Goal: Information Seeking & Learning: Learn about a topic

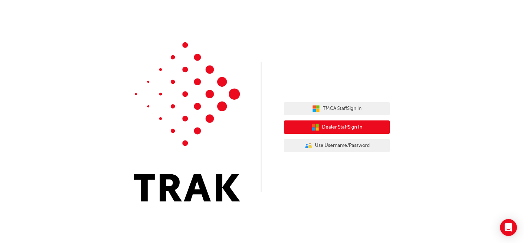
click at [337, 128] on span "Dealer Staff Sign In" at bounding box center [342, 128] width 40 height 8
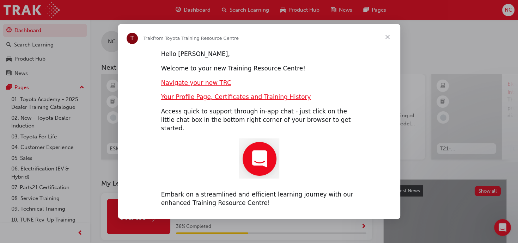
click at [388, 43] on span "Close" at bounding box center [387, 36] width 25 height 25
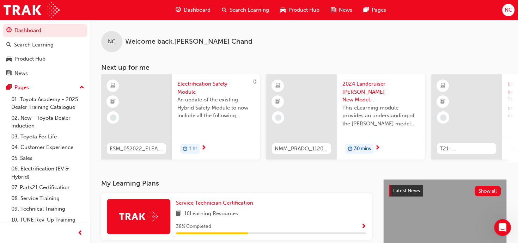
click at [146, 43] on span "Welcome back , Nabin Chand" at bounding box center [188, 42] width 127 height 8
click at [112, 46] on div "NC" at bounding box center [111, 41] width 21 height 21
click at [52, 27] on link "Dashboard" at bounding box center [45, 30] width 84 height 13
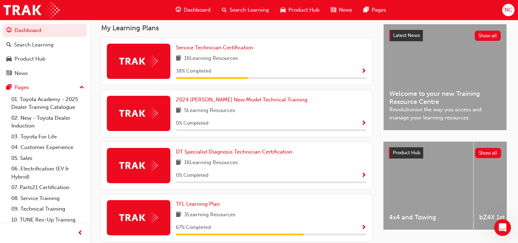
scroll to position [152, 0]
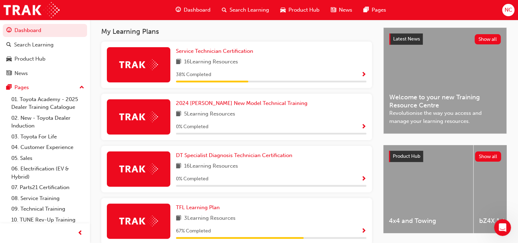
click at [364, 76] on span "Show Progress" at bounding box center [363, 75] width 5 height 6
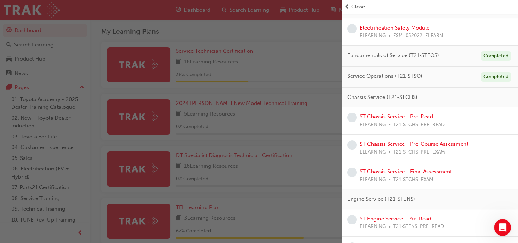
scroll to position [65, 0]
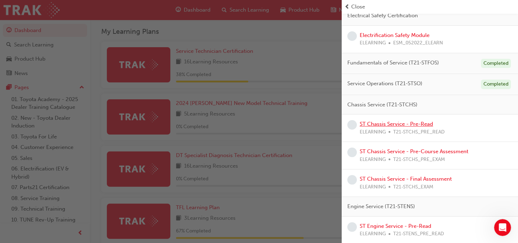
click at [385, 123] on link "ST Chassis Service - Pre-Read" at bounding box center [396, 124] width 73 height 6
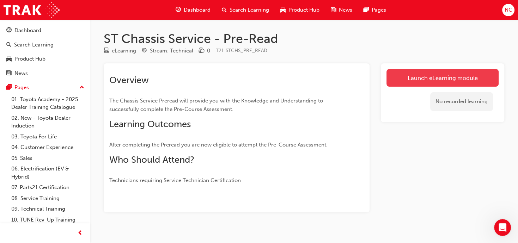
click at [437, 74] on link "Launch eLearning module" at bounding box center [443, 78] width 112 height 18
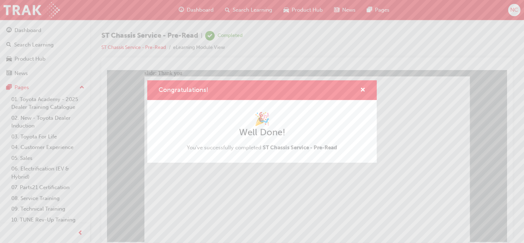
click at [237, 207] on div "Congratulations! 🎉 Well Done! You've successfully completed ST Chassis Service …" at bounding box center [262, 121] width 524 height 243
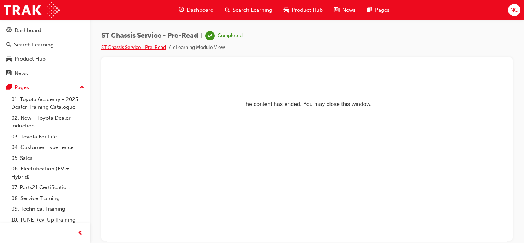
click at [119, 50] on link "ST Chassis Service - Pre-Read" at bounding box center [133, 47] width 65 height 6
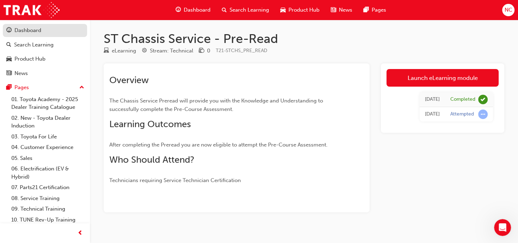
click at [38, 32] on div "Dashboard" at bounding box center [27, 30] width 27 height 8
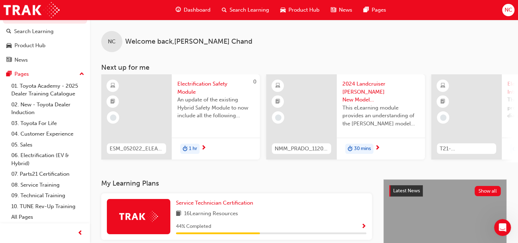
scroll to position [22, 0]
click at [363, 230] on span "Show Progress" at bounding box center [363, 227] width 5 height 6
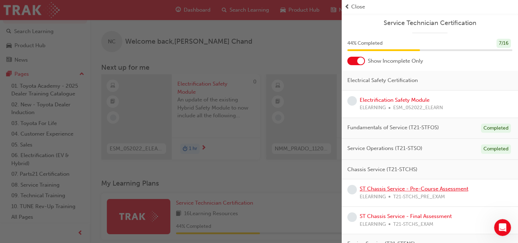
click at [428, 189] on link "ST Chassis Service - Pre-Course Assessment" at bounding box center [414, 189] width 109 height 6
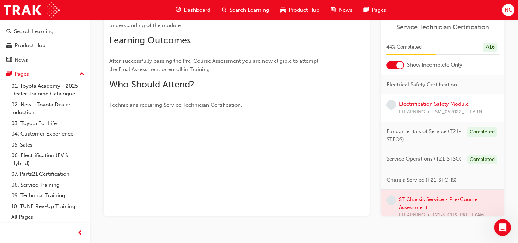
scroll to position [112, 0]
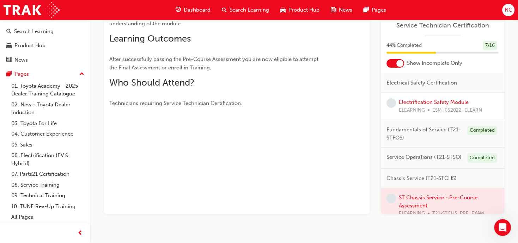
click at [396, 208] on div at bounding box center [443, 205] width 124 height 35
click at [386, 208] on div at bounding box center [443, 205] width 124 height 35
click at [183, 104] on span "Technicians requiring Service Technician Certification." at bounding box center [175, 103] width 133 height 6
click at [388, 204] on span "learningRecordVerb_NONE-icon" at bounding box center [392, 199] width 10 height 10
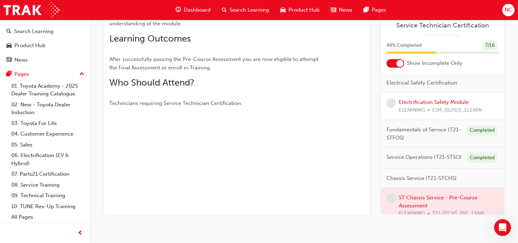
click at [392, 203] on span "learningRecordVerb_NONE-icon" at bounding box center [392, 199] width 10 height 10
click at [501, 214] on div "Electrical Safety Certification Electrification Safety Module ELEARNING ESM_052…" at bounding box center [443, 143] width 124 height 141
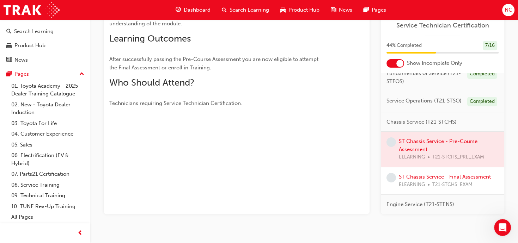
scroll to position [71, 0]
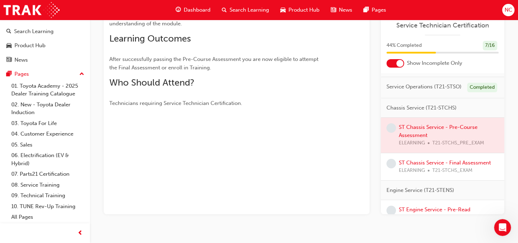
click at [459, 140] on div at bounding box center [443, 135] width 124 height 35
drag, startPoint x: 459, startPoint y: 140, endPoint x: 439, endPoint y: 148, distance: 21.4
click at [439, 148] on div at bounding box center [443, 135] width 124 height 35
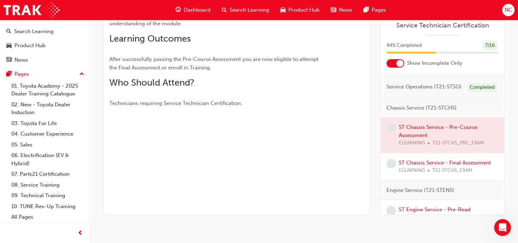
click at [393, 131] on span "learningRecordVerb_NONE-icon" at bounding box center [392, 129] width 10 height 10
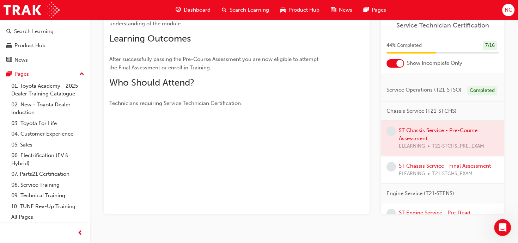
scroll to position [64, 0]
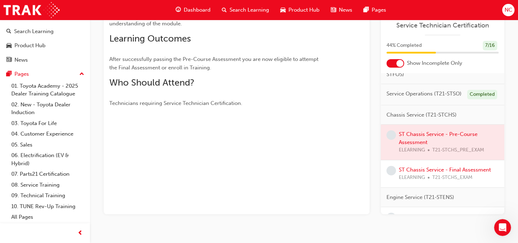
click at [394, 140] on span "learningRecordVerb_NONE-icon" at bounding box center [392, 136] width 10 height 10
click at [397, 142] on div at bounding box center [443, 142] width 124 height 35
click at [407, 139] on div at bounding box center [443, 142] width 124 height 35
click at [430, 138] on div at bounding box center [443, 142] width 124 height 35
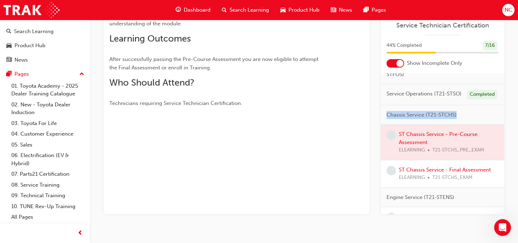
drag, startPoint x: 504, startPoint y: 111, endPoint x: 504, endPoint y: 122, distance: 11.7
click at [504, 122] on div "Electrical Safety Certification Electrification Safety Module ELEARNING ESM_052…" at bounding box center [443, 143] width 124 height 141
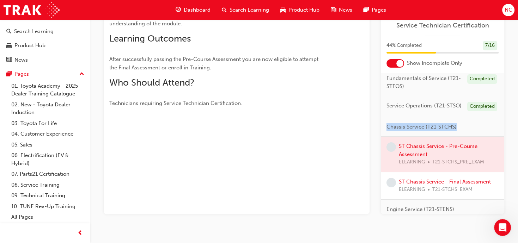
scroll to position [0, 0]
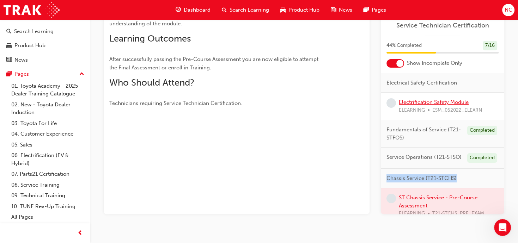
click at [413, 101] on link "Electrification Safety Module" at bounding box center [434, 102] width 70 height 6
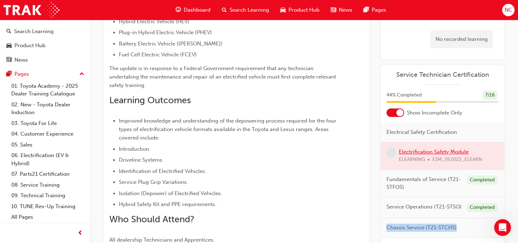
scroll to position [86, 0]
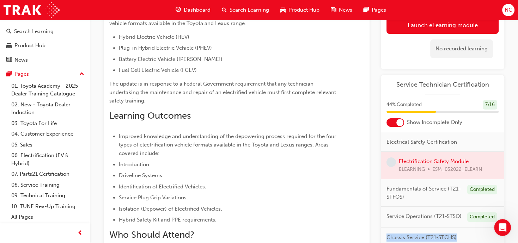
click at [513, 238] on div at bounding box center [513, 238] width 0 height 0
click at [435, 161] on div at bounding box center [443, 165] width 124 height 27
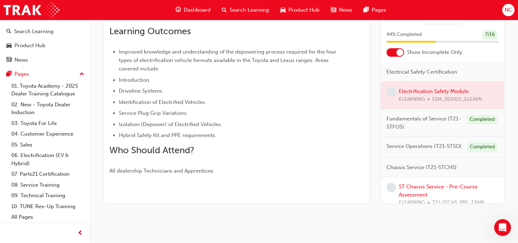
click at [430, 171] on span "Chassis Service (T21-STCHS)" at bounding box center [422, 167] width 70 height 8
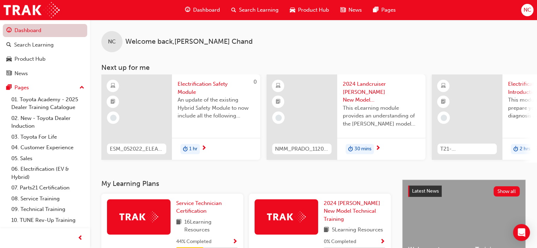
click at [50, 34] on link "Dashboard" at bounding box center [45, 30] width 84 height 13
click at [41, 34] on link "Dashboard" at bounding box center [45, 30] width 84 height 13
drag, startPoint x: 538, startPoint y: 34, endPoint x: 29, endPoint y: 28, distance: 509.2
click at [29, 28] on link "Dashboard" at bounding box center [45, 30] width 84 height 13
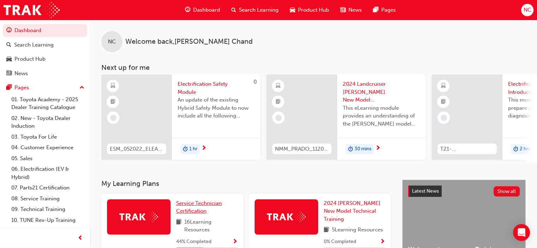
click at [204, 205] on span "Service Technician Certification" at bounding box center [199, 207] width 46 height 14
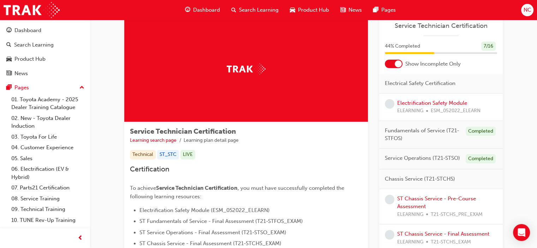
scroll to position [20, 0]
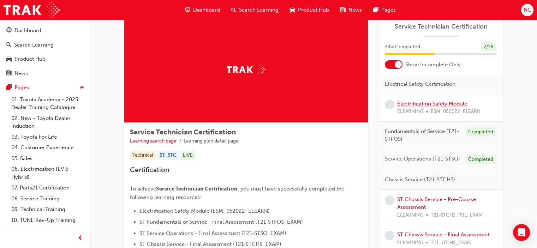
click at [439, 103] on link "Electrification Safety Module" at bounding box center [432, 104] width 70 height 6
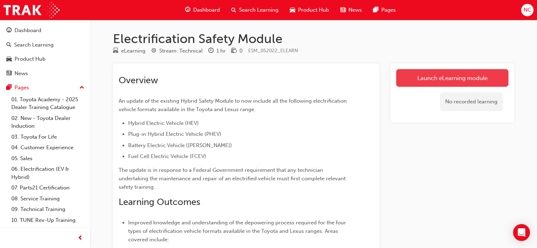
click at [435, 79] on link "Launch eLearning module" at bounding box center [452, 78] width 112 height 18
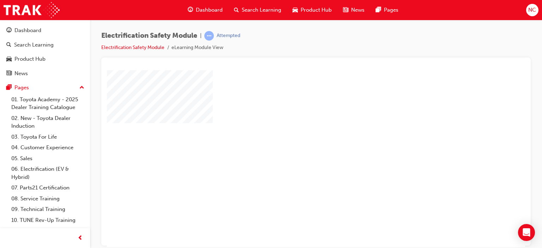
click at [296, 138] on div "play" at bounding box center [296, 138] width 0 height 0
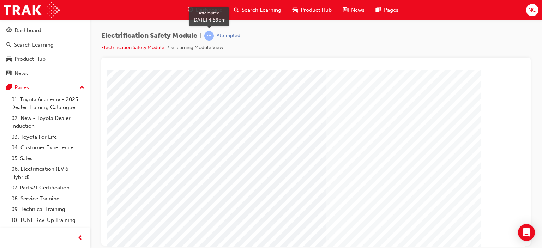
click at [225, 36] on div "Attempted" at bounding box center [229, 35] width 24 height 7
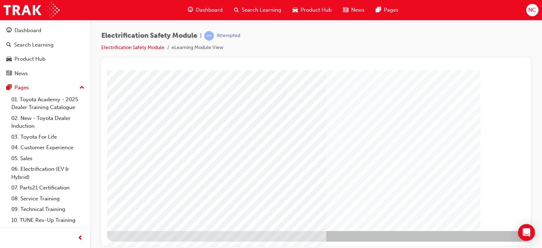
click at [525, 233] on icon "Open Intercom Messenger" at bounding box center [526, 232] width 8 height 9
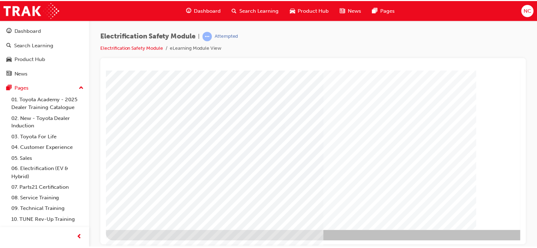
scroll to position [0, 0]
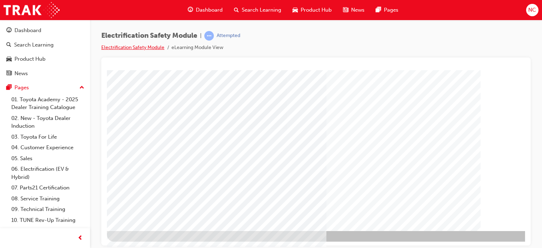
click at [108, 46] on link "Electrification Safety Module" at bounding box center [132, 47] width 63 height 6
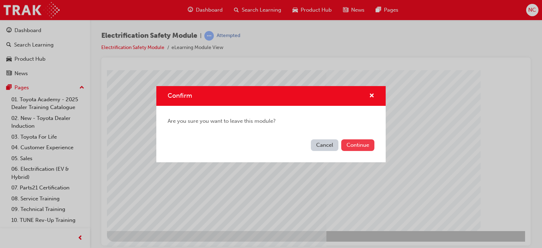
click at [360, 143] on button "Continue" at bounding box center [357, 145] width 33 height 12
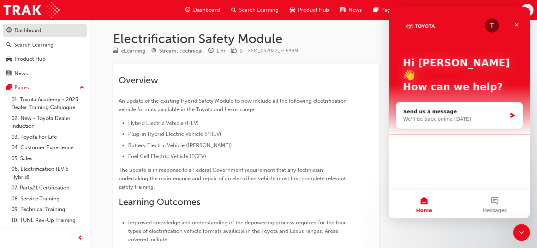
click at [30, 31] on div "Dashboard" at bounding box center [27, 30] width 27 height 8
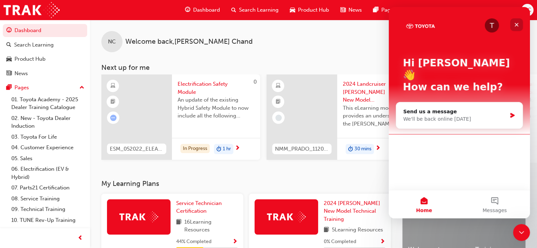
click at [514, 23] on icon "Close" at bounding box center [516, 25] width 4 height 4
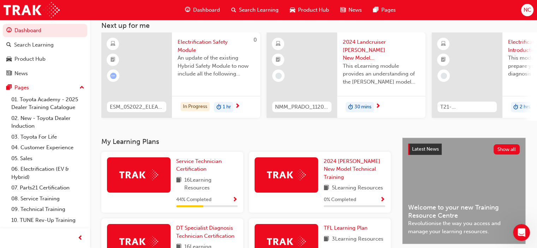
scroll to position [49, 0]
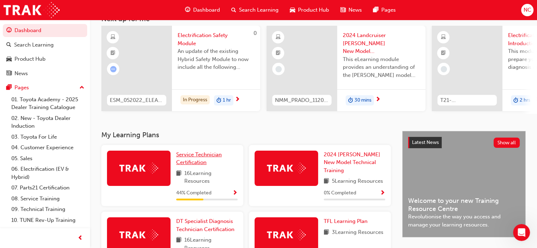
click at [211, 162] on link "Service Technician Certification" at bounding box center [206, 159] width 61 height 16
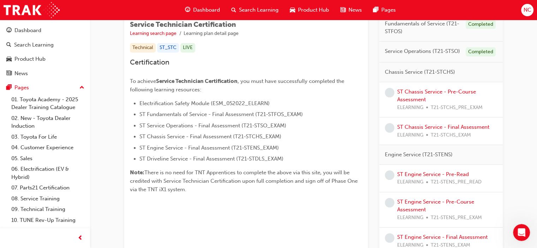
scroll to position [134, 0]
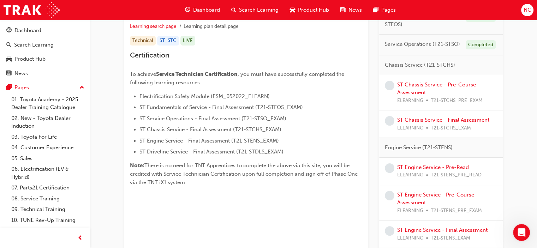
click at [535, 156] on div "Service Technician Certification Learning search page Learning plan detail page…" at bounding box center [313, 138] width 447 height 507
click at [401, 95] on link "ST Chassis Service - Pre-Course Assessment" at bounding box center [436, 89] width 79 height 14
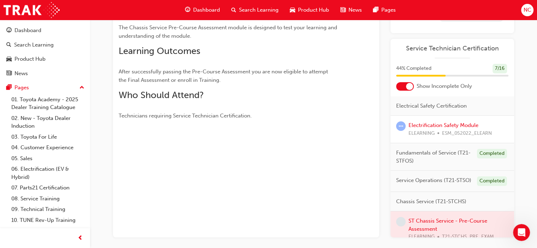
scroll to position [119, 0]
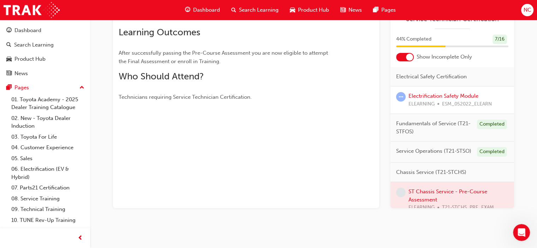
click at [399, 197] on span "learningRecordVerb_NONE-icon" at bounding box center [401, 193] width 10 height 10
click at [398, 197] on span "learningRecordVerb_NONE-icon" at bounding box center [401, 193] width 10 height 10
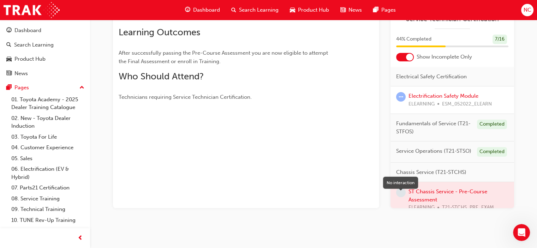
click at [398, 197] on span "learningRecordVerb_NONE-icon" at bounding box center [401, 193] width 10 height 10
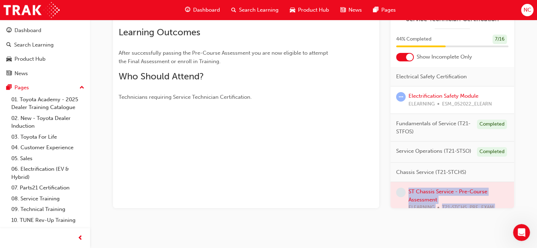
drag, startPoint x: 421, startPoint y: 197, endPoint x: 451, endPoint y: 252, distance: 62.9
click at [451, 130] on html "Your version of Internet Explorer is outdated and not supported. Please upgrade…" at bounding box center [268, 5] width 537 height 248
click at [343, 198] on div "You've met the eligibility requirements for this learning resource. Show detail…" at bounding box center [246, 76] width 266 height 263
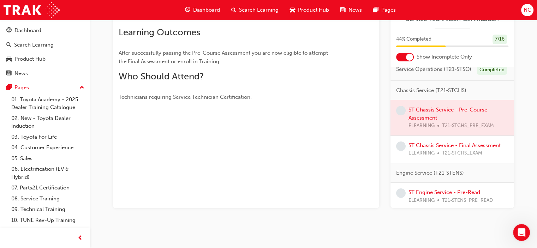
scroll to position [85, 0]
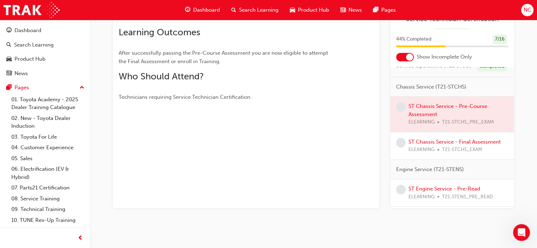
click at [418, 152] on span "ELEARNING" at bounding box center [421, 150] width 26 height 8
click at [418, 145] on link "ST Chassis Service - Final Assessment" at bounding box center [454, 142] width 92 height 6
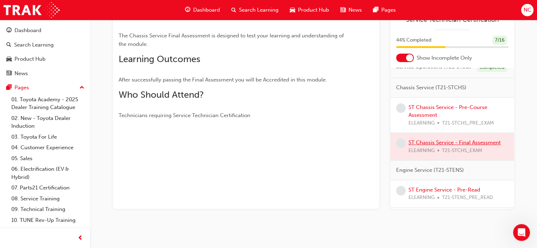
scroll to position [119, 0]
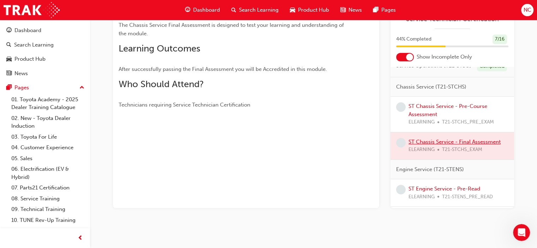
click at [418, 148] on div at bounding box center [452, 145] width 124 height 27
click at [402, 148] on span "learningRecordVerb_NONE-icon" at bounding box center [401, 143] width 10 height 10
click at [400, 112] on span "learningRecordVerb_NONE-icon" at bounding box center [401, 107] width 10 height 10
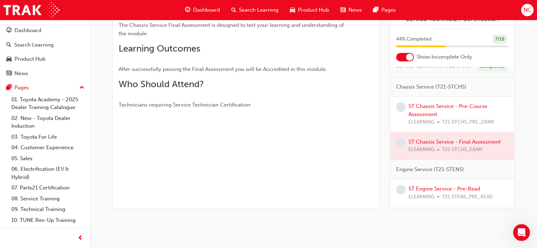
click at [400, 112] on span "learningRecordVerb_NONE-icon" at bounding box center [401, 107] width 10 height 10
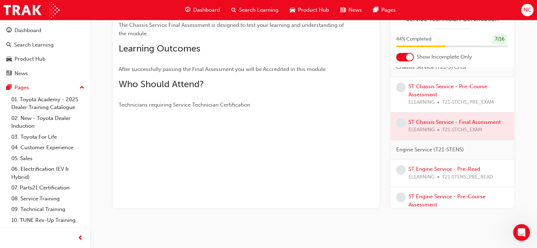
scroll to position [99, 0]
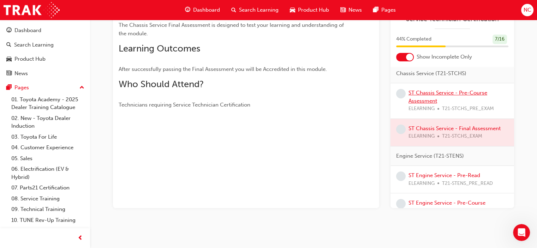
click at [430, 104] on link "ST Chassis Service - Pre-Course Assessment" at bounding box center [447, 97] width 79 height 14
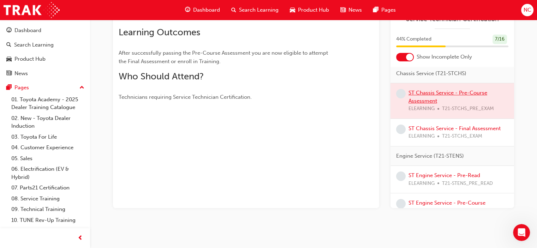
scroll to position [102, 0]
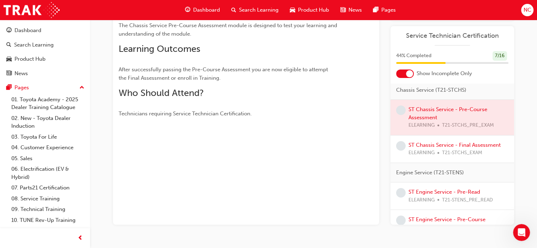
drag, startPoint x: 430, startPoint y: 108, endPoint x: 333, endPoint y: 110, distance: 97.4
click at [333, 110] on div "You've met the eligibility requirements for this learning resource. Show detail…" at bounding box center [313, 93] width 401 height 263
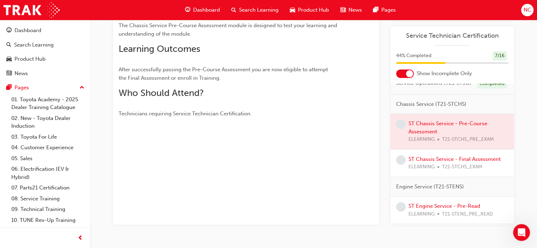
scroll to position [56, 0]
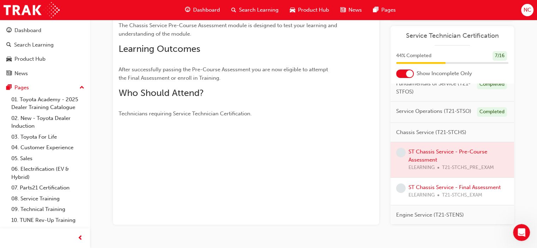
click at [256, 136] on div at bounding box center [246, 137] width 255 height 6
click at [401, 74] on div at bounding box center [405, 74] width 18 height 8
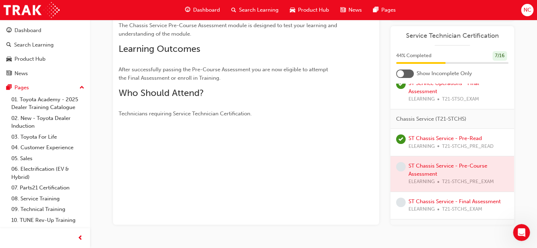
scroll to position [289, 0]
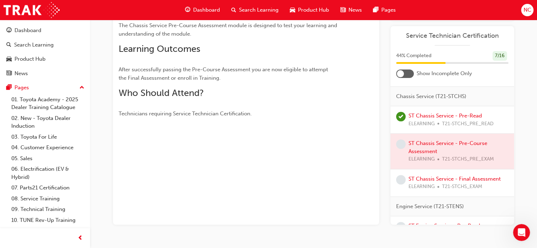
click at [403, 149] on span "learningRecordVerb_NONE-icon" at bounding box center [401, 144] width 10 height 10
click at [416, 161] on div at bounding box center [452, 151] width 124 height 35
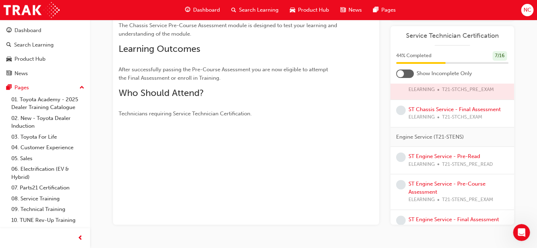
scroll to position [345, 0]
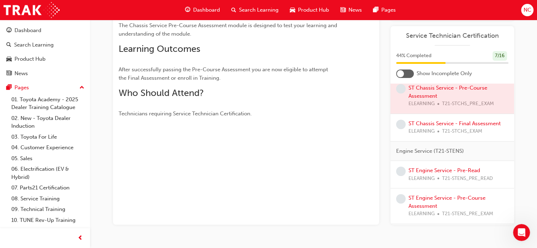
click at [478, 114] on div at bounding box center [452, 95] width 124 height 35
click at [399, 94] on span "learningRecordVerb_NONE-icon" at bounding box center [401, 89] width 10 height 10
drag, startPoint x: 399, startPoint y: 101, endPoint x: 414, endPoint y: 103, distance: 14.2
click at [414, 103] on div "ST Chassis Service - Pre-Course Assessment ELEARNING T21-STCHS_PRE_EXAM" at bounding box center [452, 96] width 124 height 36
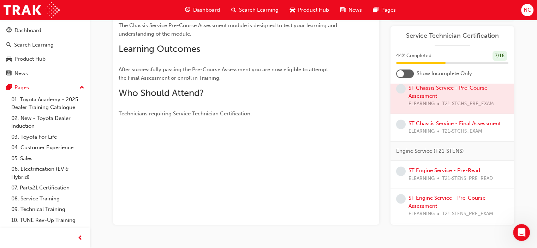
click at [414, 103] on div at bounding box center [452, 95] width 124 height 35
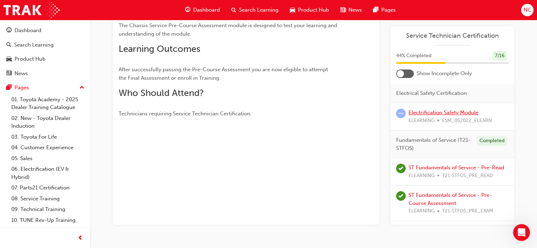
click at [431, 115] on link "Electrification Safety Module" at bounding box center [443, 112] width 70 height 6
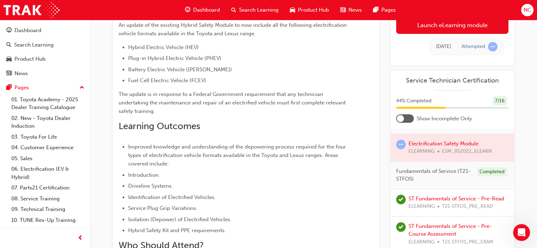
drag, startPoint x: 88, startPoint y: 196, endPoint x: 169, endPoint y: 150, distance: 93.7
click at [169, 150] on span "Improved knowledge and understanding of the depowering process required for the…" at bounding box center [237, 155] width 219 height 23
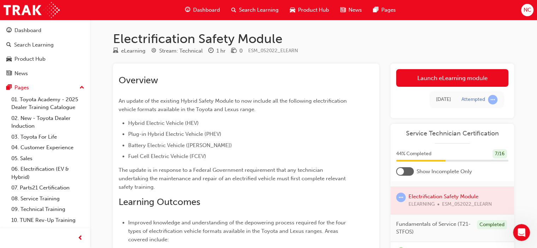
click at [402, 199] on span "learningRecordVerb_ATTEMPT-icon" at bounding box center [401, 198] width 10 height 10
click at [419, 196] on div at bounding box center [452, 200] width 124 height 27
click at [419, 194] on div at bounding box center [452, 200] width 124 height 27
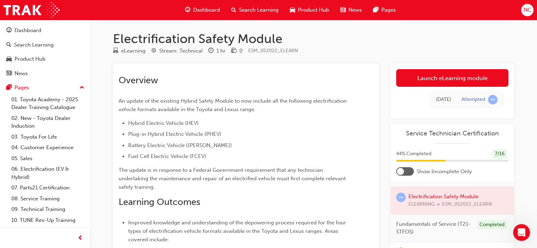
click at [419, 194] on div at bounding box center [452, 200] width 124 height 27
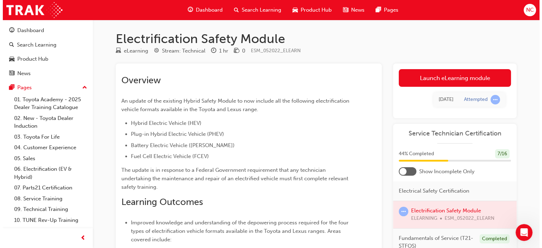
scroll to position [14, 0]
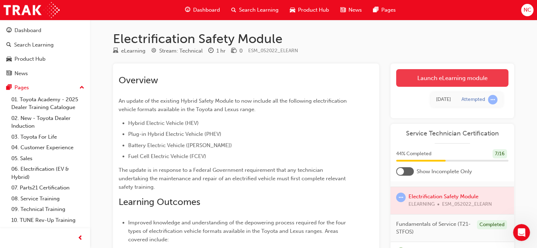
click at [445, 77] on link "Launch eLearning module" at bounding box center [452, 78] width 112 height 18
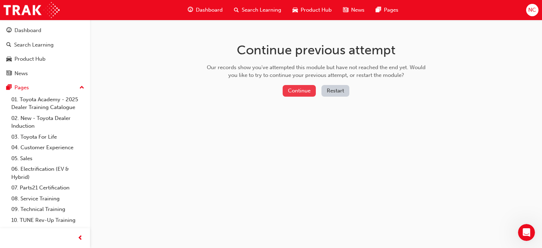
click at [308, 90] on button "Continue" at bounding box center [299, 91] width 33 height 12
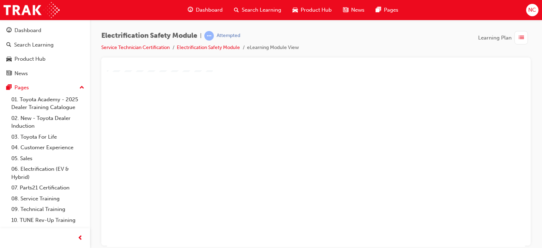
scroll to position [57, 0]
click at [296, 81] on div "play" at bounding box center [296, 81] width 0 height 0
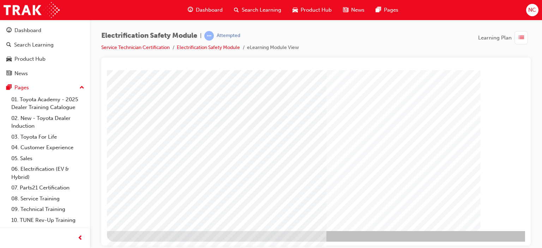
scroll to position [0, 0]
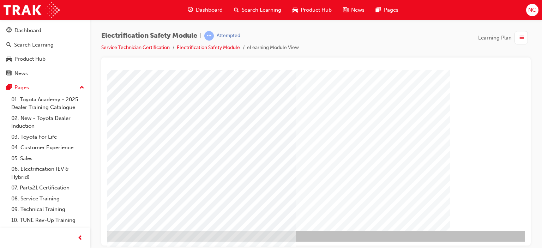
scroll to position [93, 67]
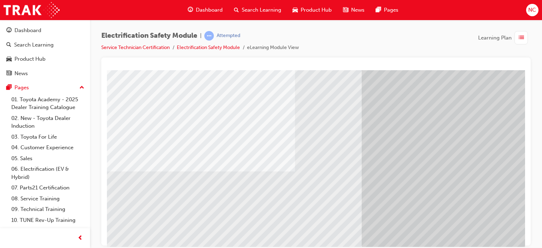
scroll to position [93, 0]
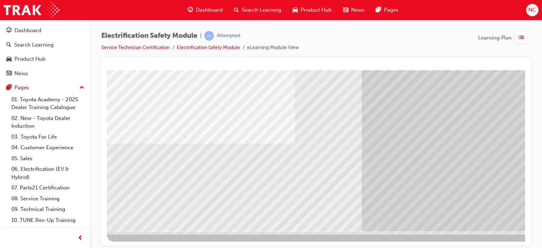
drag, startPoint x: 377, startPoint y: 116, endPoint x: 461, endPoint y: 168, distance: 98.7
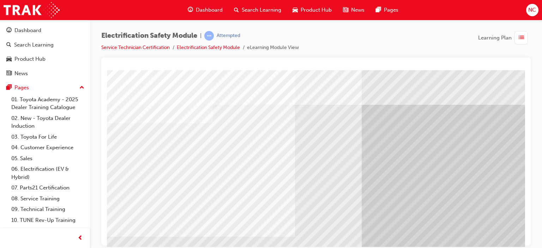
scroll to position [89, 0]
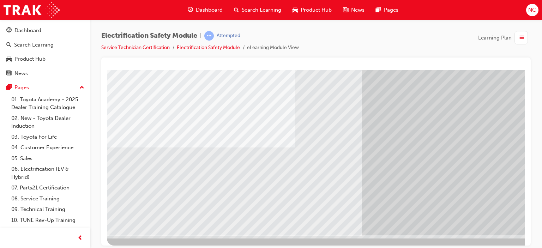
drag, startPoint x: 523, startPoint y: 166, endPoint x: 167, endPoint y: 108, distance: 360.8
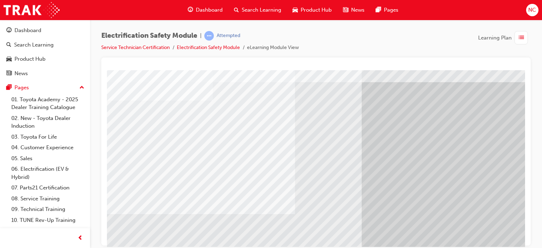
scroll to position [8, 0]
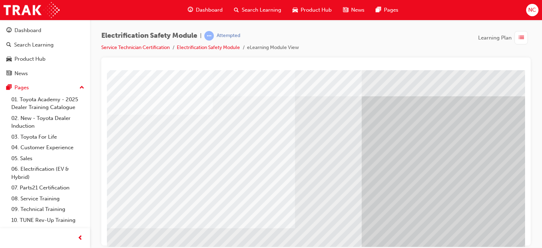
drag, startPoint x: 198, startPoint y: 194, endPoint x: 448, endPoint y: 143, distance: 254.9
click at [448, 143] on div at bounding box center [347, 188] width 480 height 254
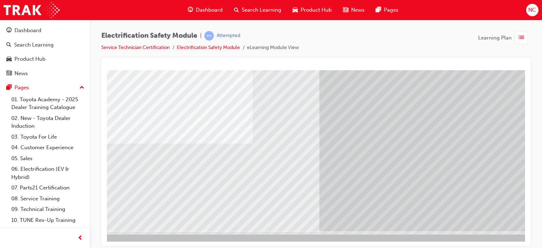
scroll to position [93, 56]
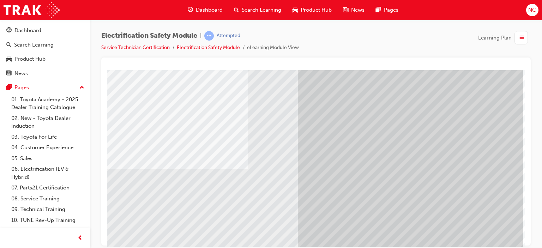
scroll to position [93, 67]
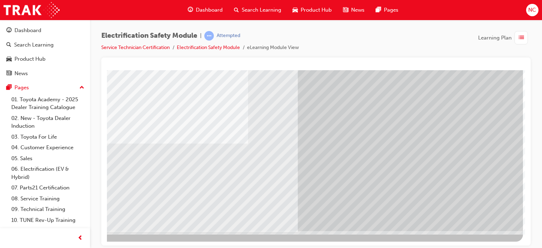
drag, startPoint x: 523, startPoint y: 165, endPoint x: 649, endPoint y: 307, distance: 189.2
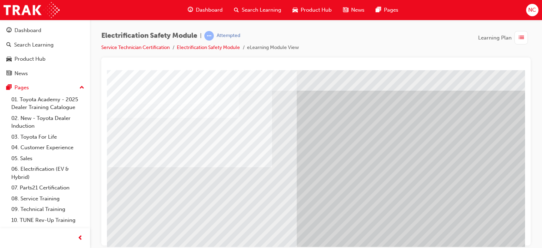
scroll to position [56, 0]
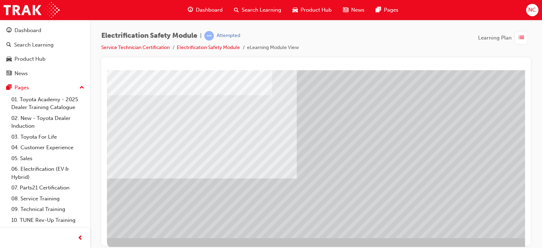
scroll to position [93, 0]
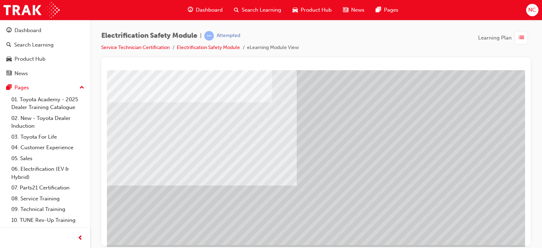
scroll to position [65, 0]
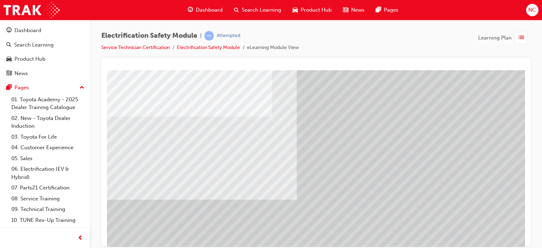
drag, startPoint x: 145, startPoint y: 111, endPoint x: 197, endPoint y: 111, distance: 51.9
click at [197, 111] on div "Navigation" at bounding box center [347, 132] width 480 height 254
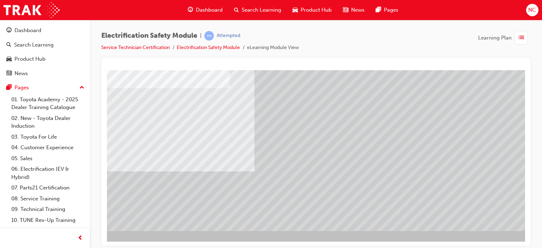
scroll to position [93, 56]
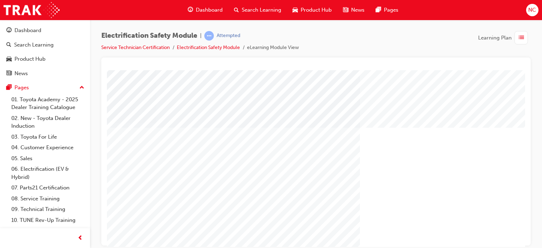
scroll to position [0, 67]
click at [463, 73] on html "Loading..." at bounding box center [254, 71] width 418 height 3
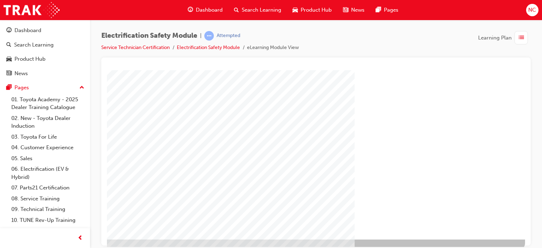
scroll to position [93, 67]
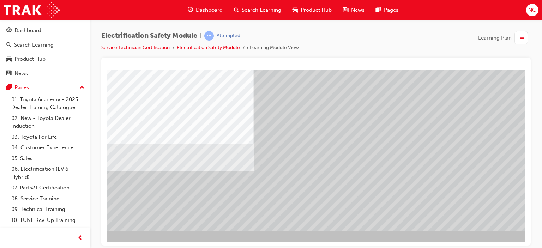
scroll to position [93, 56]
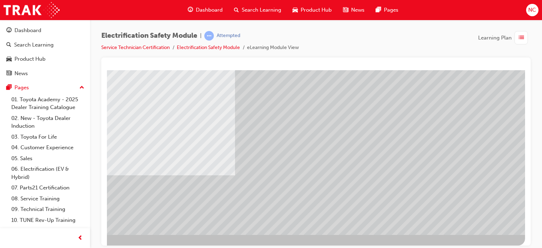
scroll to position [93, 67]
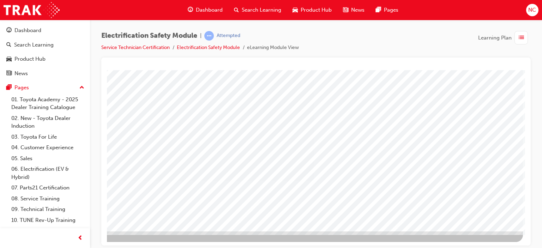
scroll to position [92, 67]
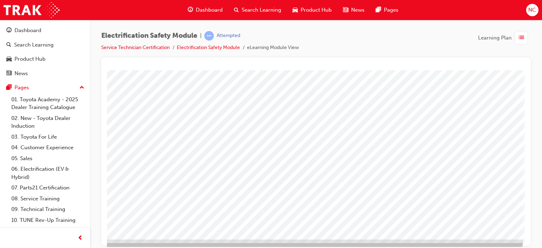
scroll to position [93, 67]
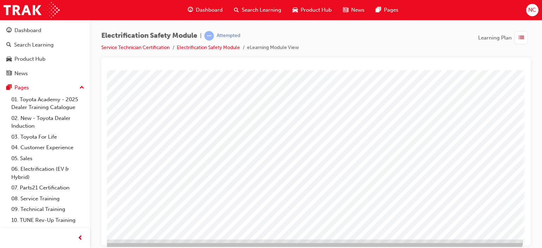
scroll to position [93, 67]
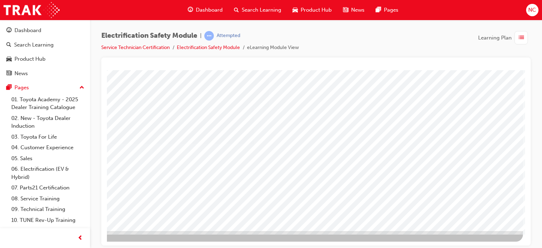
drag, startPoint x: 389, startPoint y: 197, endPoint x: 0, endPoint y: 262, distance: 394.2
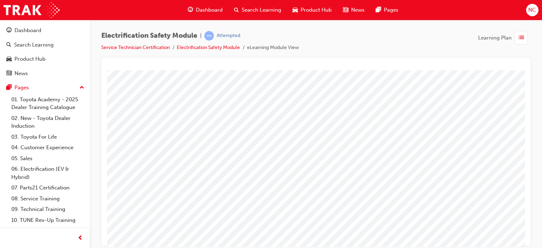
scroll to position [37, 0]
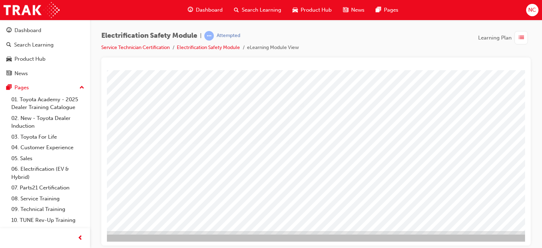
scroll to position [93, 42]
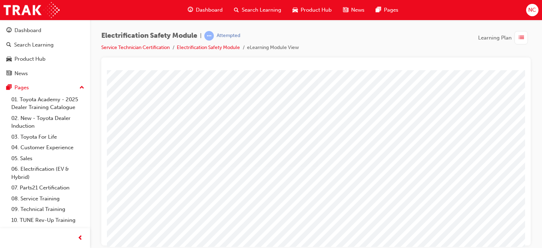
scroll to position [89, 0]
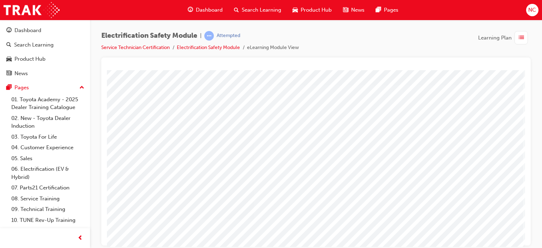
scroll to position [19, 67]
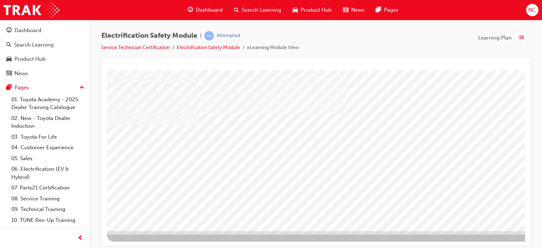
scroll to position [54, 0]
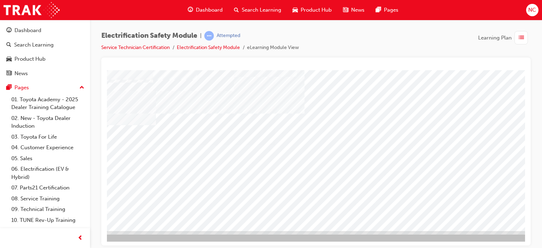
scroll to position [93, 56]
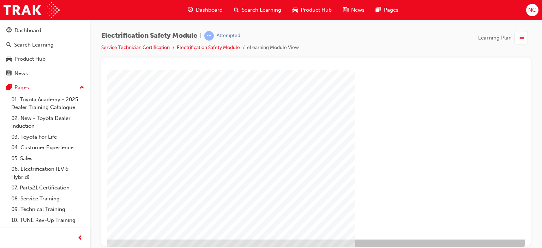
scroll to position [93, 67]
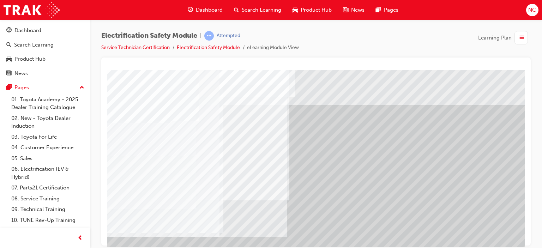
scroll to position [0, 61]
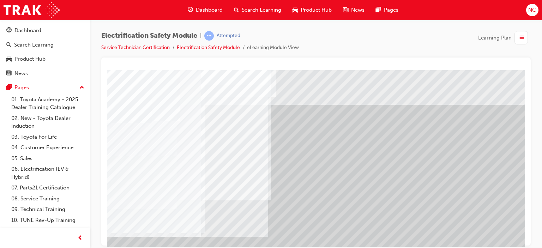
click at [542, 235] on div "Electrification Safety Module | Attempted Service Technician Certification Elec…" at bounding box center [271, 124] width 542 height 248
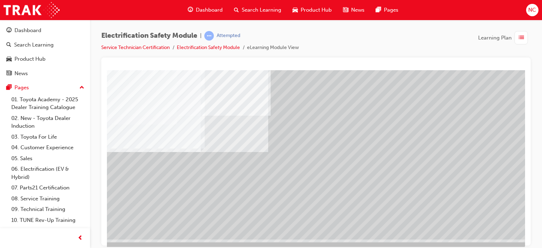
scroll to position [93, 61]
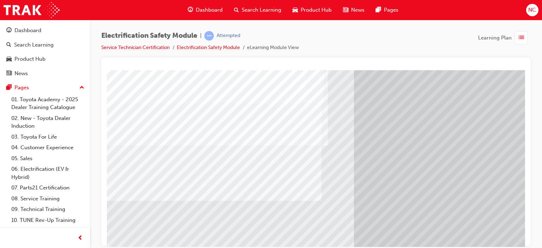
scroll to position [56, 0]
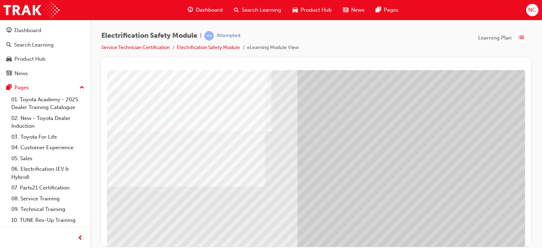
scroll to position [56, 67]
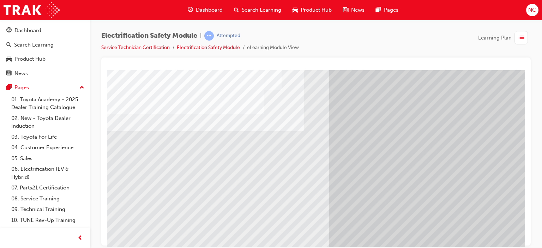
scroll to position [56, 11]
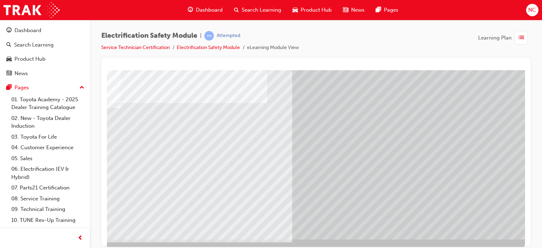
scroll to position [93, 67]
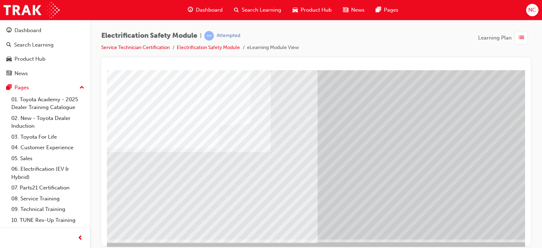
scroll to position [93, 47]
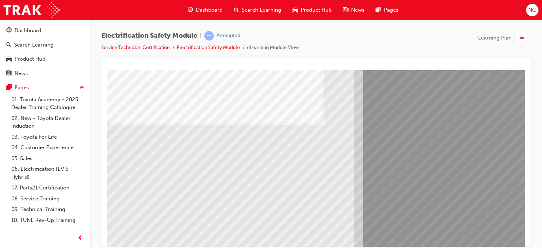
scroll to position [80, 0]
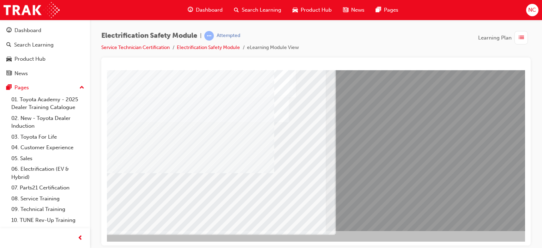
scroll to position [93, 42]
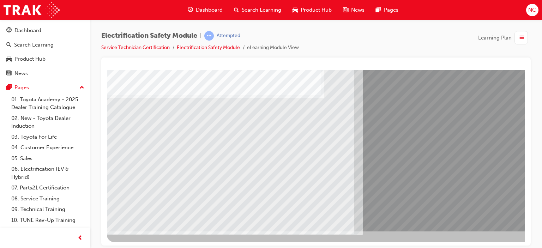
scroll to position [92, 0]
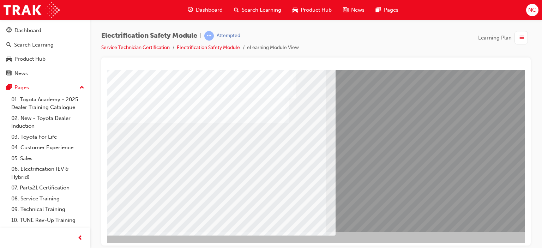
scroll to position [92, 42]
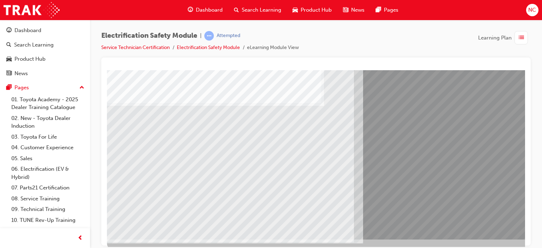
scroll to position [93, 0]
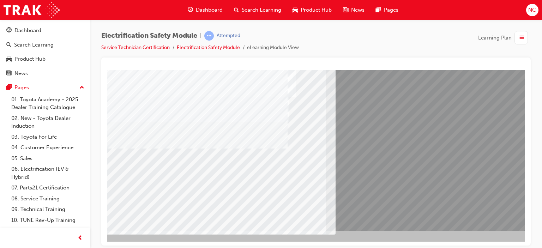
scroll to position [93, 42]
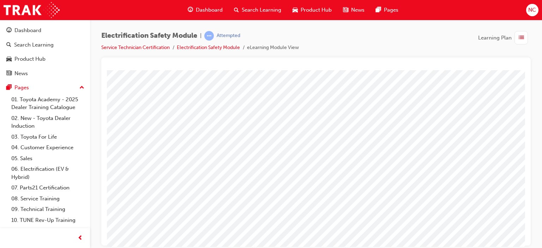
click at [525, 241] on div at bounding box center [315, 152] width 429 height 188
drag, startPoint x: 632, startPoint y: 311, endPoint x: 523, endPoint y: 238, distance: 131.2
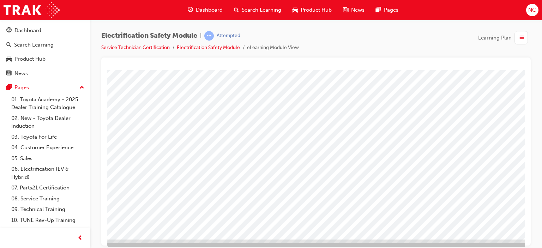
scroll to position [93, 0]
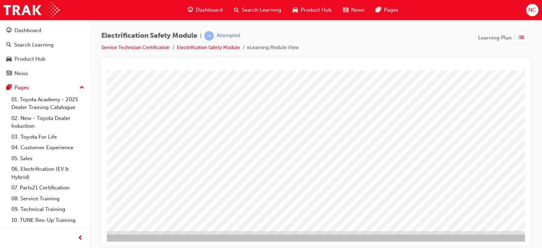
click at [516, 247] on div "Electrification Safety Module | Attempted Service Technician Certification Elec…" at bounding box center [271, 124] width 542 height 248
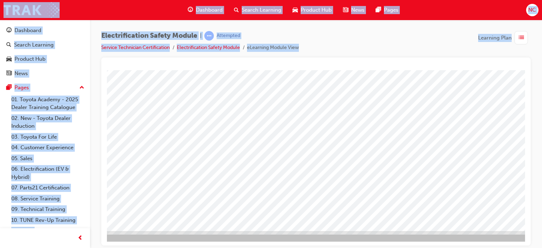
click at [516, 247] on div "Electrification Safety Module | Attempted Service Technician Certification Elec…" at bounding box center [271, 124] width 542 height 248
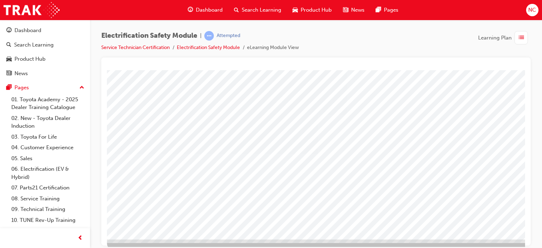
scroll to position [93, 0]
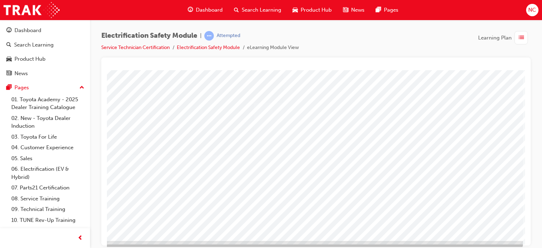
scroll to position [86, 67]
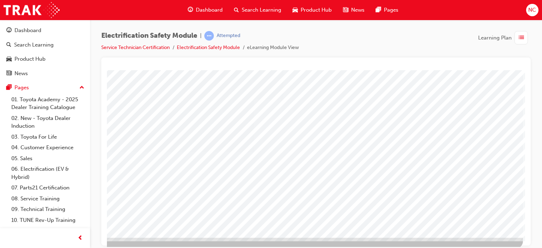
drag, startPoint x: 524, startPoint y: 172, endPoint x: 645, endPoint y: 294, distance: 171.9
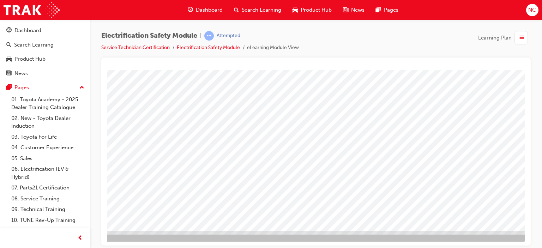
scroll to position [93, 67]
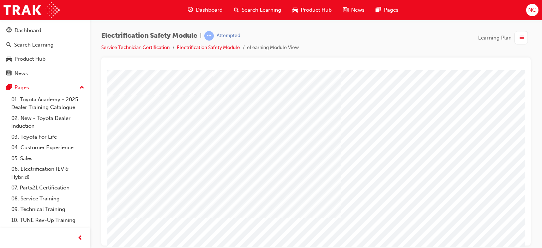
scroll to position [42, 0]
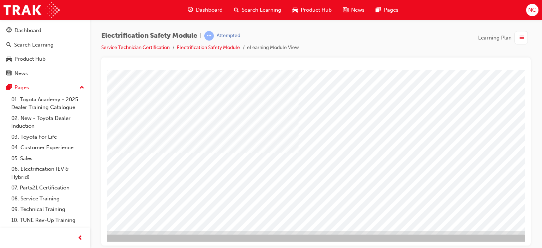
scroll to position [93, 56]
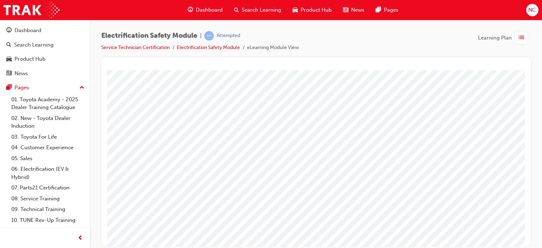
click at [524, 73] on html "Loading..." at bounding box center [316, 71] width 418 height 3
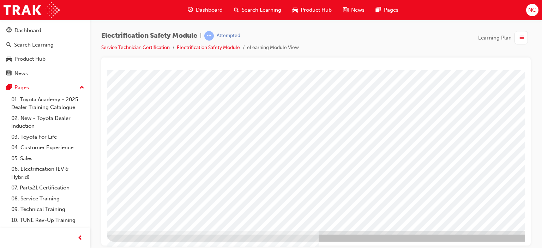
scroll to position [93, 0]
drag, startPoint x: 352, startPoint y: 99, endPoint x: 483, endPoint y: 259, distance: 206.7
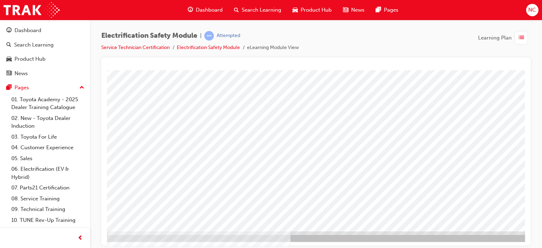
scroll to position [93, 42]
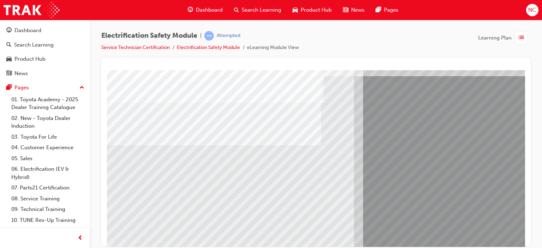
scroll to position [56, 0]
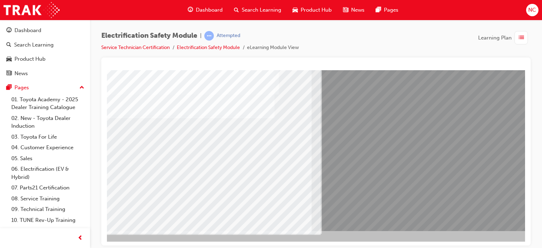
scroll to position [93, 56]
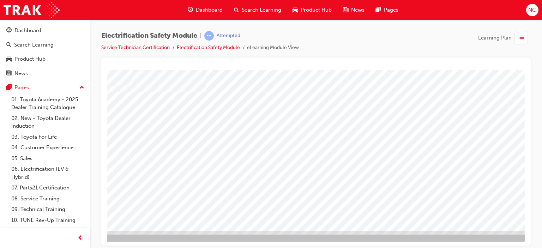
scroll to position [93, 66]
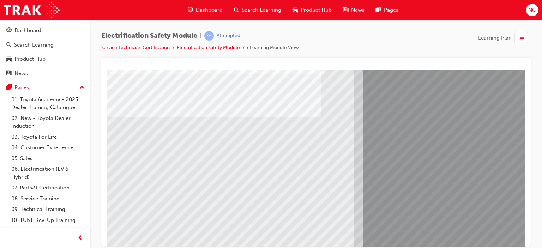
scroll to position [85, 0]
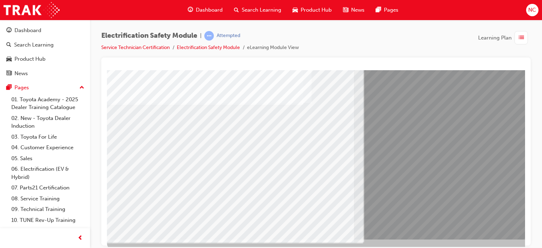
drag, startPoint x: 210, startPoint y: 171, endPoint x: 297, endPoint y: 162, distance: 87.7
click at [297, 162] on div "multistate" at bounding box center [347, 112] width 480 height 254
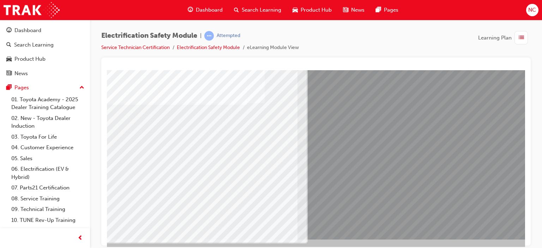
scroll to position [85, 66]
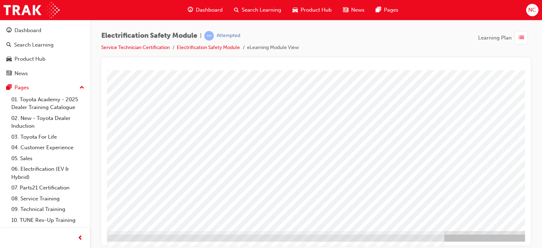
scroll to position [93, 42]
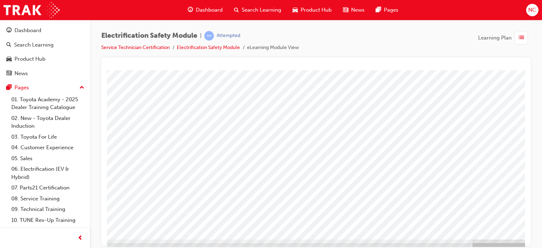
scroll to position [93, 0]
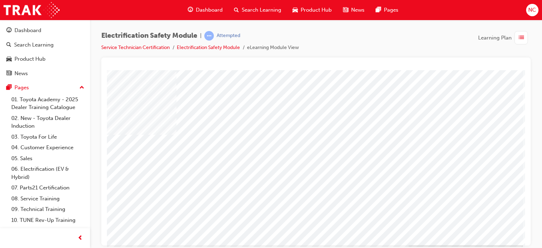
scroll to position [51, 67]
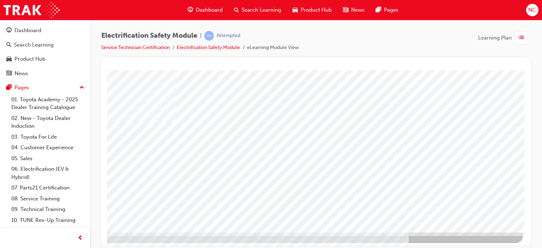
scroll to position [92, 67]
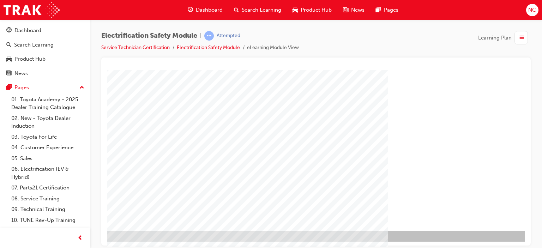
scroll to position [93, 42]
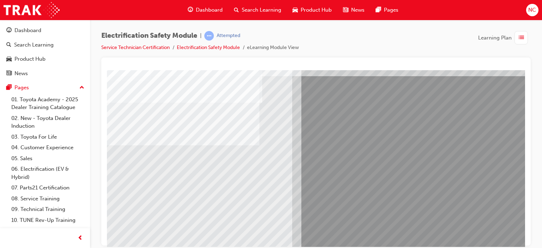
scroll to position [56, 67]
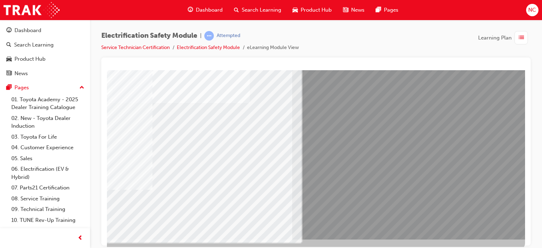
scroll to position [93, 67]
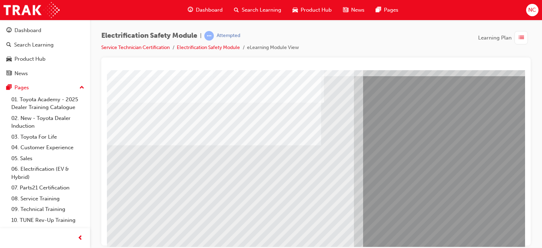
scroll to position [56, 0]
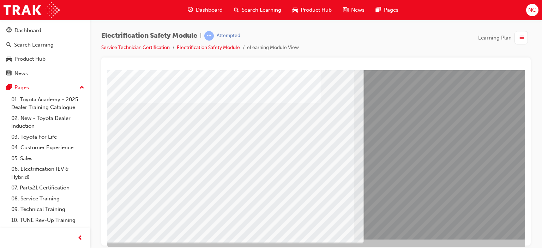
scroll to position [93, 0]
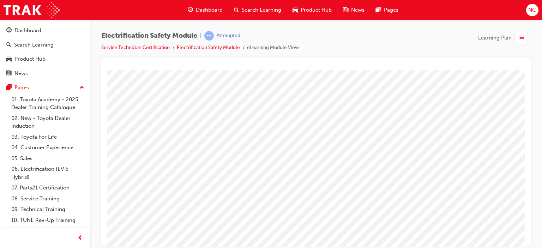
scroll to position [0, 0]
click at [525, 237] on div at bounding box center [315, 152] width 429 height 188
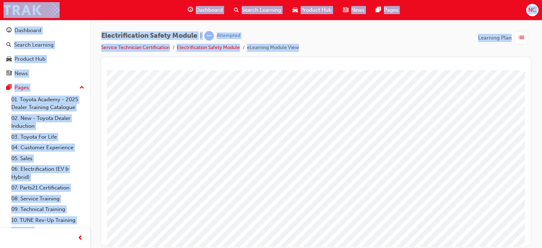
click at [525, 237] on div at bounding box center [315, 152] width 429 height 188
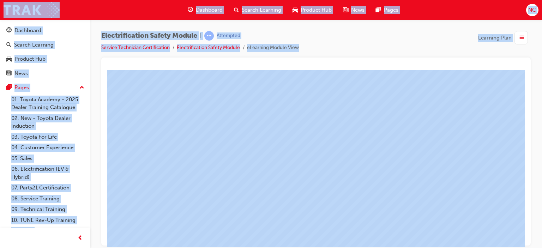
click at [525, 237] on div at bounding box center [315, 152] width 429 height 188
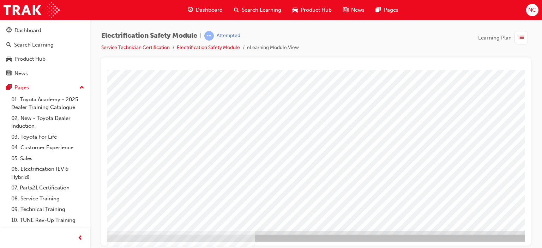
scroll to position [93, 42]
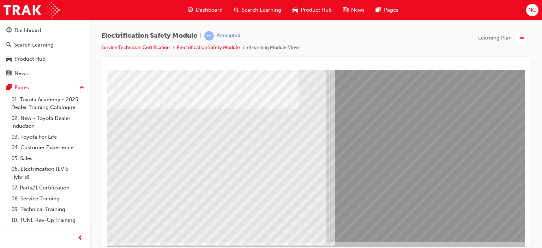
scroll to position [92, 28]
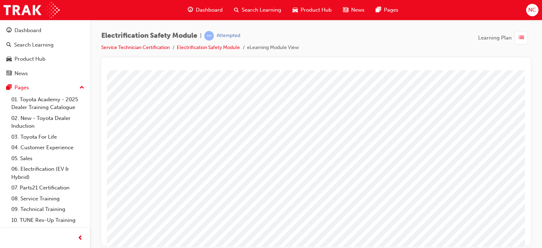
scroll to position [79, 0]
drag, startPoint x: 522, startPoint y: 171, endPoint x: 644, endPoint y: 289, distance: 168.7
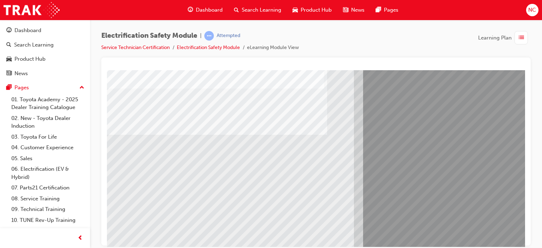
scroll to position [71, 0]
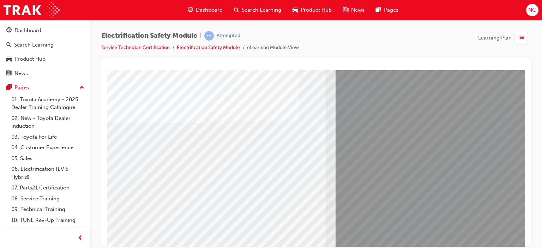
scroll to position [71, 42]
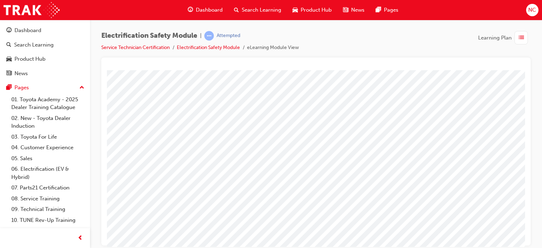
scroll to position [0, 0]
click at [527, 234] on div at bounding box center [315, 152] width 429 height 188
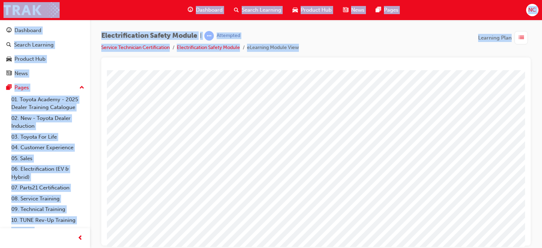
click at [527, 234] on div at bounding box center [315, 152] width 429 height 188
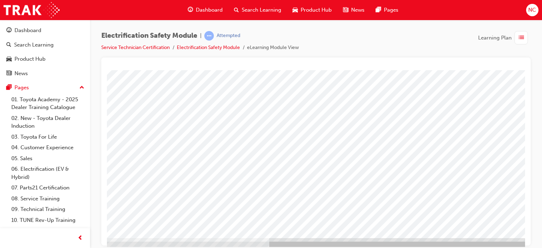
scroll to position [86, 28]
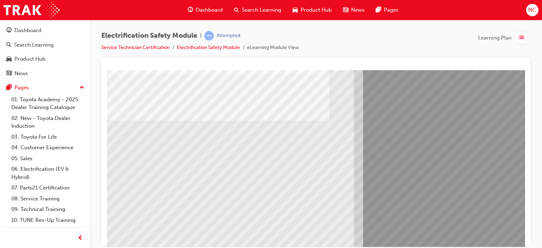
scroll to position [93, 0]
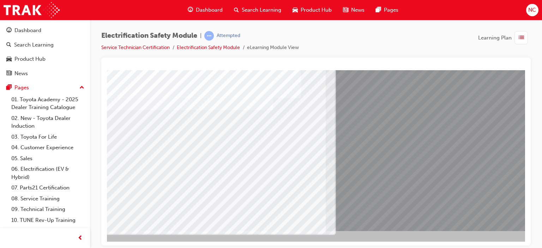
scroll to position [93, 42]
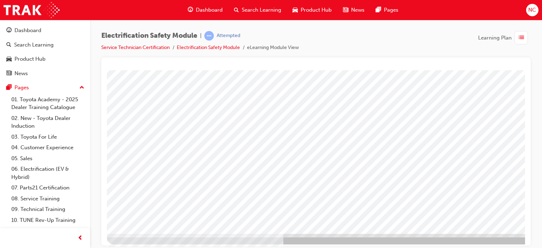
scroll to position [93, 0]
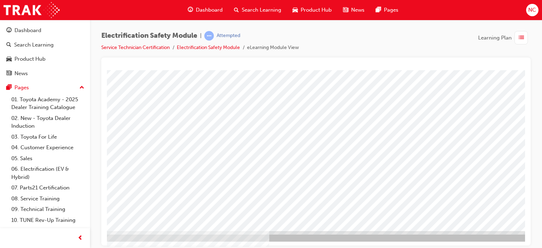
click at [514, 247] on div "Electrification Safety Module | Attempted Service Technician Certification Elec…" at bounding box center [271, 124] width 542 height 248
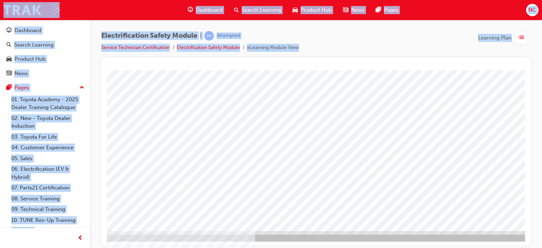
click at [514, 247] on div "Electrification Safety Module | Attempted Service Technician Certification Elec…" at bounding box center [271, 124] width 542 height 248
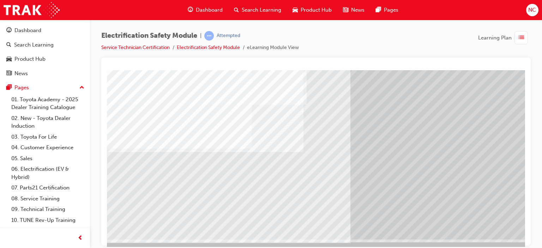
scroll to position [93, 14]
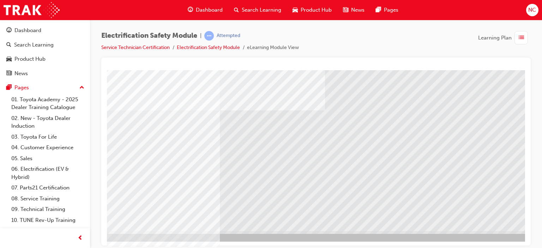
scroll to position [93, 42]
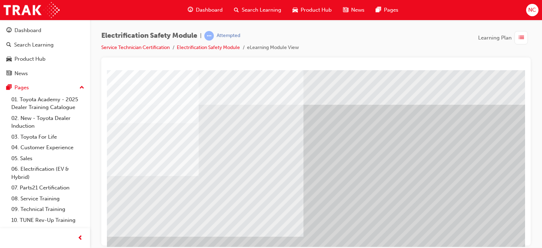
scroll to position [0, 42]
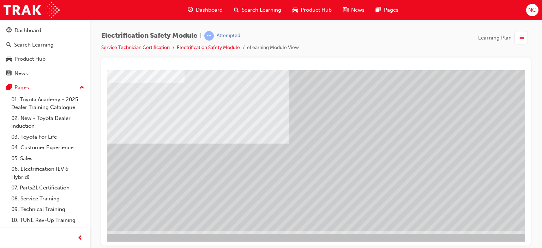
scroll to position [93, 14]
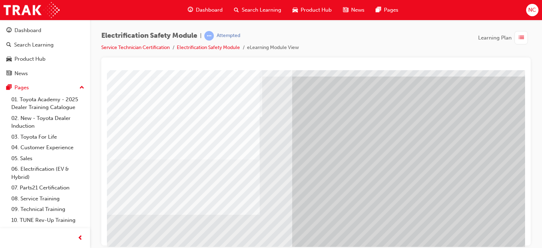
scroll to position [42, 67]
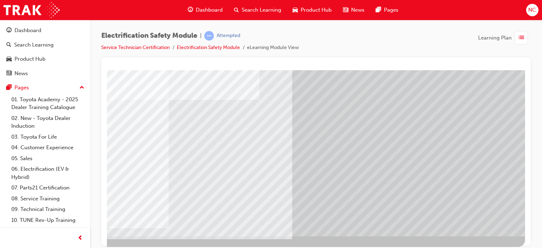
scroll to position [93, 67]
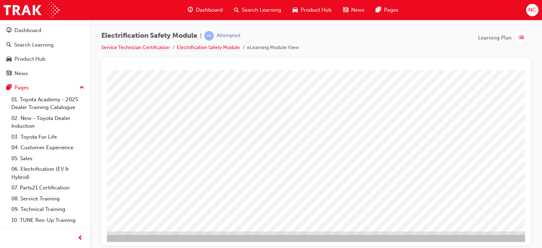
scroll to position [93, 42]
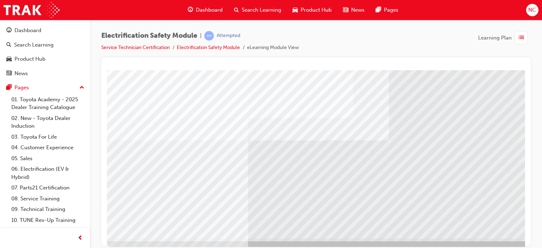
scroll to position [89, 0]
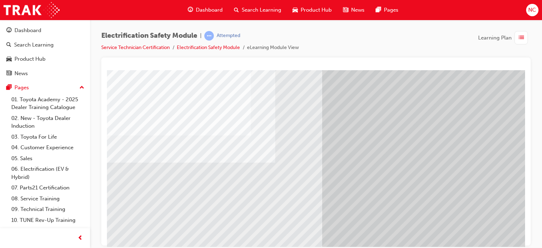
scroll to position [74, 56]
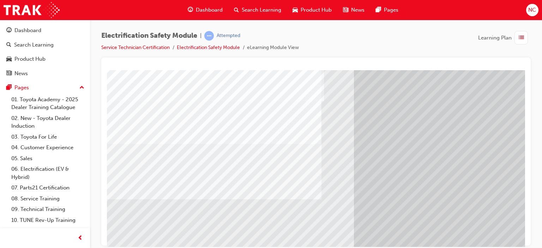
scroll to position [46, 0]
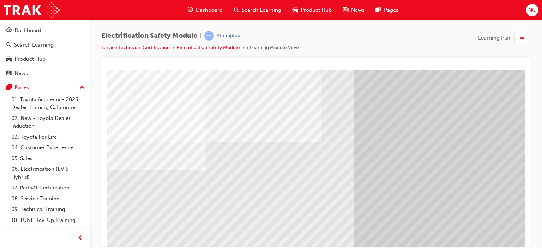
drag, startPoint x: 191, startPoint y: 224, endPoint x: 265, endPoint y: 225, distance: 73.8
click at [265, 225] on div "multistate" at bounding box center [347, 151] width 480 height 254
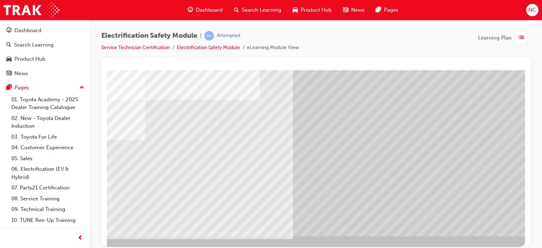
scroll to position [93, 61]
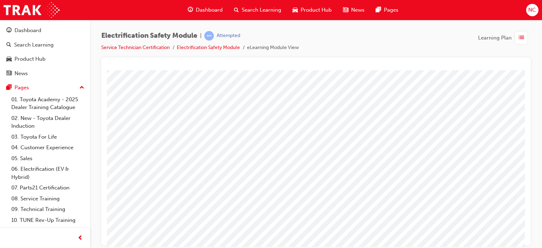
scroll to position [71, 42]
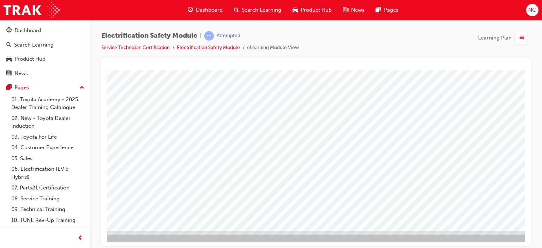
scroll to position [93, 42]
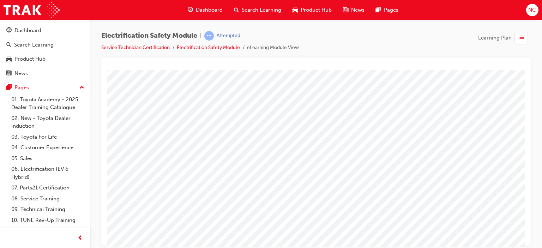
scroll to position [83, 0]
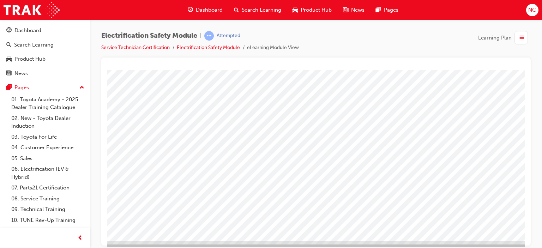
click at [517, 241] on div at bounding box center [347, 119] width 480 height 265
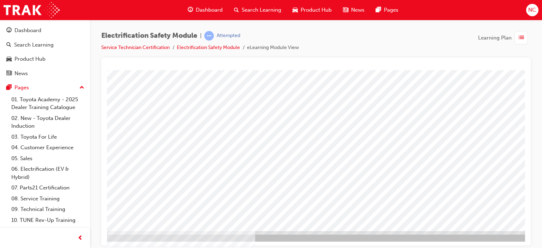
scroll to position [93, 42]
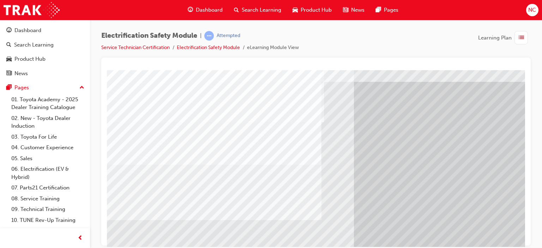
scroll to position [37, 0]
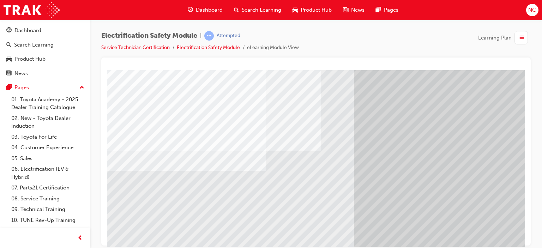
drag, startPoint x: 268, startPoint y: 219, endPoint x: 284, endPoint y: 219, distance: 15.5
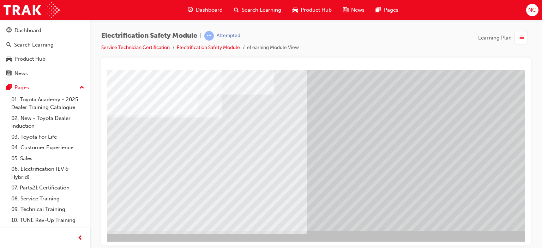
scroll to position [93, 67]
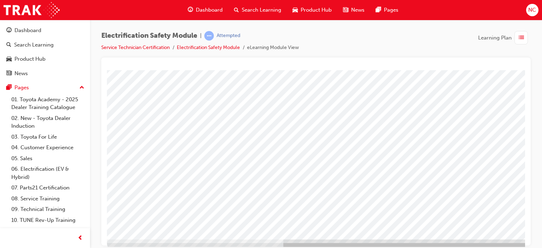
scroll to position [93, 0]
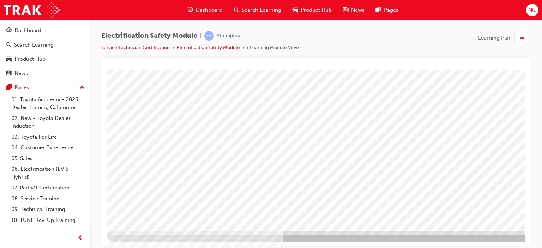
click at [517, 241] on div at bounding box center [347, 109] width 480 height 265
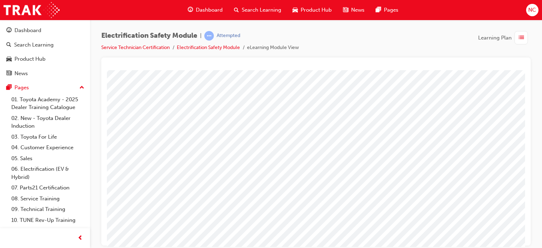
scroll to position [0, 67]
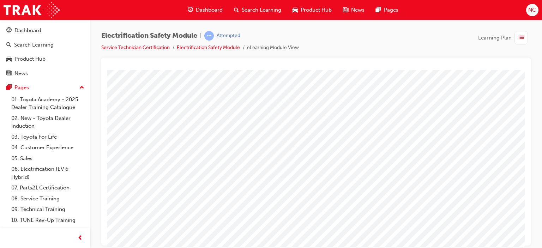
scroll to position [67, 0]
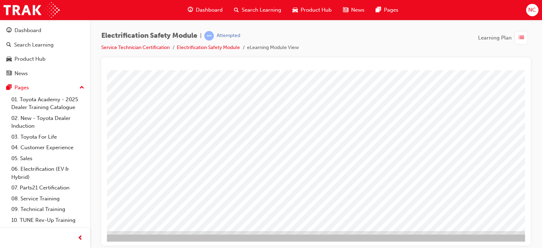
scroll to position [93, 56]
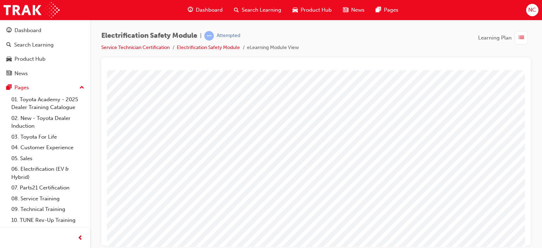
scroll to position [93, 0]
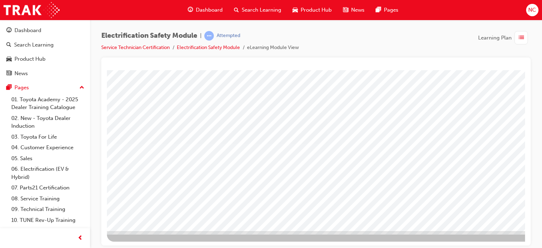
drag, startPoint x: 521, startPoint y: 171, endPoint x: 643, endPoint y: 317, distance: 190.2
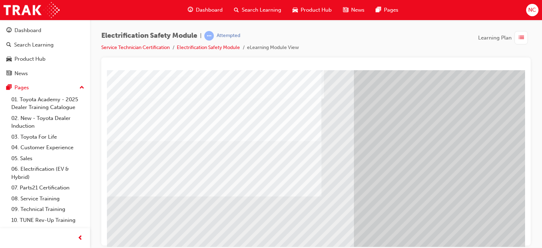
scroll to position [56, 0]
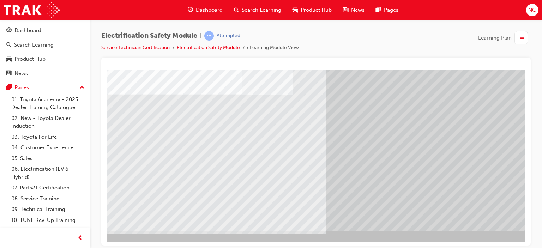
scroll to position [93, 42]
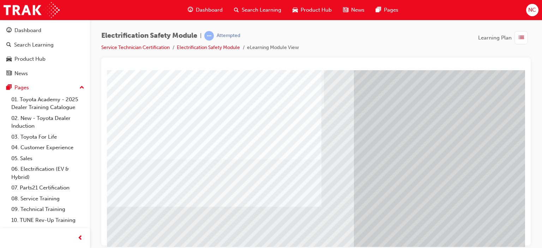
scroll to position [93, 0]
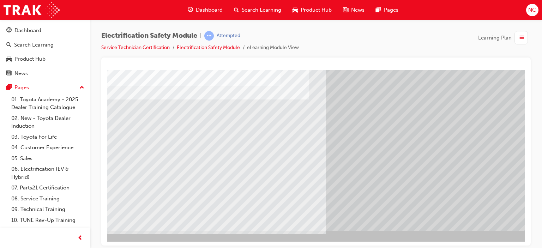
scroll to position [93, 42]
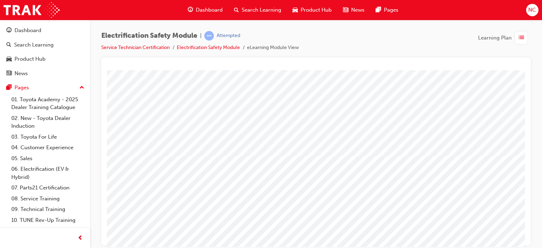
scroll to position [93, 0]
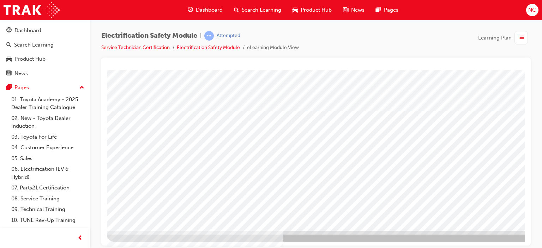
drag, startPoint x: 632, startPoint y: 206, endPoint x: 633, endPoint y: 285, distance: 78.3
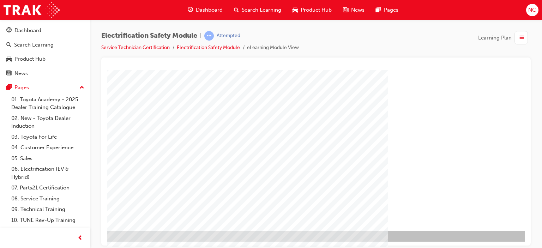
scroll to position [93, 42]
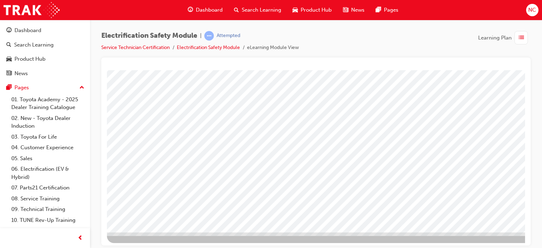
scroll to position [93, 0]
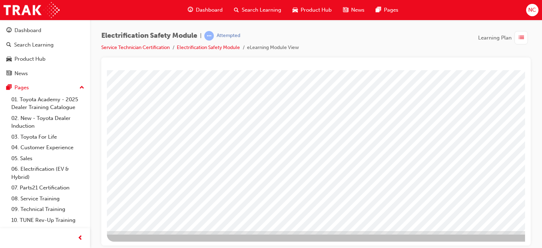
click at [514, 241] on div at bounding box center [347, 109] width 480 height 265
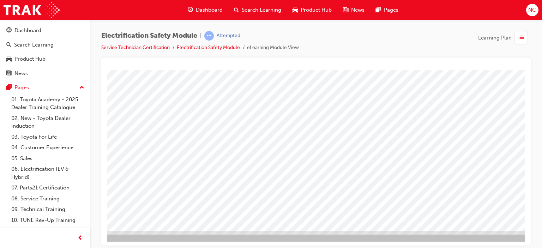
scroll to position [93, 47]
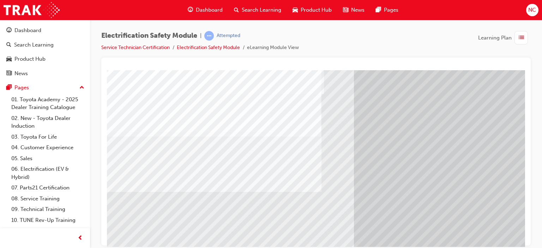
scroll to position [56, 0]
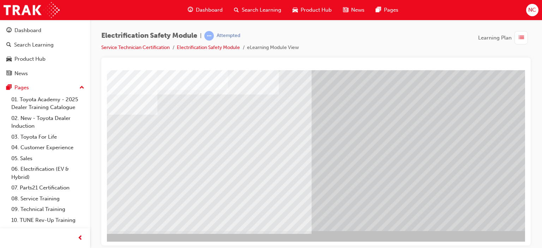
scroll to position [93, 52]
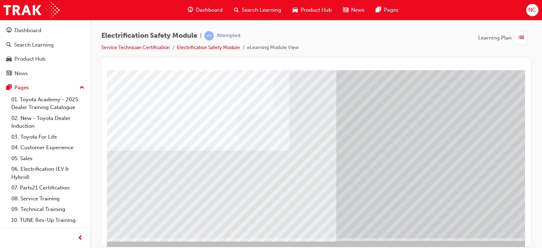
scroll to position [86, 38]
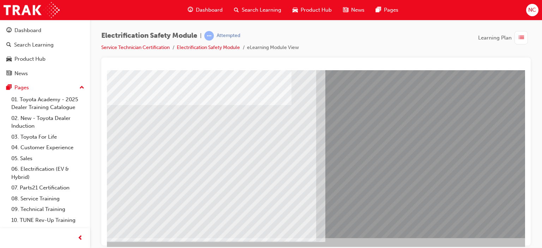
scroll to position [0, 0]
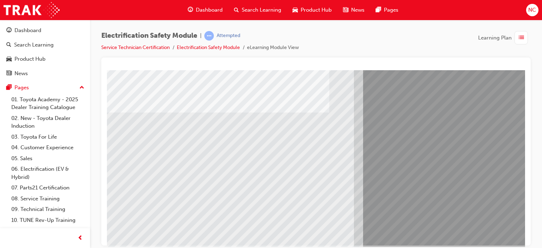
drag, startPoint x: 522, startPoint y: 171, endPoint x: 638, endPoint y: 293, distance: 168.2
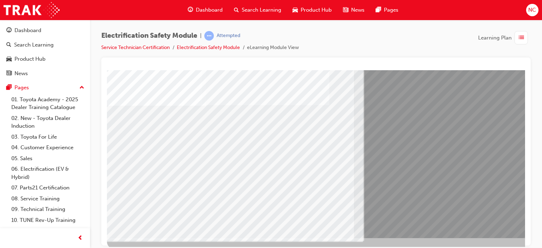
drag, startPoint x: 207, startPoint y: 167, endPoint x: 235, endPoint y: 168, distance: 27.6
click at [235, 168] on div "multistate" at bounding box center [347, 111] width 480 height 254
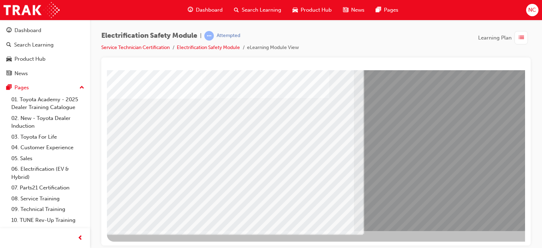
drag, startPoint x: 523, startPoint y: 192, endPoint x: 632, endPoint y: 303, distance: 156.2
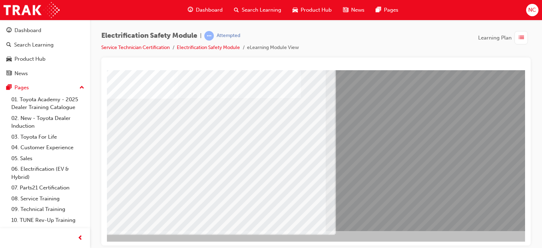
scroll to position [93, 42]
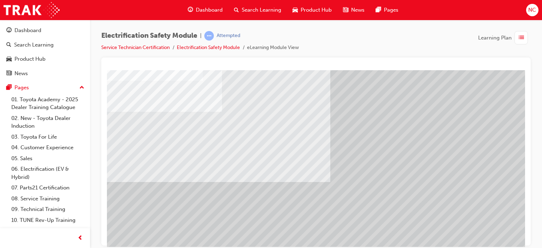
scroll to position [93, 0]
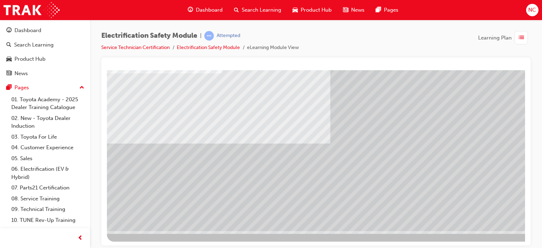
drag, startPoint x: 520, startPoint y: 154, endPoint x: 637, endPoint y: 310, distance: 195.4
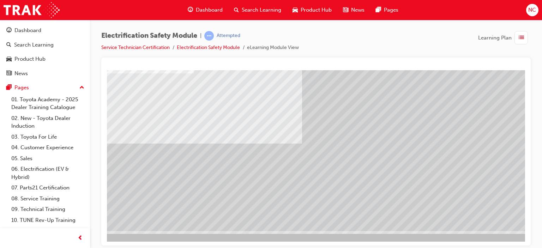
scroll to position [93, 42]
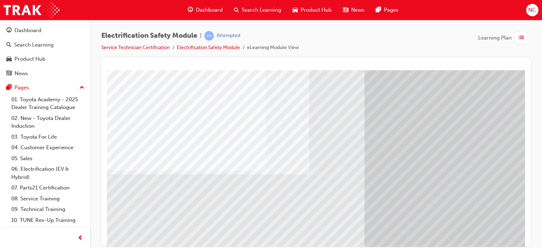
scroll to position [93, 0]
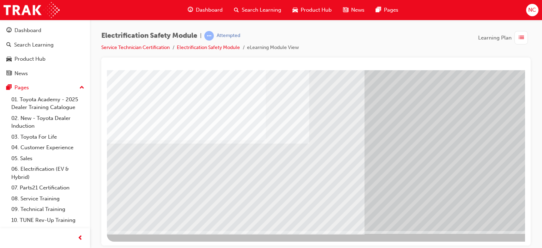
drag, startPoint x: 521, startPoint y: 164, endPoint x: 638, endPoint y: 303, distance: 181.8
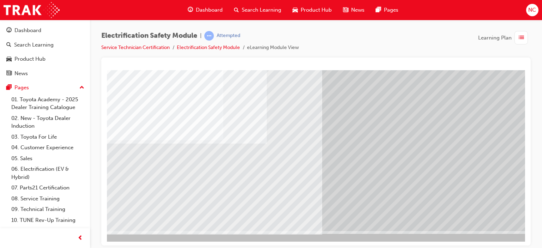
scroll to position [93, 52]
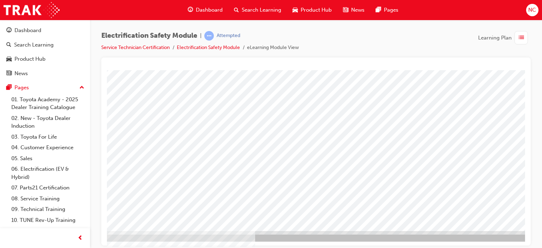
scroll to position [93, 42]
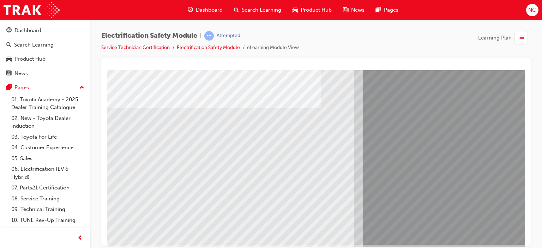
scroll to position [81, 0]
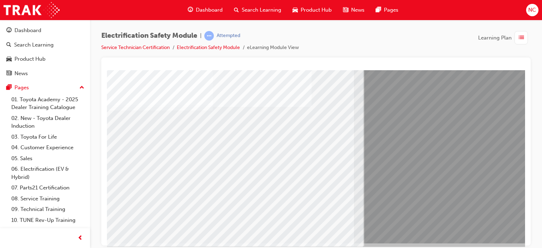
drag, startPoint x: 212, startPoint y: 169, endPoint x: 239, endPoint y: 170, distance: 26.8
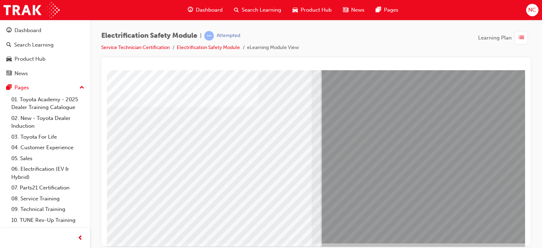
scroll to position [81, 56]
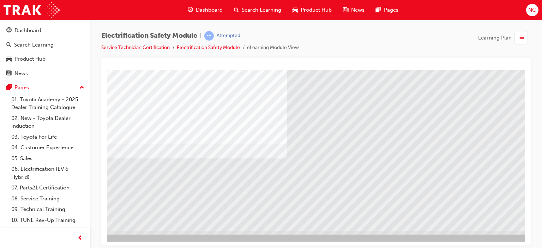
scroll to position [93, 42]
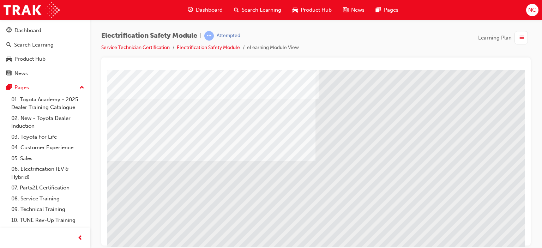
scroll to position [93, 0]
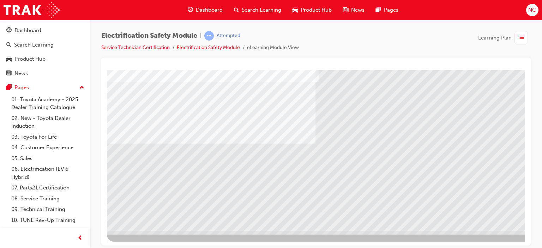
drag, startPoint x: 521, startPoint y: 149, endPoint x: 632, endPoint y: 307, distance: 193.0
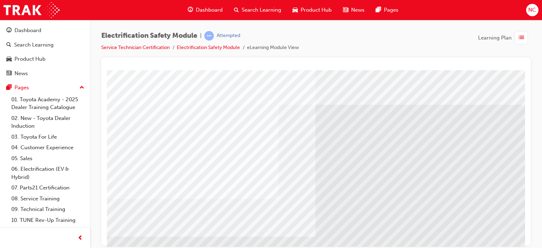
scroll to position [93, 0]
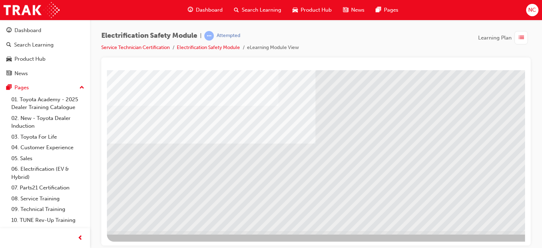
click at [513, 241] on div at bounding box center [347, 109] width 480 height 265
drag, startPoint x: 513, startPoint y: 241, endPoint x: 517, endPoint y: 245, distance: 6.0
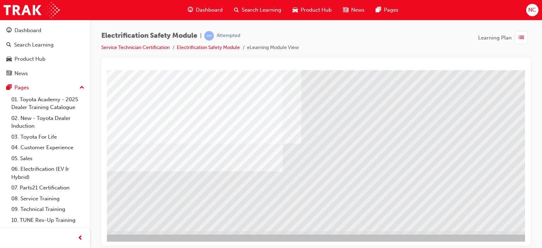
scroll to position [93, 28]
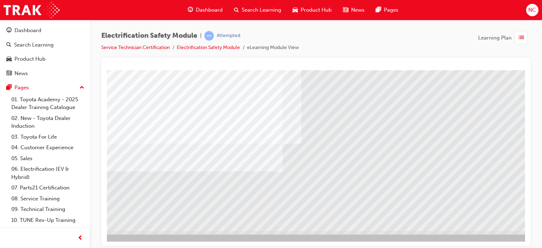
scroll to position [93, 28]
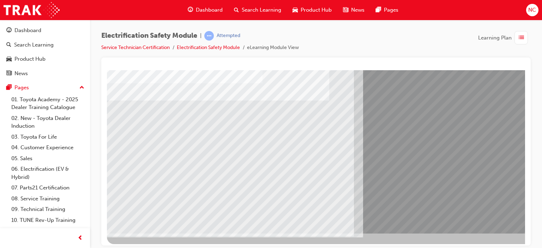
scroll to position [93, 0]
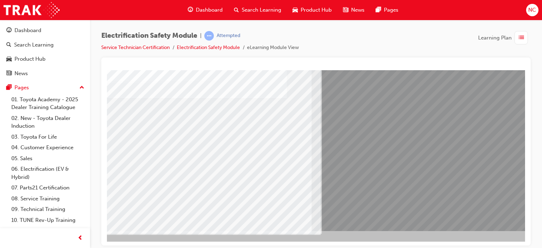
scroll to position [93, 67]
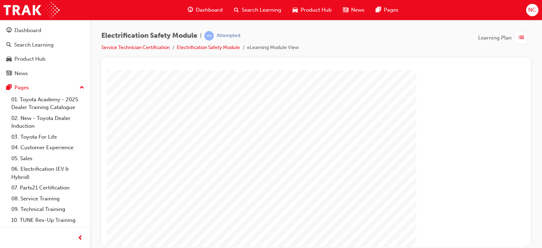
scroll to position [93, 0]
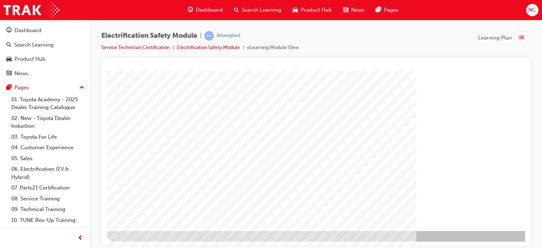
drag, startPoint x: 522, startPoint y: 136, endPoint x: 633, endPoint y: 266, distance: 170.9
click at [515, 247] on div "Electrification Safety Module | Attempted Service Technician Certification Elec…" at bounding box center [271, 124] width 542 height 248
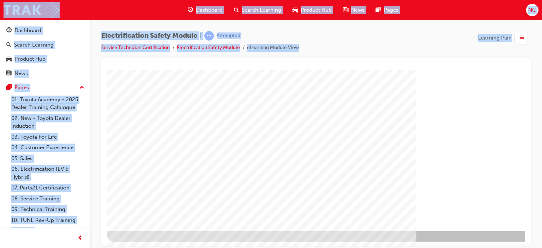
click at [515, 247] on div "Electrification Safety Module | Attempted Service Technician Certification Elec…" at bounding box center [271, 124] width 542 height 248
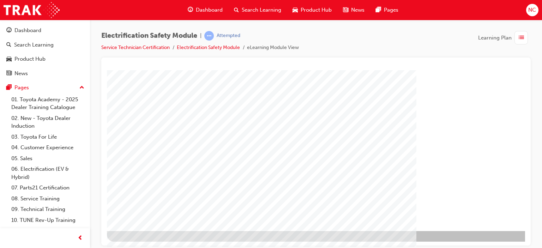
click at [494, 207] on div "" at bounding box center [347, 104] width 480 height 254
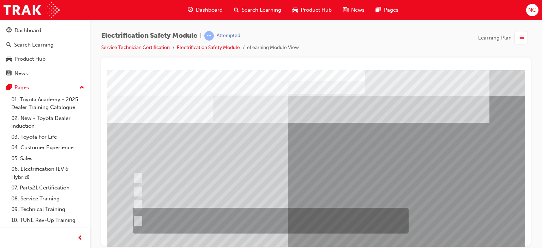
click at [138, 215] on div at bounding box center [269, 221] width 276 height 26
radio input "true"
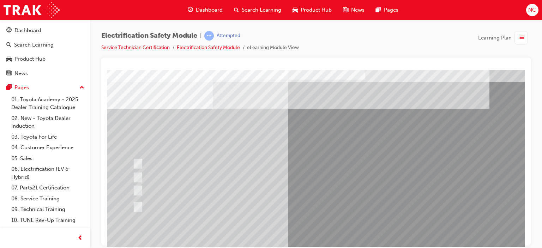
scroll to position [93, 0]
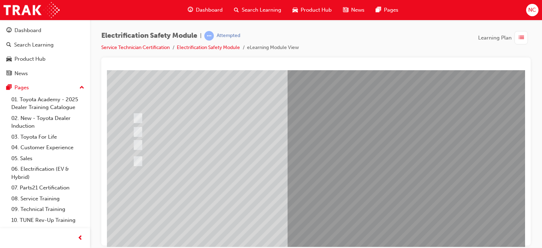
scroll to position [61, 0]
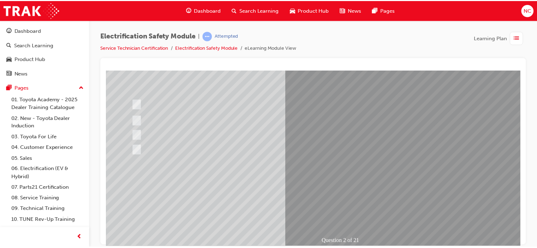
scroll to position [79, 0]
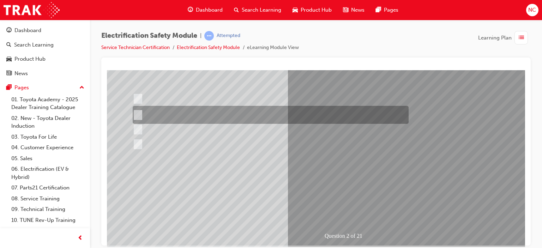
click at [138, 116] on input "The Battery Electric uses AC & DC charging capability and has no petrol engine." at bounding box center [137, 115] width 8 height 8
radio input "true"
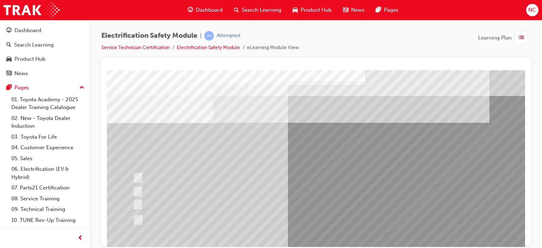
scroll to position [30, 0]
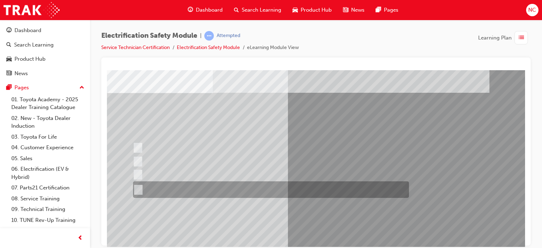
click at [141, 191] on div at bounding box center [269, 189] width 276 height 17
radio input "true"
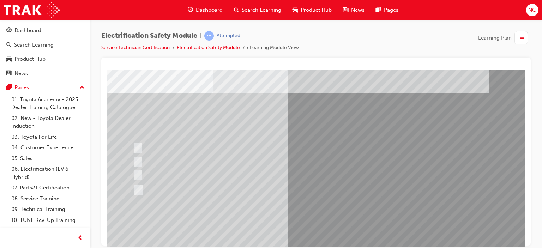
scroll to position [44, 0]
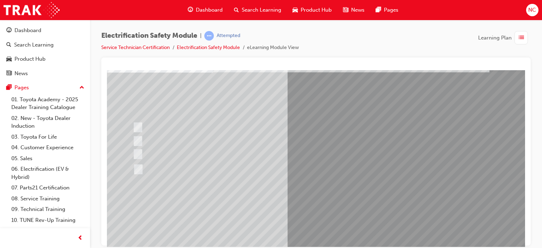
scroll to position [0, 0]
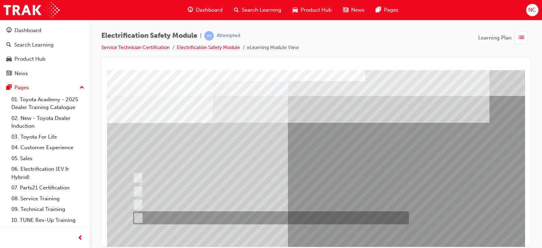
click at [136, 213] on div at bounding box center [269, 217] width 276 height 13
checkbox input "true"
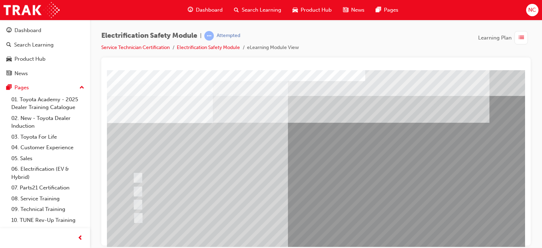
drag, startPoint x: 519, startPoint y: 148, endPoint x: 523, endPoint y: 170, distance: 22.3
click at [523, 73] on html "Question 4 of 21 Loading..." at bounding box center [316, 71] width 418 height 3
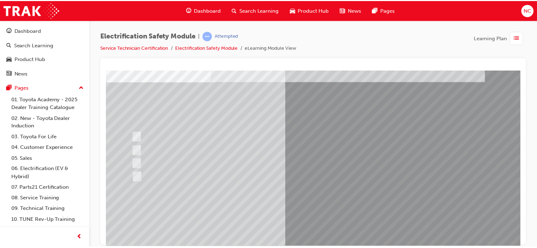
scroll to position [44, 0]
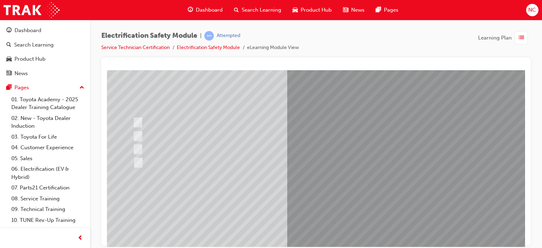
scroll to position [58, 0]
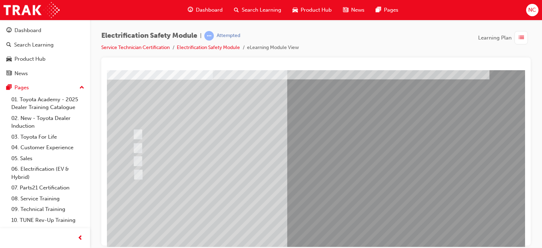
click at [141, 175] on div at bounding box center [269, 174] width 276 height 13
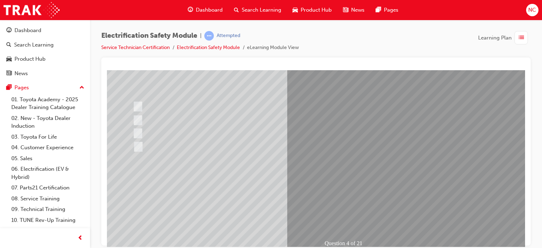
scroll to position [77, 0]
click at [138, 97] on div "Question 4 of 21" at bounding box center [347, 120] width 480 height 254
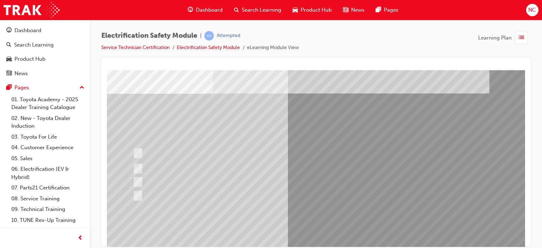
scroll to position [32, 0]
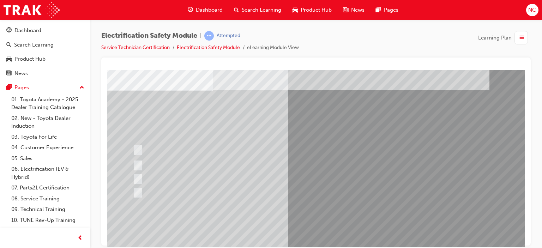
click at [528, 177] on div at bounding box center [315, 152] width 429 height 188
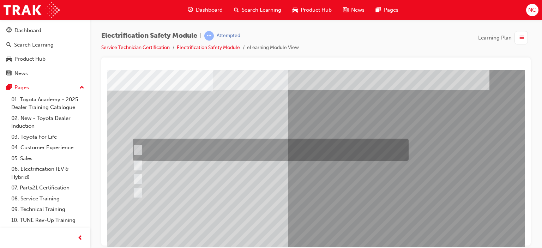
click at [136, 148] on input "The READY light will illuminate when the vehicle is turned on and ready to driv…" at bounding box center [136, 150] width 8 height 8
checkbox input "true"
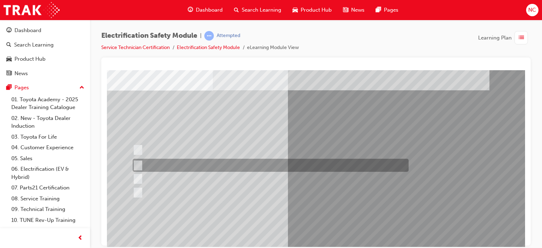
click at [138, 163] on input "The Main Display will show the power flow for the driveline." at bounding box center [136, 166] width 8 height 8
checkbox input "true"
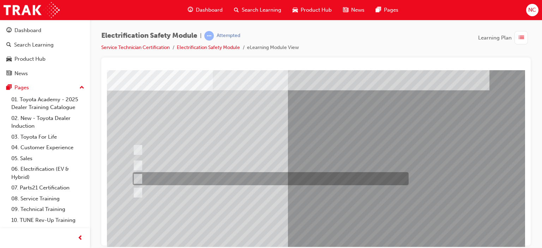
click at [138, 181] on input "Vehicle Motive Force selection types illuminated e.g. (EV/HV)." at bounding box center [136, 179] width 8 height 8
checkbox input "true"
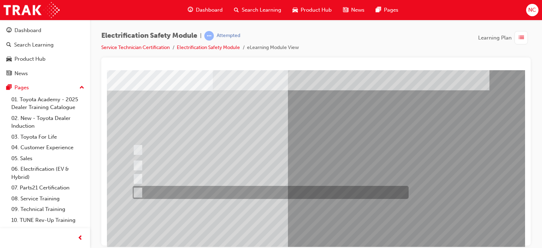
click at [135, 193] on input "Battery Level indicator (State of Charge)." at bounding box center [136, 193] width 8 height 8
checkbox input "true"
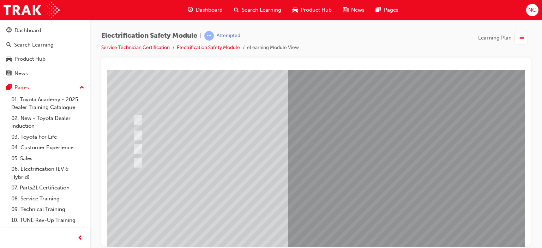
scroll to position [75, 0]
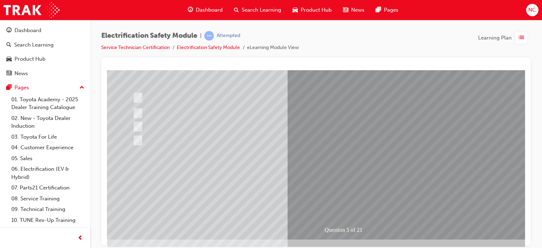
scroll to position [0, 0]
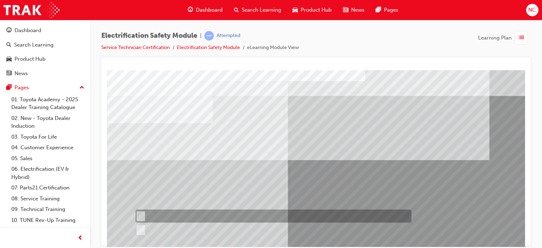
click at [151, 213] on div at bounding box center [272, 216] width 276 height 13
radio input "true"
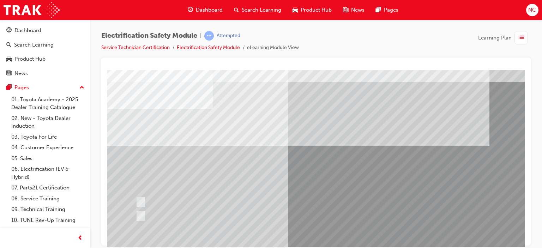
scroll to position [85, 0]
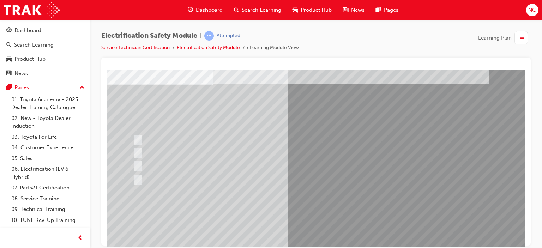
scroll to position [36, 0]
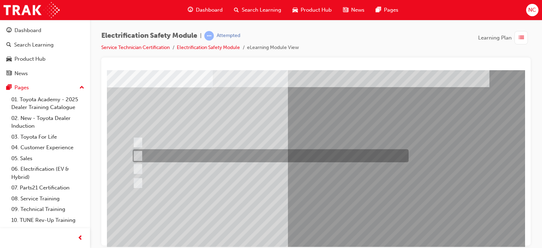
click at [184, 150] on div at bounding box center [269, 155] width 276 height 13
radio input "true"
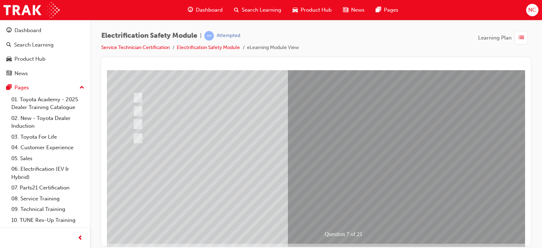
scroll to position [93, 0]
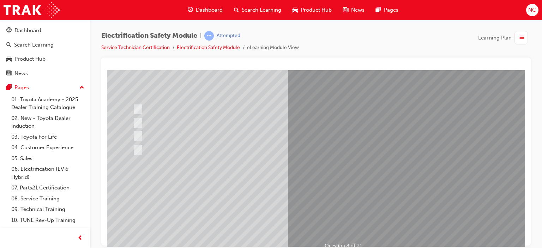
scroll to position [0, 0]
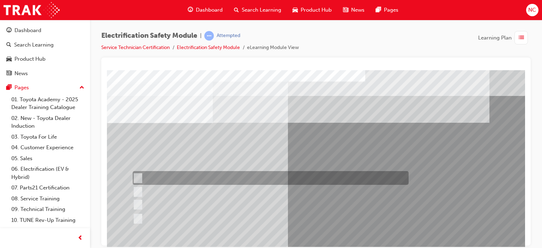
click at [145, 175] on div at bounding box center [269, 178] width 276 height 14
radio input "true"
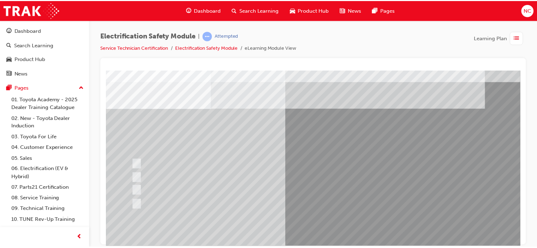
scroll to position [42, 0]
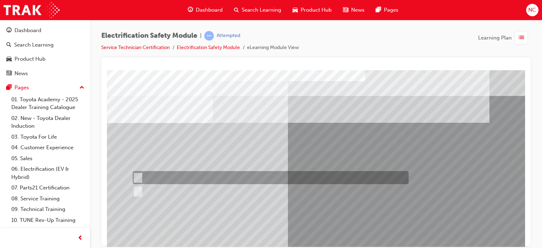
click at [144, 176] on div at bounding box center [269, 177] width 276 height 13
radio input "true"
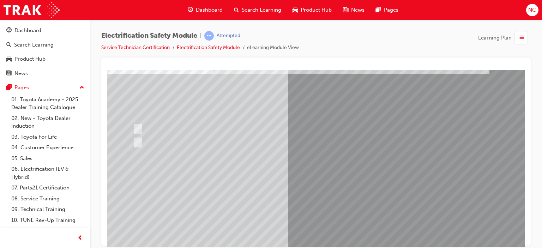
scroll to position [53, 0]
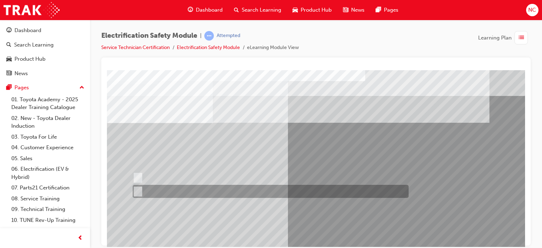
scroll to position [0, 0]
click at [140, 191] on input "True" at bounding box center [137, 192] width 8 height 8
radio input "true"
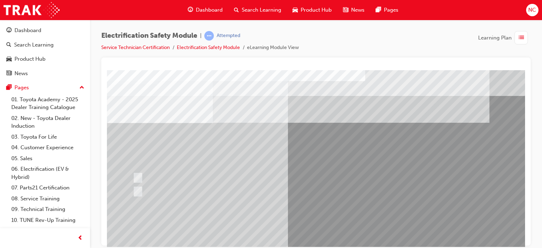
click at [133, 174] on input "False" at bounding box center [137, 178] width 8 height 8
radio input "true"
click at [133, 188] on input "True" at bounding box center [137, 192] width 8 height 8
radio input "true"
click at [133, 174] on input "False" at bounding box center [137, 178] width 8 height 8
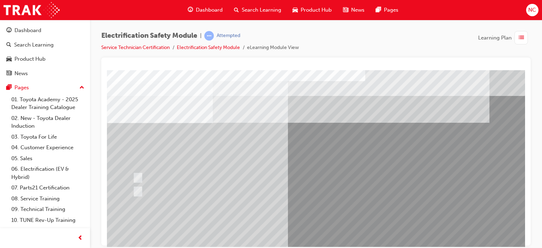
radio input "true"
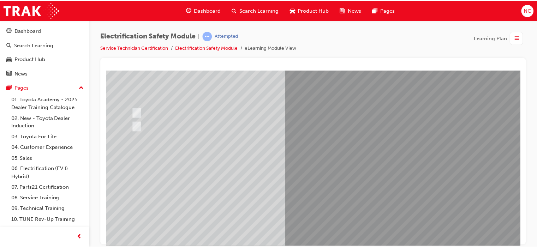
scroll to position [71, 0]
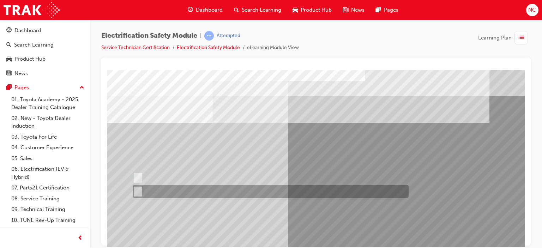
click at [145, 193] on div at bounding box center [269, 191] width 276 height 13
radio input "true"
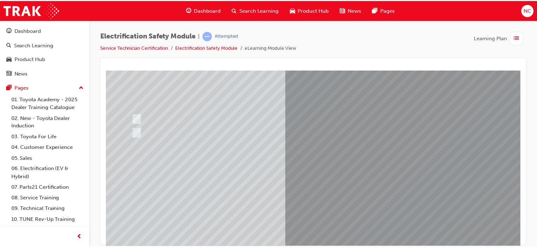
scroll to position [60, 0]
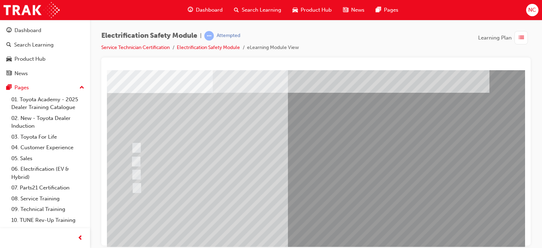
scroll to position [36, 0]
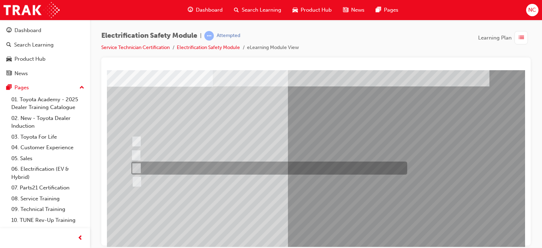
click at [137, 168] on input "Outside the vehicle’s detection area for entry and start system." at bounding box center [135, 168] width 8 height 8
radio input "true"
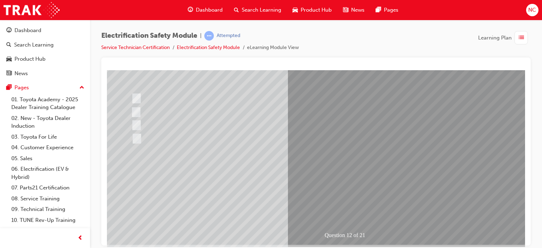
scroll to position [86, 0]
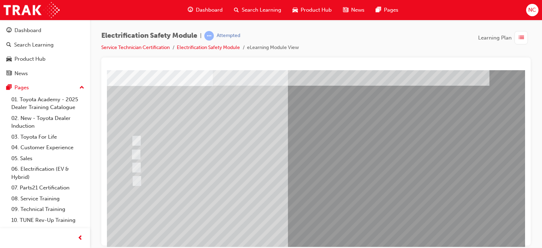
scroll to position [44, 0]
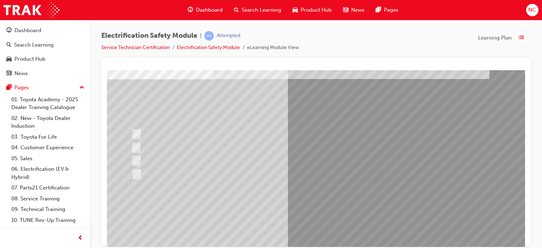
drag, startPoint x: 521, startPoint y: 138, endPoint x: 639, endPoint y: 235, distance: 152.9
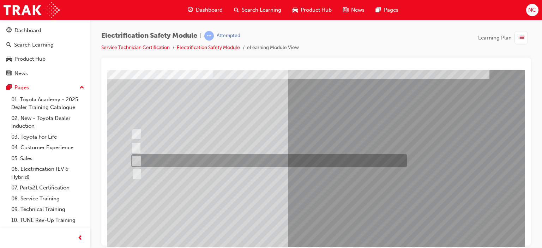
click at [139, 158] on input "Wait 10 minutes to discharge the High Voltage Capacitors." at bounding box center [135, 161] width 8 height 8
radio input "true"
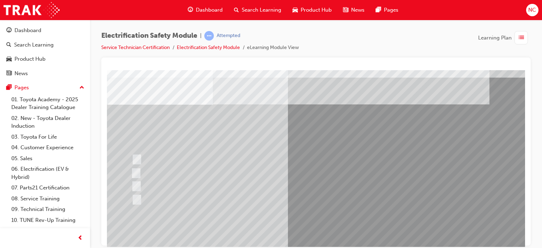
scroll to position [28, 0]
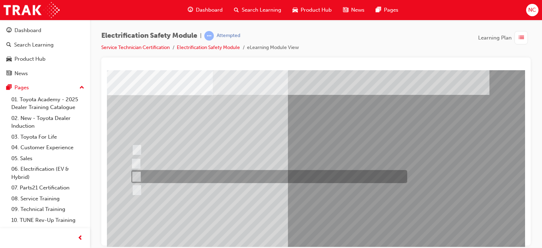
click at [152, 172] on div at bounding box center [268, 176] width 276 height 13
radio input "true"
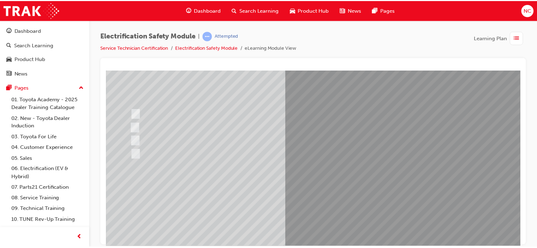
scroll to position [76, 0]
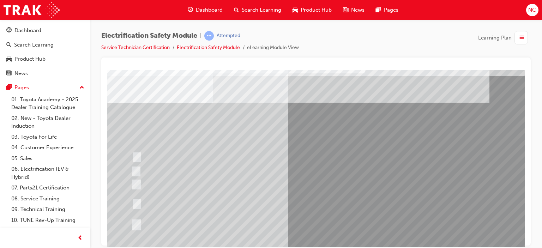
scroll to position [30, 0]
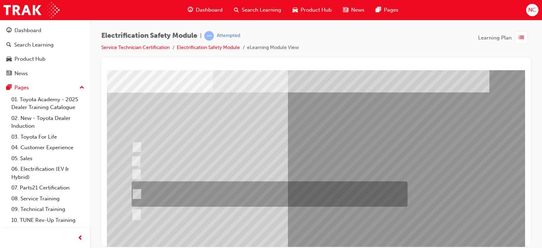
click at [136, 193] on input "The High Voltage Capacitor Terminal for 0 volts and the High Voltage Capacitor …" at bounding box center [136, 194] width 8 height 8
radio input "true"
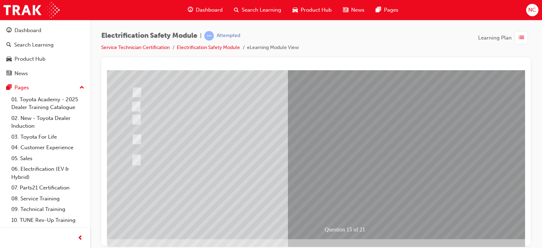
scroll to position [93, 0]
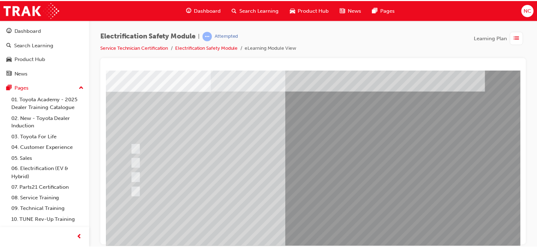
scroll to position [50, 0]
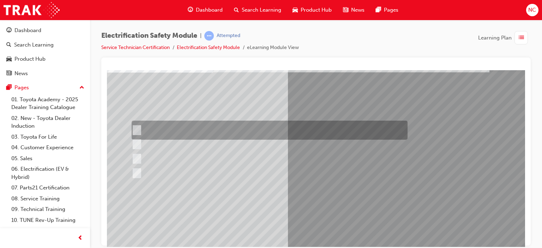
click at [192, 126] on div at bounding box center [268, 130] width 276 height 19
radio input "true"
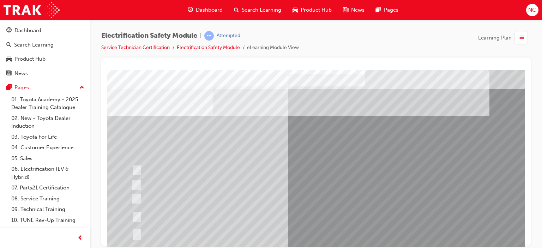
scroll to position [16, 0]
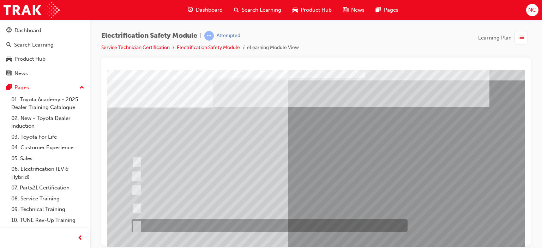
click at [139, 222] on input "All of the above." at bounding box center [136, 226] width 8 height 8
radio input "true"
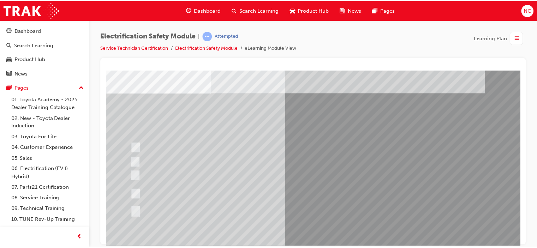
scroll to position [44, 0]
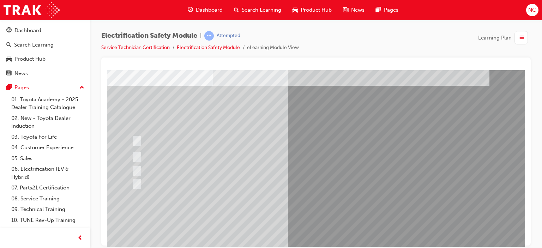
scroll to position [60, 0]
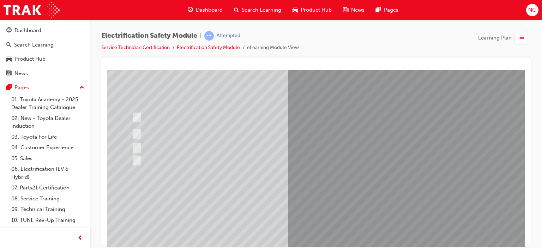
drag, startPoint x: 522, startPoint y: 148, endPoint x: 639, endPoint y: 254, distance: 157.9
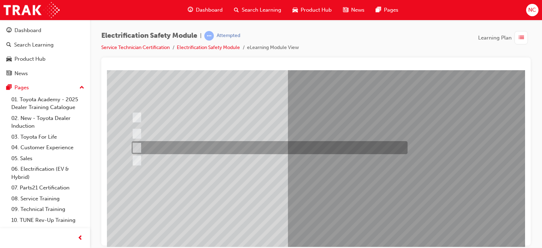
click at [191, 144] on div at bounding box center [268, 147] width 276 height 13
radio input "true"
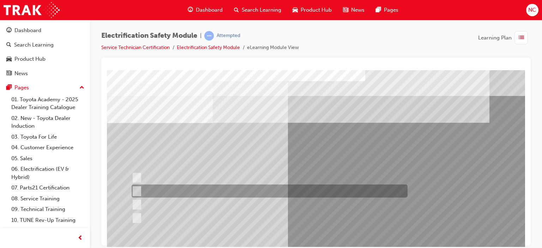
click at [138, 190] on input "To protect Electrical Insulating Gloves from mechanical damage." at bounding box center [136, 191] width 8 height 8
radio input "true"
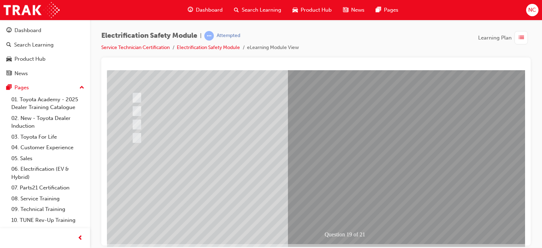
scroll to position [89, 0]
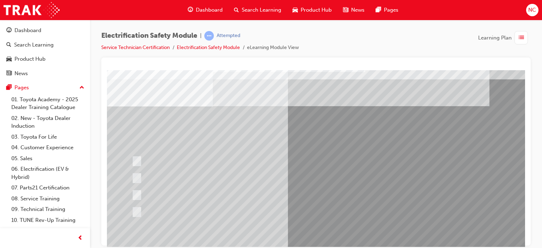
scroll to position [26, 0]
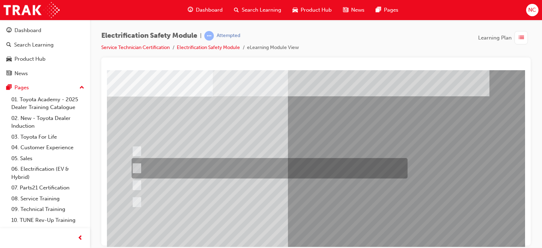
click at [203, 175] on div at bounding box center [268, 168] width 276 height 20
radio input "true"
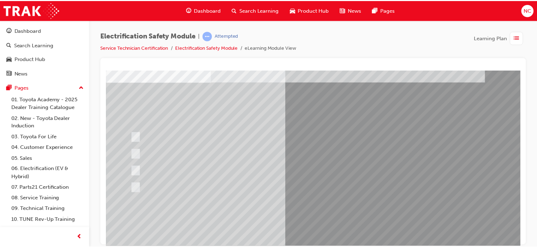
scroll to position [55, 0]
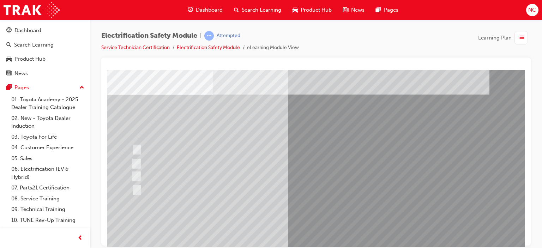
scroll to position [0, 0]
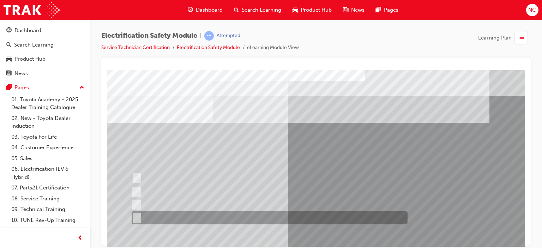
click at [136, 218] on input "All these items should be removed to improve safety" at bounding box center [136, 218] width 8 height 8
radio input "true"
click at [132, 174] on input "Metal objects like rulers, pens, etc." at bounding box center [136, 178] width 8 height 8
radio input "true"
click at [131, 188] on input "Metal framed safety glasses" at bounding box center [135, 192] width 8 height 8
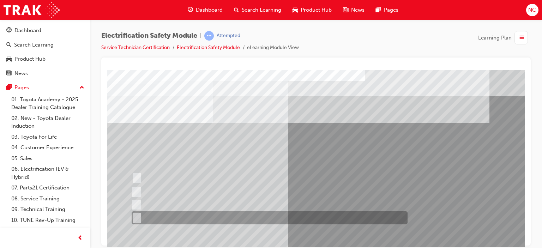
radio input "true"
click at [131, 201] on input "Metal jewellery such as bracelets, etc." at bounding box center [135, 205] width 8 height 8
radio input "true"
click at [136, 218] on input "All these items should be removed to improve safety" at bounding box center [136, 218] width 8 height 8
radio input "true"
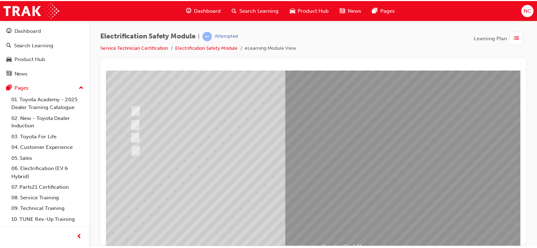
scroll to position [72, 0]
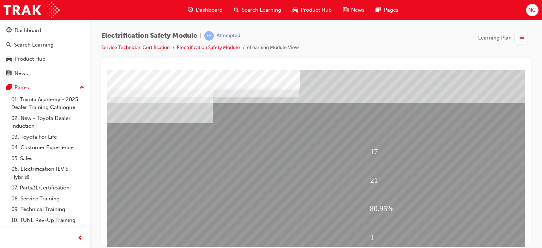
scroll to position [93, 0]
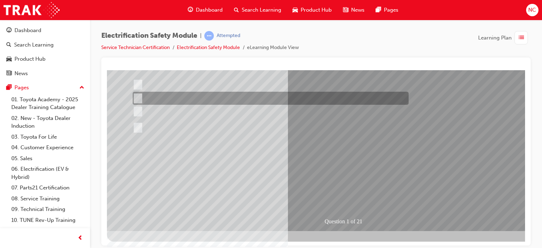
scroll to position [0, 0]
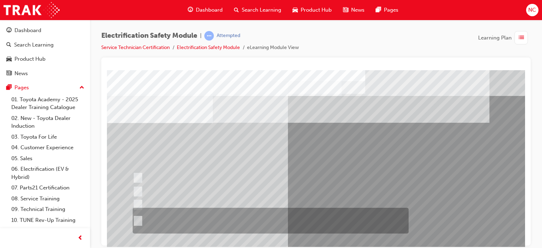
click at [140, 218] on input "The Plug-in Hybrid Electric has AC charging capability via a wall box charger a…" at bounding box center [137, 221] width 8 height 8
radio input "true"
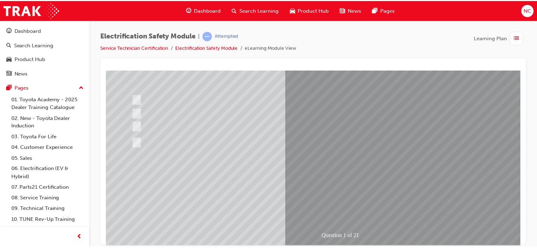
scroll to position [88, 0]
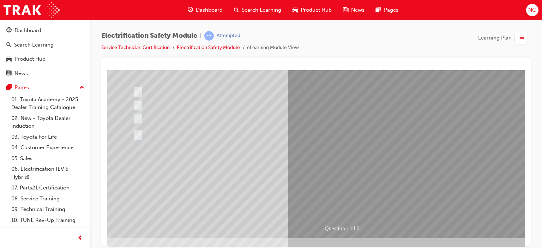
drag, startPoint x: 523, startPoint y: 170, endPoint x: 633, endPoint y: 293, distance: 164.7
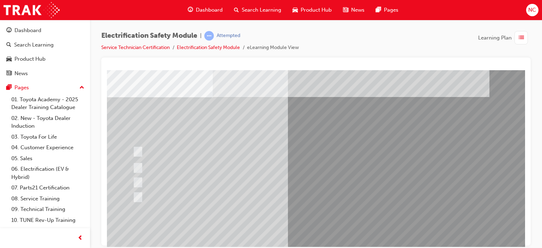
scroll to position [35, 0]
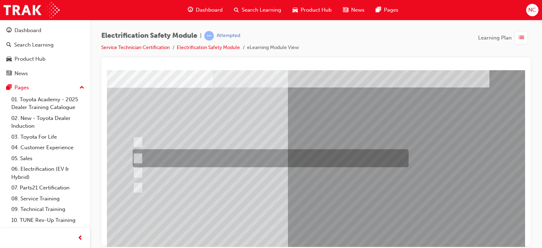
click at [139, 158] on input "The Battery Electric uses AC & DC charging capability and has no petrol engine." at bounding box center [137, 159] width 8 height 8
radio input "true"
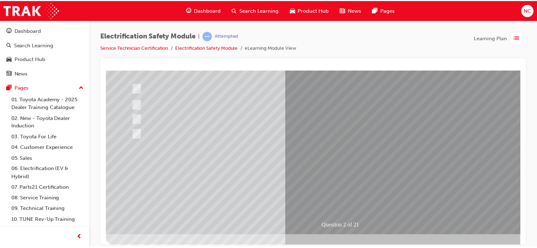
scroll to position [92, 0]
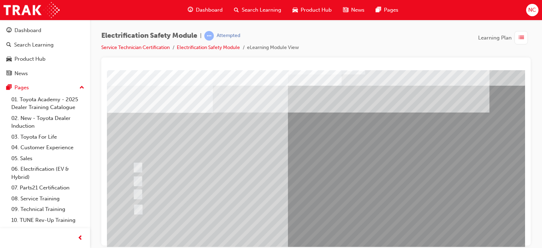
scroll to position [16, 0]
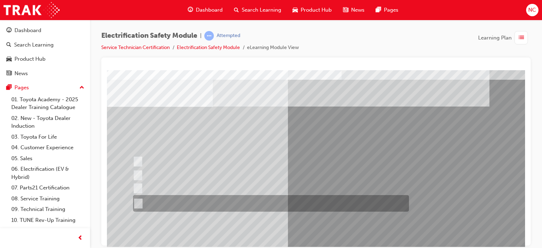
click at [147, 202] on div at bounding box center [269, 203] width 276 height 17
radio input "true"
click at [133, 203] on input "The FCEV produces electric power via a Fuel Cell Stack supporting the Hybrid ba…" at bounding box center [137, 204] width 8 height 8
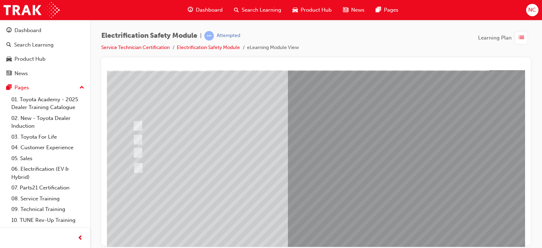
scroll to position [56, 0]
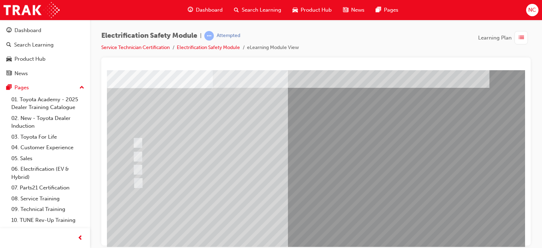
scroll to position [35, 0]
drag, startPoint x: 521, startPoint y: 147, endPoint x: 633, endPoint y: 238, distance: 144.8
click at [526, 168] on div at bounding box center [315, 152] width 429 height 188
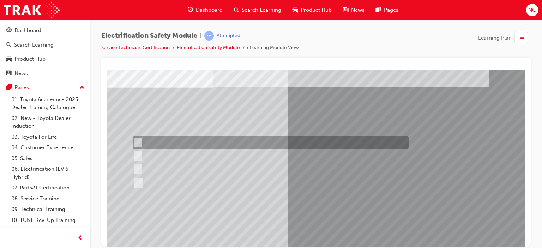
click at [137, 143] on input "Special exterior colours" at bounding box center [136, 143] width 8 height 8
checkbox input "true"
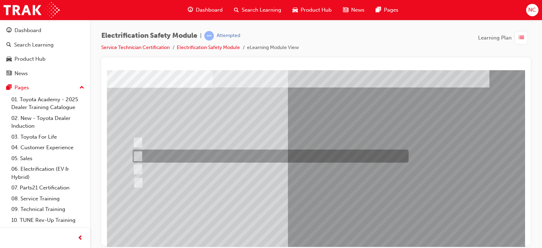
click at [145, 158] on div at bounding box center [269, 156] width 276 height 13
checkbox input "true"
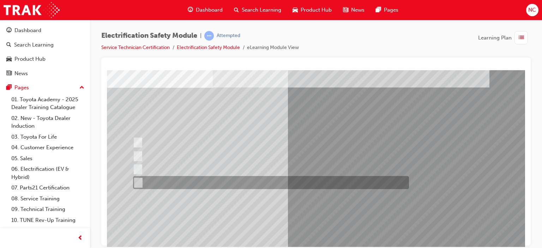
click at [138, 187] on div at bounding box center [269, 182] width 276 height 13
checkbox input "true"
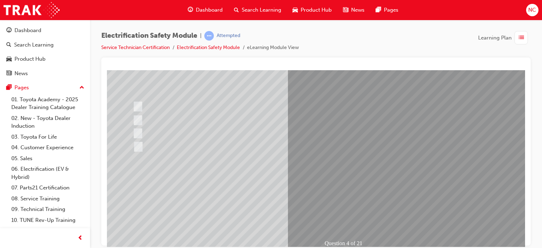
scroll to position [73, 0]
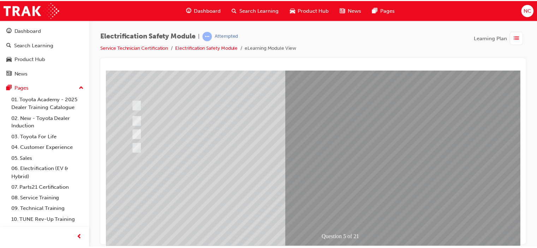
scroll to position [54, 0]
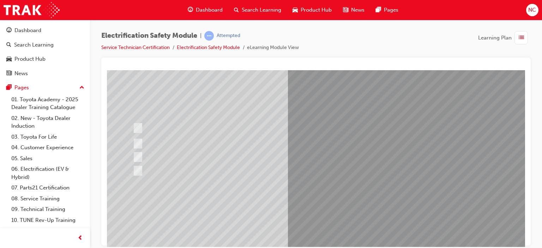
drag, startPoint x: 521, startPoint y: 146, endPoint x: 649, endPoint y: 249, distance: 164.1
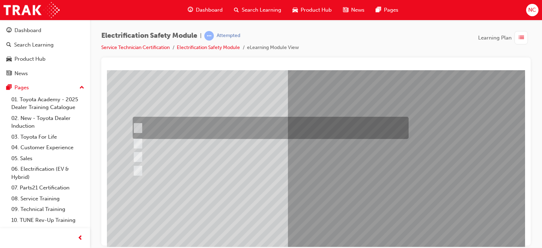
click at [139, 125] on input "The READY light will illuminate when the vehicle is turned on and ready to driv…" at bounding box center [136, 128] width 8 height 8
checkbox input "true"
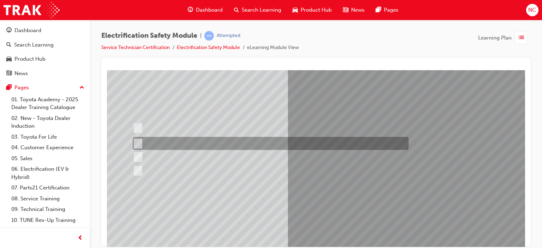
click at [139, 140] on input "The Main Display will show the power flow for the driveline." at bounding box center [136, 144] width 8 height 8
checkbox input "true"
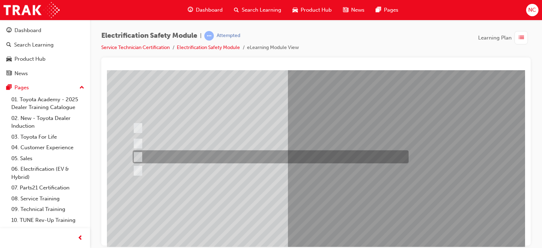
click at [139, 154] on input "Vehicle Motive Force selection types illuminated e.g. (EV/HV)." at bounding box center [136, 157] width 8 height 8
checkbox input "true"
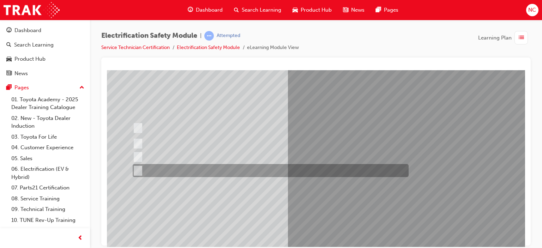
click at [142, 170] on div at bounding box center [269, 170] width 276 height 13
checkbox input "true"
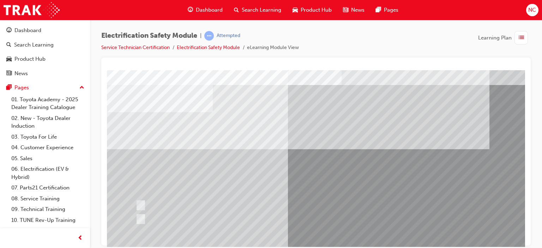
scroll to position [11, 0]
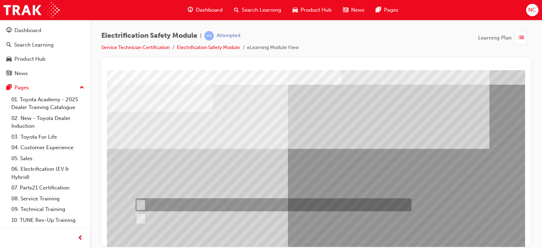
click at [143, 201] on input "True" at bounding box center [140, 205] width 8 height 8
radio input "true"
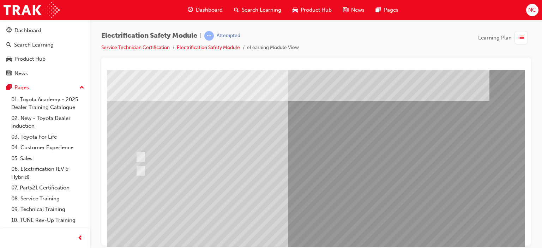
scroll to position [66, 0]
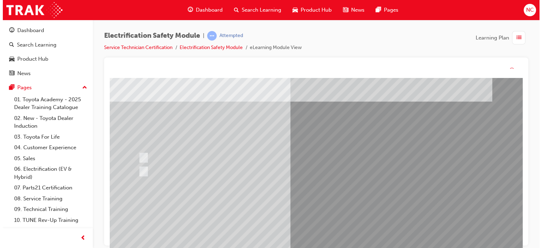
scroll to position [0, 0]
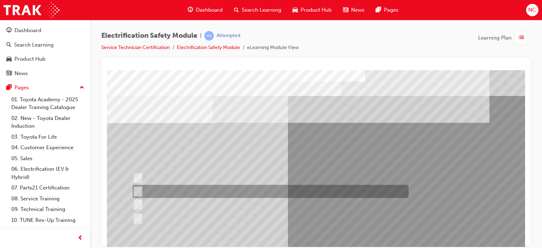
drag, startPoint x: 519, startPoint y: 115, endPoint x: 141, endPoint y: 190, distance: 385.3
click at [141, 190] on div "Question 7 of 21" at bounding box center [347, 197] width 480 height 254
click at [141, 190] on div at bounding box center [269, 191] width 276 height 13
radio input "true"
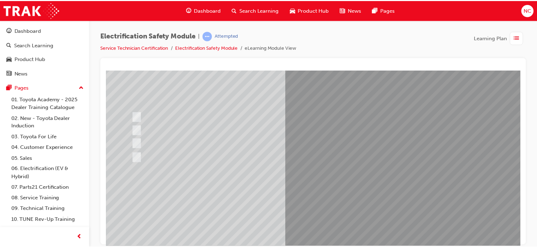
scroll to position [70, 0]
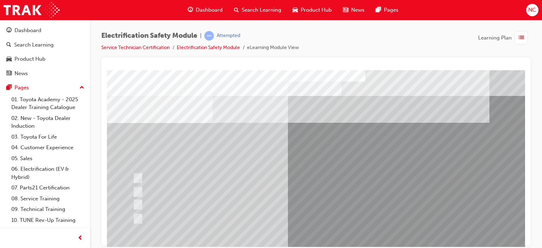
drag, startPoint x: 518, startPoint y: 133, endPoint x: 524, endPoint y: 171, distance: 38.6
click at [524, 73] on html "Question 8 of 21 Loading..." at bounding box center [316, 71] width 418 height 3
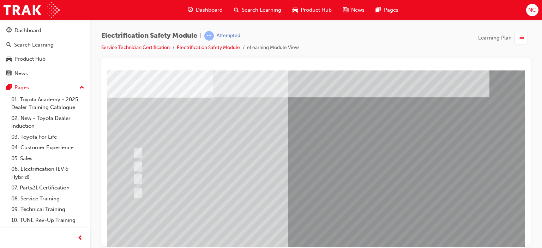
scroll to position [34, 0]
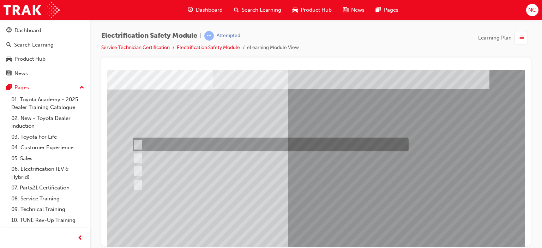
click at [150, 144] on div at bounding box center [269, 145] width 276 height 14
radio input "true"
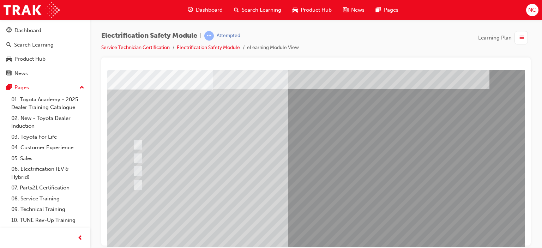
scroll to position [71, 0]
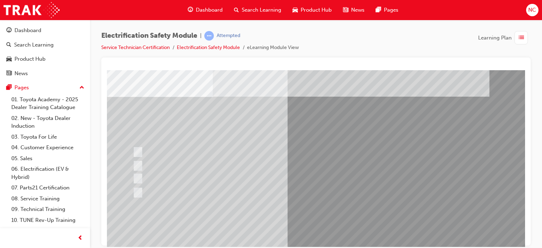
scroll to position [34, 0]
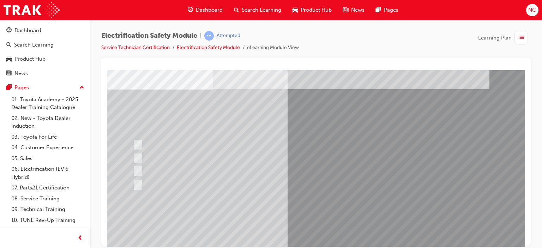
drag, startPoint x: 520, startPoint y: 119, endPoint x: 634, endPoint y: 209, distance: 145.5
click at [527, 139] on div at bounding box center [315, 152] width 429 height 188
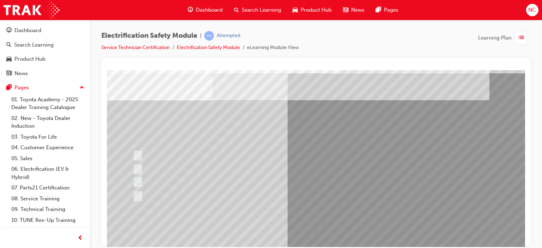
scroll to position [18, 0]
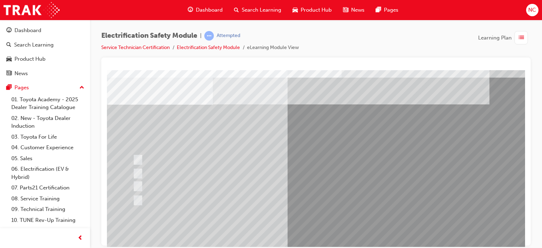
click at [140, 156] on div at bounding box center [269, 160] width 276 height 14
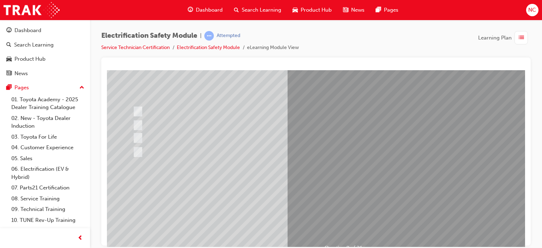
scroll to position [69, 0]
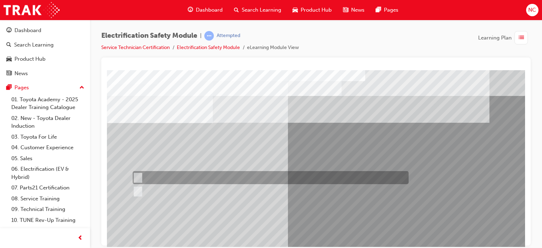
click at [135, 172] on div at bounding box center [269, 177] width 276 height 13
radio input "true"
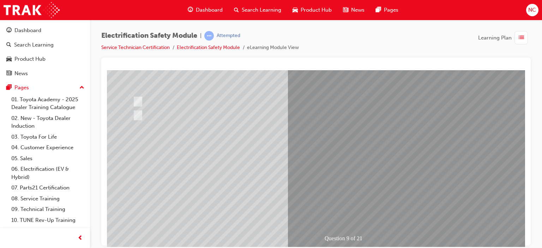
scroll to position [81, 0]
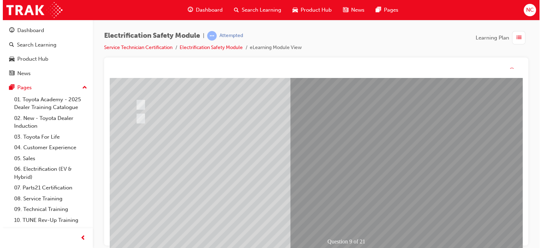
scroll to position [0, 0]
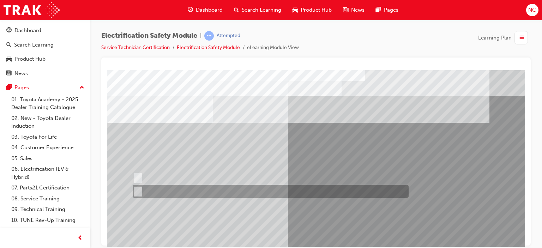
click at [139, 192] on input "True" at bounding box center [137, 192] width 8 height 8
radio input "true"
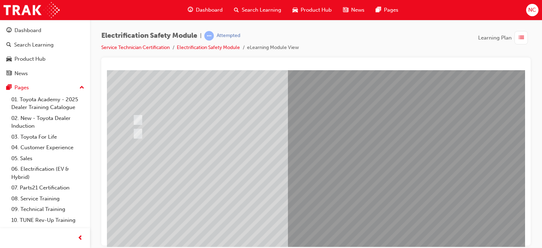
drag, startPoint x: 522, startPoint y: 138, endPoint x: 633, endPoint y: 244, distance: 153.0
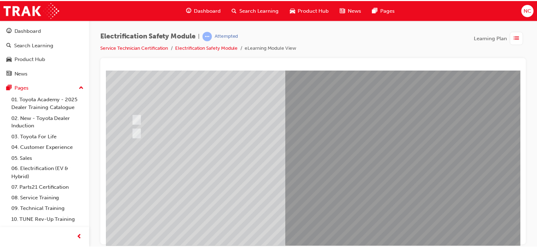
scroll to position [60, 0]
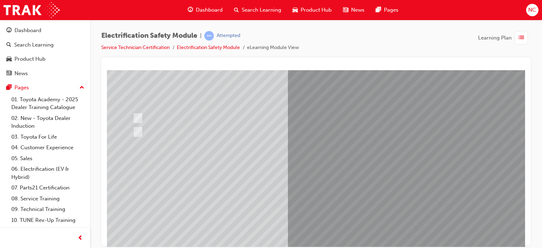
click at [526, 174] on div at bounding box center [315, 152] width 429 height 188
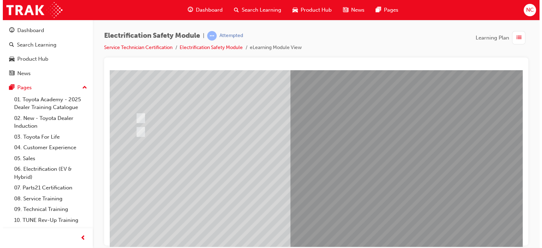
scroll to position [0, 0]
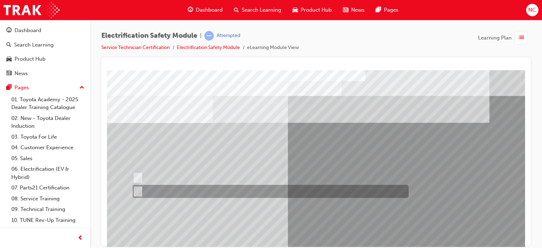
click at [152, 189] on div at bounding box center [269, 191] width 276 height 13
radio input "true"
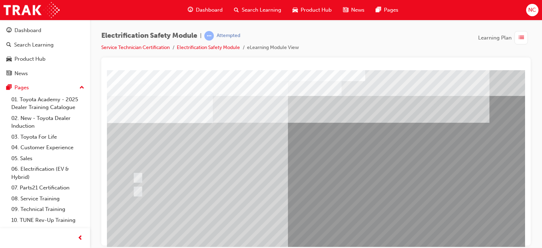
drag, startPoint x: 519, startPoint y: 157, endPoint x: 519, endPoint y: 160, distance: 3.6
drag, startPoint x: 519, startPoint y: 160, endPoint x: 522, endPoint y: 166, distance: 6.3
click at [522, 73] on html "Question 11 of 21 Loading..." at bounding box center [316, 71] width 418 height 3
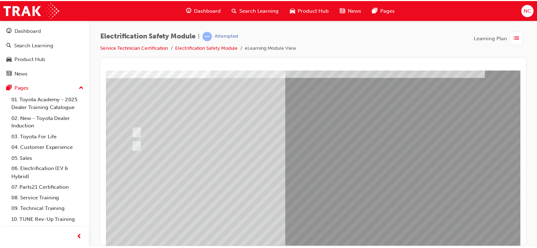
scroll to position [59, 0]
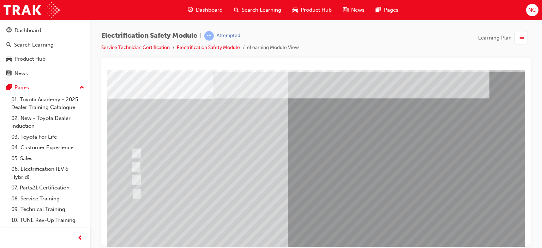
scroll to position [26, 0]
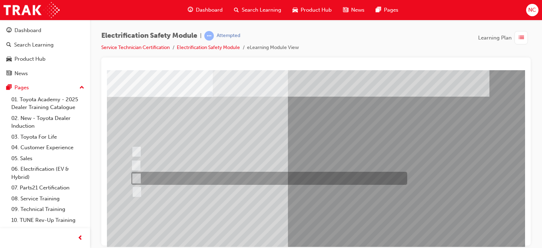
click at [136, 181] on input "Outside the vehicle’s detection area for entry and start system." at bounding box center [135, 179] width 8 height 8
radio input "true"
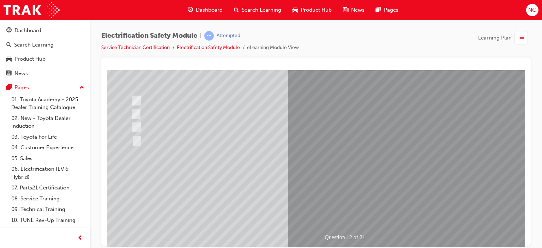
scroll to position [90, 0]
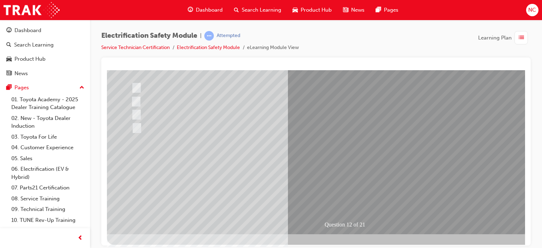
drag, startPoint x: 523, startPoint y: 133, endPoint x: 632, endPoint y: 241, distance: 154.0
click at [525, 171] on div at bounding box center [315, 152] width 429 height 188
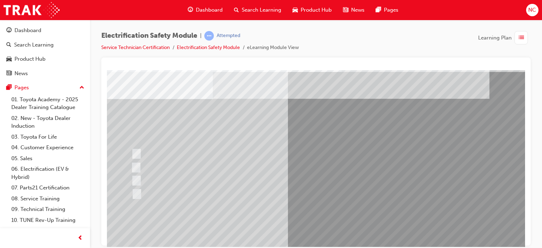
scroll to position [30, 0]
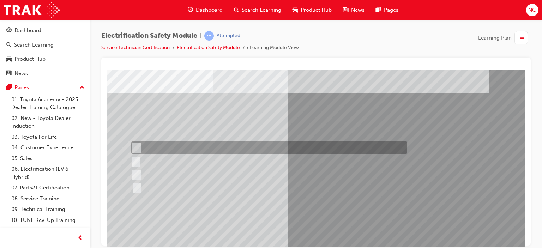
click at [155, 148] on div at bounding box center [268, 147] width 276 height 13
radio input "true"
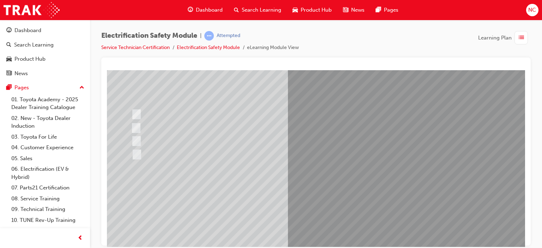
scroll to position [65, 0]
drag, startPoint x: 521, startPoint y: 140, endPoint x: 640, endPoint y: 232, distance: 150.5
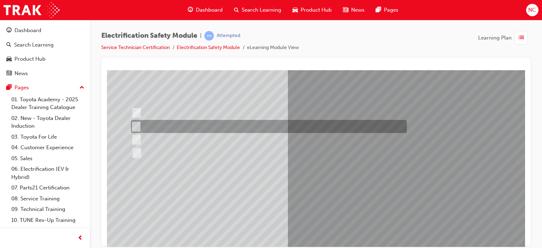
click at [138, 123] on input "Inspect the Insulated Gloves for damage." at bounding box center [135, 127] width 8 height 8
radio input "true"
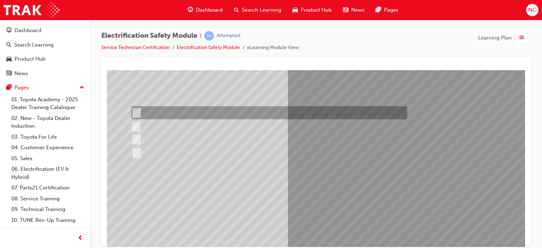
click at [138, 110] on input "Remove the Service Plug Grip" at bounding box center [135, 113] width 8 height 8
radio input "true"
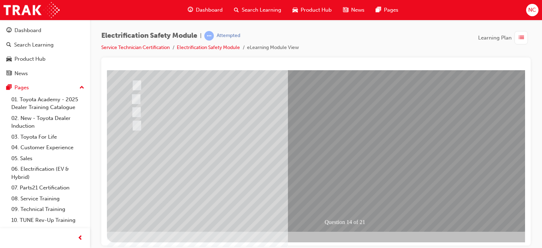
scroll to position [0, 0]
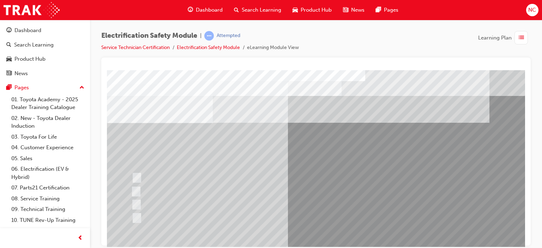
drag, startPoint x: 519, startPoint y: 162, endPoint x: 521, endPoint y: 178, distance: 16.3
click at [521, 73] on html "Question 14 of 21 Loading..." at bounding box center [316, 71] width 418 height 3
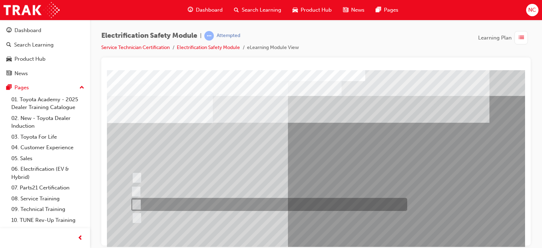
click at [189, 202] on div at bounding box center [268, 204] width 276 height 13
radio input "true"
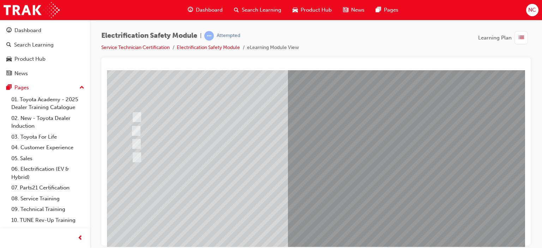
scroll to position [71, 0]
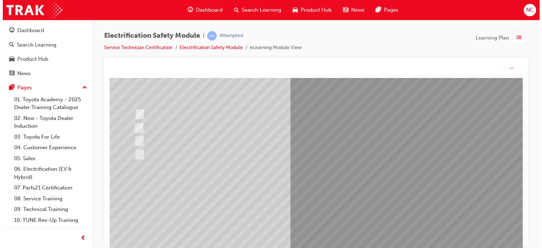
scroll to position [0, 0]
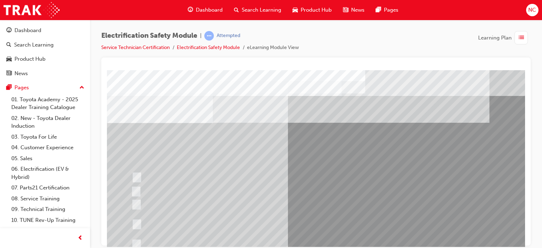
drag, startPoint x: 519, startPoint y: 102, endPoint x: 520, endPoint y: 119, distance: 16.6
click at [520, 73] on html "Question 15 of 21 Loading..." at bounding box center [316, 71] width 418 height 3
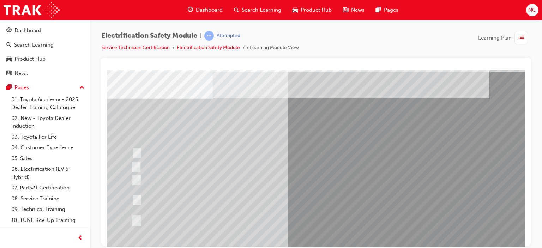
scroll to position [35, 0]
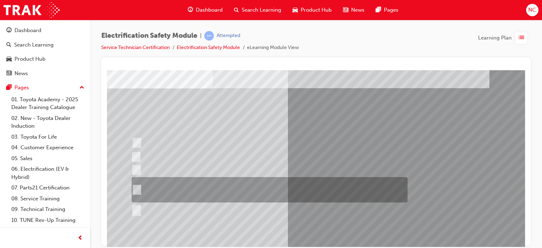
click at [284, 191] on div at bounding box center [268, 189] width 276 height 25
radio input "true"
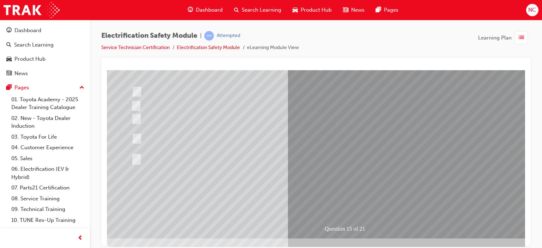
scroll to position [93, 0]
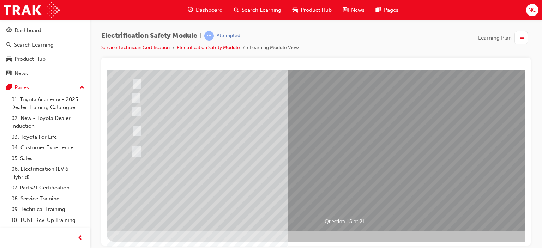
drag, startPoint x: 524, startPoint y: 156, endPoint x: 637, endPoint y: 266, distance: 157.5
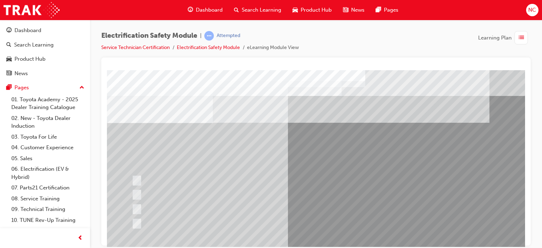
scroll to position [20, 0]
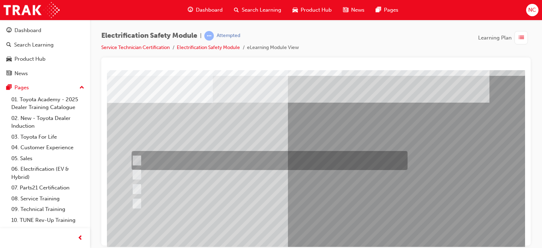
click at [164, 157] on div at bounding box center [268, 160] width 276 height 19
radio input "true"
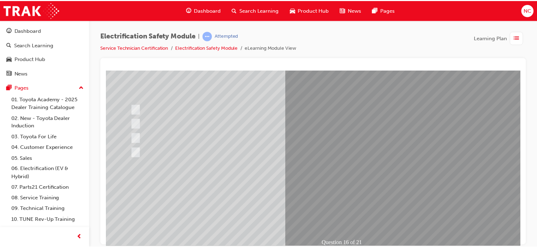
scroll to position [90, 0]
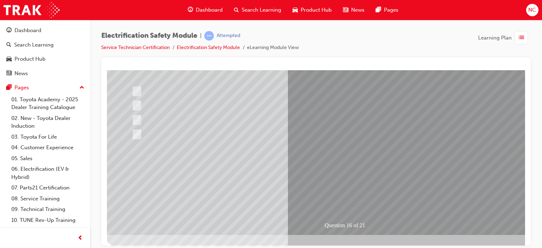
drag, startPoint x: 522, startPoint y: 180, endPoint x: 638, endPoint y: 292, distance: 160.5
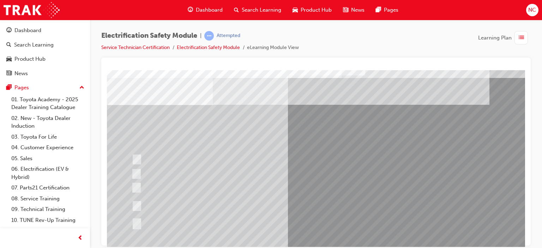
scroll to position [19, 0]
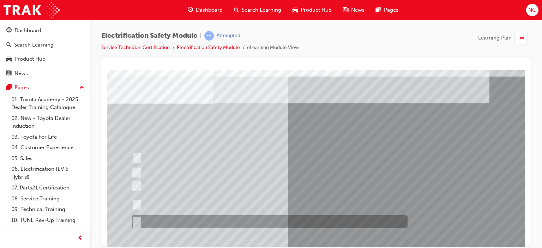
click at [136, 221] on input "All of the above." at bounding box center [136, 222] width 8 height 8
radio input "true"
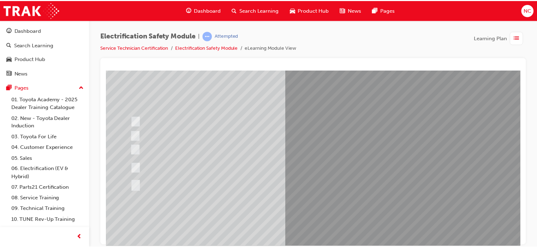
scroll to position [59, 0]
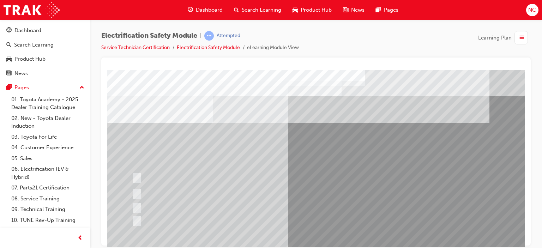
scroll to position [16, 0]
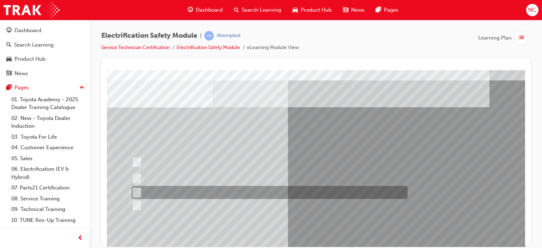
click at [235, 187] on div at bounding box center [268, 192] width 276 height 13
radio input "true"
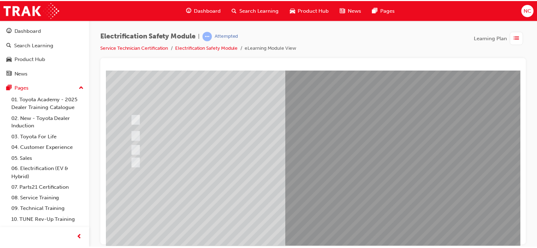
scroll to position [62, 0]
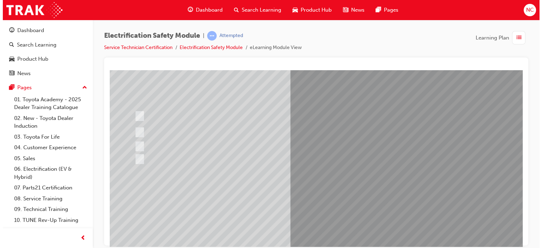
scroll to position [0, 0]
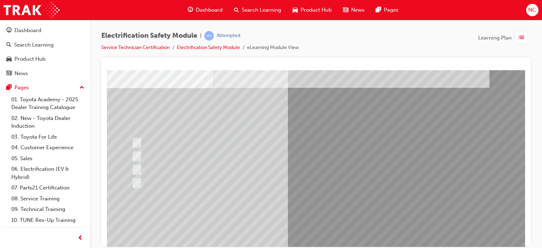
drag, startPoint x: 524, startPoint y: 151, endPoint x: 633, endPoint y: 243, distance: 143.0
click at [526, 173] on div at bounding box center [315, 152] width 429 height 188
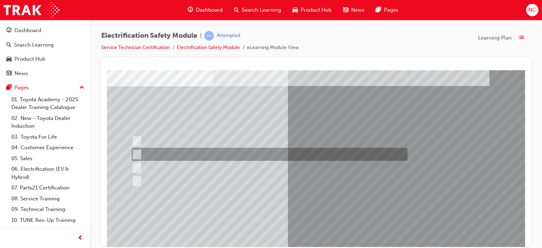
click at [238, 157] on div at bounding box center [268, 154] width 276 height 13
radio input "true"
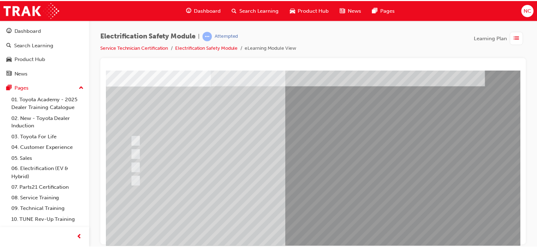
scroll to position [93, 0]
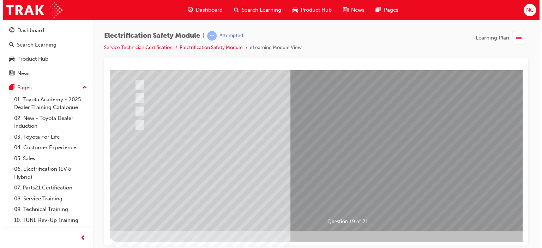
scroll to position [0, 0]
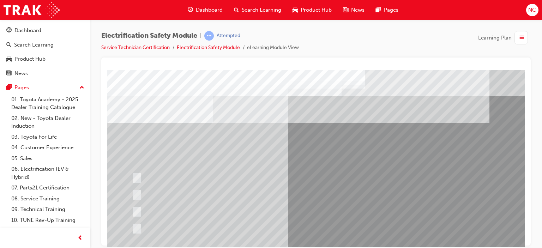
drag, startPoint x: 519, startPoint y: 131, endPoint x: 530, endPoint y: 176, distance: 47.0
click at [525, 73] on html "Question 20 of 21 Loading..." at bounding box center [316, 71] width 418 height 3
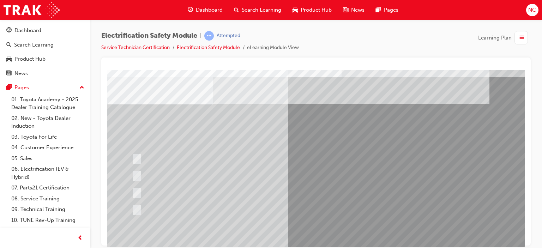
scroll to position [22, 0]
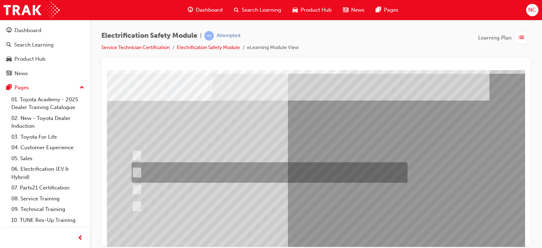
click at [255, 168] on div at bounding box center [268, 172] width 276 height 20
radio input "true"
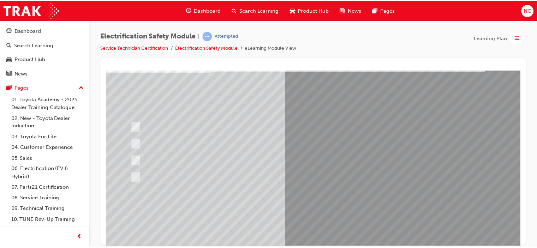
scroll to position [52, 0]
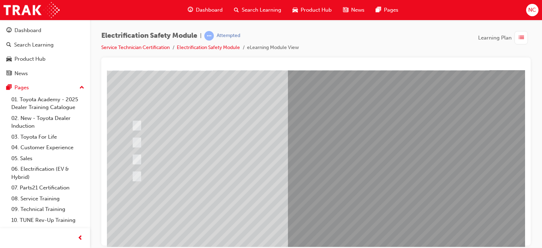
click at [525, 175] on div at bounding box center [315, 152] width 429 height 188
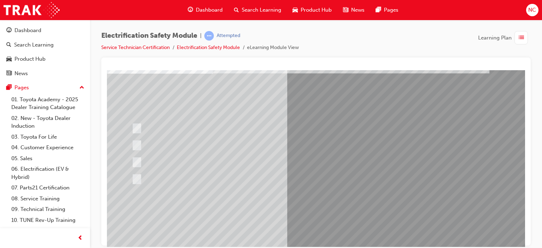
scroll to position [65, 0]
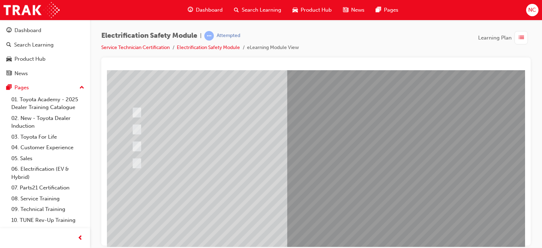
drag, startPoint x: 521, startPoint y: 134, endPoint x: 634, endPoint y: 244, distance: 157.7
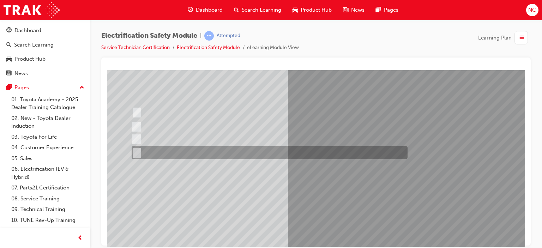
scroll to position [0, 0]
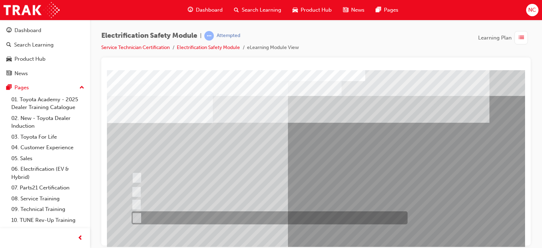
click at [142, 215] on div at bounding box center [268, 217] width 276 height 13
radio input "true"
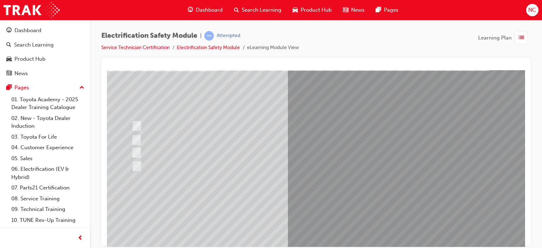
scroll to position [63, 0]
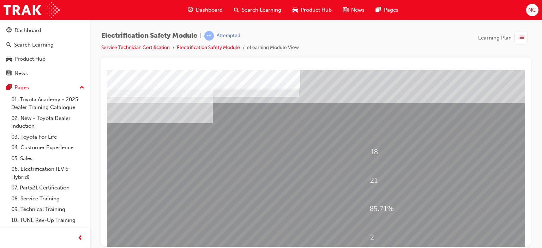
drag, startPoint x: 519, startPoint y: 129, endPoint x: 521, endPoint y: 173, distance: 44.2
click at [521, 73] on html "18 21 85.71% 2 Sorry, you have not answered all of the questions correctly. Ple…" at bounding box center [316, 71] width 418 height 3
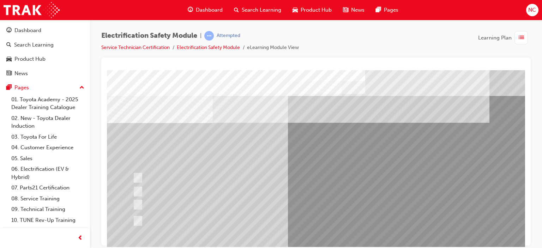
scroll to position [48, 0]
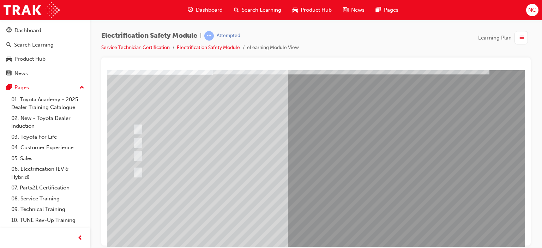
click at [528, 159] on div at bounding box center [315, 152] width 429 height 188
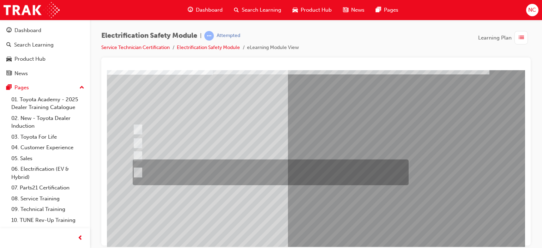
click at [142, 167] on div at bounding box center [269, 172] width 276 height 26
radio input "true"
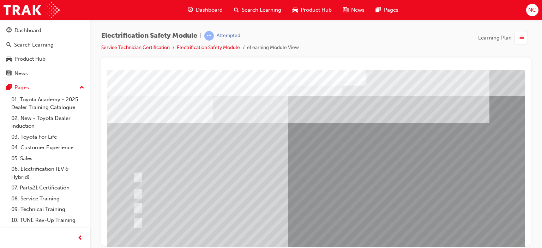
scroll to position [17, 0]
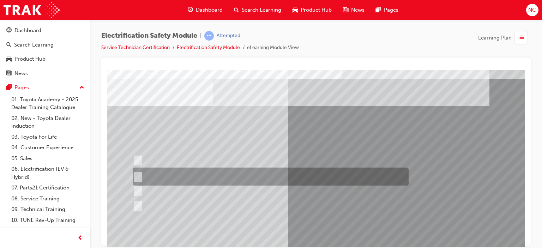
click at [301, 177] on div at bounding box center [269, 177] width 276 height 18
radio input "true"
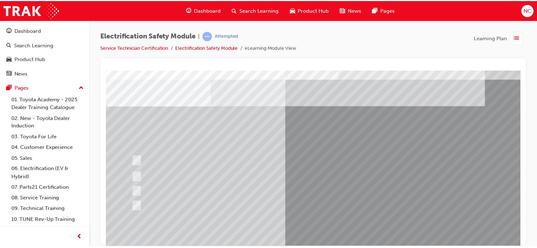
scroll to position [82, 0]
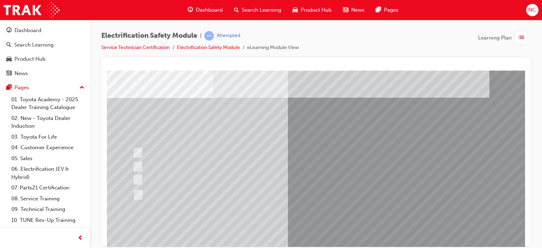
scroll to position [34, 0]
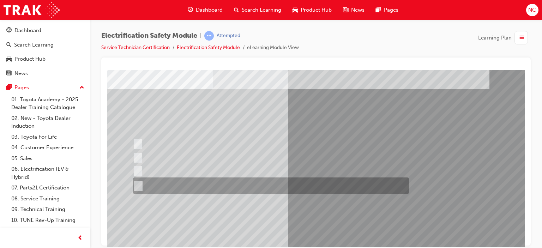
click at [223, 192] on div at bounding box center [269, 185] width 276 height 17
radio input "true"
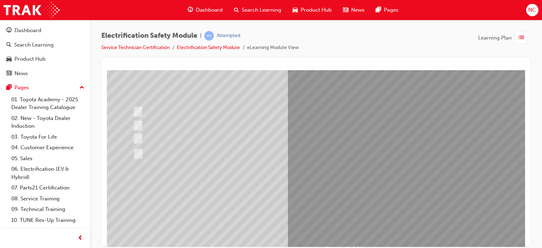
scroll to position [93, 0]
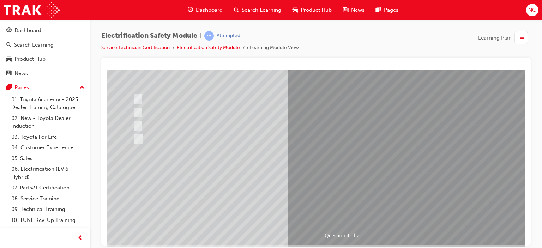
scroll to position [65, 0]
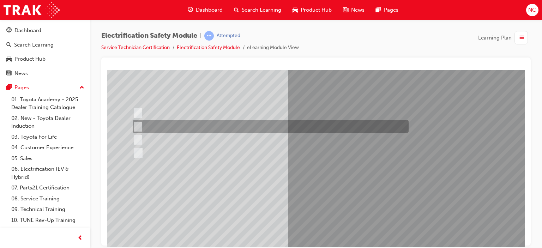
click at [144, 125] on div at bounding box center [269, 126] width 276 height 13
checkbox input "true"
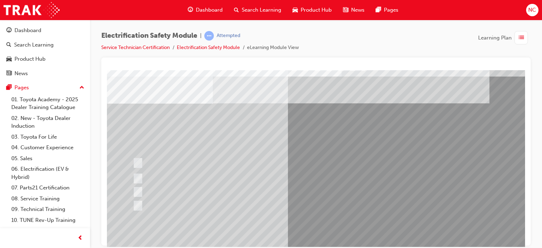
scroll to position [31, 0]
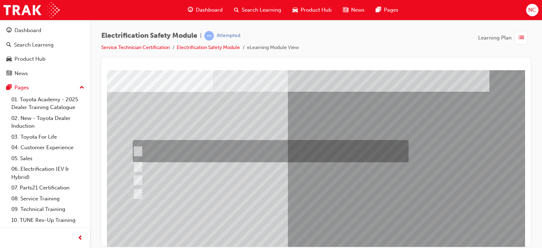
click at [135, 143] on div at bounding box center [269, 151] width 276 height 22
checkbox input "true"
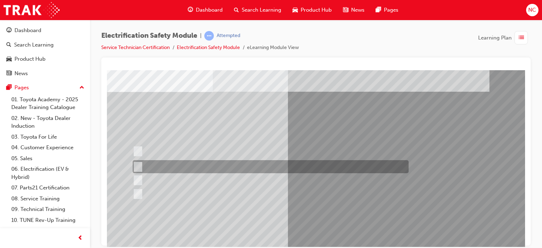
click at [138, 170] on div at bounding box center [269, 166] width 276 height 13
checkbox input "true"
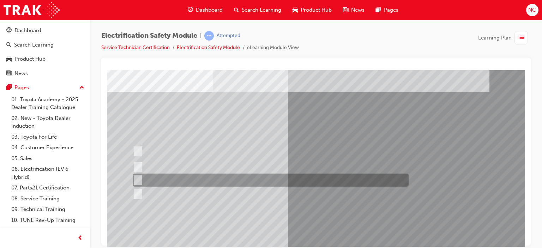
click at [137, 181] on input "Vehicle Motive Force selection types illuminated e.g. (EV/HV)." at bounding box center [136, 180] width 8 height 8
checkbox input "true"
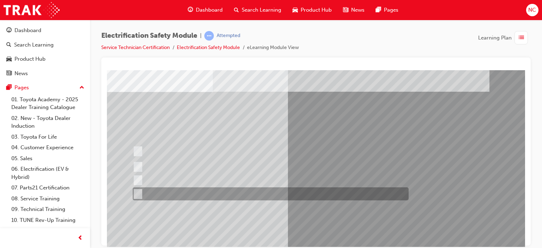
click at [137, 191] on input "Battery Level indicator (State of Charge)." at bounding box center [136, 194] width 8 height 8
checkbox input "true"
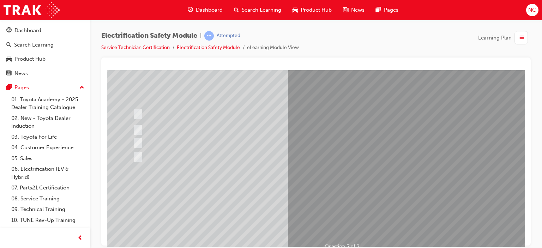
scroll to position [72, 0]
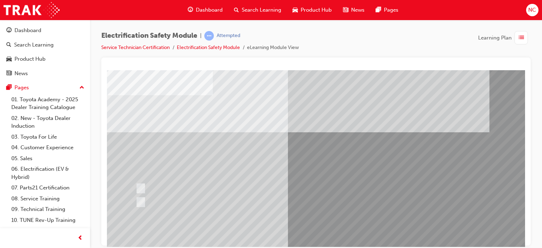
scroll to position [32, 0]
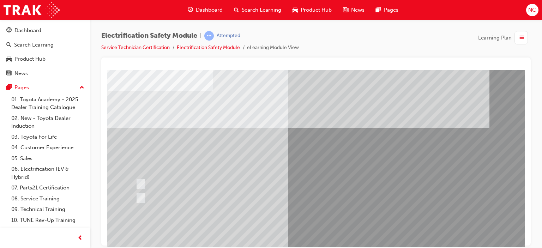
click at [529, 143] on div at bounding box center [315, 152] width 429 height 188
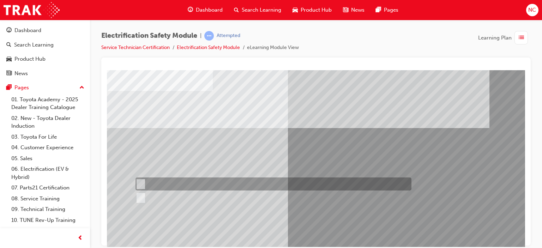
click at [138, 182] on input "True" at bounding box center [140, 184] width 8 height 8
radio input "true"
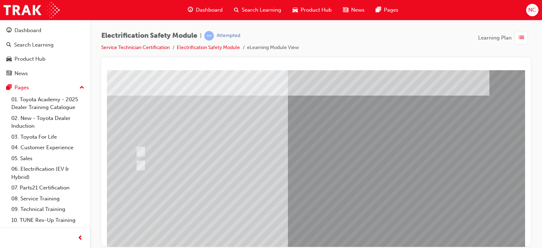
scroll to position [67, 0]
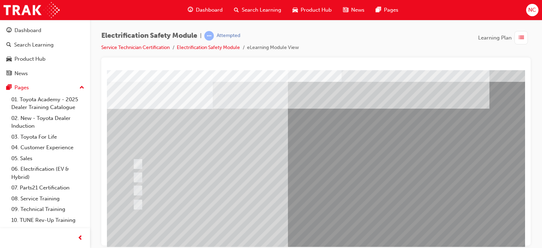
scroll to position [18, 0]
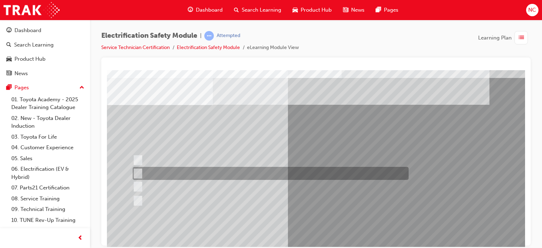
click at [175, 178] on div at bounding box center [269, 173] width 276 height 13
radio input "true"
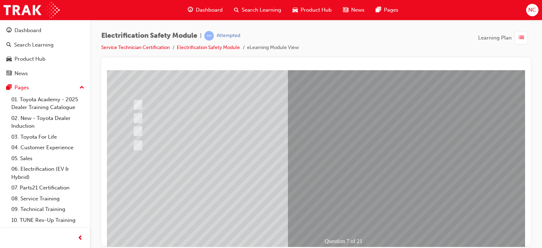
scroll to position [91, 0]
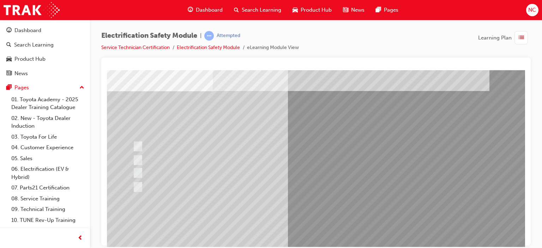
scroll to position [48, 0]
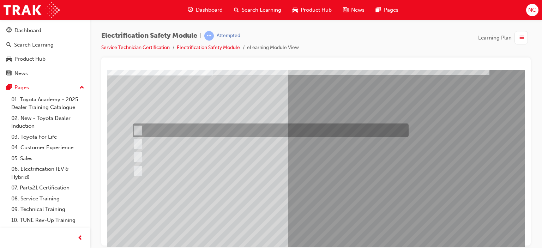
click at [219, 127] on div at bounding box center [269, 131] width 276 height 14
radio input "true"
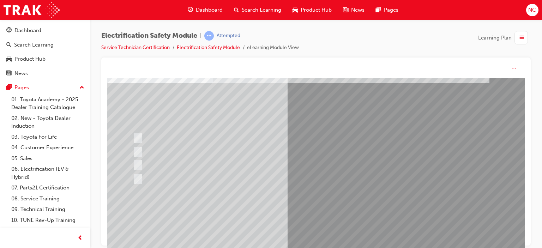
scroll to position [0, 0]
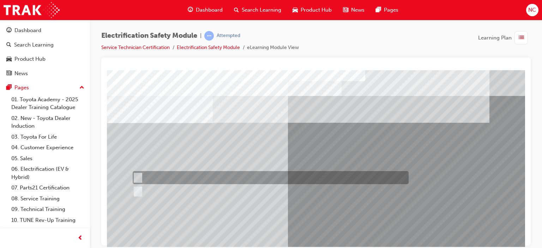
click at [145, 179] on div at bounding box center [269, 177] width 276 height 13
radio input "true"
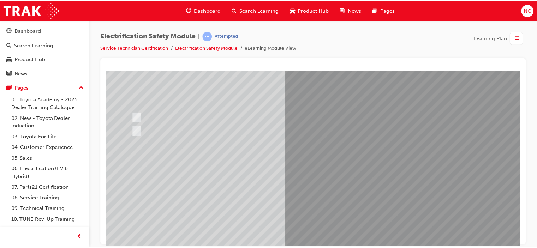
scroll to position [70, 0]
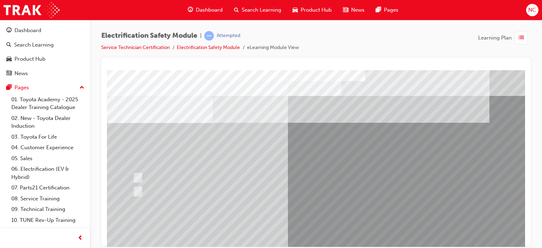
scroll to position [93, 0]
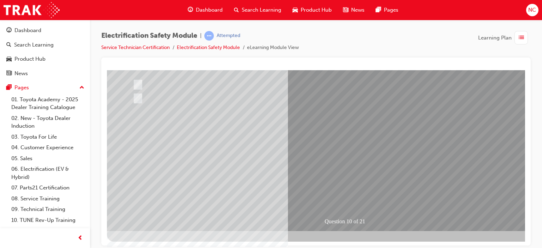
drag, startPoint x: 518, startPoint y: 168, endPoint x: 512, endPoint y: 135, distance: 33.8
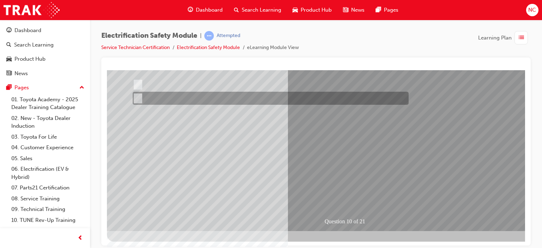
click at [399, 100] on div at bounding box center [269, 98] width 276 height 13
radio input "true"
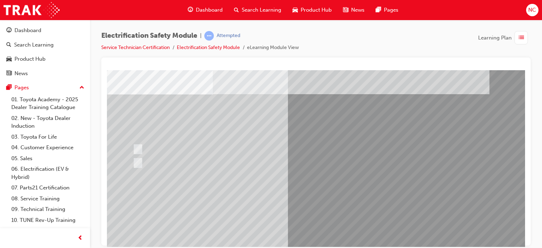
scroll to position [18, 0]
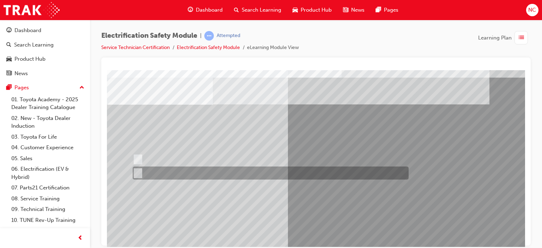
click at [147, 176] on div at bounding box center [269, 173] width 276 height 13
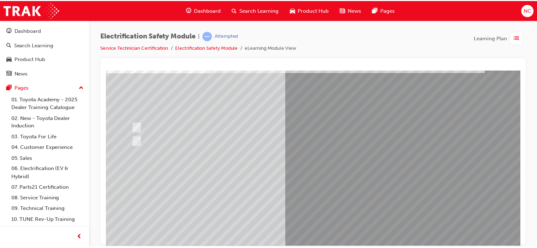
scroll to position [61, 0]
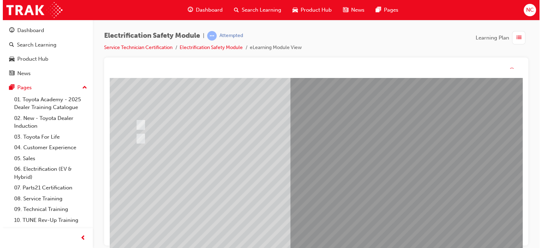
scroll to position [0, 0]
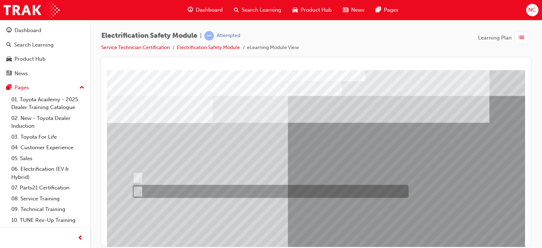
click at [137, 191] on input "False" at bounding box center [137, 192] width 8 height 8
radio input "true"
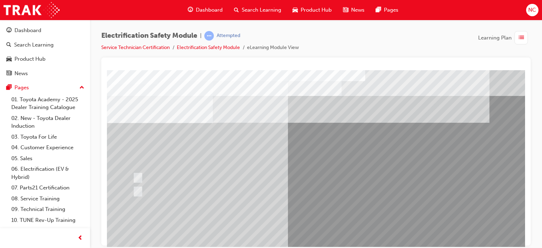
drag, startPoint x: 519, startPoint y: 158, endPoint x: 523, endPoint y: 173, distance: 14.8
click at [523, 73] on html "Question 11 of 21 Loading..." at bounding box center [316, 71] width 418 height 3
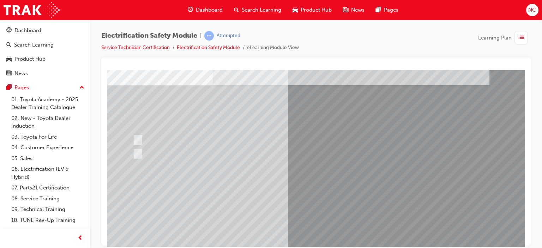
scroll to position [45, 0]
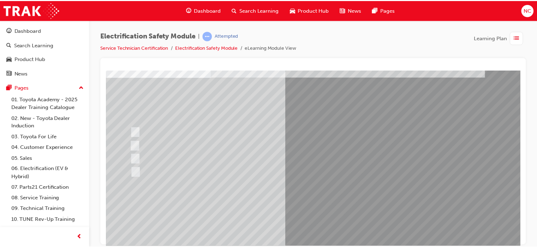
scroll to position [48, 0]
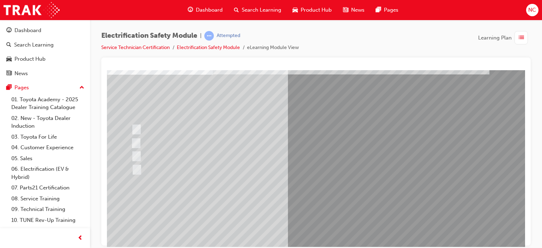
click at [531, 167] on div "Electrification Safety Module | Attempted Service Technician Certification Elec…" at bounding box center [316, 125] width 452 height 211
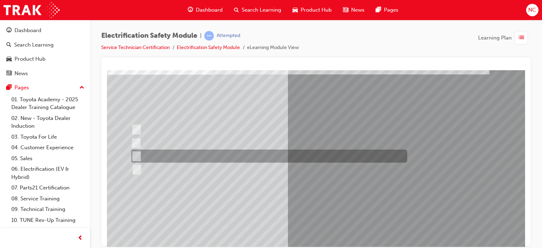
click at [210, 160] on div at bounding box center [268, 156] width 276 height 13
radio input "true"
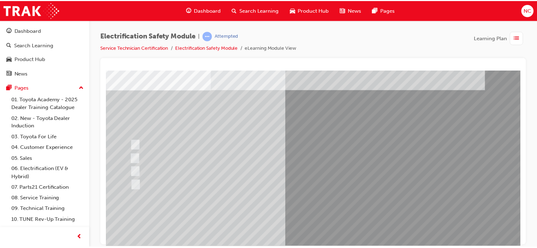
scroll to position [50, 0]
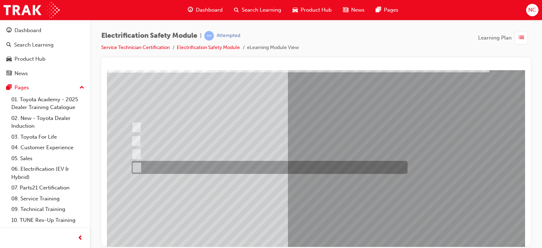
click at [388, 171] on div at bounding box center [268, 167] width 276 height 13
radio input "true"
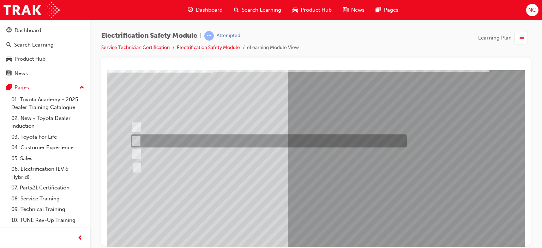
click at [178, 142] on div at bounding box center [267, 140] width 276 height 13
radio input "true"
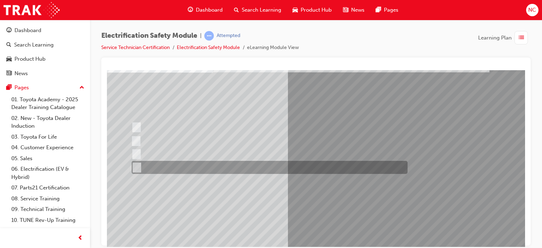
click at [138, 168] on input "Check for a DC Charging Port." at bounding box center [136, 168] width 8 height 8
radio input "true"
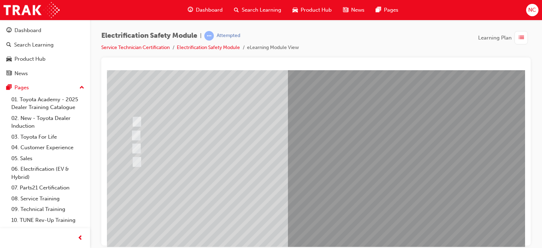
scroll to position [0, 0]
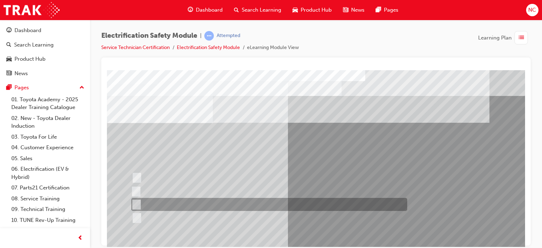
click at [145, 204] on div at bounding box center [268, 204] width 276 height 13
radio input "true"
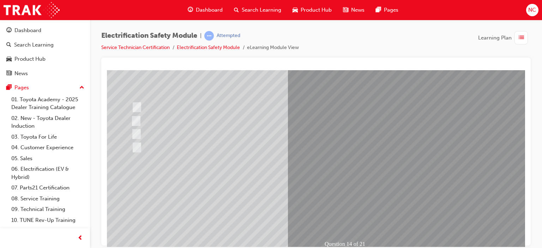
scroll to position [82, 0]
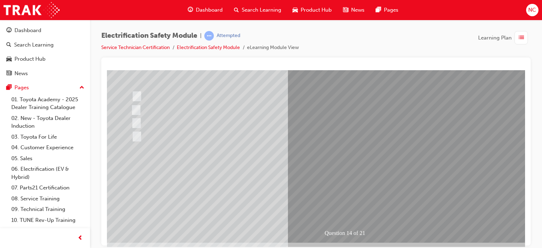
drag, startPoint x: 637, startPoint y: 223, endPoint x: 361, endPoint y: 200, distance: 276.9
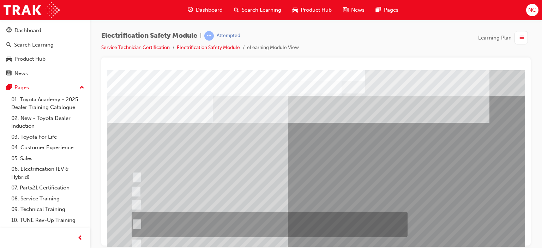
click at [294, 229] on div at bounding box center [268, 224] width 276 height 25
radio input "true"
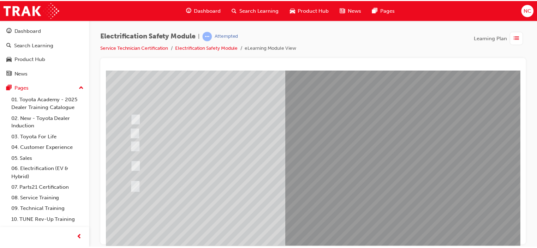
scroll to position [60, 0]
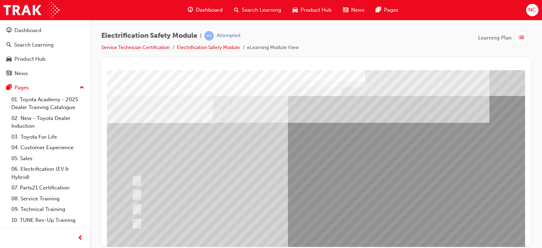
scroll to position [93, 0]
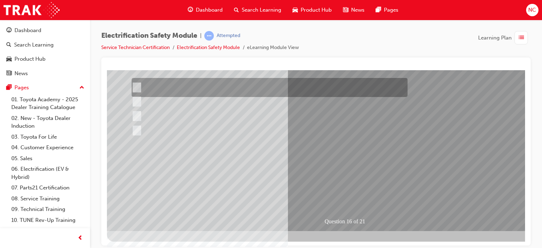
click at [140, 85] on div at bounding box center [268, 87] width 276 height 19
radio input "true"
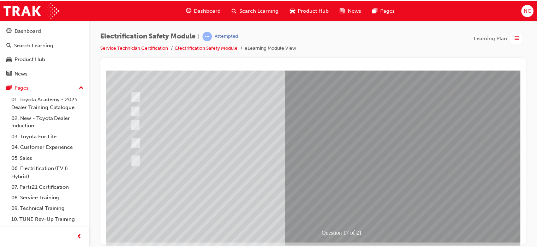
scroll to position [82, 0]
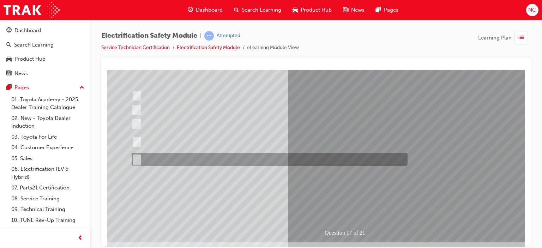
click at [176, 161] on div at bounding box center [268, 159] width 276 height 13
radio input "true"
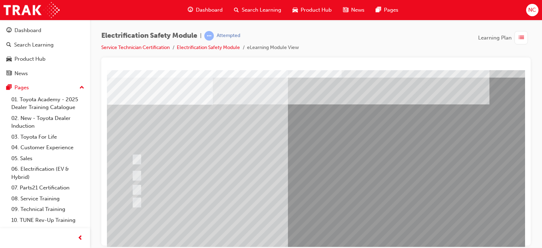
scroll to position [21, 0]
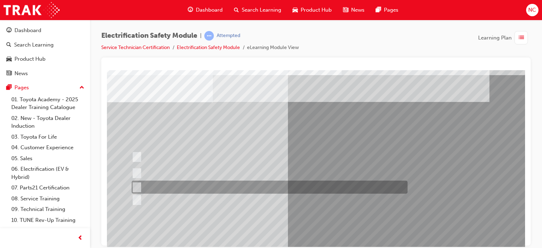
click at [250, 188] on div at bounding box center [268, 187] width 276 height 13
radio input "true"
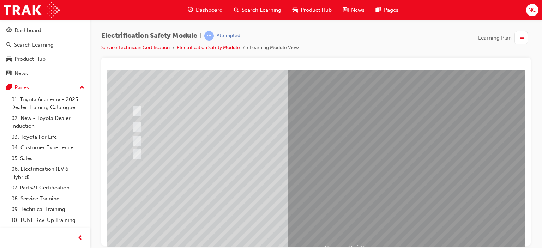
scroll to position [69, 0]
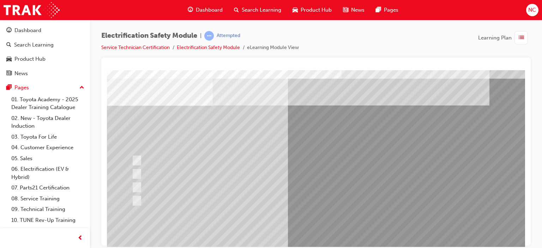
scroll to position [20, 0]
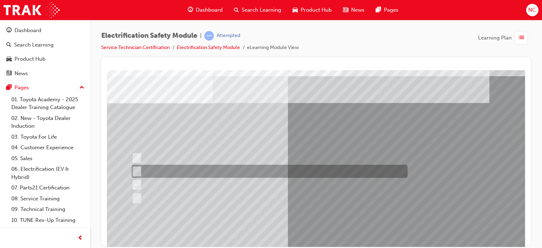
click at [269, 173] on div at bounding box center [268, 171] width 276 height 13
radio input "true"
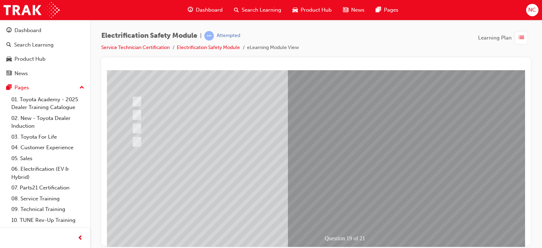
scroll to position [88, 0]
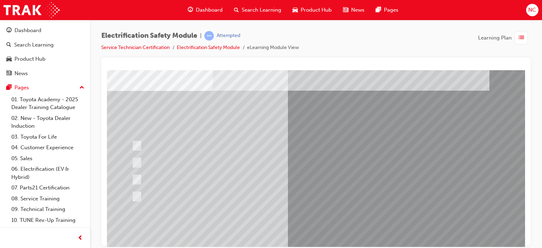
scroll to position [0, 0]
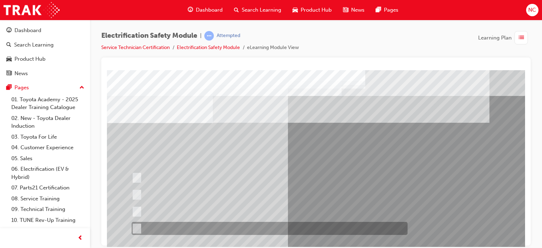
click at [139, 229] on input "All these statements are correct." at bounding box center [136, 229] width 8 height 8
radio input "true"
click at [139, 229] on input "All these statements are correct." at bounding box center [136, 229] width 8 height 8
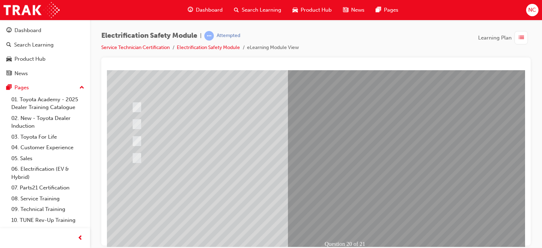
scroll to position [83, 0]
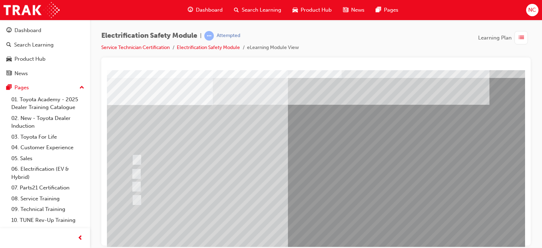
scroll to position [19, 0]
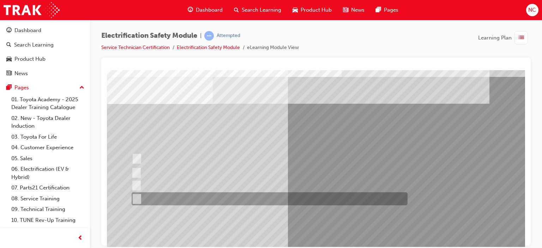
click at [185, 197] on div at bounding box center [268, 198] width 276 height 13
radio input "true"
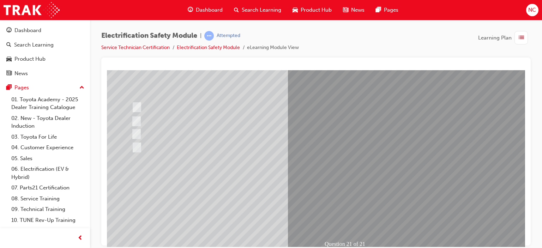
scroll to position [80, 0]
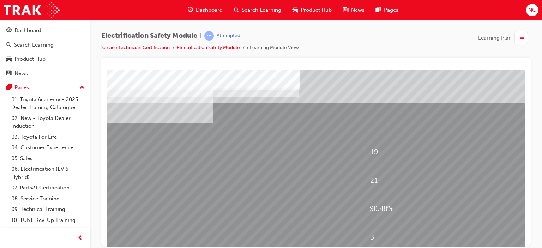
scroll to position [93, 0]
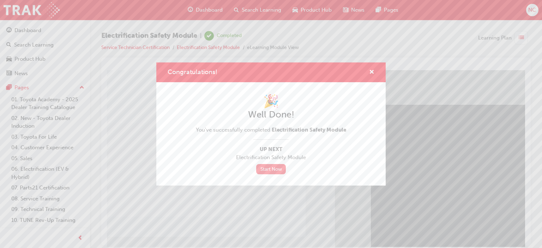
click at [269, 165] on link "Start Now" at bounding box center [271, 169] width 30 height 10
click at [275, 169] on link "Start Now" at bounding box center [271, 169] width 30 height 10
click at [373, 72] on span "cross-icon" at bounding box center [371, 73] width 5 height 6
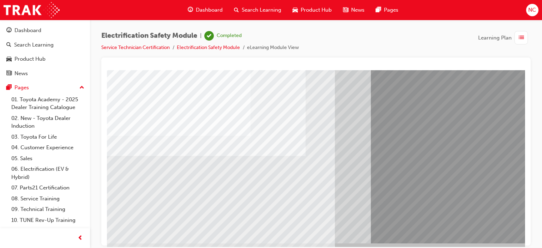
scroll to position [93, 0]
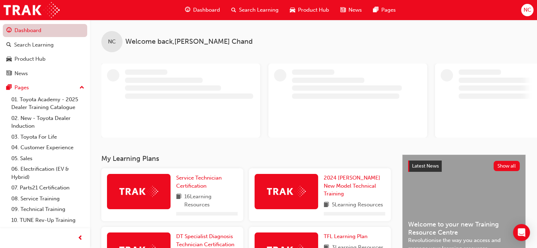
click at [18, 26] on link "Dashboard" at bounding box center [45, 30] width 84 height 13
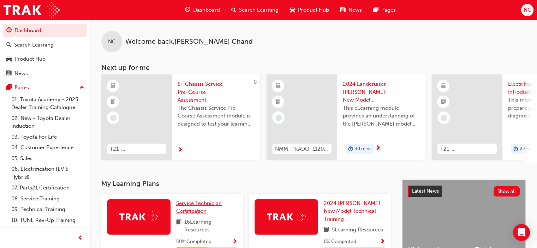
click at [193, 204] on span "Service Technician Certification" at bounding box center [199, 207] width 46 height 14
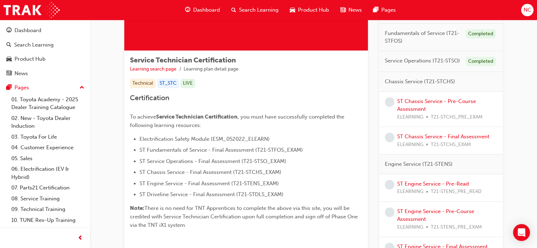
scroll to position [49, 0]
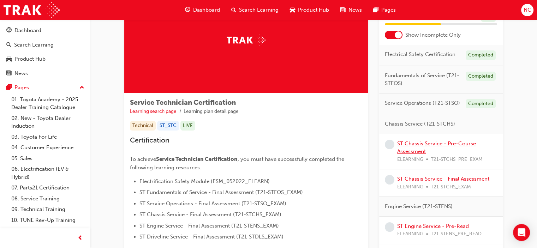
click at [418, 150] on link "ST Chassis Service - Pre-Course Assessment" at bounding box center [436, 147] width 79 height 14
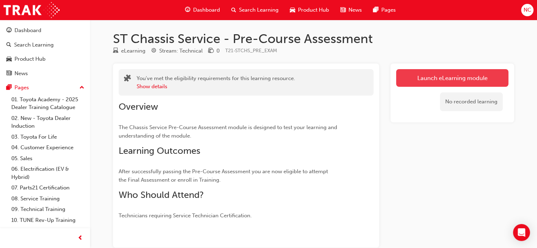
click at [419, 78] on link "Launch eLearning module" at bounding box center [452, 78] width 112 height 18
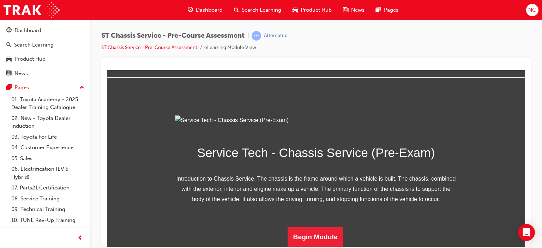
scroll to position [98, 0]
click at [330, 237] on button "Begin Module" at bounding box center [316, 237] width 56 height 20
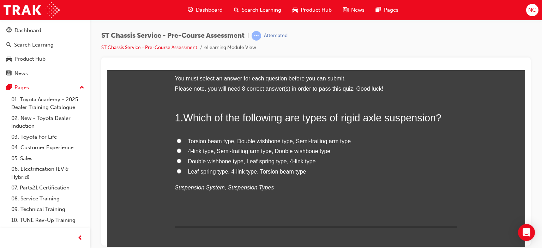
scroll to position [0, 0]
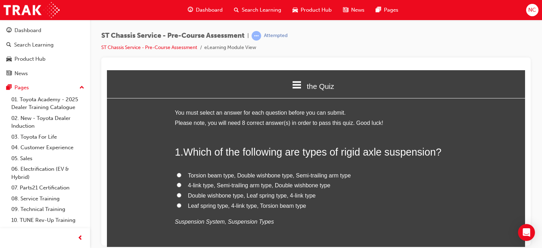
click at [177, 207] on input "Leaf spring type, 4-link type, Torsion beam type" at bounding box center [179, 205] width 5 height 5
radio input "true"
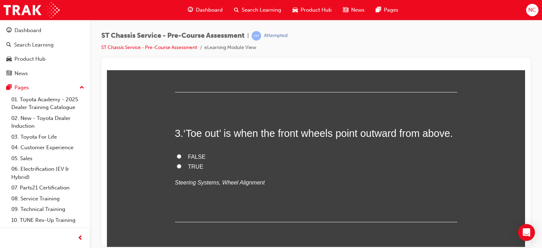
scroll to position [346, 0]
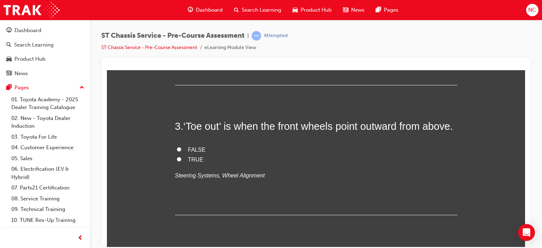
click at [178, 32] on input "Brake booster" at bounding box center [179, 29] width 5 height 5
radio input "true"
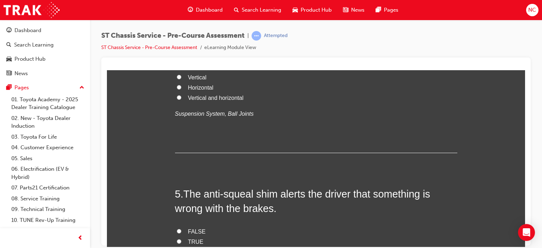
scroll to position [536, 0]
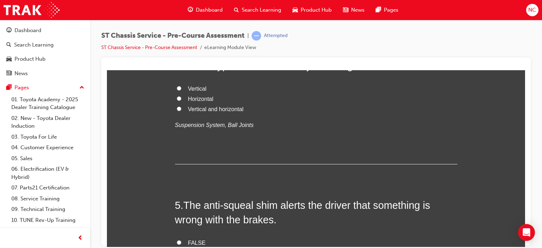
radio input "true"
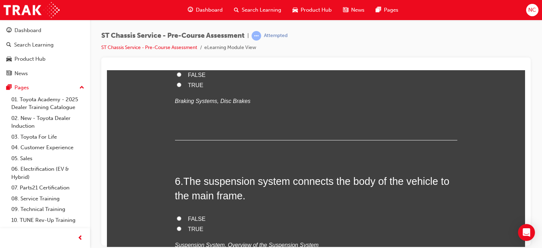
scroll to position [700, 0]
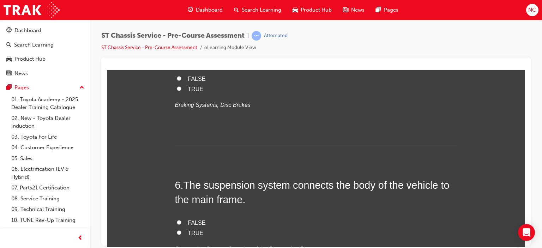
radio input "true"
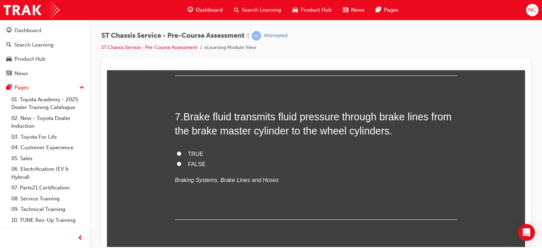
scroll to position [783, 0]
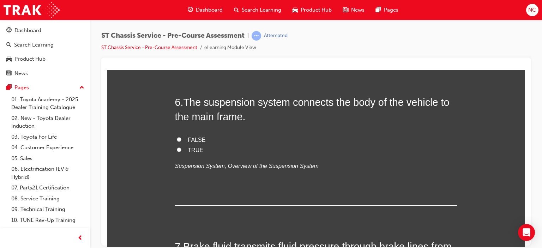
click at [177, 11] on label "TRUE" at bounding box center [316, 6] width 282 height 10
click at [177, 8] on input "TRUE" at bounding box center [179, 5] width 5 height 5
radio input "true"
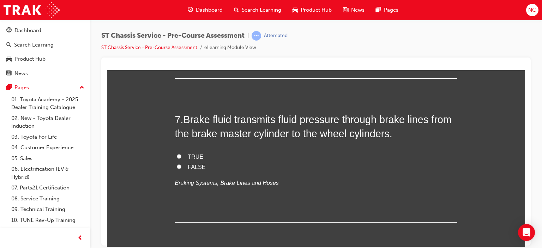
scroll to position [963, 0]
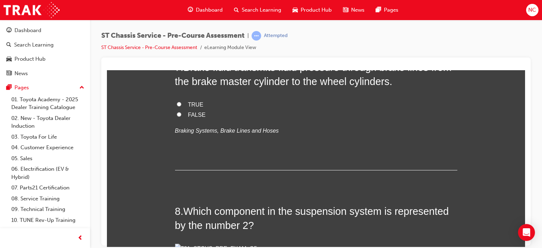
radio input "true"
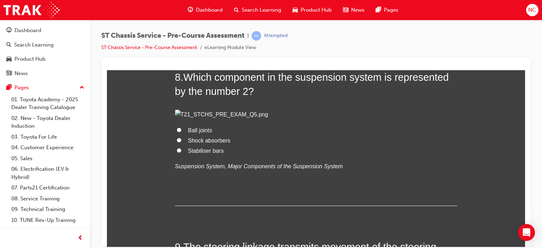
scroll to position [1108, 0]
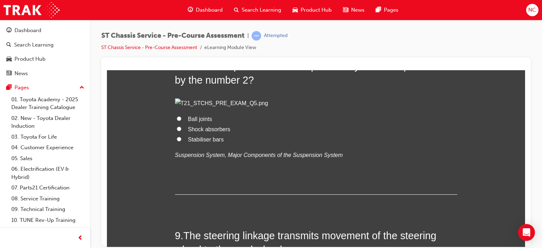
radio input "true"
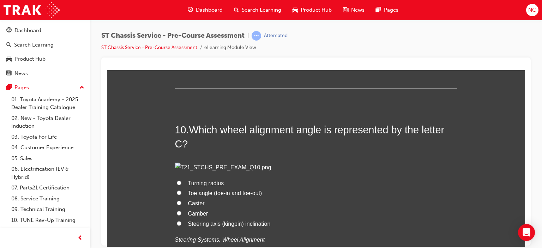
scroll to position [1391, 0]
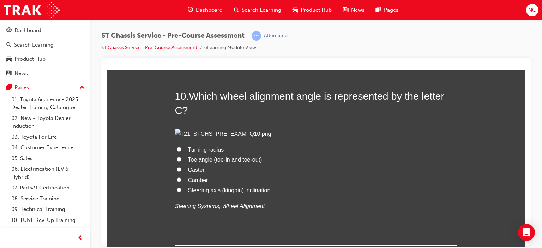
drag, startPoint x: 524, startPoint y: 169, endPoint x: 634, endPoint y: 261, distance: 143.1
drag, startPoint x: 523, startPoint y: 191, endPoint x: 426, endPoint y: 189, distance: 96.3
radio input "true"
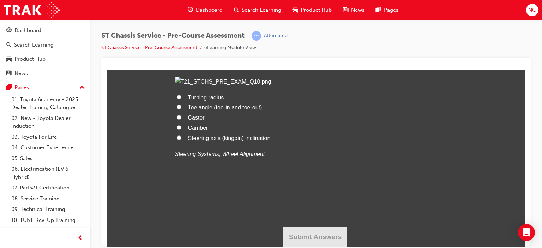
scroll to position [1589, 0]
radio input "true"
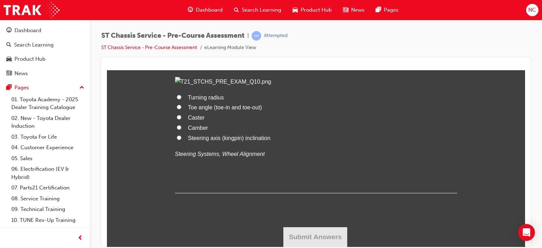
radio input "true"
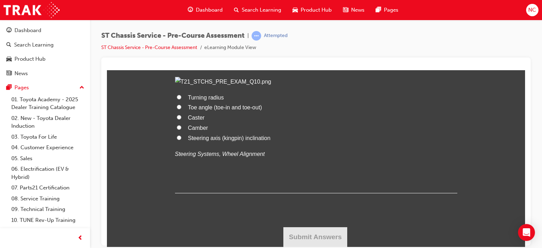
radio input "true"
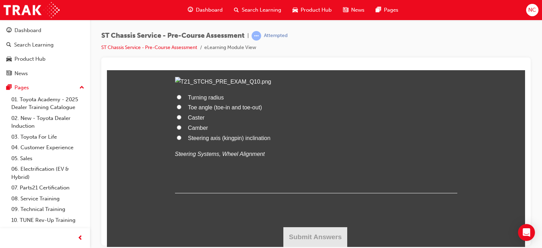
radio input "true"
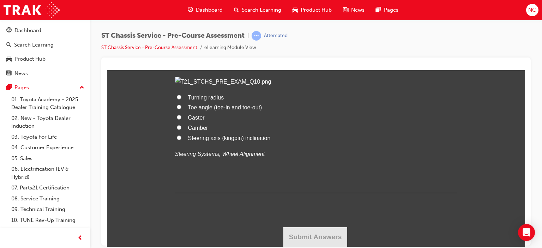
radio input "true"
drag, startPoint x: 521, startPoint y: 202, endPoint x: 632, endPoint y: 297, distance: 146.1
click at [177, 140] on input "Steering axis (kingpin) inclination" at bounding box center [179, 137] width 5 height 5
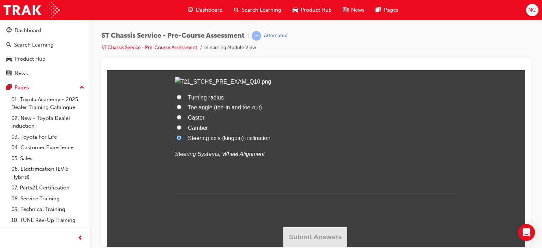
radio input "true"
drag, startPoint x: 628, startPoint y: 294, endPoint x: 522, endPoint y: 222, distance: 128.8
click at [342, 233] on button "Submit Answers" at bounding box center [315, 237] width 64 height 20
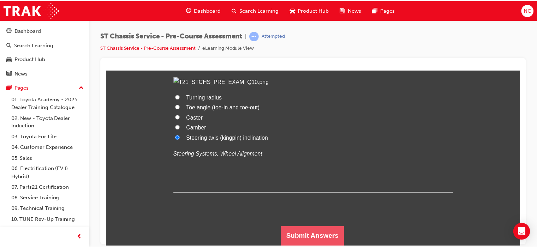
scroll to position [0, 0]
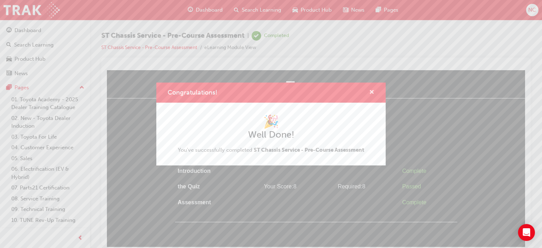
click at [371, 91] on span "cross-icon" at bounding box center [371, 93] width 5 height 6
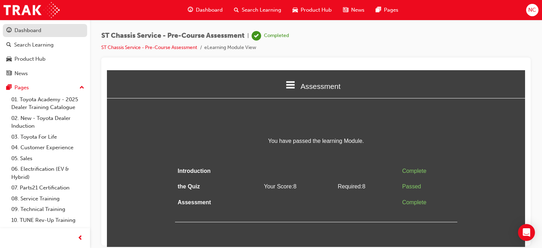
click at [55, 33] on div "Dashboard" at bounding box center [44, 30] width 77 height 9
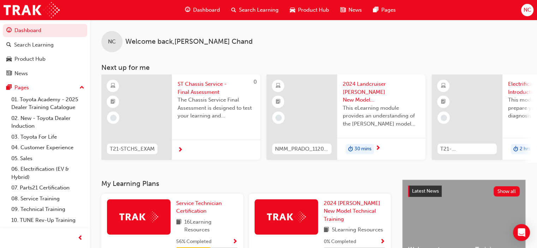
scroll to position [14, 0]
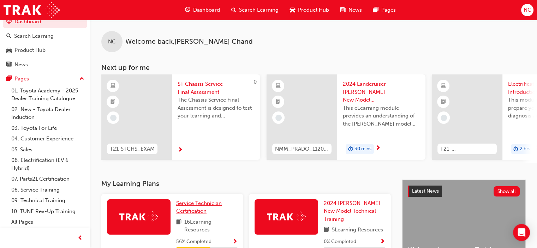
click at [200, 204] on span "Service Technician Certification" at bounding box center [199, 207] width 46 height 14
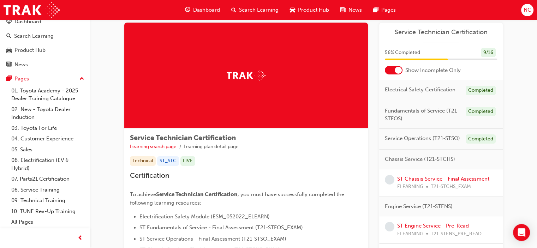
scroll to position [28, 0]
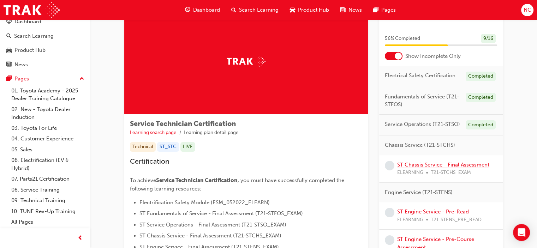
click at [411, 168] on link "ST Chassis Service - Final Assessment" at bounding box center [443, 165] width 92 height 6
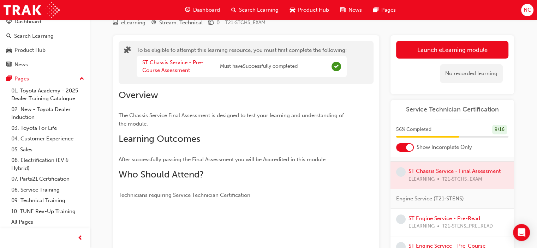
scroll to position [71, 0]
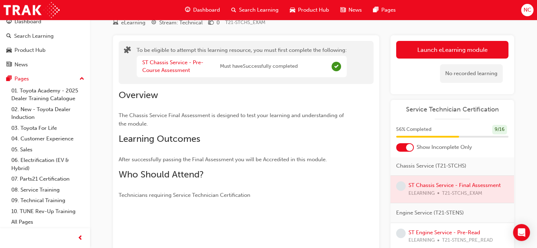
click at [401, 191] on span "learningRecordVerb_NONE-icon" at bounding box center [401, 186] width 10 height 10
click at [419, 197] on div at bounding box center [452, 189] width 124 height 27
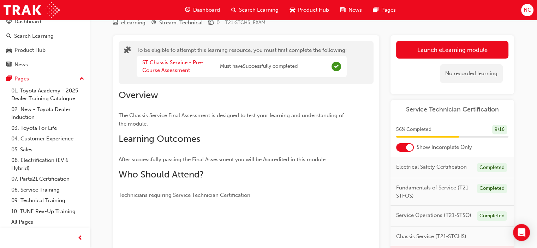
scroll to position [0, 0]
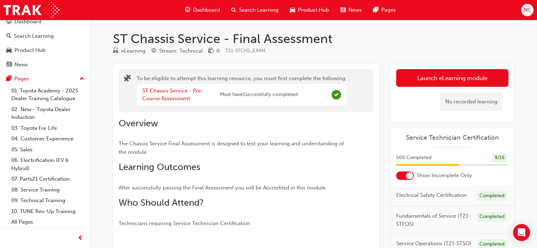
click at [235, 41] on h1 "ST Chassis Service - Final Assessment" at bounding box center [313, 39] width 401 height 16
click at [151, 92] on link "ST Chassis Service - Pre-Course Assessment" at bounding box center [172, 95] width 61 height 14
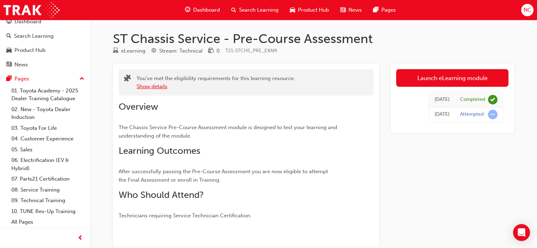
click at [155, 86] on button "Show details" at bounding box center [152, 87] width 31 height 8
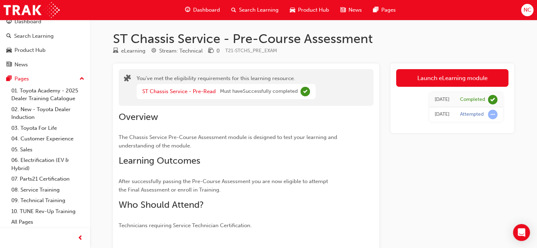
click at [200, 11] on span "Dashboard" at bounding box center [206, 10] width 27 height 8
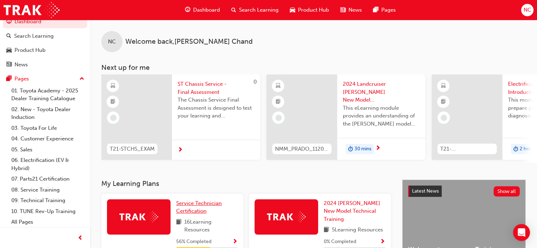
click at [203, 213] on span "Service Technician Certification" at bounding box center [199, 207] width 46 height 14
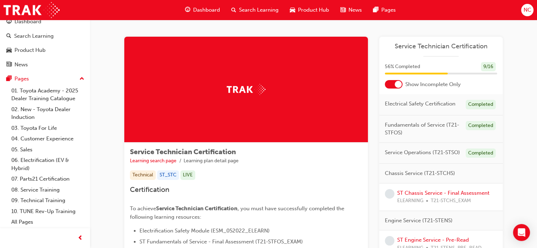
click at [277, 78] on div at bounding box center [245, 90] width 243 height 106
click at [395, 86] on div at bounding box center [398, 84] width 7 height 7
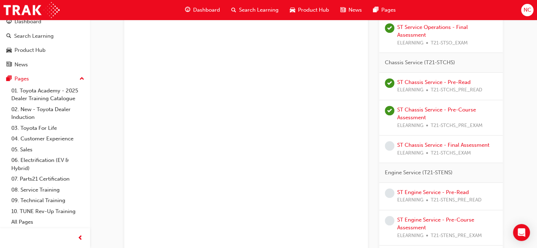
scroll to position [362, 0]
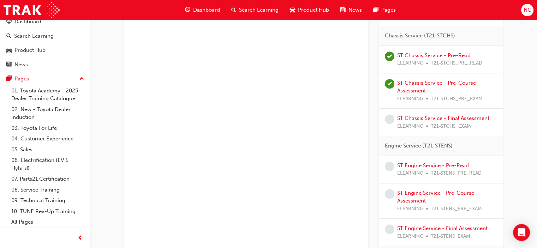
click at [393, 124] on div at bounding box center [390, 119] width 10 height 10
click at [416, 121] on link "ST Chassis Service - Final Assessment" at bounding box center [443, 118] width 92 height 6
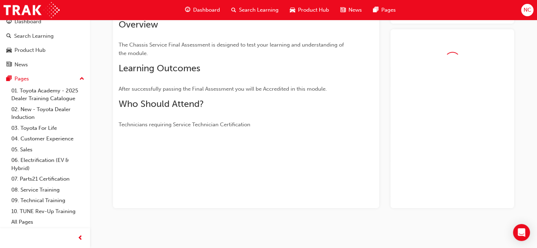
scroll to position [119, 0]
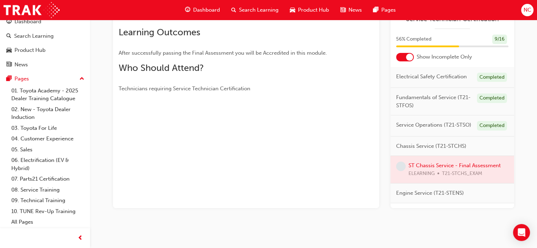
click at [283, 53] on span "After successfully passing the Final Assessment you will be Accredited in this …" at bounding box center [223, 53] width 208 height 6
click at [416, 175] on div at bounding box center [452, 169] width 124 height 27
click at [403, 171] on span "learningRecordVerb_NONE-icon" at bounding box center [401, 167] width 10 height 10
drag, startPoint x: 403, startPoint y: 177, endPoint x: 450, endPoint y: 179, distance: 47.0
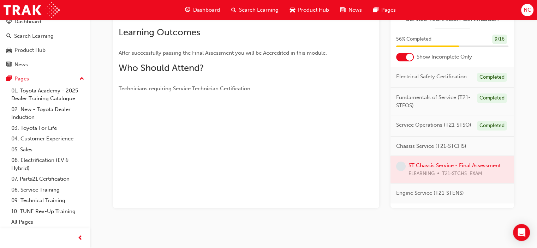
click at [450, 179] on div "ST Chassis Service - Final Assessment ELEARNING T21-STCHS_EXAM" at bounding box center [452, 170] width 124 height 28
click at [450, 179] on div at bounding box center [452, 169] width 124 height 27
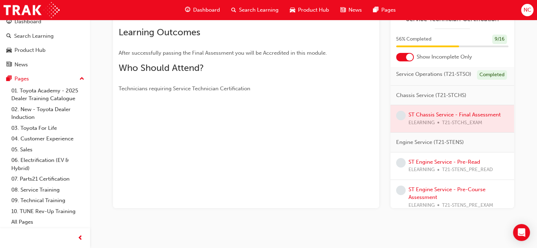
scroll to position [54, 0]
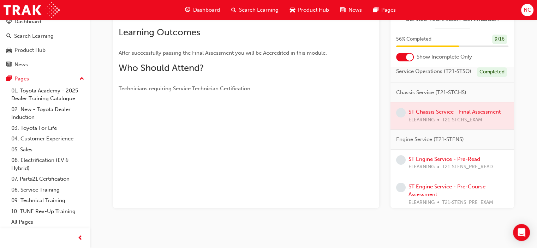
click at [420, 122] on div at bounding box center [452, 115] width 124 height 27
click at [431, 125] on div at bounding box center [452, 115] width 124 height 27
drag, startPoint x: 510, startPoint y: 133, endPoint x: 163, endPoint y: 35, distance: 360.7
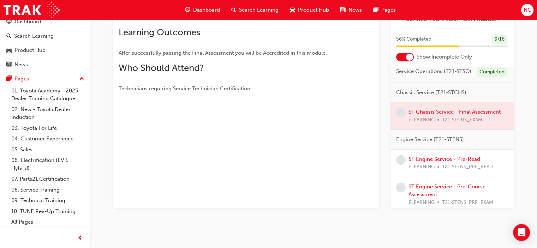
click at [163, 35] on span "Learning Outcomes" at bounding box center [160, 32] width 82 height 11
click at [416, 121] on div at bounding box center [452, 115] width 124 height 27
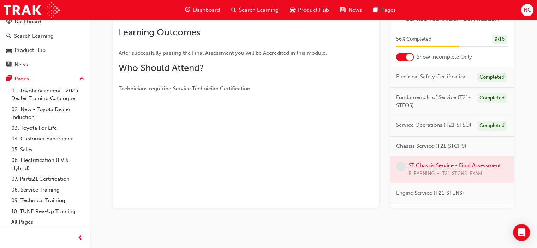
click at [400, 58] on div at bounding box center [405, 57] width 18 height 8
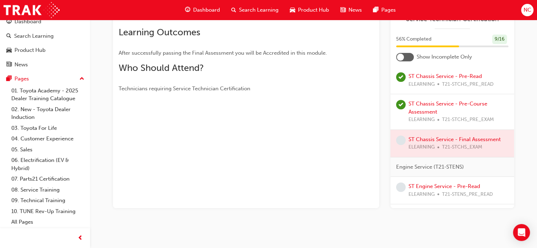
scroll to position [315, 0]
click at [446, 156] on div at bounding box center [452, 141] width 124 height 27
click at [406, 156] on div at bounding box center [452, 141] width 124 height 27
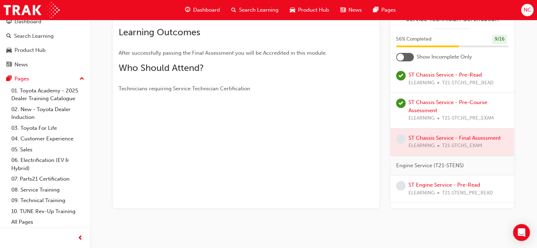
click at [403, 144] on span "learningRecordVerb_NONE-icon" at bounding box center [401, 139] width 10 height 10
click at [200, 8] on span "Dashboard" at bounding box center [206, 10] width 27 height 8
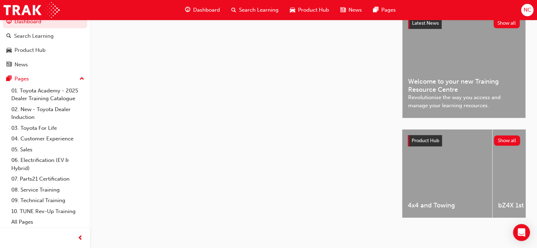
scroll to position [119, 0]
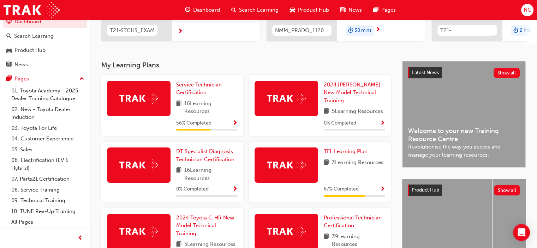
click at [234, 127] on span "Show Progress" at bounding box center [234, 123] width 5 height 6
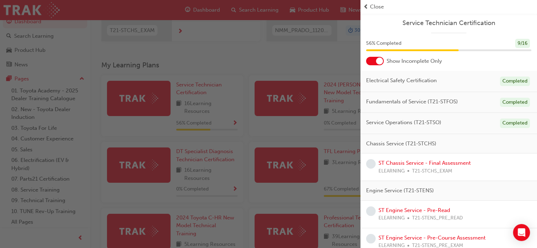
click at [370, 167] on span "learningRecordVerb_NONE-icon" at bounding box center [371, 164] width 10 height 10
click at [429, 141] on span "Chassis Service (T21-STCHS)" at bounding box center [401, 144] width 70 height 8
click at [432, 163] on link "ST Chassis Service - Final Assessment" at bounding box center [424, 163] width 92 height 6
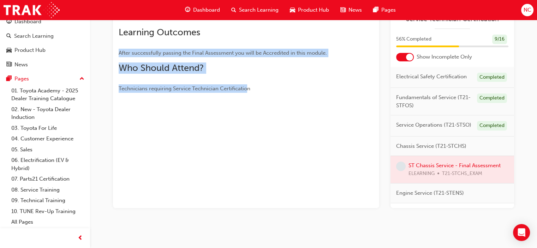
drag, startPoint x: 119, startPoint y: 51, endPoint x: 246, endPoint y: 78, distance: 130.2
click at [246, 78] on div "Overview The Chassis Service Final Assessment is designed to test your learning…" at bounding box center [233, 38] width 229 height 110
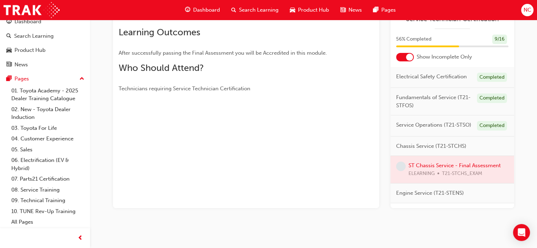
click at [221, 146] on div "You've met the eligibility requirements for this learning resource. Show detail…" at bounding box center [246, 76] width 266 height 263
click at [423, 150] on span "Chassis Service (T21-STCHS)" at bounding box center [431, 146] width 70 height 8
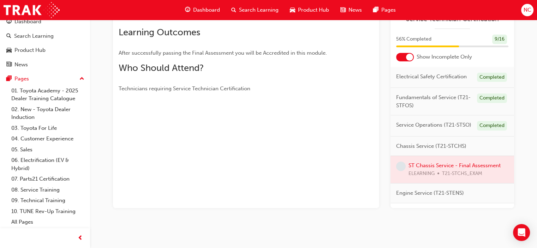
click at [408, 54] on div at bounding box center [409, 57] width 7 height 7
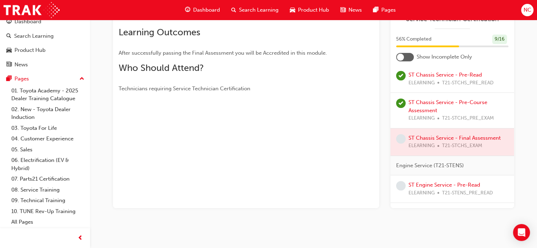
scroll to position [318, 0]
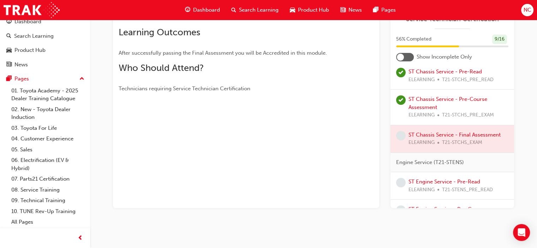
click at [401, 140] on span "learningRecordVerb_NONE-icon" at bounding box center [401, 136] width 10 height 10
drag, startPoint x: 399, startPoint y: 202, endPoint x: 421, endPoint y: 201, distance: 21.9
click at [421, 194] on div "ST Engine Service - Pre-Read ELEARNING T21-STENS_PRE_READ" at bounding box center [452, 186] width 112 height 16
click at [421, 185] on link "ST Engine Service - Pre-Read" at bounding box center [444, 182] width 72 height 6
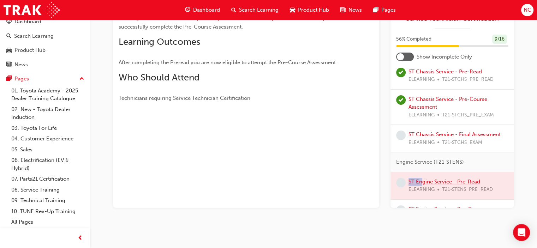
scroll to position [92, 0]
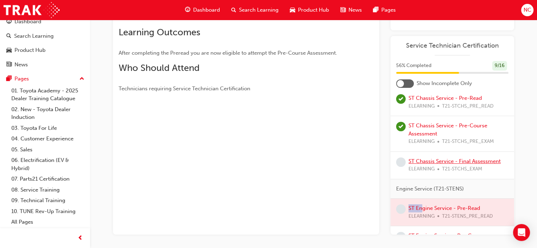
click at [424, 164] on link "ST Chassis Service - Final Assessment" at bounding box center [454, 161] width 92 height 6
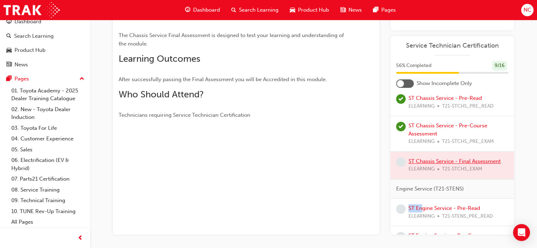
scroll to position [119, 0]
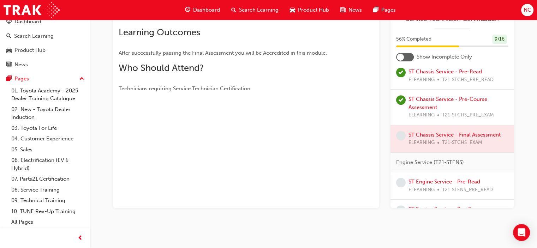
click at [398, 140] on span "learningRecordVerb_NONE-icon" at bounding box center [401, 136] width 10 height 10
drag, startPoint x: 398, startPoint y: 155, endPoint x: 416, endPoint y: 155, distance: 18.3
click at [416, 153] on div "ST Chassis Service - Final Assessment ELEARNING T21-STCHS_EXAM" at bounding box center [452, 139] width 124 height 28
click at [416, 152] on div at bounding box center [452, 138] width 124 height 27
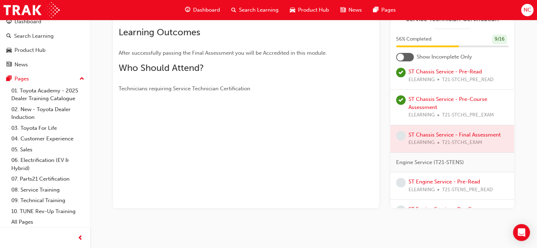
click at [416, 152] on div at bounding box center [452, 138] width 124 height 27
click at [438, 152] on div at bounding box center [452, 138] width 124 height 27
click at [422, 185] on link "ST Engine Service - Pre-Read" at bounding box center [444, 182] width 72 height 6
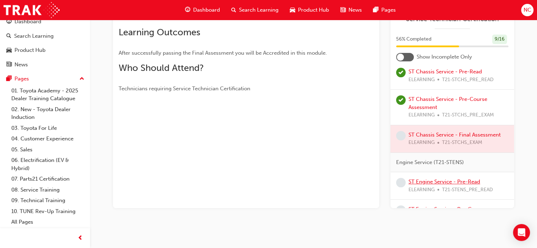
scroll to position [92, 0]
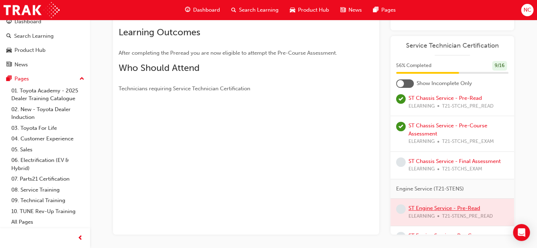
click at [422, 199] on div "Engine Service (T21-STENS)" at bounding box center [452, 189] width 124 height 20
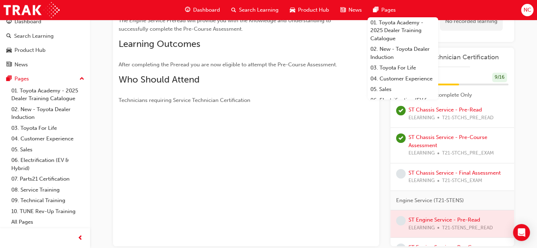
scroll to position [85, 0]
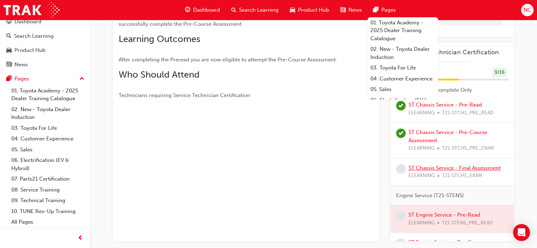
click at [460, 171] on link "ST Chassis Service - Final Assessment" at bounding box center [454, 168] width 92 height 6
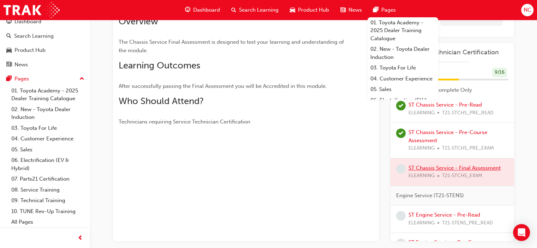
scroll to position [112, 0]
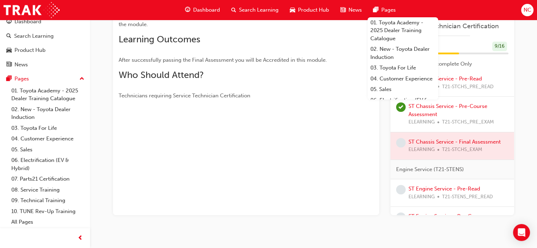
click at [439, 159] on div at bounding box center [452, 145] width 124 height 27
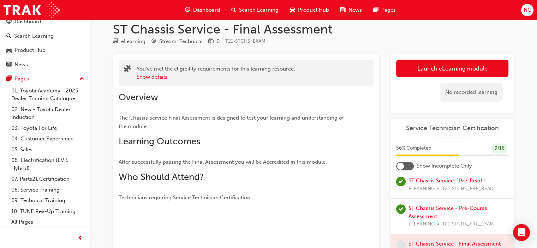
scroll to position [0, 0]
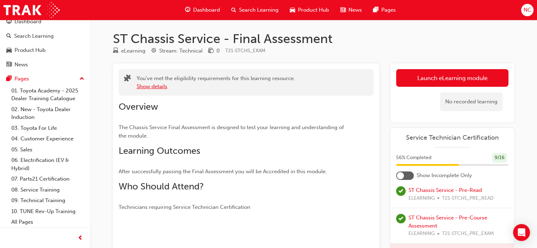
click at [162, 88] on button "Show details" at bounding box center [152, 87] width 31 height 8
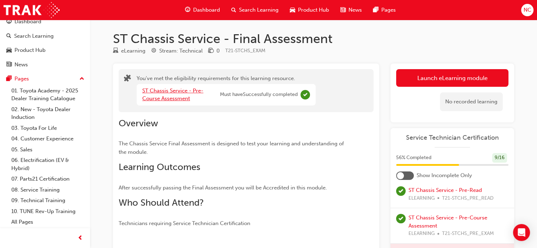
click at [168, 100] on link "ST Chassis Service - Pre-Course Assessment" at bounding box center [172, 95] width 61 height 14
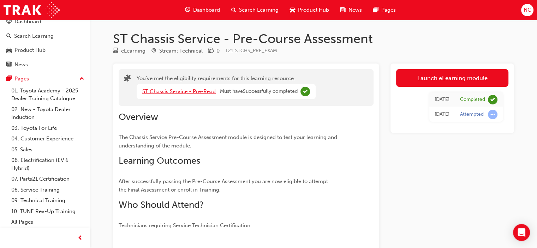
click at [164, 89] on link "ST Chassis Service - Pre-Read" at bounding box center [178, 91] width 73 height 6
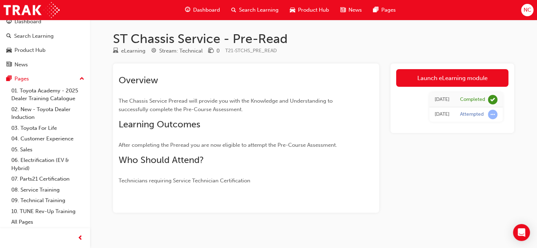
click at [216, 8] on span "Dashboard" at bounding box center [206, 10] width 27 height 8
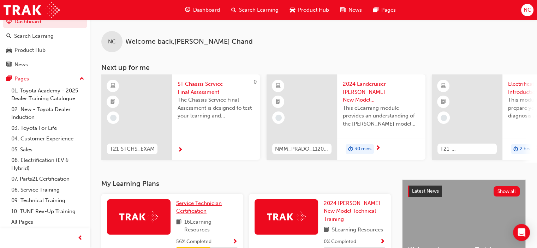
click at [195, 208] on span "Service Technician Certification" at bounding box center [199, 207] width 46 height 14
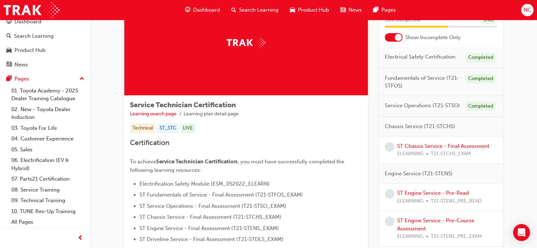
scroll to position [43, 0]
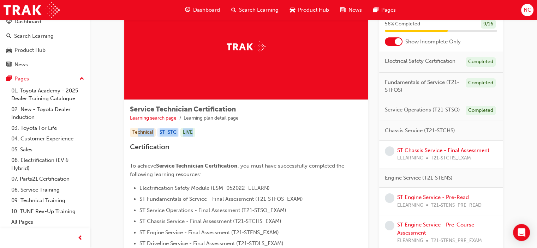
drag, startPoint x: 138, startPoint y: 131, endPoint x: 270, endPoint y: 127, distance: 132.0
click at [270, 127] on div "Service Technician Certification Learning search page Learning plan detail page…" at bounding box center [245, 194] width 243 height 189
click at [166, 117] on link "Learning search page" at bounding box center [153, 118] width 47 height 6
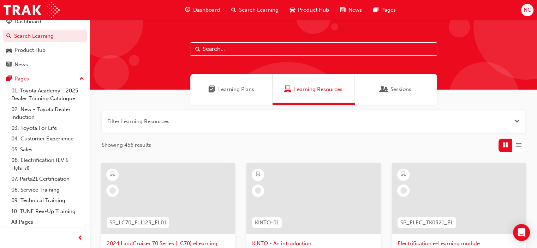
click at [193, 14] on div "Dashboard" at bounding box center [202, 10] width 46 height 14
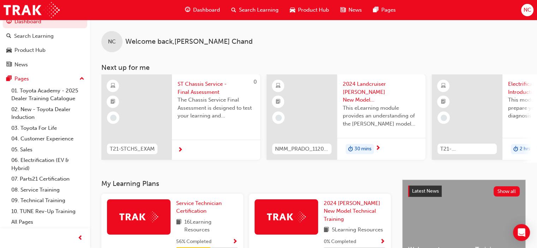
click at [152, 222] on img at bounding box center [138, 216] width 39 height 11
click at [185, 214] on span "Service Technician Certification" at bounding box center [199, 207] width 46 height 14
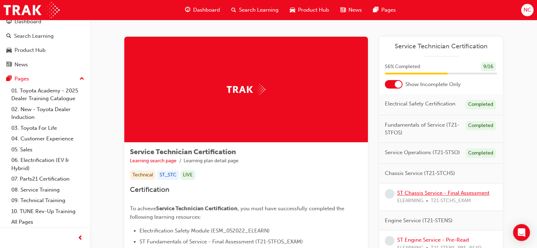
click at [403, 196] on link "ST Chassis Service - Final Assessment" at bounding box center [443, 193] width 92 height 6
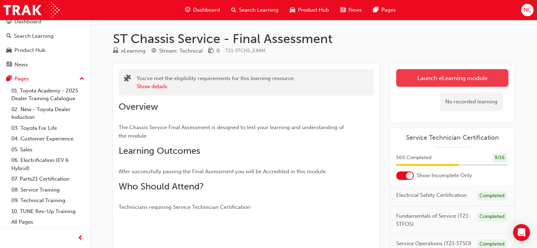
click at [440, 78] on link "Launch eLearning module" at bounding box center [452, 78] width 112 height 18
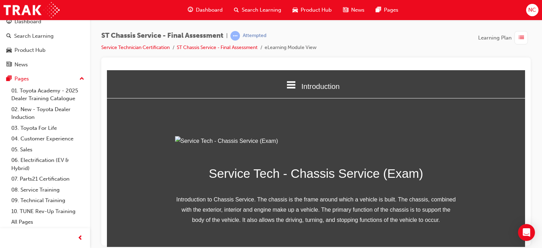
scroll to position [98, 0]
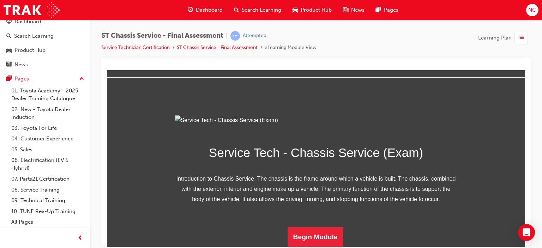
drag, startPoint x: 522, startPoint y: 100, endPoint x: 639, endPoint y: 290, distance: 223.1
click at [316, 238] on button "Begin Module" at bounding box center [316, 237] width 56 height 20
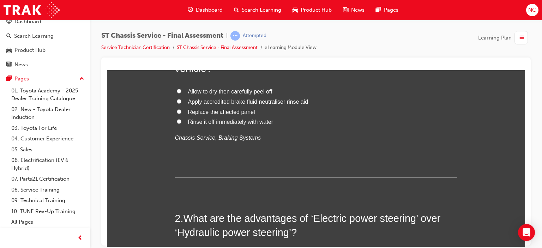
scroll to position [0, 0]
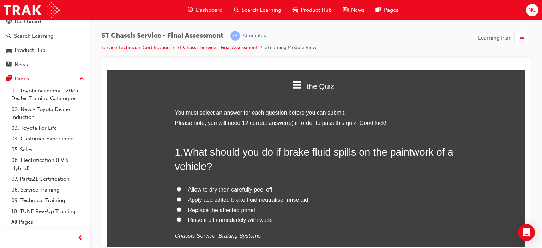
click at [224, 200] on span "Apply accredited brake fluid neutraliser rinse aid" at bounding box center [248, 200] width 120 height 6
click at [181, 200] on input "Apply accredited brake fluid neutraliser rinse aid" at bounding box center [179, 199] width 5 height 5
radio input "true"
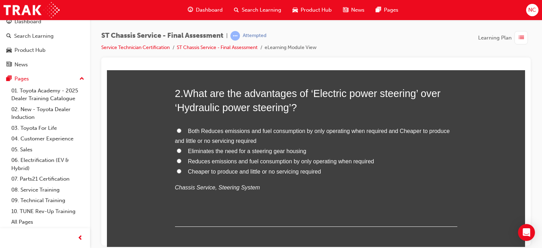
scroll to position [219, 0]
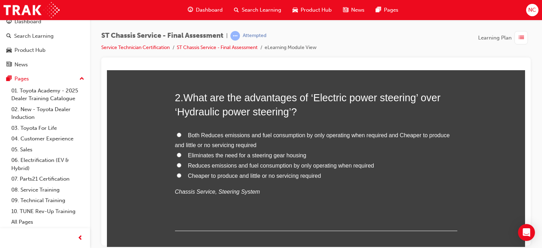
click at [177, 134] on input "Both Reduces emissions and fuel consumption by only operating when required and…" at bounding box center [179, 134] width 5 height 5
radio input "true"
click at [177, 152] on input "Eliminates the need for a steering gear housing" at bounding box center [179, 154] width 5 height 5
radio input "true"
click at [177, 132] on input "Both Reduces emissions and fuel consumption by only operating when required and…" at bounding box center [179, 134] width 5 height 5
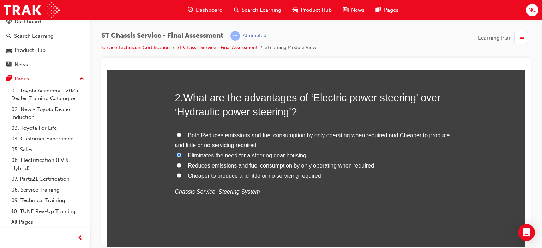
radio input "true"
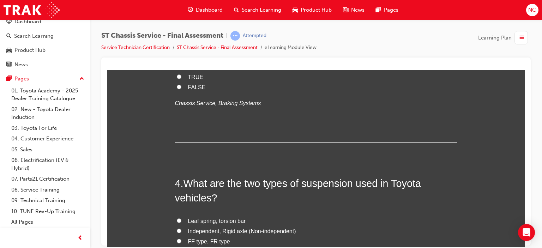
scroll to position [434, 0]
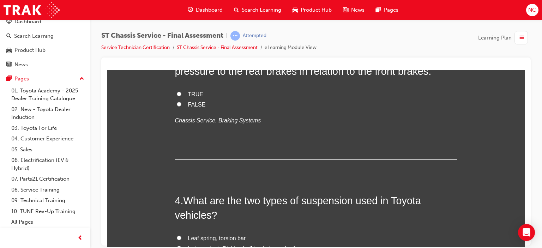
click at [177, 95] on input "TRUE" at bounding box center [179, 93] width 5 height 5
radio input "true"
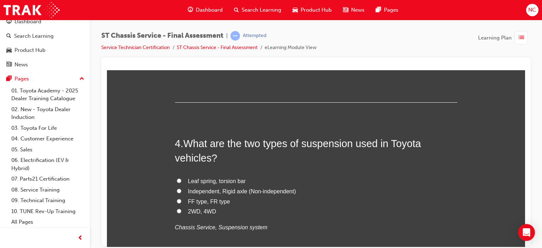
scroll to position [487, 0]
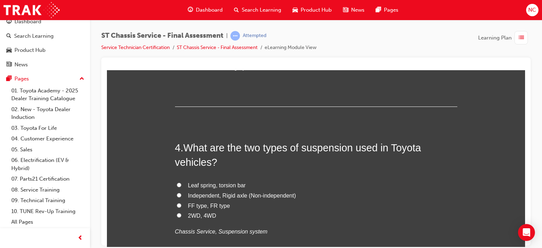
click at [223, 192] on span "Independent, Rigid axle (Non-independent)" at bounding box center [242, 195] width 108 height 6
click at [181, 193] on input "Independent, Rigid axle (Non-independent)" at bounding box center [179, 195] width 5 height 5
radio input "true"
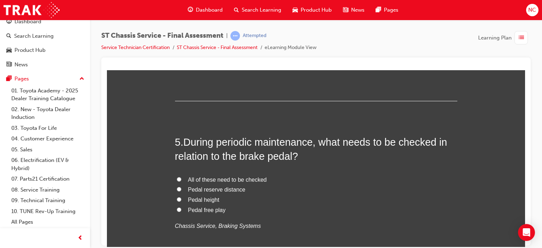
scroll to position [670, 0]
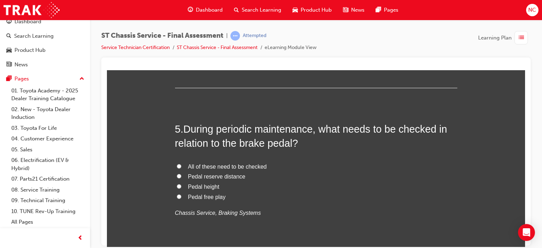
click at [204, 165] on span "All of these need to be checked" at bounding box center [227, 166] width 79 height 6
click at [181, 165] on input "All of these need to be checked" at bounding box center [179, 166] width 5 height 5
radio input "true"
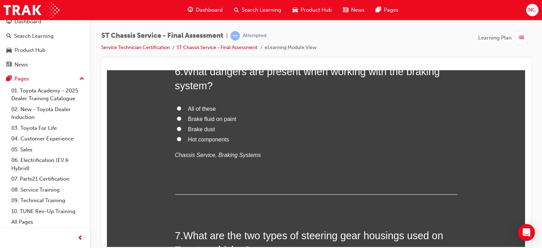
scroll to position [848, 0]
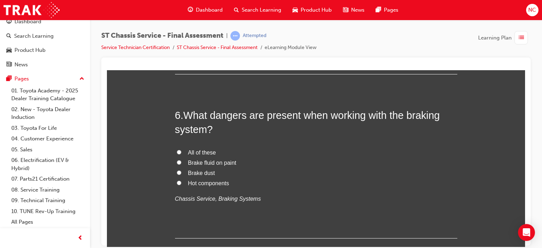
drag, startPoint x: 524, startPoint y: 129, endPoint x: 633, endPoint y: 211, distance: 136.7
click at [183, 151] on label "All of these" at bounding box center [316, 153] width 282 height 10
click at [181, 151] on input "All of these" at bounding box center [179, 152] width 5 height 5
radio input "true"
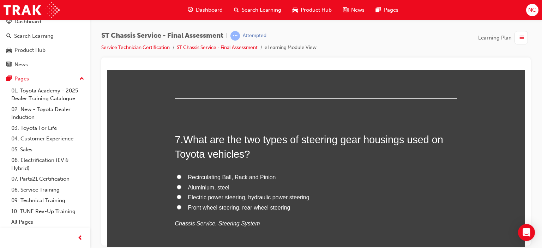
scroll to position [1010, 0]
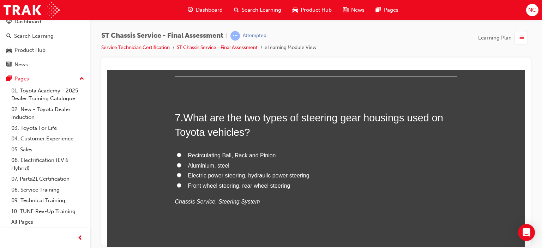
click at [177, 153] on input "Recirculating Ball, Rack and Pinion" at bounding box center [179, 154] width 5 height 5
radio input "true"
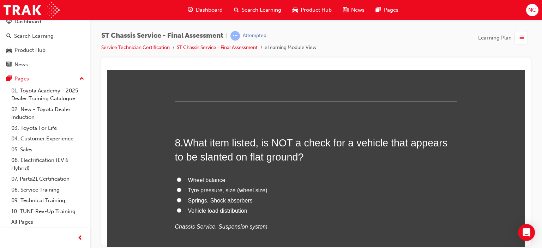
scroll to position [1206, 0]
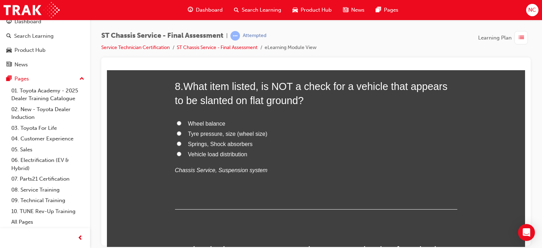
click at [179, 121] on label "Wheel balance" at bounding box center [316, 124] width 282 height 10
click at [179, 121] on input "Wheel balance" at bounding box center [179, 123] width 5 height 5
radio input "true"
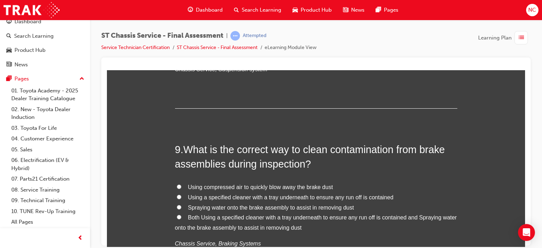
scroll to position [1315, 0]
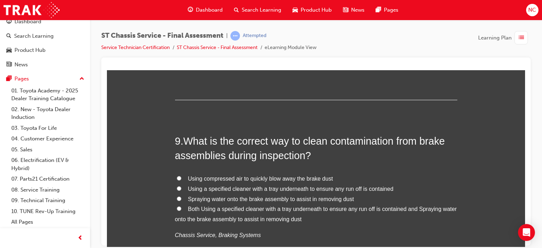
drag, startPoint x: 521, startPoint y: 160, endPoint x: 635, endPoint y: 237, distance: 137.5
click at [188, 187] on span "Using a specified cleaner with a tray underneath to ensure any run off is conta…" at bounding box center [290, 189] width 205 height 6
click at [181, 187] on input "Using a specified cleaner with a tray underneath to ensure any run off is conta…" at bounding box center [179, 188] width 5 height 5
radio input "true"
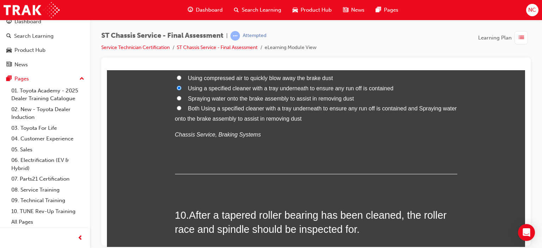
scroll to position [1554, 0]
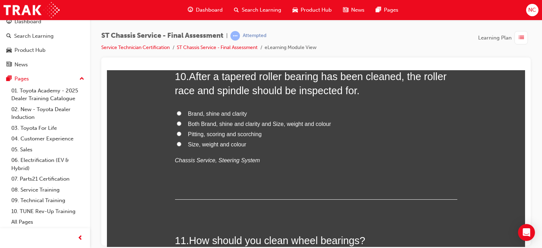
click at [239, 136] on span "Pitting, scoring and scorching" at bounding box center [225, 134] width 74 height 6
click at [181, 136] on input "Pitting, scoring and scorching" at bounding box center [179, 133] width 5 height 5
radio input "true"
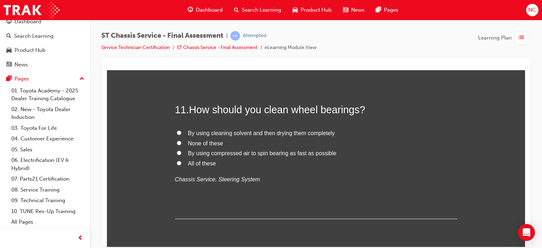
scroll to position [1655, 0]
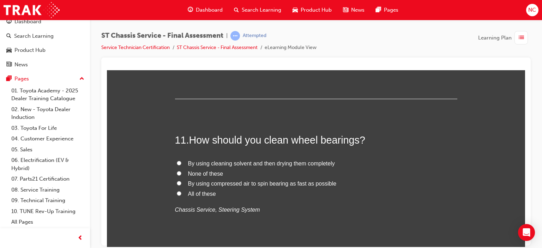
drag, startPoint x: 522, startPoint y: 183, endPoint x: 632, endPoint y: 260, distance: 133.8
click at [201, 162] on span "By using cleaning solvent and then drying them completely" at bounding box center [261, 163] width 147 height 6
click at [181, 162] on input "By using cleaning solvent and then drying them completely" at bounding box center [179, 163] width 5 height 5
radio input "true"
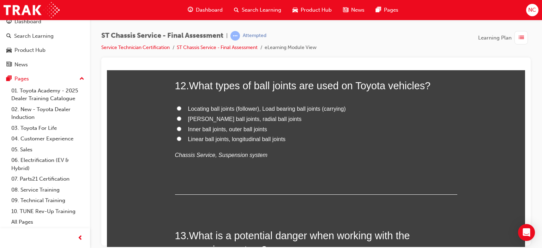
scroll to position [1855, 0]
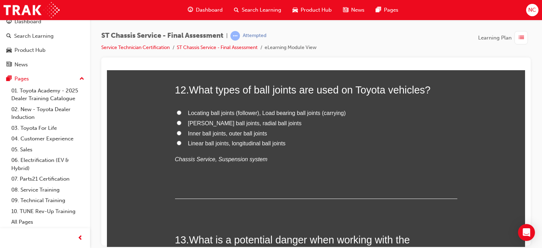
click at [177, 112] on input "Locating ball joints (follower), Load bearing ball joints (carrying)" at bounding box center [179, 112] width 5 height 5
radio input "true"
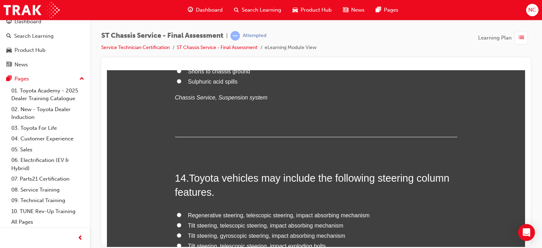
scroll to position [1961, 0]
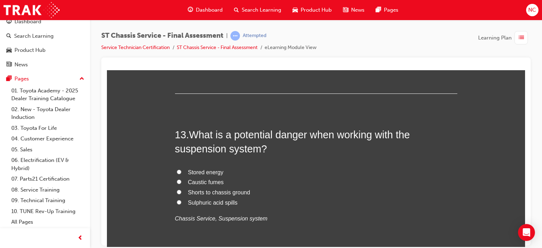
click at [177, 169] on input "Stored energy" at bounding box center [179, 171] width 5 height 5
radio input "true"
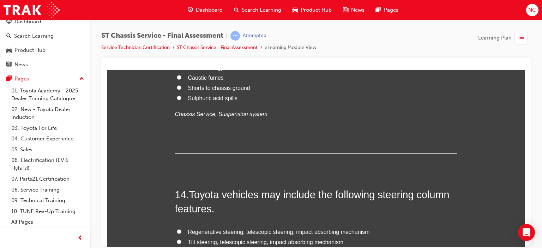
scroll to position [2161, 0]
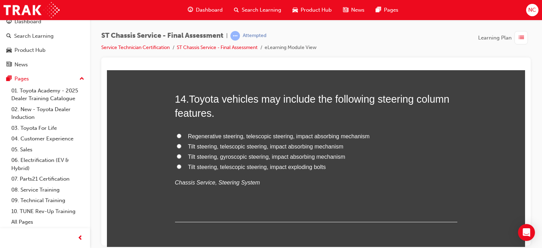
drag, startPoint x: 521, startPoint y: 212, endPoint x: 633, endPoint y: 295, distance: 139.7
click at [188, 146] on span "Tilt steering, telescopic steering, impact absorbing mechanism" at bounding box center [266, 146] width 156 height 6
click at [181, 146] on input "Tilt steering, telescopic steering, impact absorbing mechanism" at bounding box center [179, 146] width 5 height 5
radio input "true"
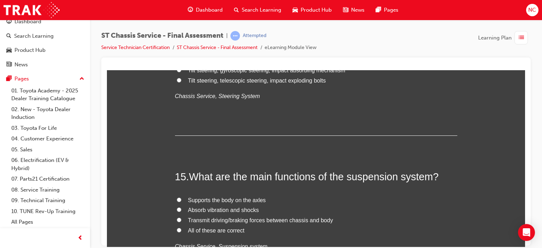
scroll to position [2329, 0]
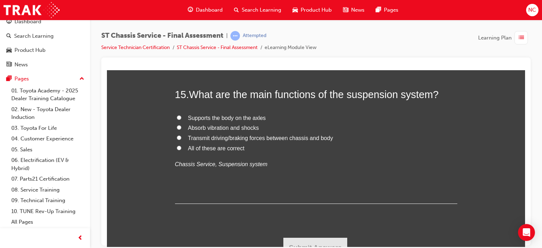
drag, startPoint x: 521, startPoint y: 221, endPoint x: 626, endPoint y: 302, distance: 132.3
click at [178, 148] on input "All of these are correct" at bounding box center [179, 147] width 5 height 5
radio input "true"
click at [309, 239] on button "Submit Answers" at bounding box center [315, 247] width 64 height 20
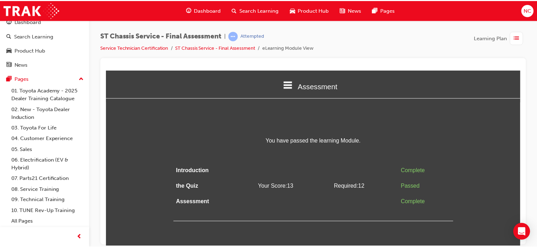
scroll to position [0, 0]
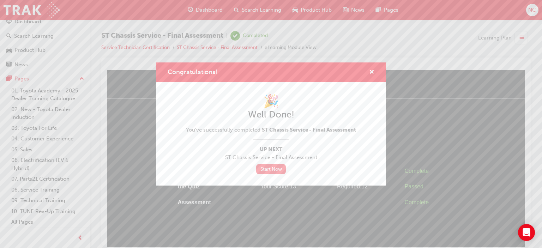
click at [268, 167] on link "Start Now" at bounding box center [271, 169] width 30 height 10
click at [374, 70] on span "cross-icon" at bounding box center [371, 73] width 5 height 6
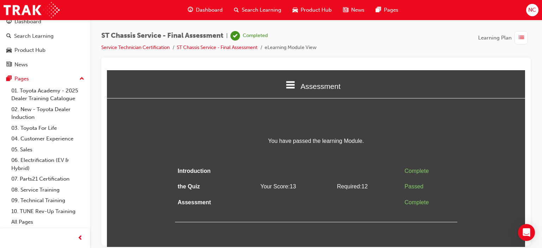
click at [218, 5] on div "Dashboard" at bounding box center [205, 10] width 46 height 14
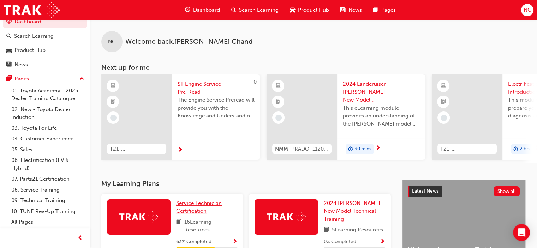
click at [177, 215] on span "Service Technician Certification" at bounding box center [199, 207] width 46 height 14
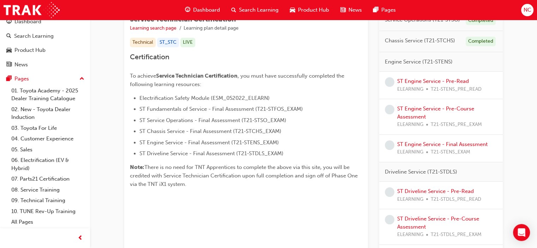
scroll to position [132, 0]
click at [409, 85] on link "ST Engine Service - Pre-Read" at bounding box center [433, 82] width 72 height 6
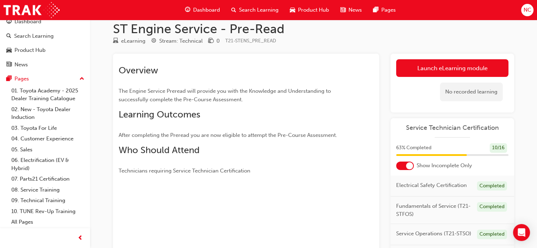
scroll to position [8, 0]
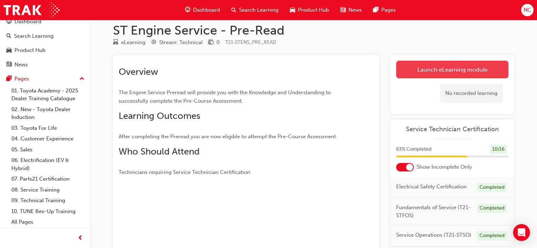
click at [471, 70] on link "Launch eLearning module" at bounding box center [452, 70] width 112 height 18
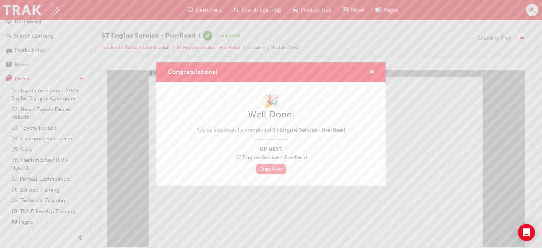
click at [280, 167] on link "Start Now" at bounding box center [271, 169] width 30 height 10
click at [270, 168] on link "Start Now" at bounding box center [271, 169] width 30 height 10
click at [374, 70] on span "cross-icon" at bounding box center [371, 73] width 5 height 6
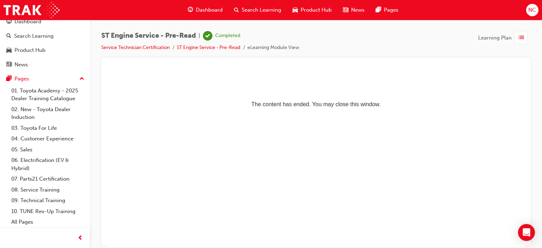
click at [207, 8] on span "Dashboard" at bounding box center [209, 10] width 27 height 8
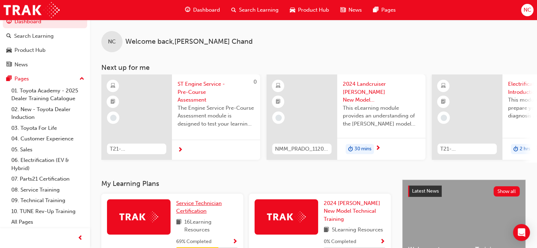
click at [203, 208] on span "Service Technician Certification" at bounding box center [199, 207] width 46 height 14
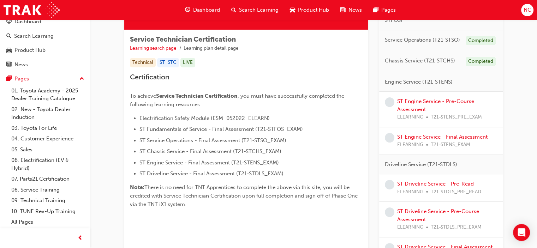
scroll to position [116, 0]
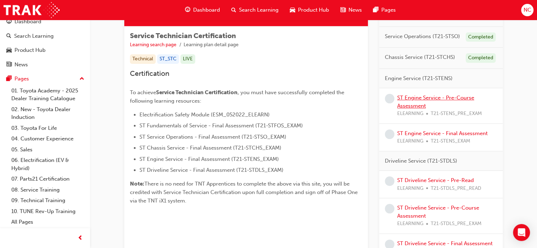
click at [419, 103] on link "ST Engine Service - Pre-Course Assessment" at bounding box center [435, 102] width 77 height 14
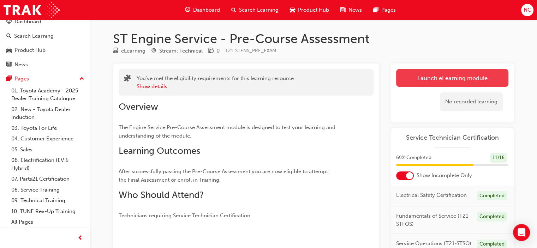
click at [487, 75] on link "Launch eLearning module" at bounding box center [452, 78] width 112 height 18
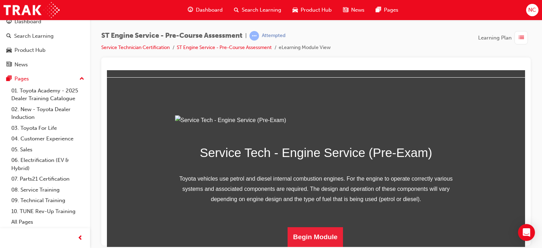
scroll to position [98, 0]
drag, startPoint x: 521, startPoint y: 100, endPoint x: 637, endPoint y: 247, distance: 187.7
click at [317, 235] on button "Begin Module" at bounding box center [316, 237] width 56 height 20
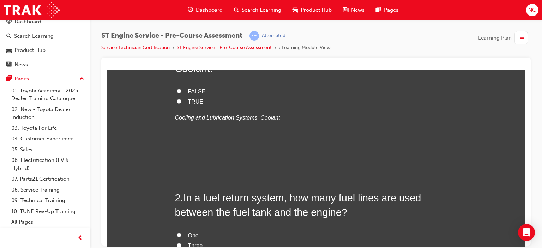
scroll to position [0, 0]
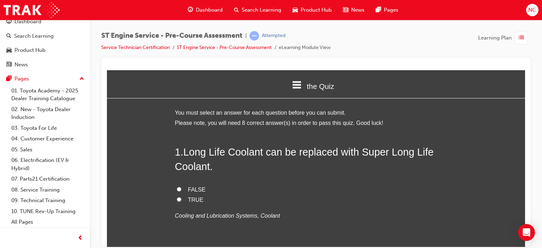
click at [179, 203] on label "TRUE" at bounding box center [316, 200] width 282 height 10
click at [179, 201] on input "TRUE" at bounding box center [179, 199] width 5 height 5
radio input "true"
click at [177, 187] on input "FALSE" at bounding box center [179, 189] width 5 height 5
radio input "true"
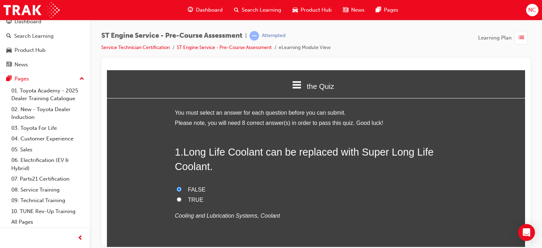
click at [177, 197] on input "TRUE" at bounding box center [179, 199] width 5 height 5
radio input "true"
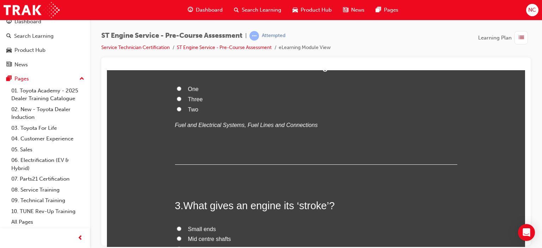
scroll to position [229, 0]
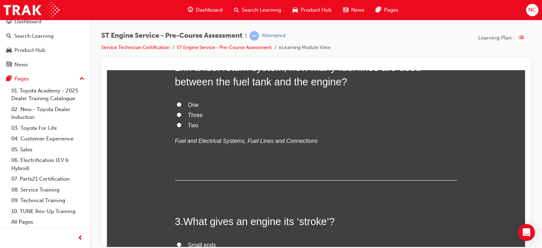
click at [178, 124] on input "Two" at bounding box center [179, 124] width 5 height 5
radio input "true"
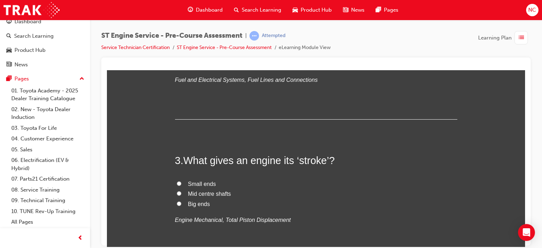
scroll to position [334, 0]
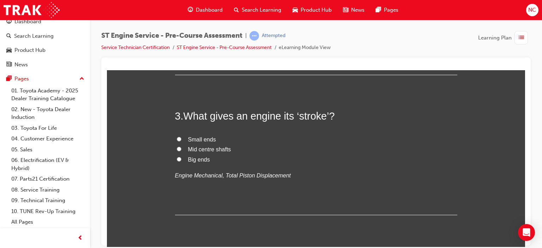
click at [176, 162] on label "Big ends" at bounding box center [316, 160] width 282 height 10
click at [177, 161] on input "Big ends" at bounding box center [179, 159] width 5 height 5
radio input "true"
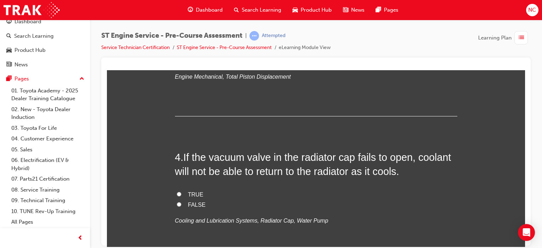
scroll to position [452, 0]
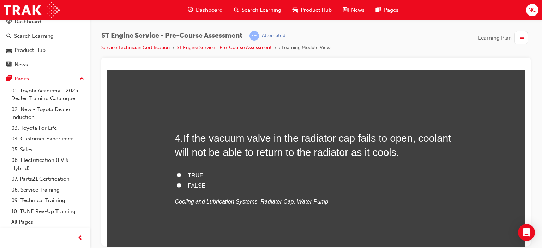
click at [175, 171] on label "TRUE" at bounding box center [316, 175] width 282 height 10
click at [177, 173] on input "TRUE" at bounding box center [179, 175] width 5 height 5
radio input "true"
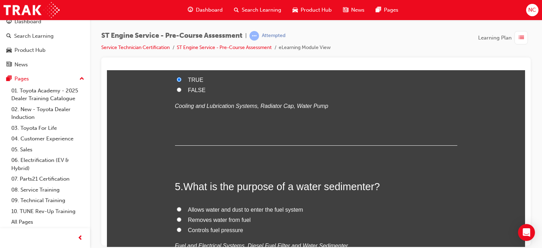
scroll to position [554, 0]
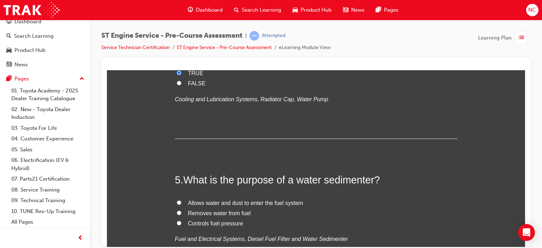
drag, startPoint x: 520, startPoint y: 120, endPoint x: 635, endPoint y: 199, distance: 139.0
click at [179, 212] on label "Removes water from fuel" at bounding box center [316, 213] width 282 height 10
click at [179, 212] on input "Removes water from fuel" at bounding box center [179, 212] width 5 height 5
radio input "true"
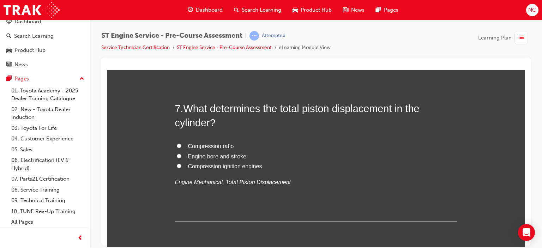
scroll to position [964, 0]
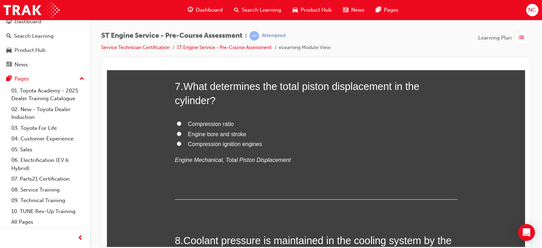
radio input "true"
drag, startPoint x: 416, startPoint y: 178, endPoint x: 315, endPoint y: 210, distance: 105.1
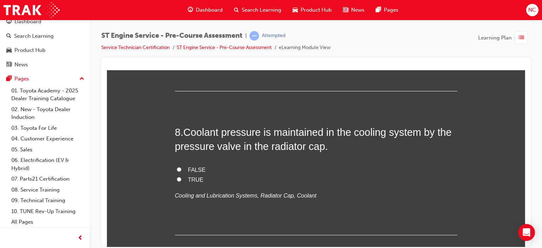
scroll to position [1082, 0]
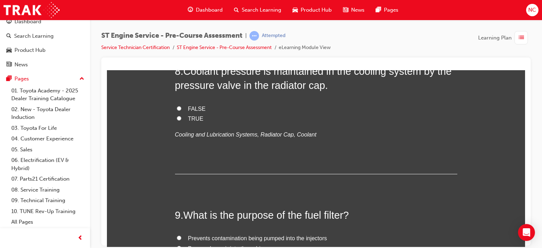
scroll to position [1152, 0]
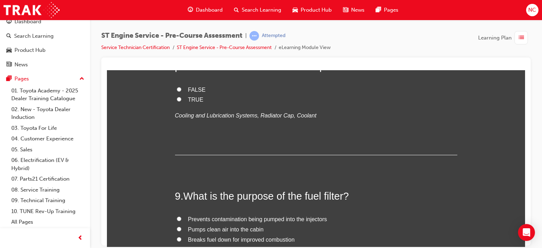
radio input "true"
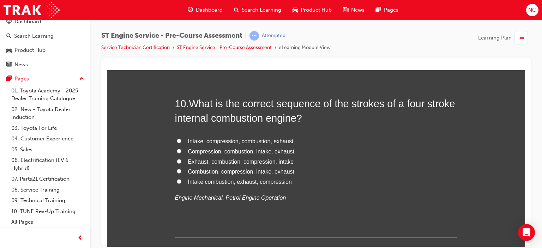
scroll to position [1388, 0]
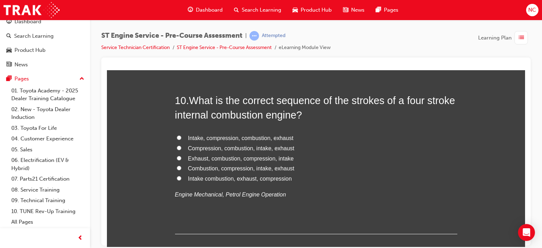
drag, startPoint x: 525, startPoint y: 187, endPoint x: 633, endPoint y: 277, distance: 141.6
radio input "true"
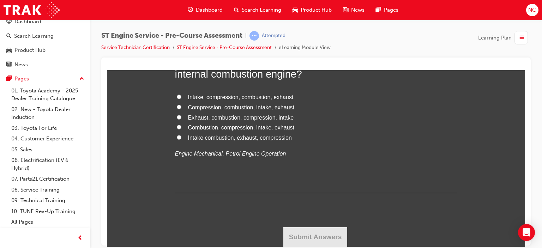
scroll to position [1606, 0]
drag, startPoint x: 524, startPoint y: 208, endPoint x: 635, endPoint y: 297, distance: 142.6
click at [182, 102] on label "Intake, compression, combustion, exhaust" at bounding box center [316, 97] width 282 height 10
click at [181, 99] on input "Intake, compression, combustion, exhaust" at bounding box center [179, 96] width 5 height 5
radio input "true"
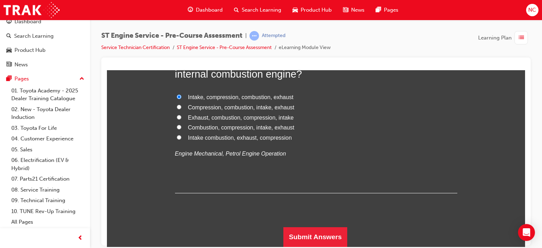
scroll to position [1663, 0]
drag, startPoint x: 521, startPoint y: 221, endPoint x: 628, endPoint y: 309, distance: 138.4
click at [521, 239] on div "Open Intercom Messenger" at bounding box center [526, 232] width 19 height 19
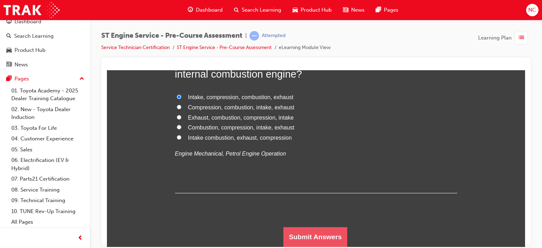
click at [330, 241] on button "Submit Answers" at bounding box center [315, 237] width 64 height 20
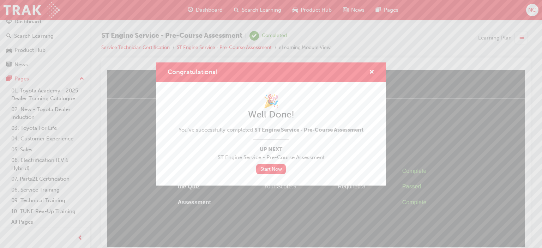
click at [368, 70] on div "Congratulations!" at bounding box center [368, 72] width 11 height 9
click at [372, 70] on span "cross-icon" at bounding box center [371, 73] width 5 height 6
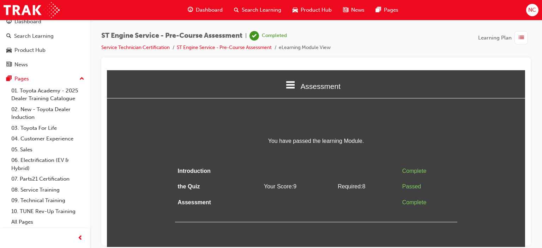
click at [213, 12] on span "Dashboard" at bounding box center [209, 10] width 27 height 8
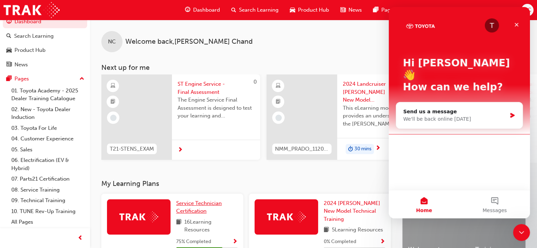
click at [183, 207] on span "Service Technician Certification" at bounding box center [199, 207] width 46 height 14
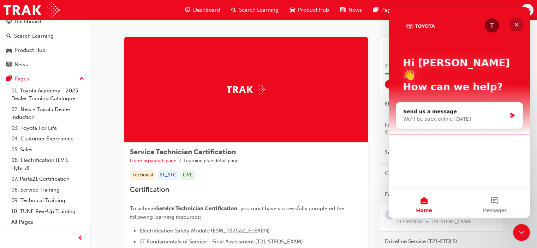
click at [514, 26] on icon "Close" at bounding box center [516, 25] width 6 height 6
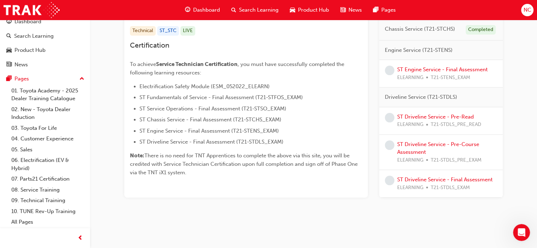
scroll to position [143, 0]
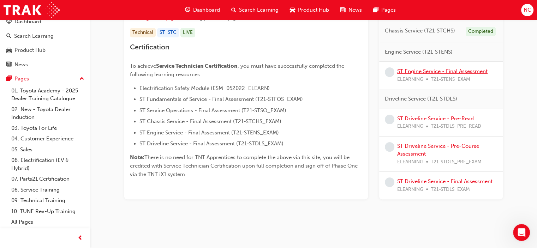
click at [437, 74] on link "ST Engine Service - Final Assessment" at bounding box center [442, 71] width 90 height 6
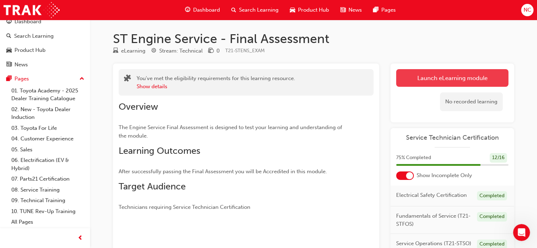
click at [477, 73] on link "Launch eLearning module" at bounding box center [452, 78] width 112 height 18
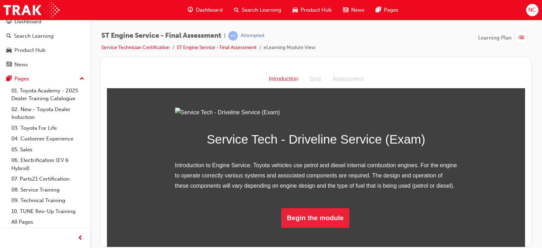
scroll to position [68, 0]
click at [316, 228] on button "Begin the module" at bounding box center [315, 218] width 68 height 20
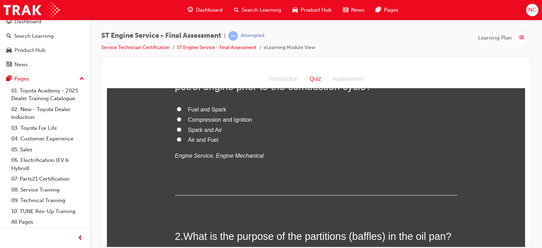
scroll to position [0, 0]
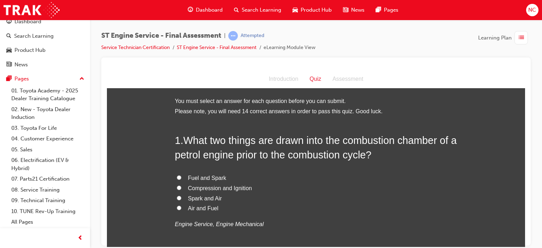
click at [177, 209] on input "Air and Fuel" at bounding box center [179, 207] width 5 height 5
radio input "true"
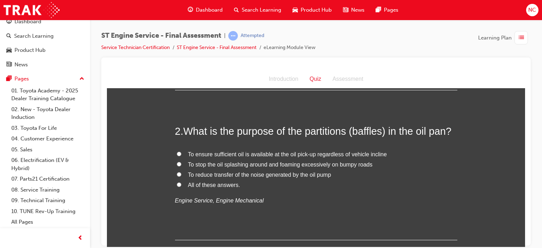
scroll to position [179, 0]
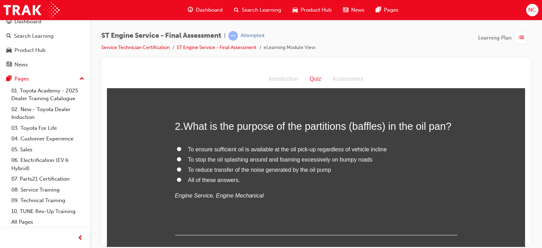
click at [177, 179] on input "All of these answers." at bounding box center [179, 179] width 5 height 5
radio input "true"
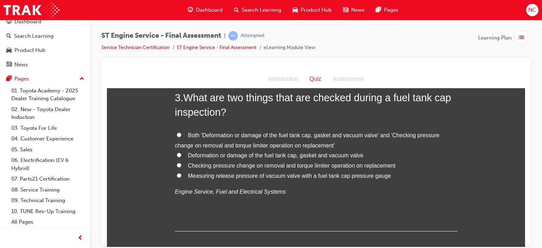
scroll to position [327, 0]
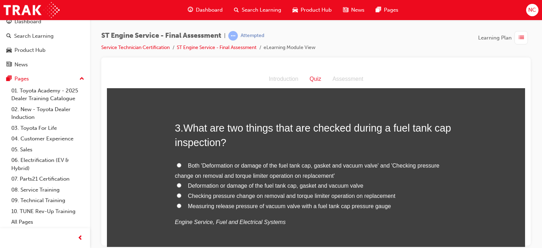
click at [178, 163] on input "Both 'Deformation or damage of the fuel tank cap, gasket and vacuum valve' and …" at bounding box center [179, 165] width 5 height 5
radio input "true"
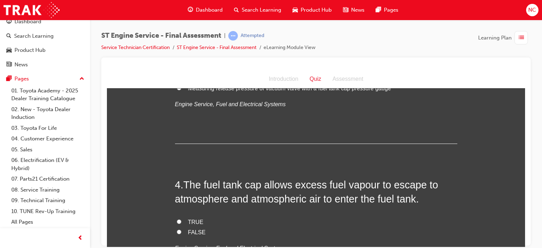
scroll to position [490, 0]
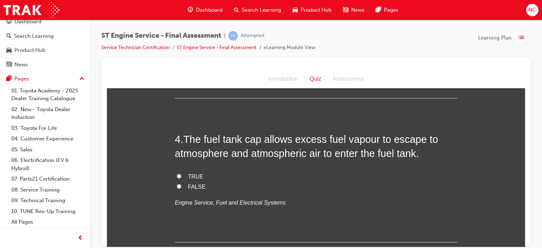
click at [175, 189] on label "FALSE" at bounding box center [316, 187] width 282 height 10
click at [177, 188] on input "FALSE" at bounding box center [179, 186] width 5 height 5
radio input "true"
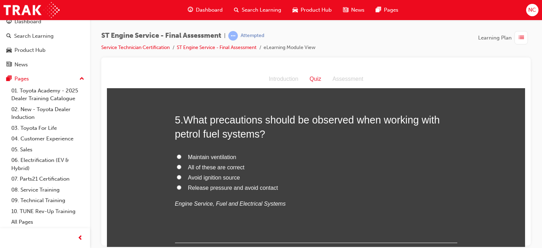
scroll to position [638, 0]
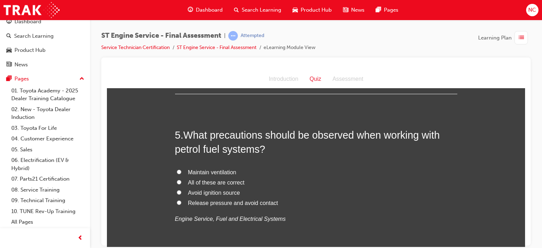
click at [197, 186] on label "All of these are correct" at bounding box center [316, 182] width 282 height 10
click at [181, 184] on input "All of these are correct" at bounding box center [179, 182] width 5 height 5
radio input "true"
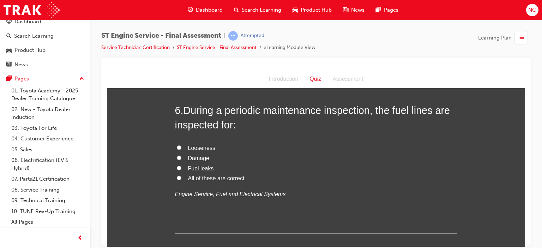
scroll to position [776, 0]
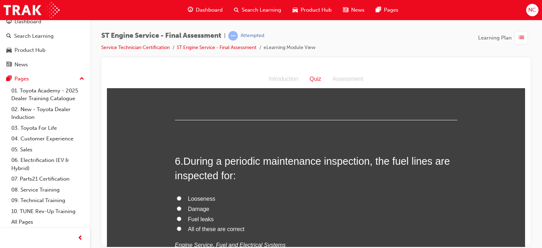
click at [175, 231] on label "All of these are correct" at bounding box center [316, 229] width 282 height 10
click at [177, 231] on input "All of these are correct" at bounding box center [179, 228] width 5 height 5
radio input "true"
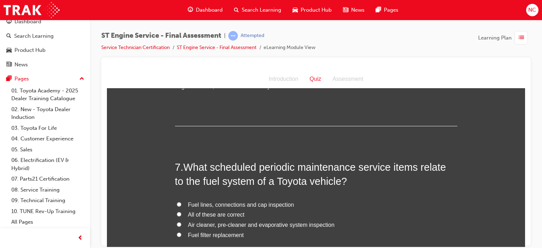
scroll to position [955, 0]
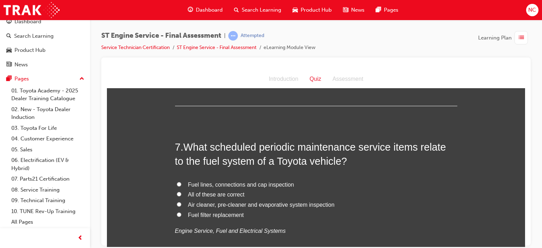
click at [178, 197] on label "All of these are correct" at bounding box center [316, 194] width 282 height 10
click at [178, 196] on input "All of these are correct" at bounding box center [179, 194] width 5 height 5
radio input "true"
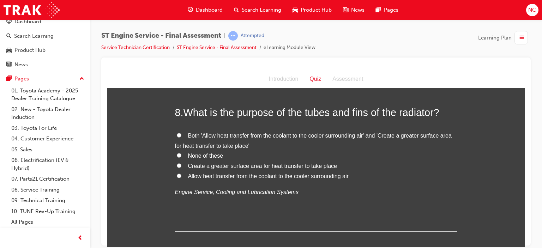
click at [176, 138] on label "Both 'Allow heat transfer from the coolant to the cooler surrounding air' and '…" at bounding box center [316, 141] width 282 height 20
click at [177, 137] on input "Both 'Allow heat transfer from the coolant to the cooler surrounding air' and '…" at bounding box center [179, 135] width 5 height 5
radio input "true"
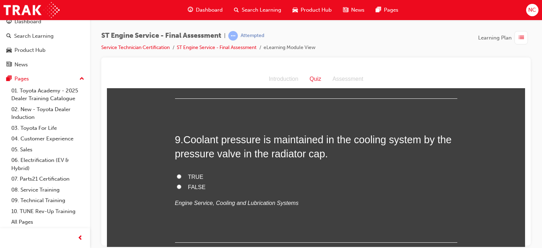
scroll to position [1282, 0]
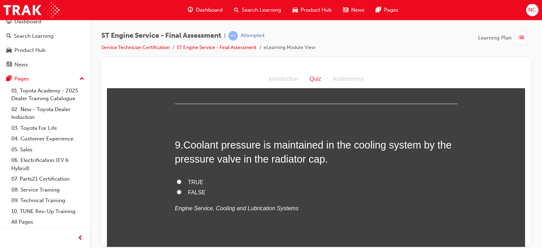
click at [177, 184] on label "TRUE" at bounding box center [316, 182] width 282 height 10
click at [177, 184] on input "TRUE" at bounding box center [179, 181] width 5 height 5
radio input "true"
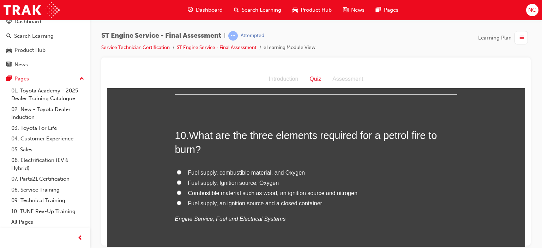
scroll to position [1472, 0]
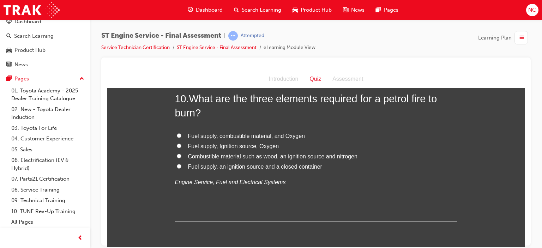
click at [184, 145] on label "Fuel supply, Ignition source, Oxygen" at bounding box center [316, 146] width 282 height 10
click at [181, 145] on input "Fuel supply, Ignition source, Oxygen" at bounding box center [179, 145] width 5 height 5
radio input "true"
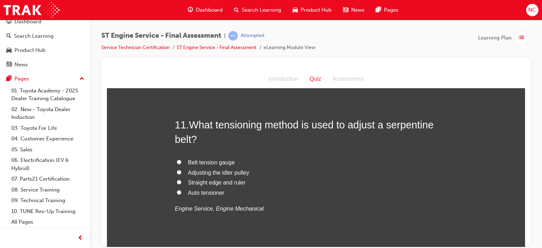
scroll to position [1620, 0]
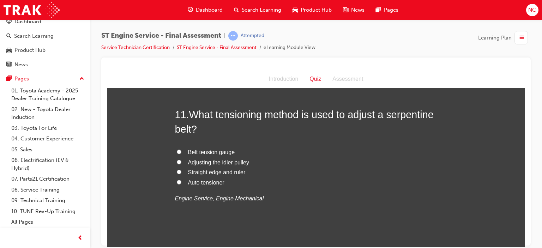
click at [202, 179] on span "Auto tensioner" at bounding box center [206, 182] width 36 height 6
click at [181, 180] on input "Auto tensioner" at bounding box center [179, 182] width 5 height 5
radio input "true"
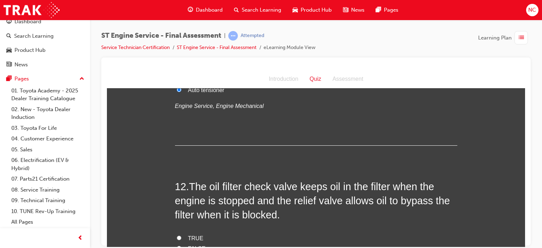
scroll to position [1778, 0]
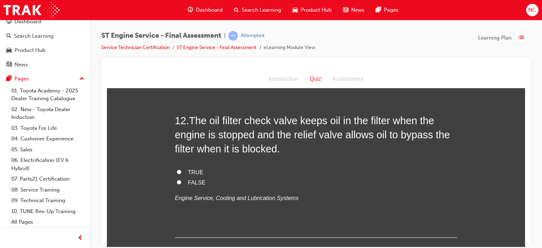
click at [178, 171] on input "TRUE" at bounding box center [179, 171] width 5 height 5
radio input "true"
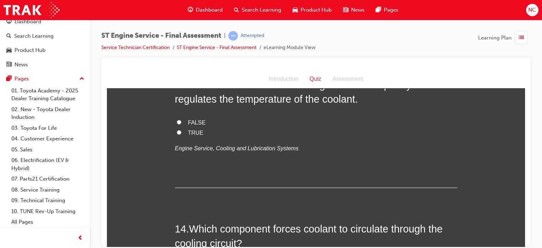
scroll to position [1947, 0]
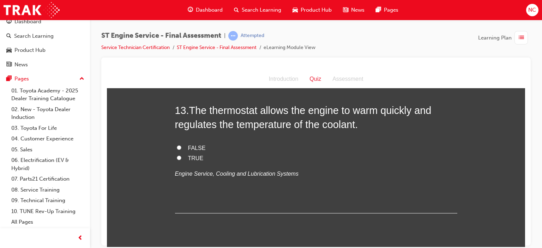
click at [177, 158] on input "TRUE" at bounding box center [179, 157] width 5 height 5
radio input "true"
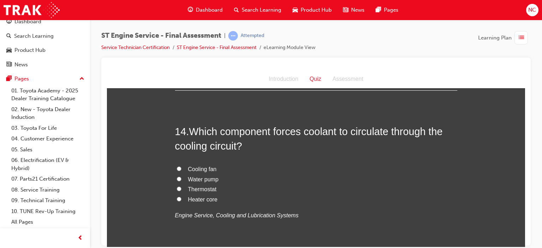
scroll to position [2059, 0]
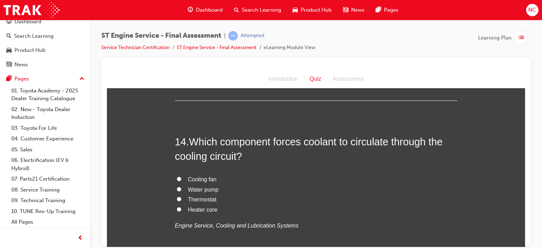
click at [177, 189] on input "Water pump" at bounding box center [179, 189] width 5 height 5
radio input "true"
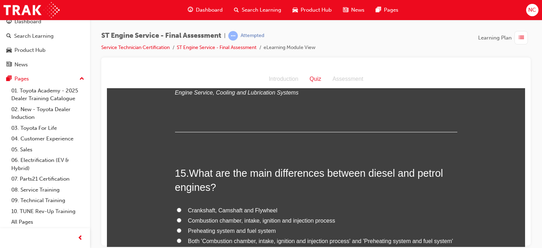
scroll to position [2249, 0]
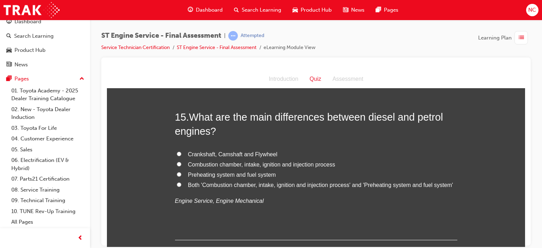
click at [175, 184] on label "Both 'Combustion chamber, intake, ignition and injection process' and 'Preheati…" at bounding box center [316, 185] width 282 height 10
click at [177, 184] on input "Both 'Combustion chamber, intake, ignition and injection process' and 'Preheati…" at bounding box center [179, 184] width 5 height 5
radio input "true"
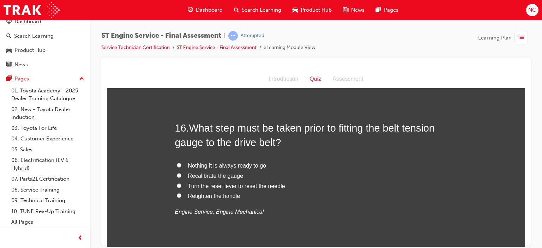
scroll to position [2407, 0]
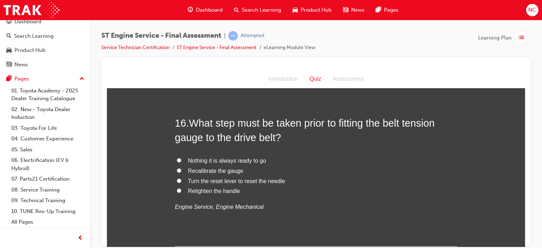
click at [188, 182] on span "Turn the reset lever to reset the needle" at bounding box center [236, 181] width 97 height 6
click at [181, 182] on input "Turn the reset lever to reset the needle" at bounding box center [179, 180] width 5 height 5
radio input "true"
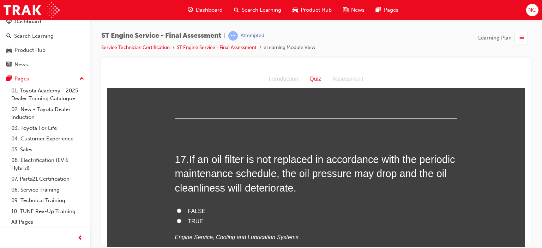
scroll to position [2555, 0]
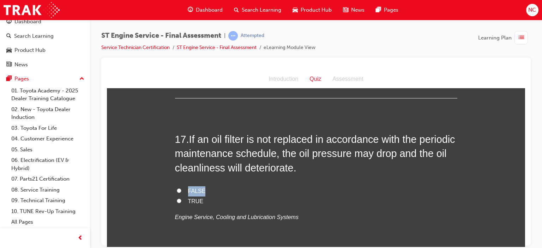
drag, startPoint x: 178, startPoint y: 192, endPoint x: 176, endPoint y: 197, distance: 5.1
click at [176, 197] on div "FALSE TRUE Engine Service, Cooling and Lubrication Systems" at bounding box center [316, 204] width 282 height 36
click at [177, 198] on input "TRUE" at bounding box center [179, 200] width 5 height 5
radio input "true"
click at [302, 192] on label "FALSE" at bounding box center [316, 191] width 282 height 10
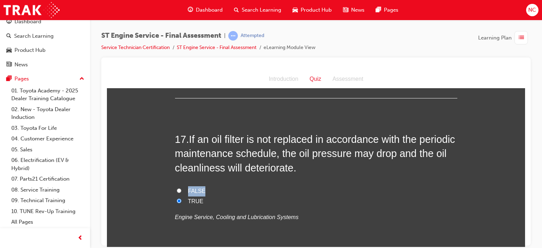
click at [181, 192] on input "FALSE" at bounding box center [179, 190] width 5 height 5
radio input "true"
click at [177, 198] on input "TRUE" at bounding box center [179, 200] width 5 height 5
radio input "true"
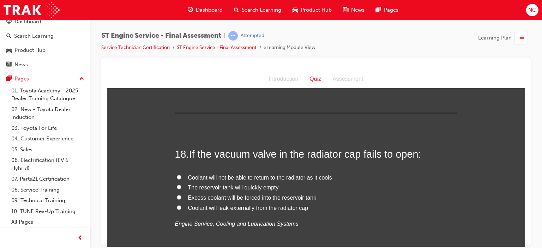
scroll to position [2708, 0]
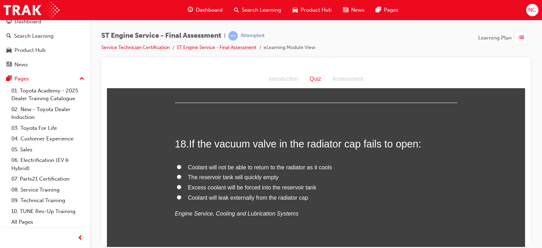
click at [415, 219] on div "18 . If the vacuum valve in the radiator cap fails to open: Coolant will not be…" at bounding box center [316, 195] width 282 height 116
click at [203, 172] on label "The reservoir tank will quickly empty" at bounding box center [316, 177] width 282 height 10
click at [181, 174] on input "The reservoir tank will quickly empty" at bounding box center [179, 176] width 5 height 5
radio input "true"
click at [176, 168] on label "Coolant will not be able to return to the radiator as it cools" at bounding box center [316, 167] width 282 height 10
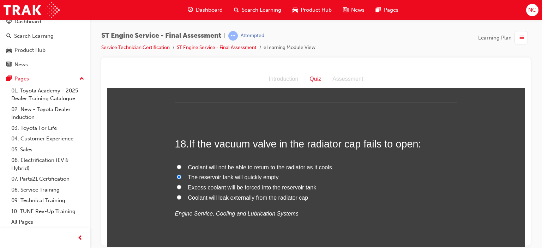
click at [177, 168] on input "Coolant will not be able to return to the radiator as it cools" at bounding box center [179, 166] width 5 height 5
radio input "true"
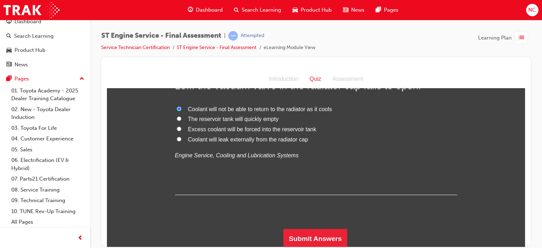
click at [524, 247] on div "ST Engine Service - Final Assessment | Attempted Service Technician Certificati…" at bounding box center [271, 124] width 542 height 248
click at [329, 236] on button "Submit Answers" at bounding box center [315, 239] width 64 height 20
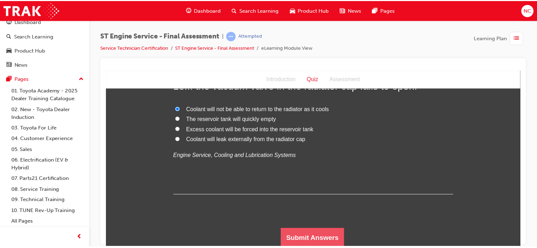
scroll to position [0, 0]
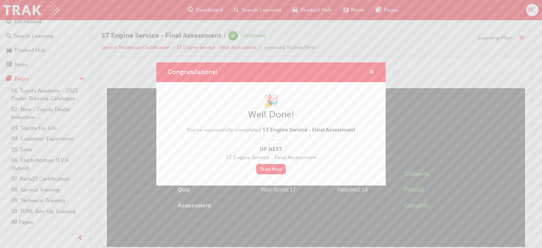
click at [371, 76] on span "cross-icon" at bounding box center [371, 73] width 5 height 6
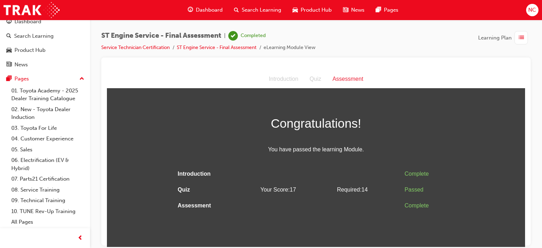
click at [203, 13] on span "Dashboard" at bounding box center [209, 10] width 27 height 8
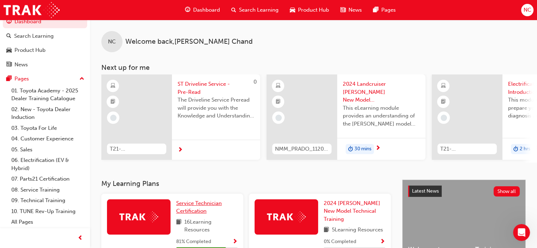
click at [187, 207] on span "Service Technician Certification" at bounding box center [199, 207] width 46 height 14
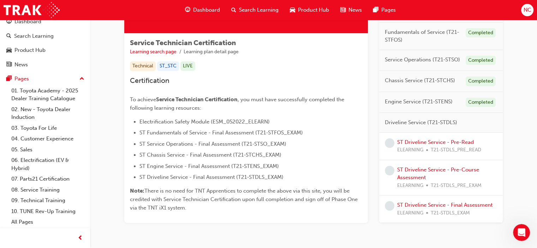
scroll to position [110, 0]
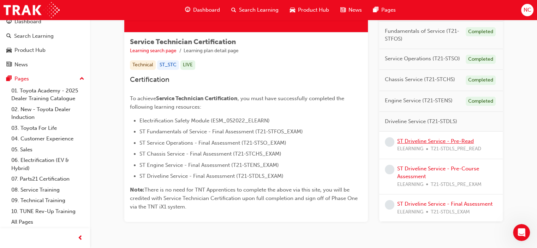
click at [426, 139] on link "ST Driveline Service - Pre-Read" at bounding box center [435, 141] width 77 height 6
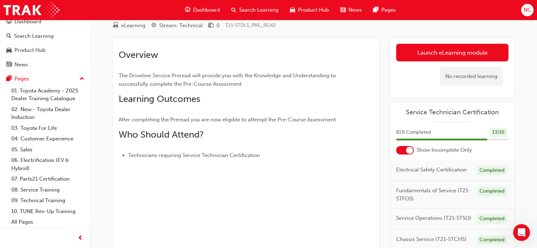
scroll to position [21, 0]
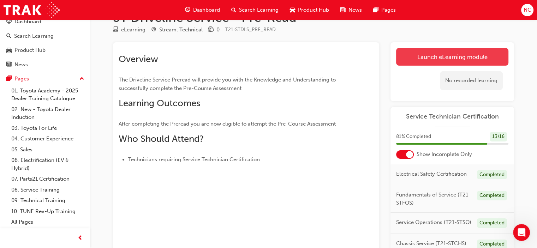
click at [495, 55] on link "Launch eLearning module" at bounding box center [452, 57] width 112 height 18
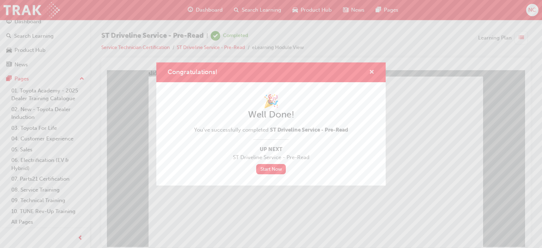
click at [369, 71] on span "cross-icon" at bounding box center [371, 73] width 5 height 6
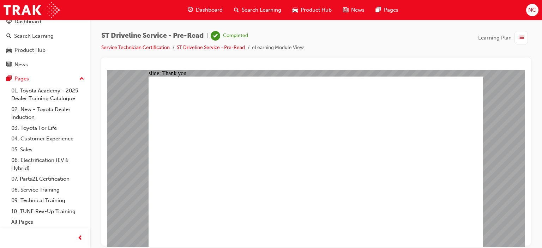
click at [201, 14] on span "Dashboard" at bounding box center [209, 10] width 27 height 8
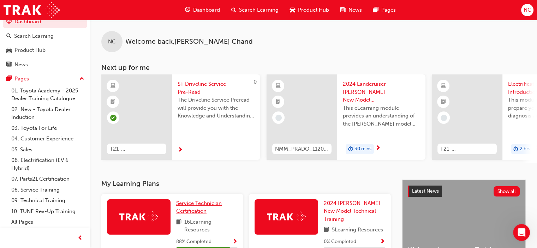
click at [189, 204] on span "Service Technician Certification" at bounding box center [199, 207] width 46 height 14
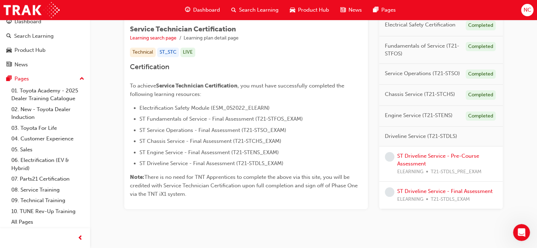
scroll to position [124, 0]
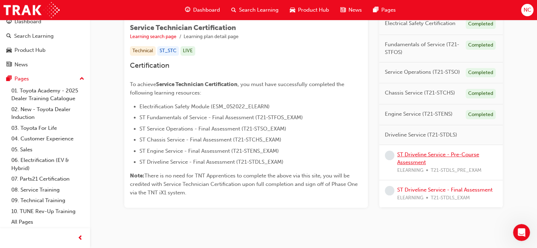
click at [441, 151] on link "ST Driveline Service - Pre-Course Assessment" at bounding box center [438, 158] width 82 height 14
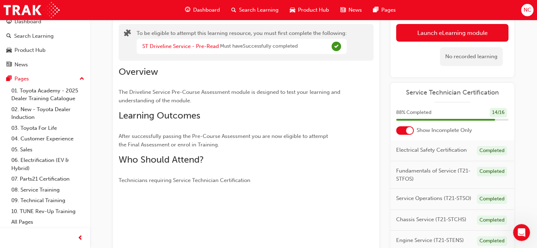
scroll to position [26, 0]
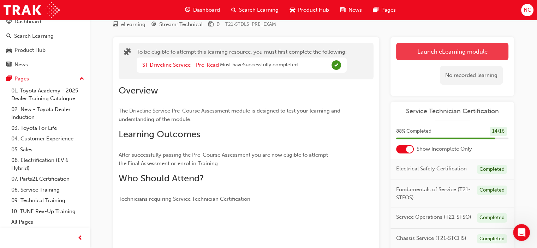
click at [499, 56] on button "Launch eLearning module" at bounding box center [452, 52] width 112 height 18
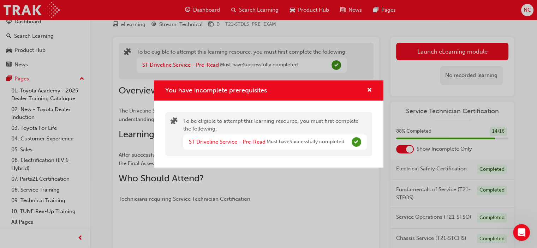
click at [459, 51] on div "You have incomplete prerequisites To be eligible to attempt this learning resou…" at bounding box center [268, 124] width 537 height 248
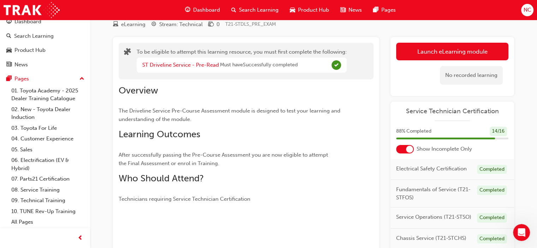
click at [459, 51] on button "Launch eLearning module" at bounding box center [452, 52] width 112 height 18
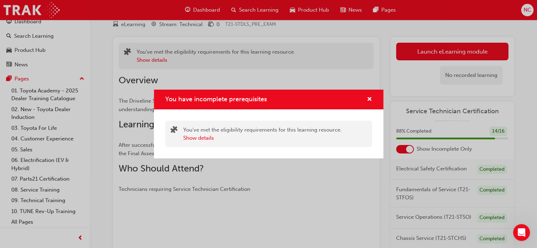
click at [366, 100] on div "You have incomplete prerequisites" at bounding box center [366, 99] width 11 height 9
click at [368, 100] on span "cross-icon" at bounding box center [369, 100] width 5 height 6
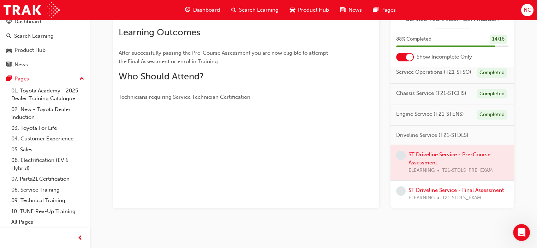
scroll to position [80, 0]
click at [425, 153] on div at bounding box center [452, 162] width 124 height 35
click at [417, 145] on div at bounding box center [452, 162] width 124 height 35
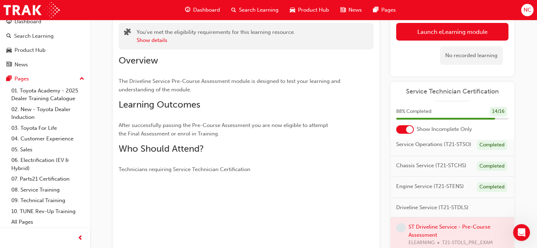
scroll to position [0, 0]
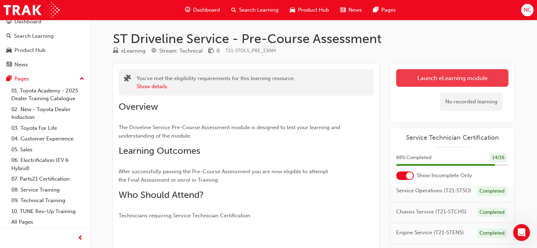
click at [481, 76] on button "Launch eLearning module" at bounding box center [452, 78] width 112 height 18
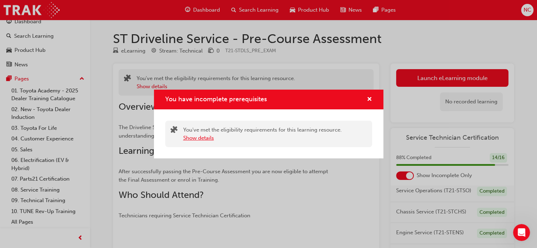
click at [206, 135] on button "Show details" at bounding box center [198, 138] width 31 height 8
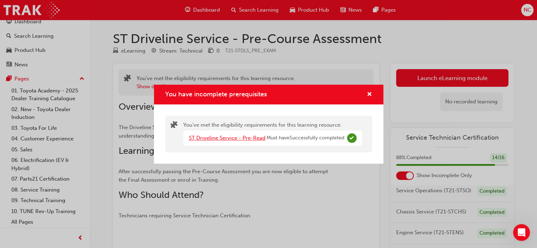
click at [220, 136] on link "ST Driveline Service - Pre-Read" at bounding box center [227, 138] width 77 height 6
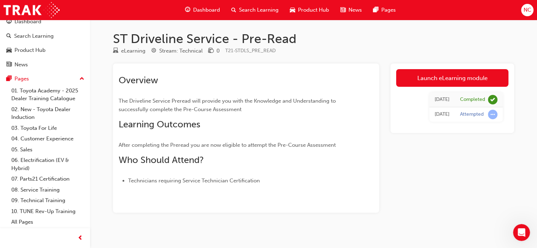
scroll to position [5, 0]
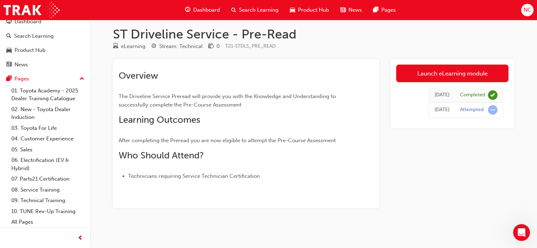
click at [203, 10] on span "Dashboard" at bounding box center [206, 10] width 27 height 8
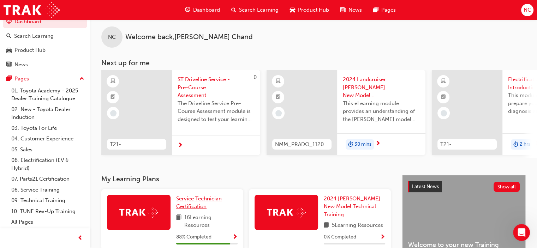
click at [202, 202] on span "Service Technician Certification" at bounding box center [199, 202] width 46 height 14
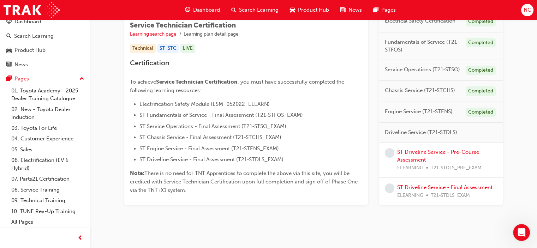
scroll to position [130, 0]
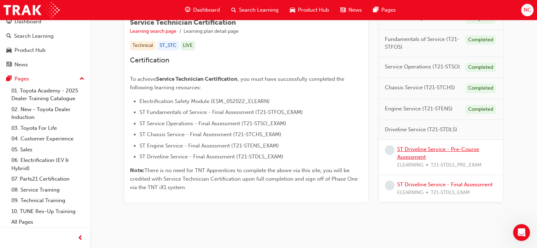
drag, startPoint x: 542, startPoint y: 165, endPoint x: 414, endPoint y: 149, distance: 129.1
click at [414, 149] on link "ST Driveline Service - Pre-Course Assessment" at bounding box center [438, 153] width 82 height 14
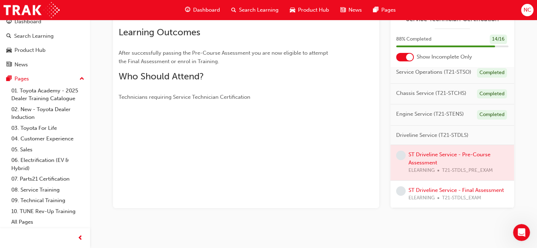
scroll to position [76, 0]
click at [521, 167] on div "ST Driveline Service - Pre-Course Assessment eLearning Stream: Technical 0 T21-…" at bounding box center [313, 71] width 423 height 318
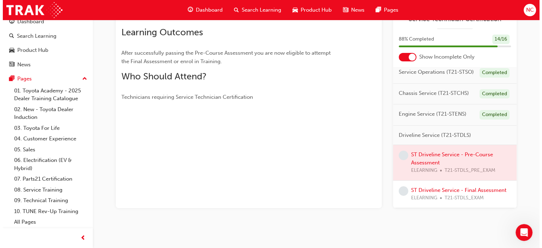
scroll to position [0, 0]
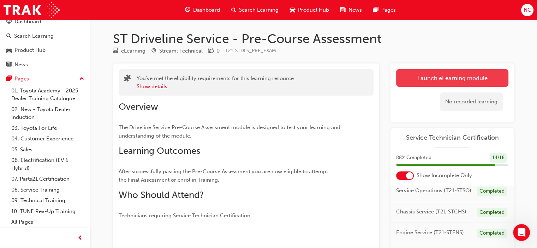
click at [492, 74] on link "Launch eLearning module" at bounding box center [452, 78] width 112 height 18
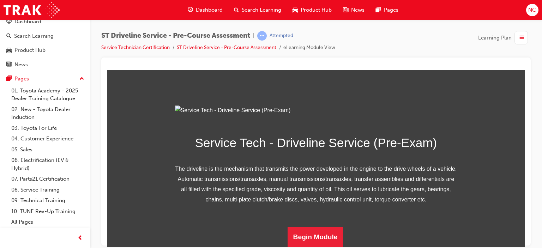
scroll to position [108, 0]
click at [526, 197] on div at bounding box center [315, 152] width 429 height 188
click at [331, 235] on button "Begin Module" at bounding box center [316, 237] width 56 height 20
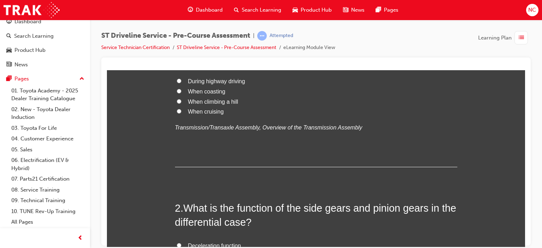
scroll to position [0, 0]
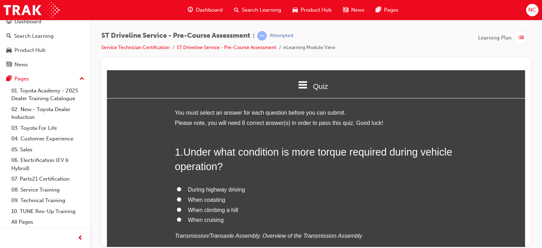
click at [197, 212] on span "When climbing a hill" at bounding box center [213, 210] width 50 height 6
click at [181, 212] on input "When climbing a hill" at bounding box center [179, 209] width 5 height 5
radio input "true"
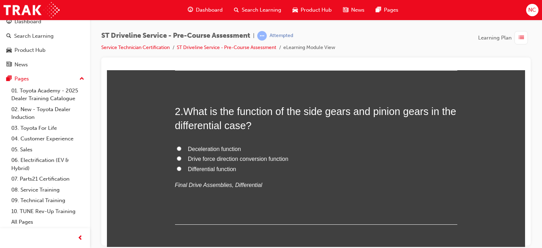
scroll to position [201, 0]
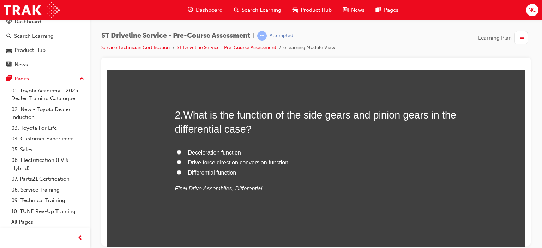
drag, startPoint x: 521, startPoint y: 86, endPoint x: 634, endPoint y: 173, distance: 142.0
click at [527, 103] on div at bounding box center [315, 152] width 429 height 188
click at [191, 170] on span "Differential function" at bounding box center [212, 172] width 48 height 6
click at [181, 170] on input "Differential function" at bounding box center [179, 172] width 5 height 5
radio input "true"
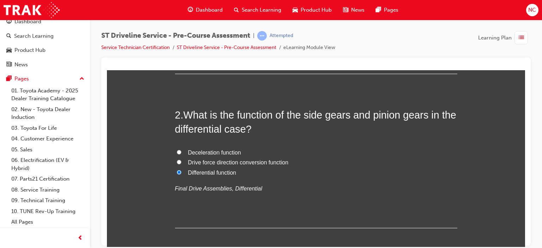
drag, startPoint x: 508, startPoint y: 139, endPoint x: 485, endPoint y: 149, distance: 25.6
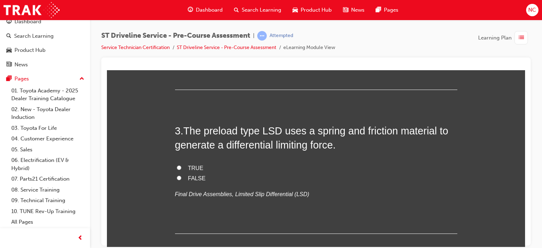
scroll to position [343, 0]
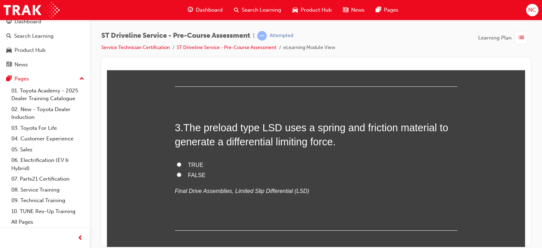
click at [183, 163] on label "TRUE" at bounding box center [316, 165] width 282 height 10
click at [181, 163] on input "TRUE" at bounding box center [179, 164] width 5 height 5
radio input "true"
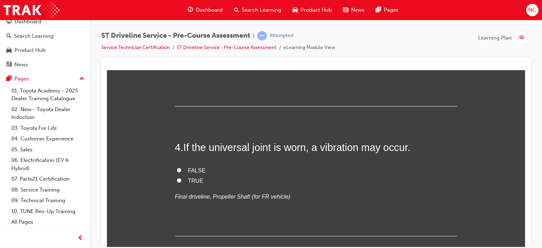
scroll to position [492, 0]
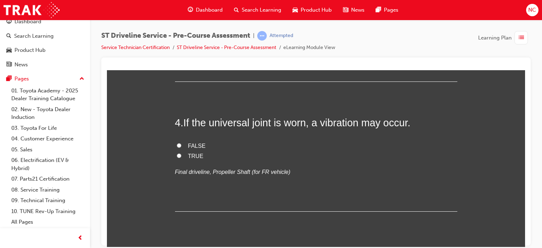
click at [183, 156] on label "TRUE" at bounding box center [316, 156] width 282 height 10
click at [181, 156] on input "TRUE" at bounding box center [179, 155] width 5 height 5
radio input "true"
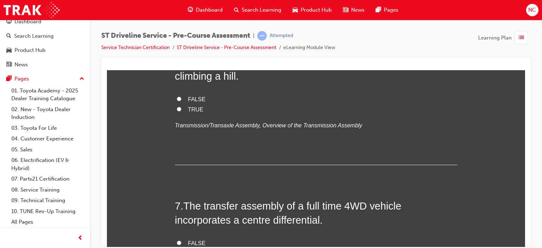
scroll to position [884, 0]
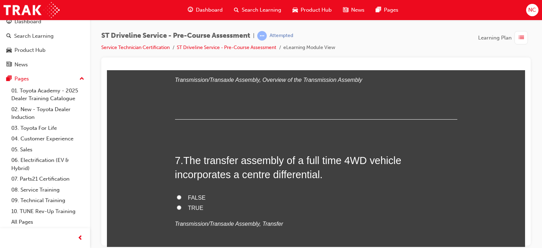
radio input "true"
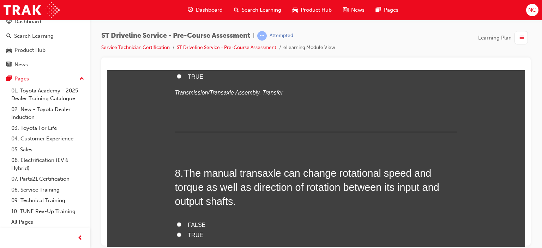
scroll to position [1025, 0]
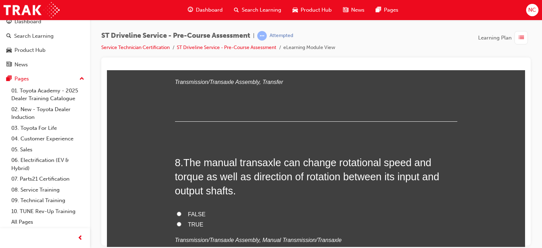
radio input "true"
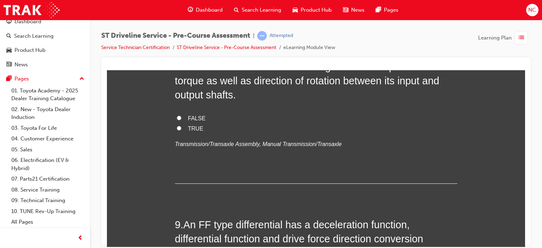
scroll to position [1132, 0]
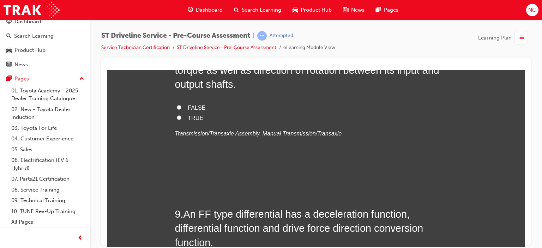
radio input "true"
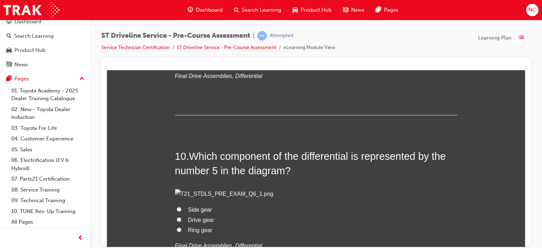
scroll to position [1281, 0]
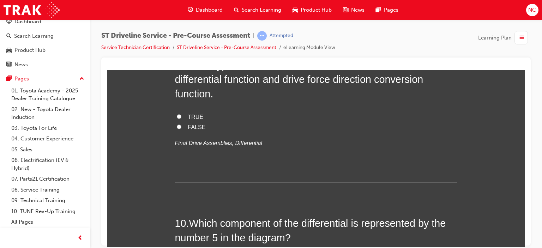
drag, startPoint x: 632, startPoint y: 249, endPoint x: 634, endPoint y: 261, distance: 12.2
radio input "true"
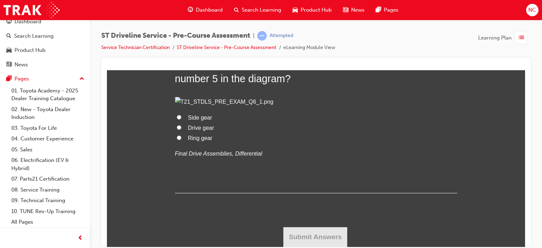
scroll to position [1454, 0]
radio input "true"
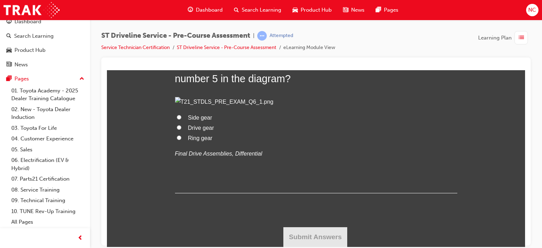
click at [195, 141] on span "Ring gear" at bounding box center [200, 138] width 24 height 6
click at [181, 140] on input "Ring gear" at bounding box center [179, 137] width 5 height 5
radio input "true"
click at [338, 230] on button "Submit Answers" at bounding box center [315, 237] width 64 height 20
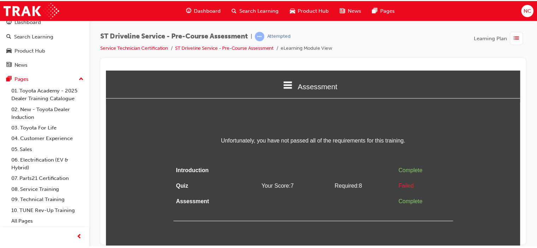
scroll to position [0, 0]
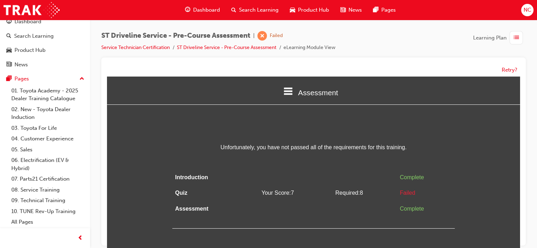
drag, startPoint x: 542, startPoint y: 218, endPoint x: 363, endPoint y: 103, distance: 212.2
click at [506, 68] on button "Retry?" at bounding box center [509, 70] width 16 height 8
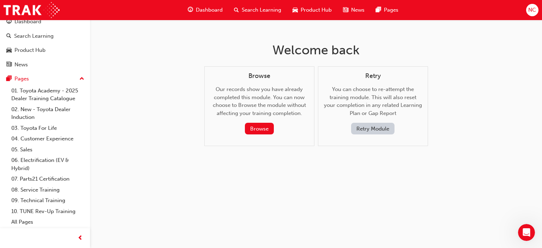
click at [207, 10] on span "Dashboard" at bounding box center [209, 10] width 27 height 8
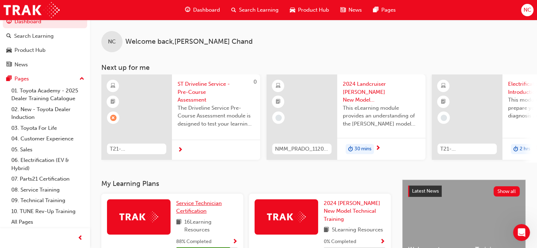
click at [213, 202] on span "Service Technician Certification" at bounding box center [199, 207] width 46 height 14
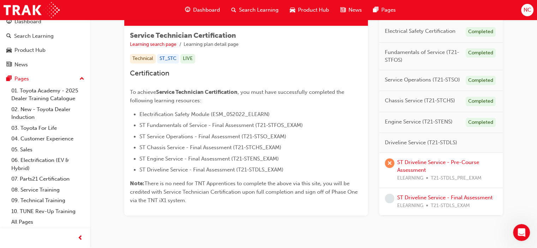
scroll to position [118, 0]
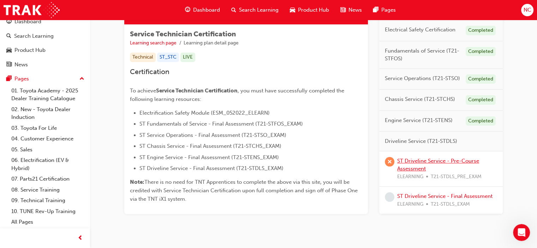
click at [433, 161] on link "ST Driveline Service - Pre-Course Assessment" at bounding box center [438, 165] width 82 height 14
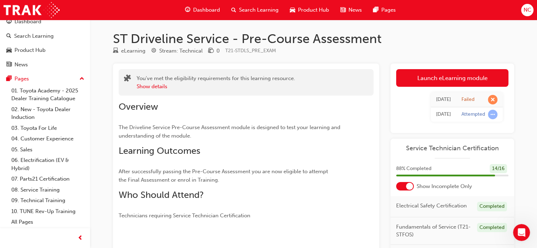
click at [525, 32] on div "ST Driveline Service - Pre-Course Assessment eLearning Stream: Technical 0 T21-…" at bounding box center [268, 189] width 537 height 378
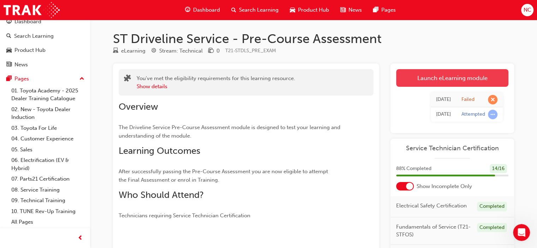
click at [463, 73] on link "Launch eLearning module" at bounding box center [452, 78] width 112 height 18
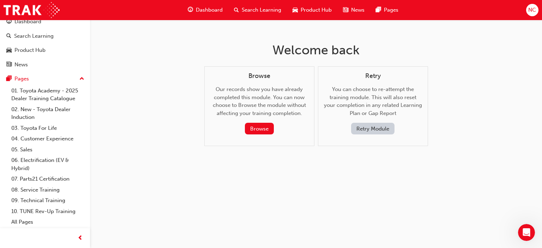
click at [363, 128] on button "Retry Module" at bounding box center [372, 129] width 43 height 12
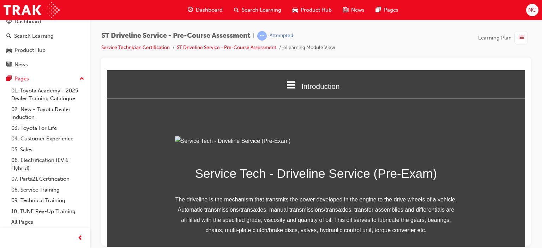
click at [207, 11] on span "Dashboard" at bounding box center [209, 10] width 27 height 8
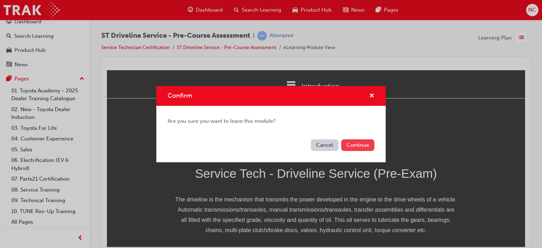
click at [360, 145] on button "Continue" at bounding box center [357, 145] width 33 height 12
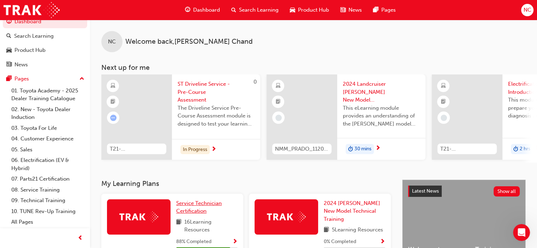
click at [185, 204] on span "Service Technician Certification" at bounding box center [199, 207] width 46 height 14
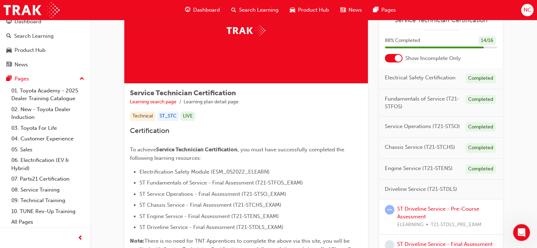
scroll to position [84, 0]
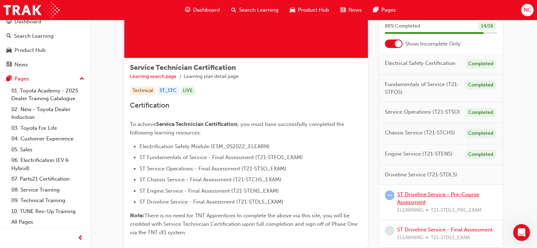
click at [440, 192] on link "ST Driveline Service - Pre-Course Assessment" at bounding box center [438, 198] width 82 height 14
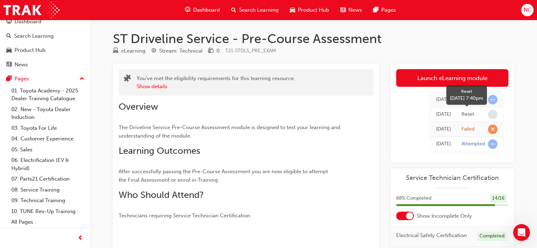
click at [481, 113] on div "Reset" at bounding box center [479, 115] width 36 height 10
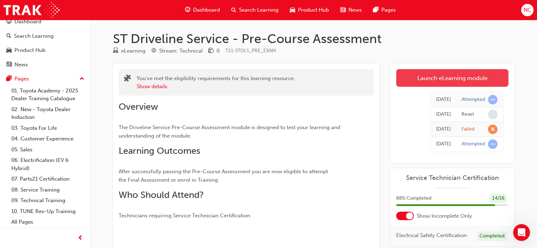
click at [455, 80] on link "Launch eLearning module" at bounding box center [452, 78] width 112 height 18
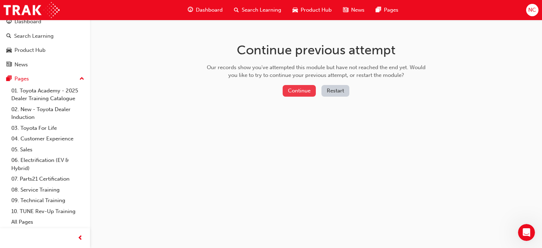
click at [297, 88] on button "Continue" at bounding box center [299, 91] width 33 height 12
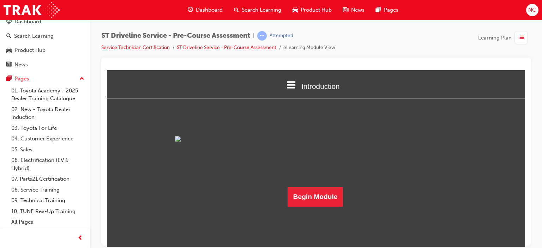
scroll to position [42, 0]
click at [526, 137] on div at bounding box center [315, 152] width 429 height 188
click at [307, 206] on button "Begin Module" at bounding box center [316, 197] width 56 height 20
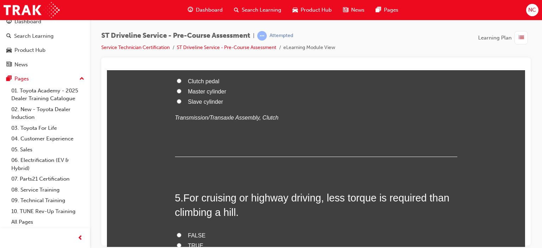
scroll to position [602, 0]
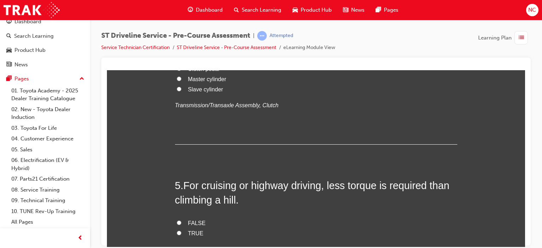
drag, startPoint x: 524, startPoint y: 99, endPoint x: 633, endPoint y: 191, distance: 142.5
radio input "true"
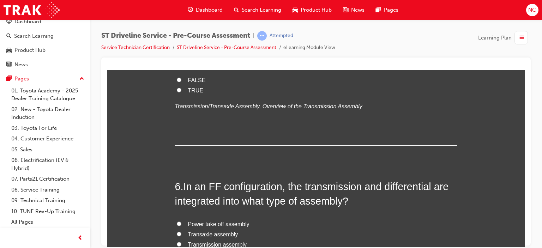
scroll to position [757, 0]
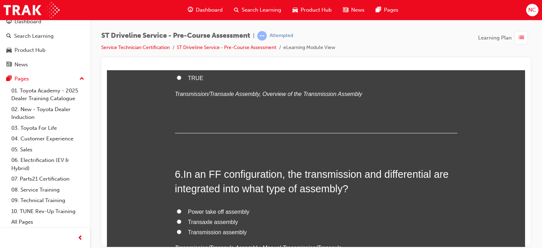
radio input "true"
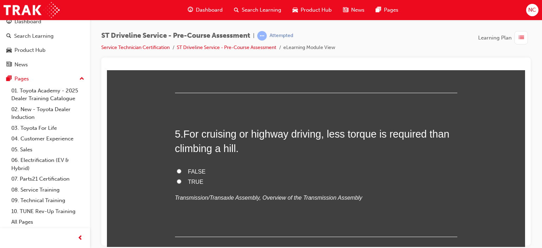
radio input "true"
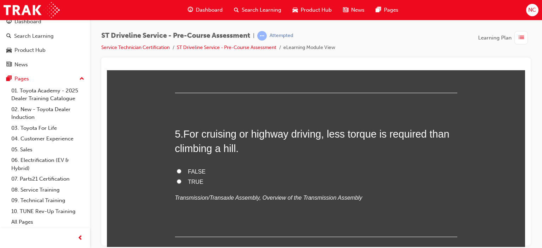
radio input "true"
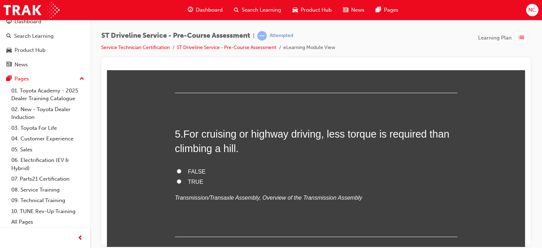
radio input "true"
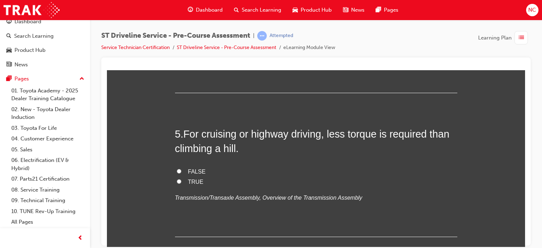
radio input "true"
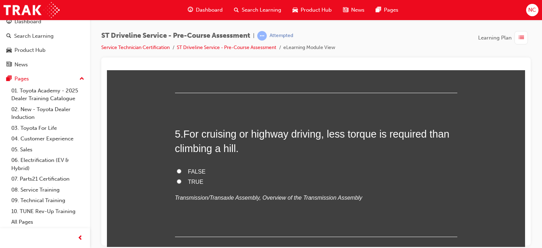
radio input "true"
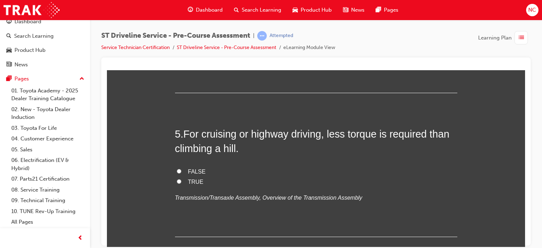
radio input "true"
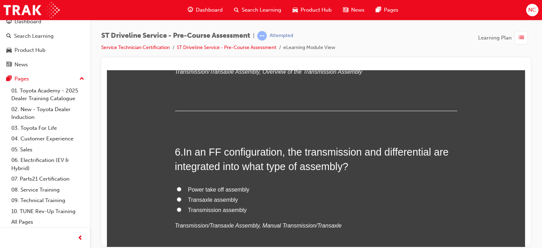
scroll to position [754, 0]
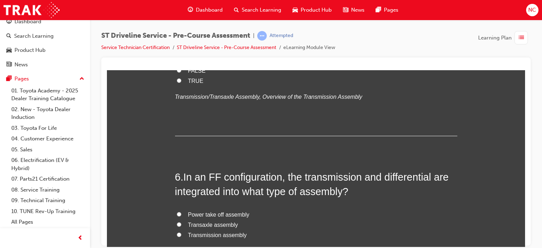
radio input "true"
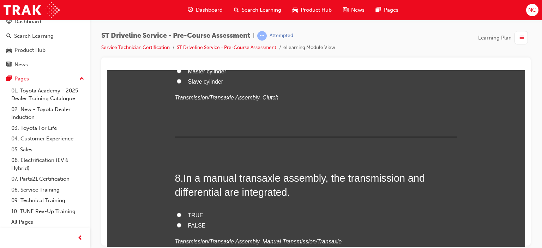
scroll to position [1090, 0]
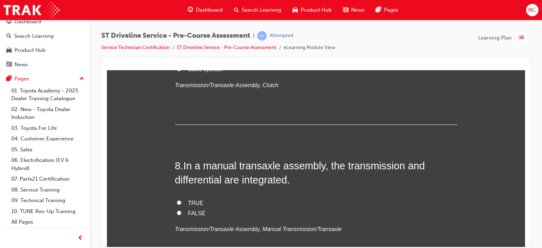
radio input "true"
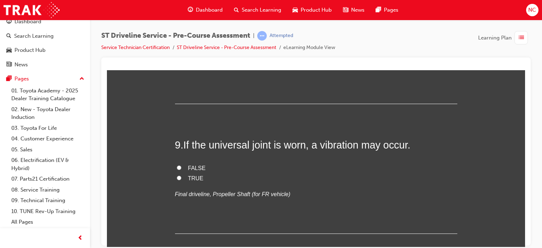
scroll to position [1267, 0]
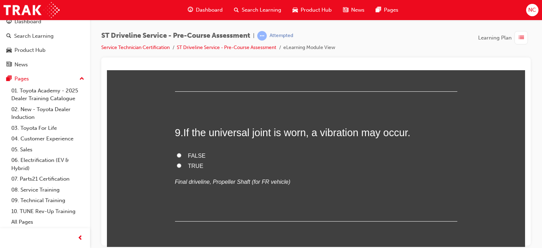
radio input "true"
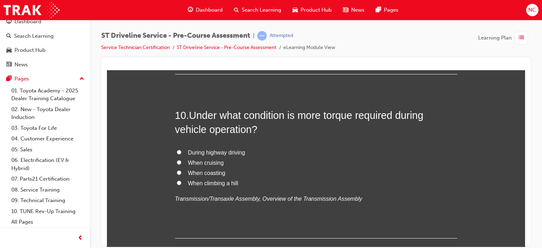
scroll to position [1422, 0]
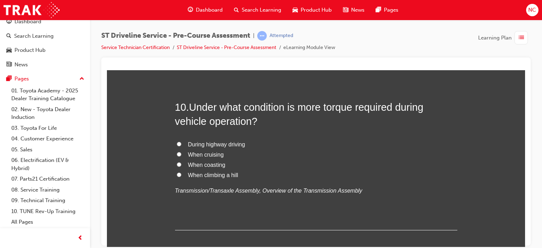
radio input "true"
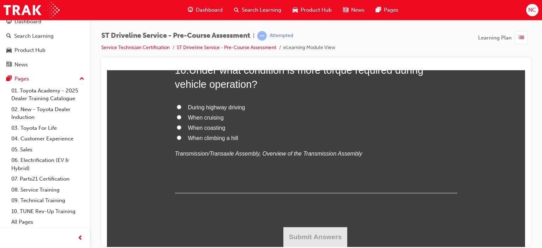
scroll to position [1807, 0]
radio input "true"
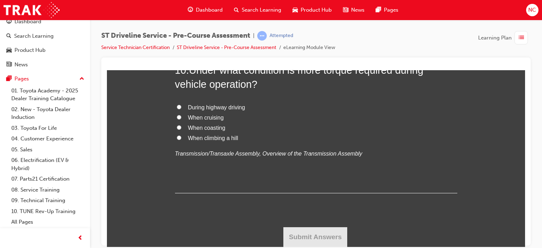
radio input "true"
drag, startPoint x: 523, startPoint y: 212, endPoint x: 634, endPoint y: 293, distance: 137.5
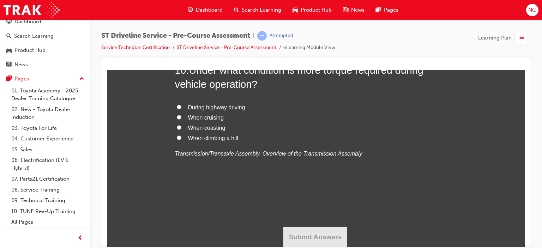
radio input "true"
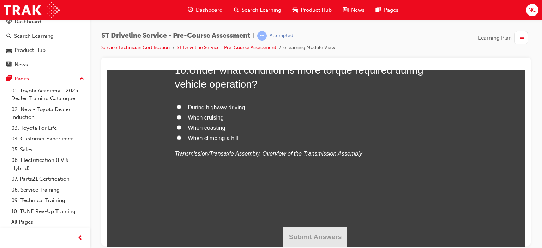
drag, startPoint x: 524, startPoint y: 223, endPoint x: 632, endPoint y: 302, distance: 134.1
click at [177, 140] on input "When climbing a hill" at bounding box center [179, 137] width 5 height 5
radio input "true"
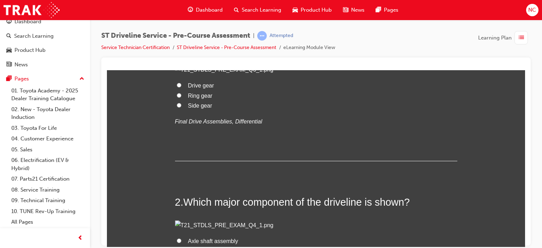
scroll to position [128, 0]
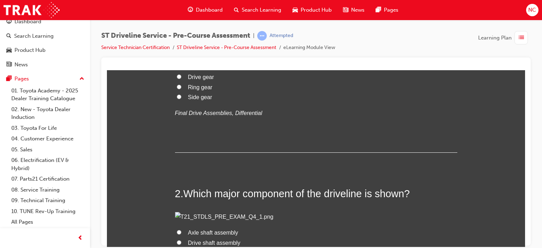
radio input "true"
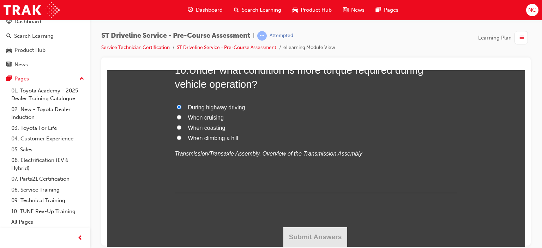
scroll to position [2246, 0]
click at [192, 142] on label "When climbing a hill" at bounding box center [316, 138] width 282 height 10
click at [181, 140] on input "When climbing a hill" at bounding box center [179, 137] width 5 height 5
radio input "true"
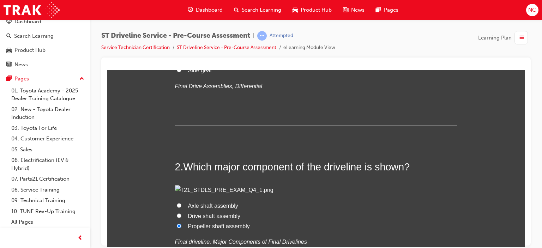
scroll to position [255, 0]
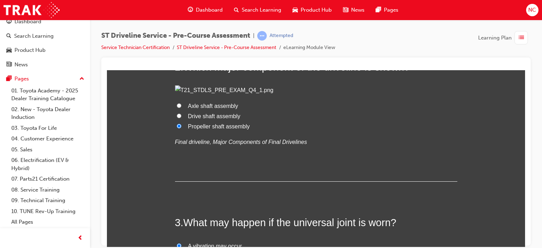
radio input "true"
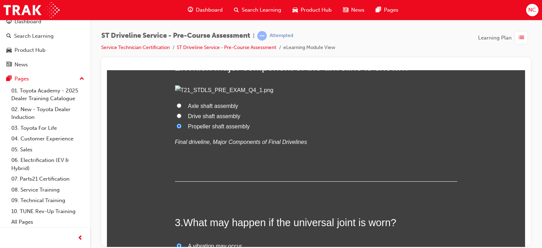
radio input "true"
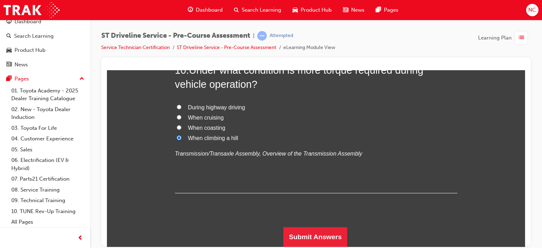
scroll to position [2246, 0]
click at [330, 230] on button "Submit Answers" at bounding box center [315, 237] width 64 height 20
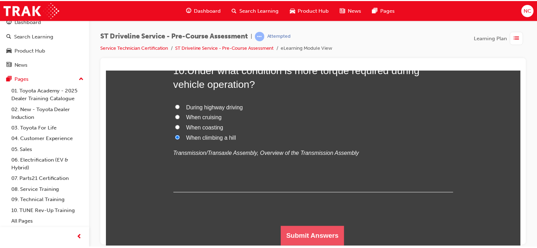
scroll to position [0, 0]
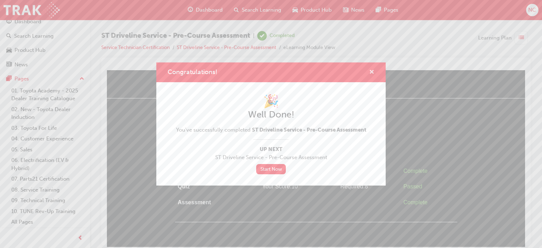
click at [374, 71] on span "cross-icon" at bounding box center [371, 73] width 5 height 6
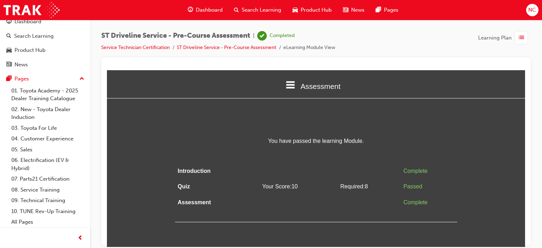
click at [205, 10] on span "Dashboard" at bounding box center [209, 10] width 27 height 8
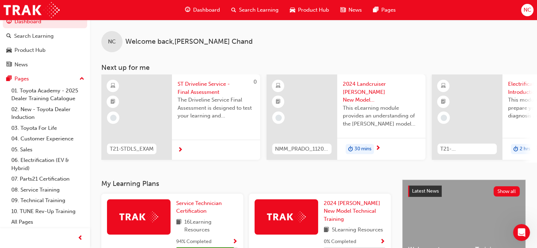
scroll to position [14, 0]
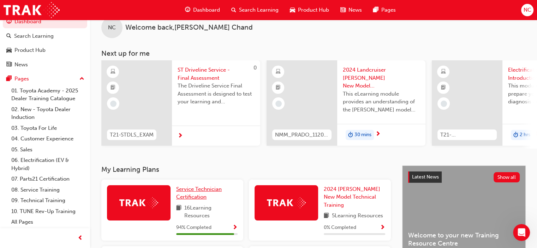
click at [193, 193] on span "Service Technician Certification" at bounding box center [199, 193] width 46 height 14
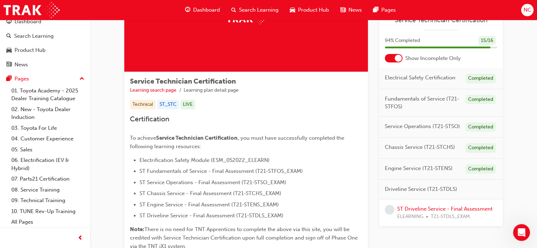
scroll to position [74, 0]
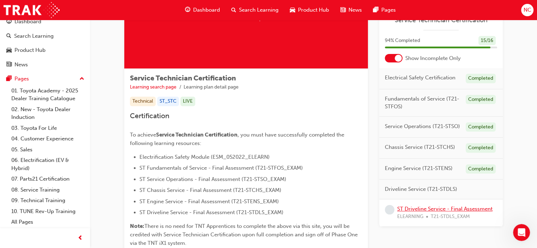
click at [432, 212] on link "ST Driveline Service - Final Assessment" at bounding box center [444, 209] width 95 height 6
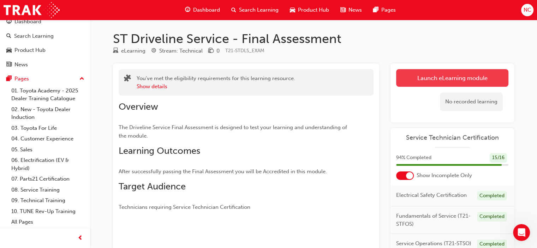
click at [481, 74] on link "Launch eLearning module" at bounding box center [452, 78] width 112 height 18
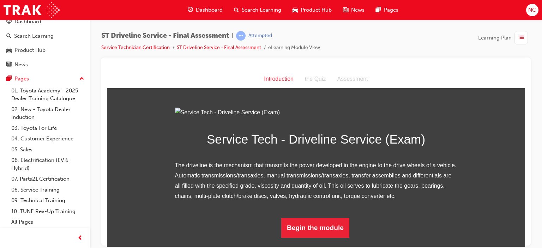
scroll to position [68, 0]
click at [318, 233] on button "Begin the module" at bounding box center [315, 228] width 68 height 20
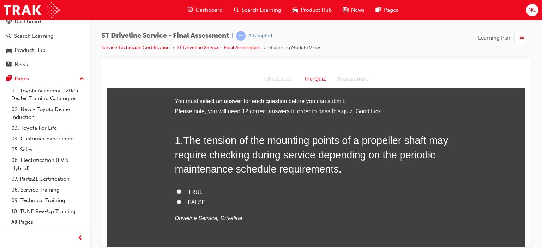
click at [177, 192] on input "TRUE" at bounding box center [179, 191] width 5 height 5
radio input "true"
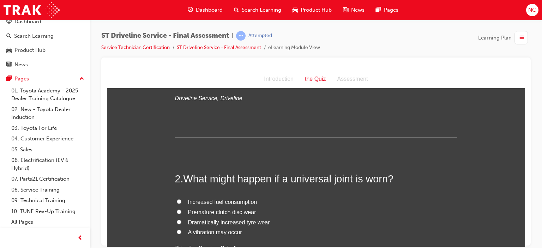
scroll to position [171, 0]
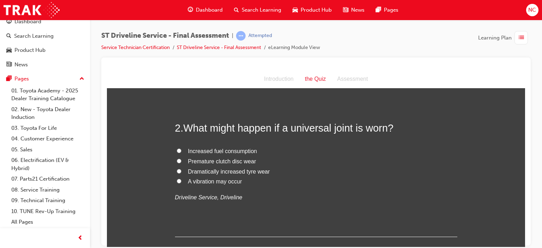
click at [222, 181] on span "A vibration may occur" at bounding box center [215, 181] width 54 height 6
click at [181, 181] on input "A vibration may occur" at bounding box center [179, 181] width 5 height 5
radio input "true"
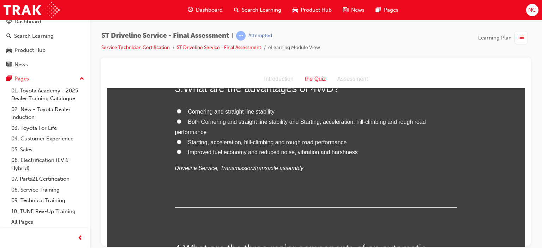
scroll to position [330, 0]
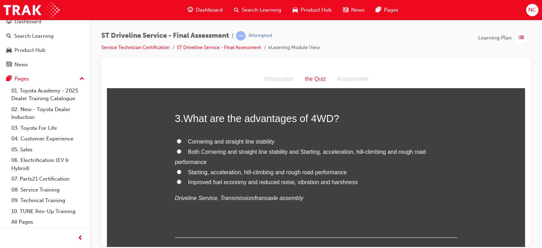
click at [178, 153] on label "Both Cornering and straight line stability and Starting, acceleration, hill-cli…" at bounding box center [316, 157] width 282 height 20
click at [178, 153] on input "Both Cornering and straight line stability and Starting, acceleration, hill-cli…" at bounding box center [179, 151] width 5 height 5
radio input "true"
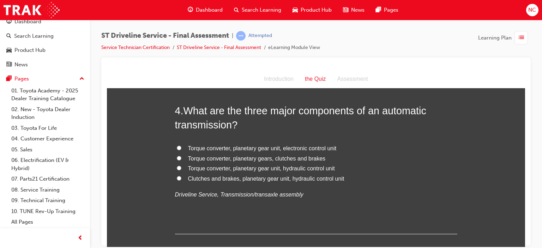
scroll to position [494, 0]
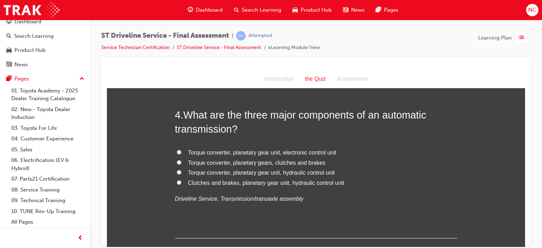
drag, startPoint x: 524, startPoint y: 116, endPoint x: 632, endPoint y: 187, distance: 129.5
click at [288, 150] on span "Torque converter, planetary gear unit, electronic control unit" at bounding box center [262, 152] width 149 height 6
click at [181, 150] on input "Torque converter, planetary gear unit, electronic control unit" at bounding box center [179, 152] width 5 height 5
radio input "true"
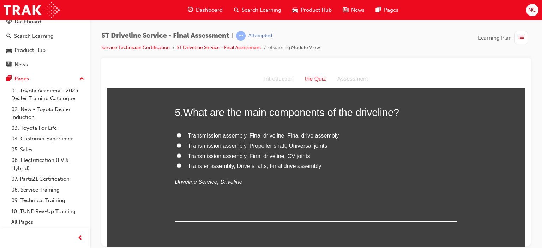
scroll to position [657, 0]
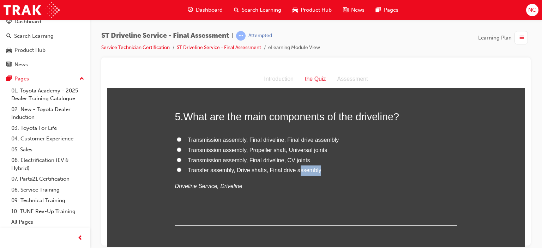
drag, startPoint x: 332, startPoint y: 174, endPoint x: 294, endPoint y: 168, distance: 38.2
click at [294, 168] on label "Transfer assembly, Drive shafts, Final drive assembly" at bounding box center [316, 170] width 282 height 10
click at [294, 168] on span "Transfer assembly, Drive shafts, Final drive assembly" at bounding box center [254, 170] width 133 height 6
click at [181, 168] on input "Transfer assembly, Drive shafts, Final drive assembly" at bounding box center [179, 169] width 5 height 5
radio input "true"
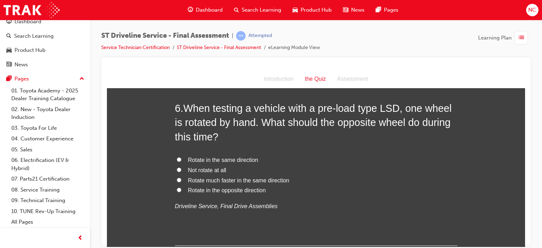
scroll to position [824, 0]
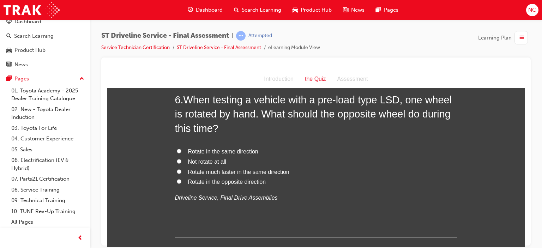
click at [218, 179] on span "Rotate in the opposite direction" at bounding box center [227, 182] width 78 height 6
click at [181, 179] on input "Rotate in the opposite direction" at bounding box center [179, 181] width 5 height 5
radio input "true"
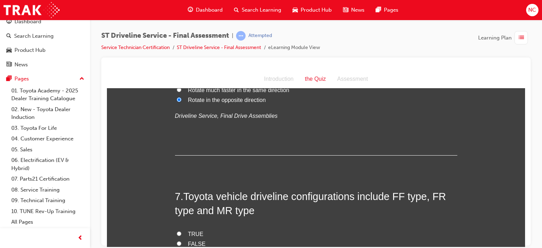
scroll to position [957, 0]
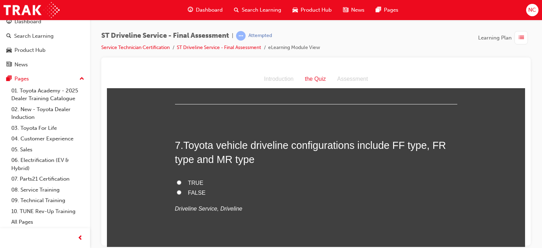
click at [195, 180] on span "TRUE" at bounding box center [196, 183] width 16 height 6
click at [181, 180] on input "TRUE" at bounding box center [179, 182] width 5 height 5
radio input "true"
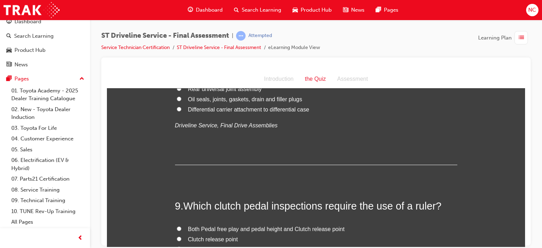
scroll to position [1140, 0]
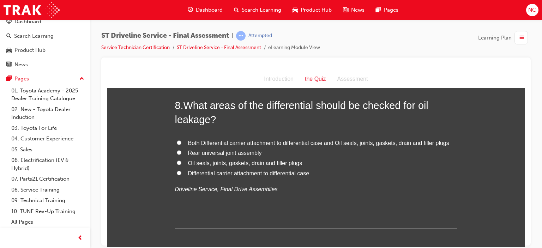
click at [227, 148] on label "Rear universal joint assembly" at bounding box center [316, 153] width 282 height 10
click at [181, 150] on input "Rear universal joint assembly" at bounding box center [179, 152] width 5 height 5
radio input "true"
click at [208, 140] on span "Both Differential carrier attachment to differential case and Oil seals, joints…" at bounding box center [318, 143] width 261 height 6
click at [181, 140] on input "Both Differential carrier attachment to differential case and Oil seals, joints…" at bounding box center [179, 142] width 5 height 5
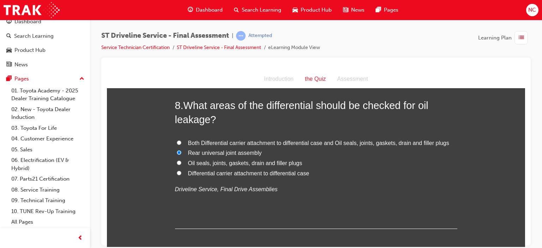
radio input "true"
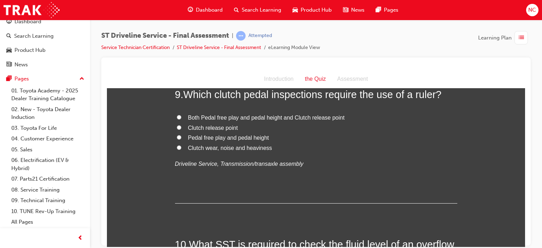
scroll to position [1303, 0]
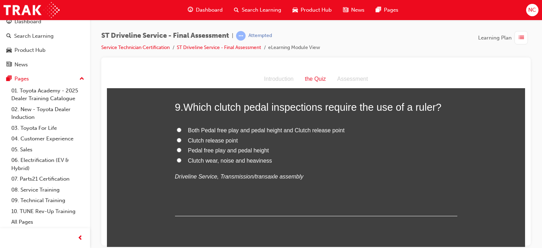
drag, startPoint x: 524, startPoint y: 155, endPoint x: 632, endPoint y: 236, distance: 135.2
click at [177, 146] on label "Pedal free play and pedal height" at bounding box center [316, 150] width 282 height 10
click at [177, 148] on input "Pedal free play and pedal height" at bounding box center [179, 150] width 5 height 5
radio input "true"
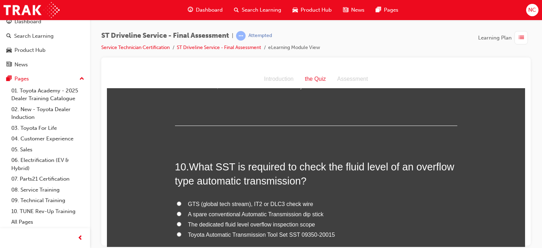
scroll to position [1445, 0]
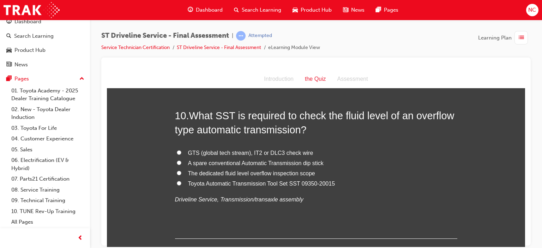
drag, startPoint x: 522, startPoint y: 167, endPoint x: 634, endPoint y: 246, distance: 137.5
click at [189, 173] on span "The dedicated fluid level overflow inspection scope" at bounding box center [251, 173] width 127 height 6
click at [181, 173] on input "The dedicated fluid level overflow inspection scope" at bounding box center [179, 172] width 5 height 5
radio input "true"
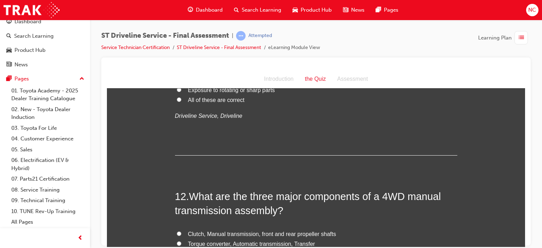
scroll to position [1659, 0]
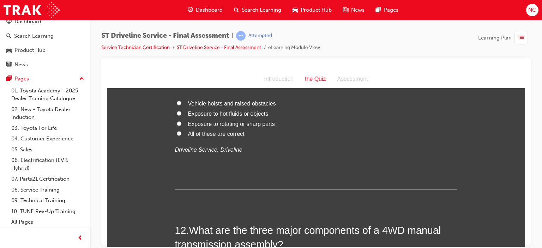
click at [227, 139] on div "Vehicle hoists and raised obstacles Exposure to hot fluids or objects Exposure …" at bounding box center [316, 126] width 282 height 56
click at [219, 134] on span "All of these are correct" at bounding box center [216, 134] width 56 height 6
click at [181, 134] on input "All of these are correct" at bounding box center [179, 133] width 5 height 5
radio input "true"
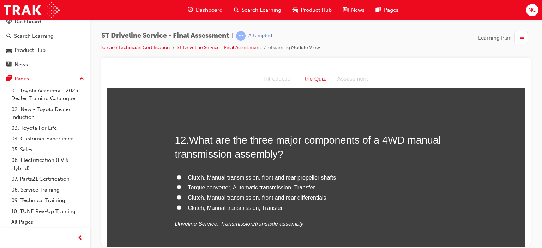
scroll to position [1787, 0]
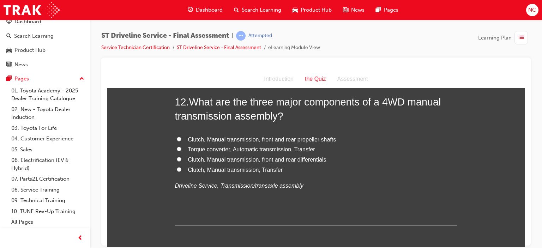
drag, startPoint x: 523, startPoint y: 193, endPoint x: 633, endPoint y: 271, distance: 134.8
click at [200, 142] on label "Clutch, Manual transmission, front and rear propeller shafts" at bounding box center [316, 139] width 282 height 10
click at [181, 141] on input "Clutch, Manual transmission, front and rear propeller shafts" at bounding box center [179, 139] width 5 height 5
radio input "true"
click at [188, 167] on span "Clutch, Manual transmission, Transfer" at bounding box center [235, 170] width 95 height 6
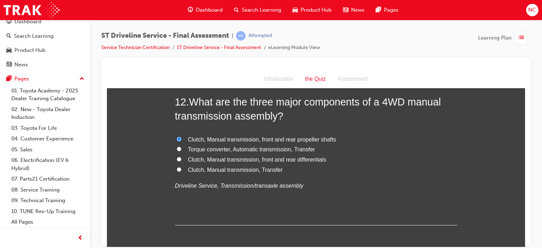
click at [181, 167] on input "Clutch, Manual transmission, Transfer" at bounding box center [179, 169] width 5 height 5
radio input "true"
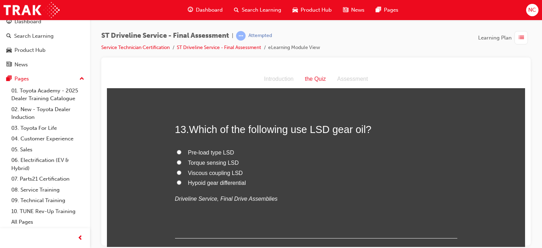
scroll to position [1920, 0]
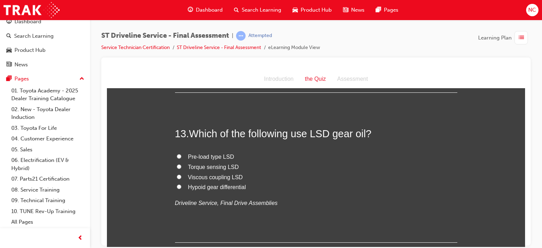
drag, startPoint x: 521, startPoint y: 204, endPoint x: 632, endPoint y: 282, distance: 135.7
click at [182, 162] on label "Torque sensing LSD" at bounding box center [316, 167] width 282 height 10
click at [181, 164] on input "Torque sensing LSD" at bounding box center [179, 166] width 5 height 5
radio input "true"
click at [178, 154] on input "Pre-load type LSD" at bounding box center [179, 156] width 5 height 5
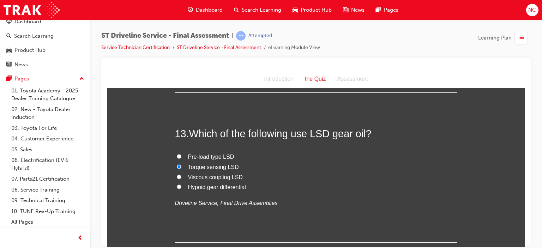
radio input "true"
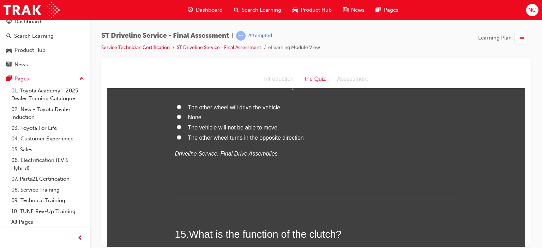
scroll to position [2103, 0]
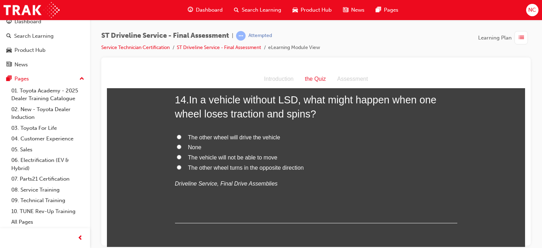
click at [234, 159] on span "The vehicle will not be able to move" at bounding box center [232, 157] width 89 height 6
click at [181, 159] on input "The vehicle will not be able to move" at bounding box center [179, 157] width 5 height 5
radio input "true"
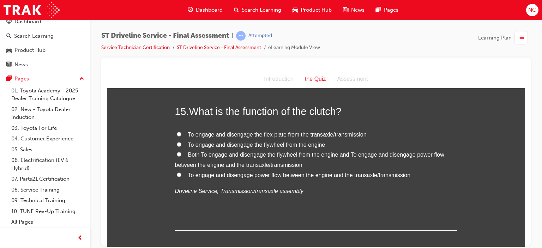
scroll to position [2270, 0]
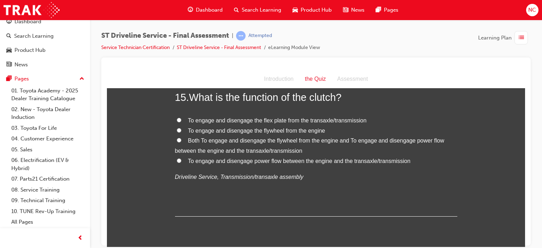
click at [214, 160] on span "To engage and disengage power flow between the engine and the transaxle/transmi…" at bounding box center [299, 161] width 223 height 6
click at [181, 160] on input "To engage and disengage power flow between the engine and the transaxle/transmi…" at bounding box center [179, 160] width 5 height 5
radio input "true"
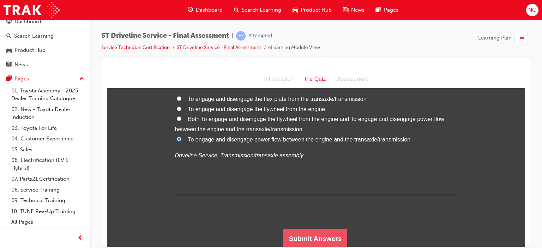
click at [336, 234] on button "Submit Answers" at bounding box center [315, 239] width 64 height 20
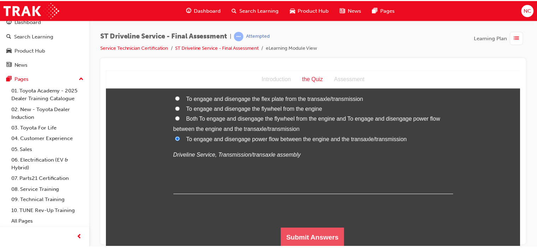
scroll to position [0, 0]
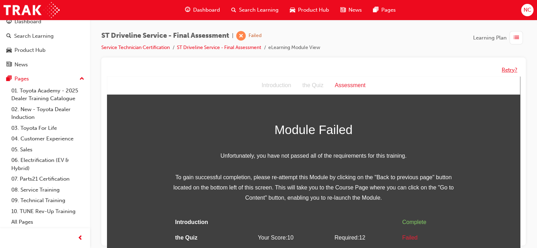
click at [511, 71] on button "Retry?" at bounding box center [509, 70] width 16 height 8
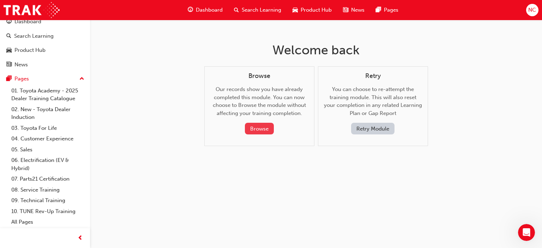
click at [261, 126] on button "Browse" at bounding box center [259, 129] width 29 height 12
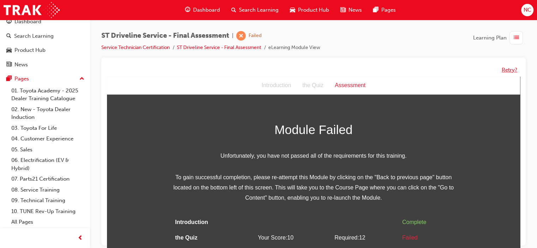
click at [513, 67] on button "Retry?" at bounding box center [509, 70] width 16 height 8
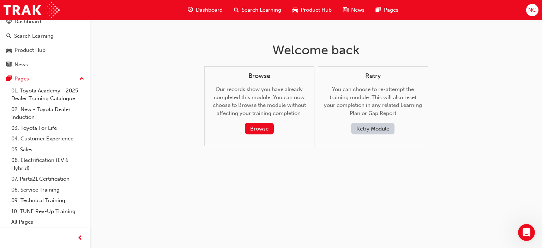
click at [381, 125] on button "Retry Module" at bounding box center [372, 129] width 43 height 12
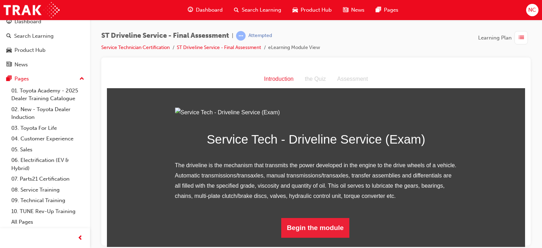
scroll to position [68, 0]
click at [528, 180] on div at bounding box center [315, 152] width 429 height 188
click at [330, 237] on button "Begin the module" at bounding box center [315, 228] width 68 height 20
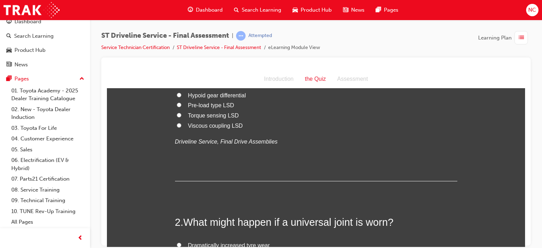
scroll to position [0, 0]
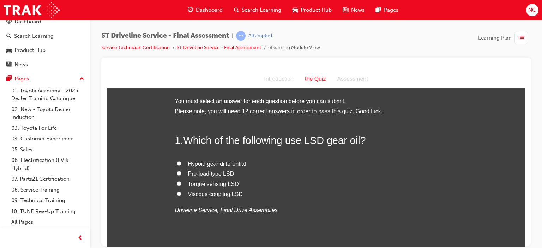
click at [197, 169] on label "Pre-load type LSD" at bounding box center [316, 174] width 282 height 10
click at [181, 171] on input "Pre-load type LSD" at bounding box center [179, 173] width 5 height 5
radio input "true"
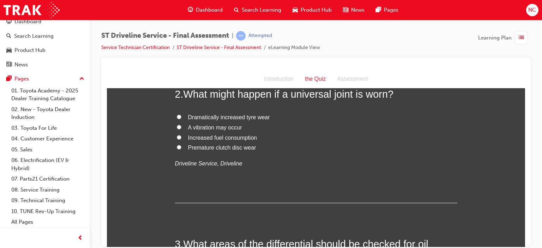
scroll to position [175, 0]
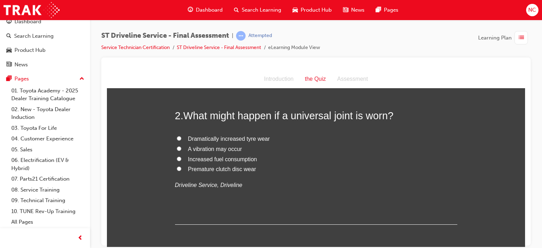
click at [222, 153] on label "A vibration may occur" at bounding box center [316, 149] width 282 height 10
click at [181, 151] on input "A vibration may occur" at bounding box center [179, 148] width 5 height 5
radio input "true"
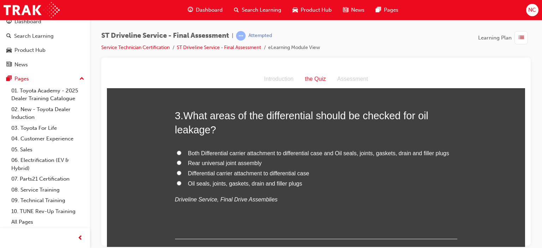
scroll to position [317, 0]
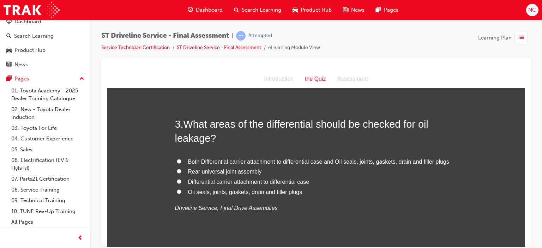
click at [246, 163] on span "Both Differential carrier attachment to differential case and Oil seals, joints…" at bounding box center [318, 161] width 261 height 6
click at [181, 163] on input "Both Differential carrier attachment to differential case and Oil seals, joints…" at bounding box center [179, 161] width 5 height 5
radio input "true"
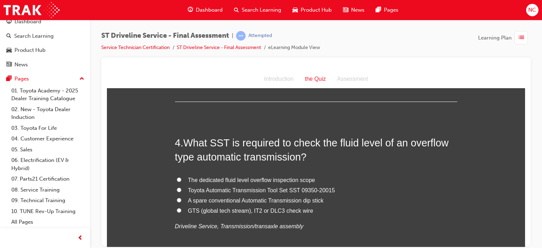
scroll to position [471, 0]
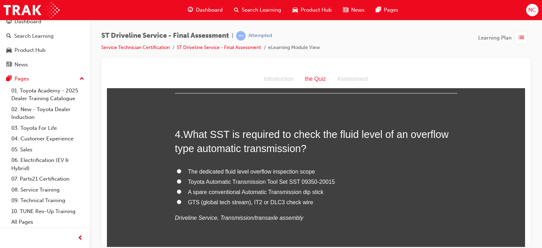
click at [222, 170] on span "The dedicated fluid level overflow inspection scope" at bounding box center [251, 171] width 127 height 6
click at [181, 170] on input "The dedicated fluid level overflow inspection scope" at bounding box center [179, 171] width 5 height 5
radio input "true"
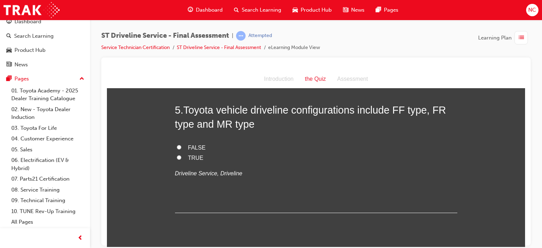
scroll to position [642, 0]
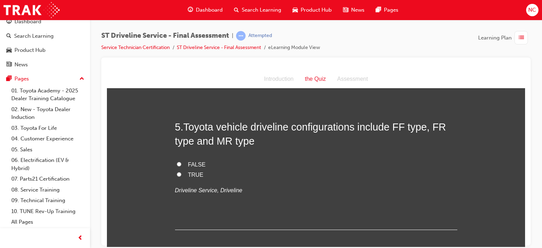
click at [175, 166] on label "FALSE" at bounding box center [316, 164] width 282 height 10
click at [177, 166] on input "FALSE" at bounding box center [179, 164] width 5 height 5
radio input "true"
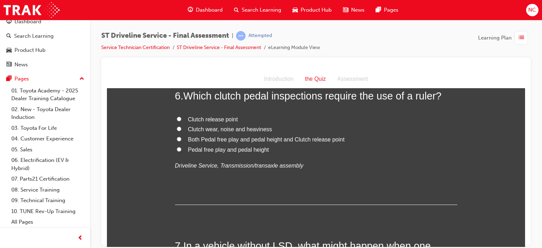
scroll to position [805, 0]
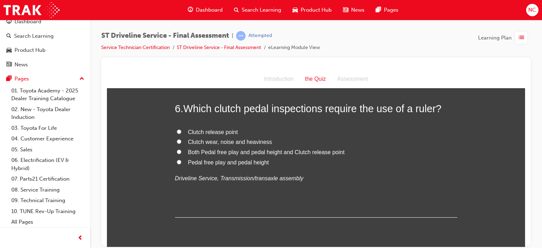
click at [264, 166] on label "Pedal free play and pedal height" at bounding box center [316, 162] width 282 height 10
click at [181, 164] on input "Pedal free play and pedal height" at bounding box center [179, 161] width 5 height 5
radio input "true"
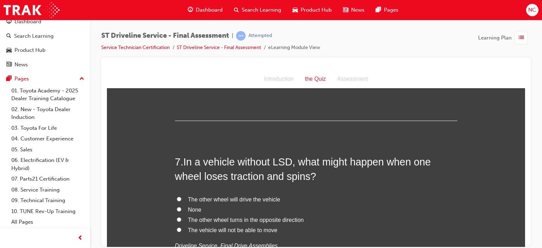
scroll to position [957, 0]
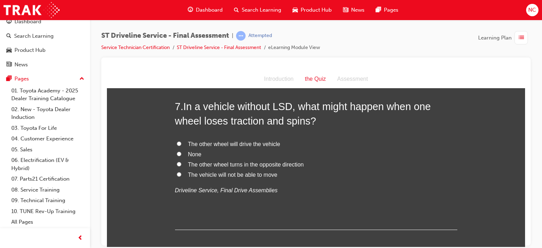
click at [255, 174] on span "The vehicle will not be able to move" at bounding box center [232, 174] width 89 height 6
click at [181, 174] on input "The vehicle will not be able to move" at bounding box center [179, 174] width 5 height 5
radio input "true"
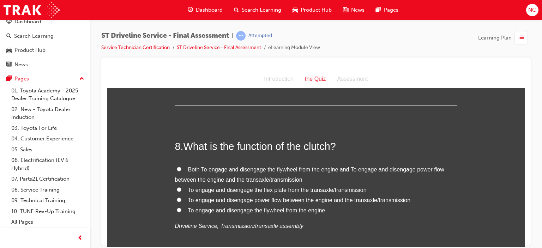
scroll to position [1107, 0]
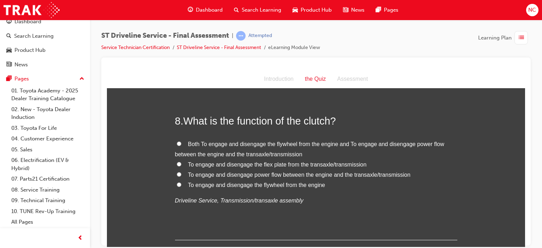
click at [176, 176] on label "To engage and disengage power flow between the engine and the transaxle/transmi…" at bounding box center [316, 175] width 282 height 10
click at [177, 176] on input "To engage and disengage power flow between the engine and the transaxle/transmi…" at bounding box center [179, 174] width 5 height 5
radio input "true"
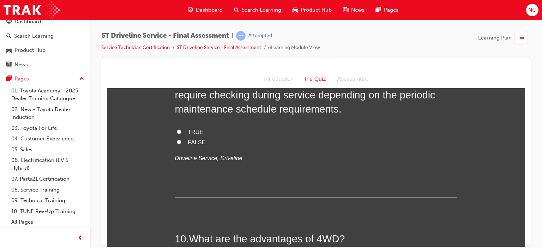
scroll to position [1277, 0]
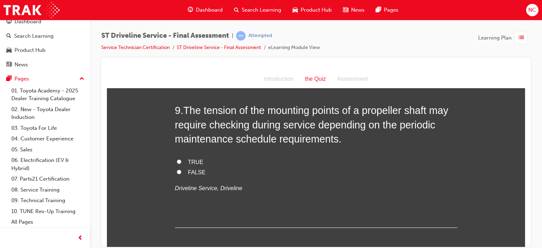
drag, startPoint x: 524, startPoint y: 160, endPoint x: 639, endPoint y: 242, distance: 141.3
radio input "true"
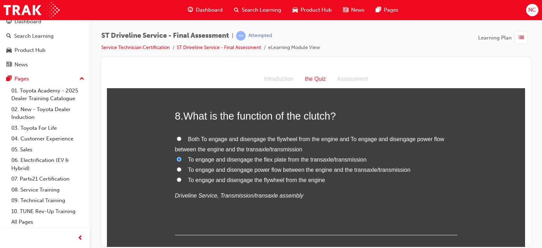
click at [177, 167] on input "To engage and disengage power flow between the engine and the transaxle/transmi…" at bounding box center [179, 169] width 5 height 5
radio input "true"
click at [505, 184] on div "You must select an answer for each question before you can submit. Please note,…" at bounding box center [316, 206] width 418 height 2444
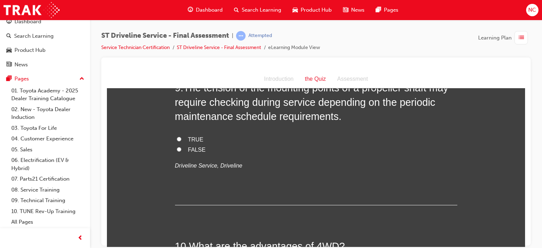
scroll to position [1257, 0]
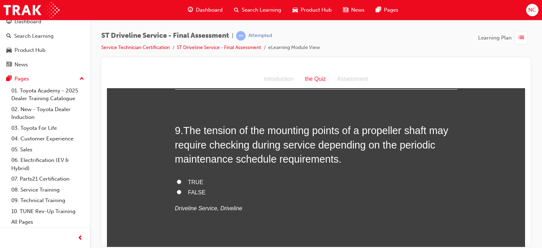
click at [200, 177] on label "TRUE" at bounding box center [316, 182] width 282 height 10
click at [181, 179] on input "TRUE" at bounding box center [179, 181] width 5 height 5
radio input "true"
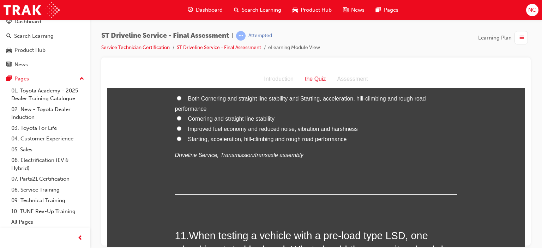
scroll to position [1450, 0]
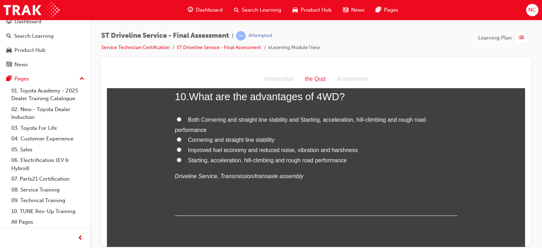
click at [189, 122] on label "Both Cornering and straight line stability and Starting, acceleration, hill-cli…" at bounding box center [316, 125] width 282 height 20
click at [181, 121] on input "Both Cornering and straight line stability and Starting, acceleration, hill-cli…" at bounding box center [179, 119] width 5 height 5
radio input "true"
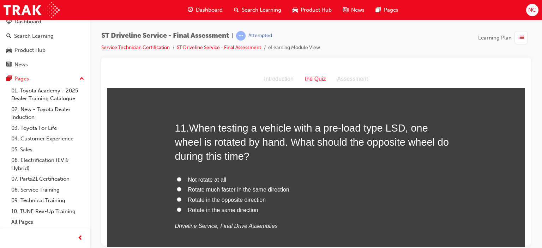
scroll to position [1629, 0]
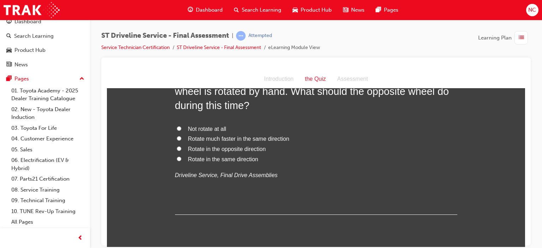
click at [213, 157] on span "Rotate in the same direction" at bounding box center [223, 159] width 70 height 6
click at [181, 157] on input "Rotate in the same direction" at bounding box center [179, 158] width 5 height 5
radio input "true"
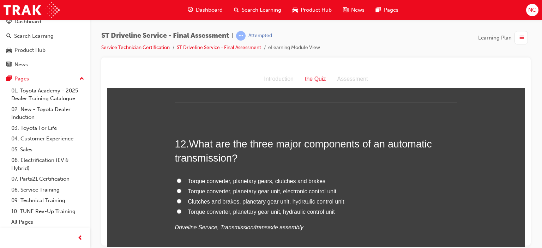
scroll to position [1750, 0]
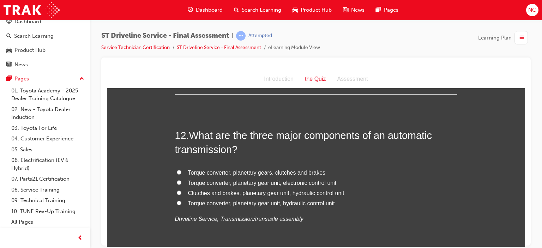
click at [189, 205] on label "Torque converter, planetary gear unit, hydraulic control unit" at bounding box center [316, 203] width 282 height 10
click at [181, 205] on input "Torque converter, planetary gear unit, hydraulic control unit" at bounding box center [179, 202] width 5 height 5
radio input "true"
click at [184, 178] on label "Torque converter, planetary gear unit, electronic control unit" at bounding box center [316, 183] width 282 height 10
click at [181, 180] on input "Torque converter, planetary gear unit, electronic control unit" at bounding box center [179, 182] width 5 height 5
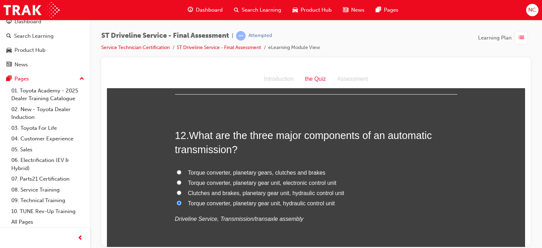
radio input "true"
click at [337, 191] on span "Clutches and brakes, planetary gear unit, hydraulic control unit" at bounding box center [266, 193] width 156 height 6
click at [181, 191] on input "Clutches and brakes, planetary gear unit, hydraulic control unit" at bounding box center [179, 192] width 5 height 5
radio input "true"
click at [322, 200] on span "Torque converter, planetary gear unit, hydraulic control unit" at bounding box center [261, 203] width 147 height 6
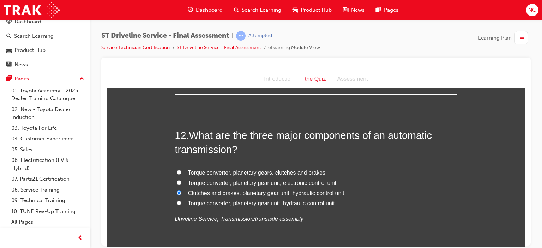
click at [181, 200] on input "Torque converter, planetary gear unit, hydraulic control unit" at bounding box center [179, 202] width 5 height 5
radio input "true"
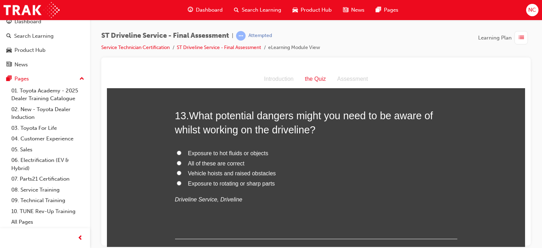
scroll to position [1925, 0]
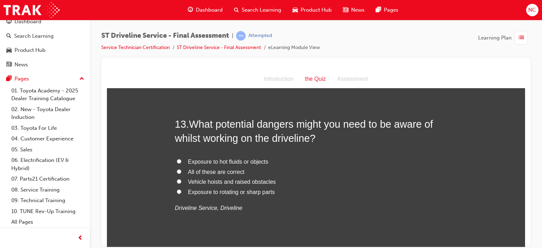
click at [222, 171] on span "All of these are correct" at bounding box center [216, 172] width 56 height 6
click at [181, 171] on input "All of these are correct" at bounding box center [179, 171] width 5 height 5
radio input "true"
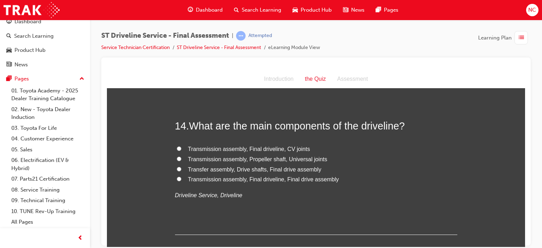
scroll to position [2096, 0]
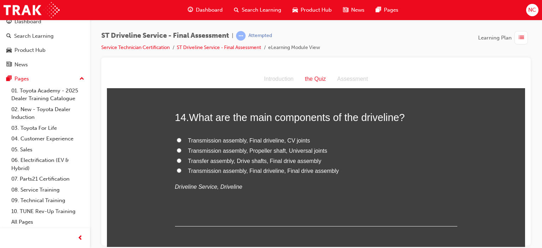
click at [216, 161] on span "Transfer assembly, Drive shafts, Final drive assembly" at bounding box center [254, 161] width 133 height 6
click at [181, 161] on input "Transfer assembly, Drive shafts, Final drive assembly" at bounding box center [179, 160] width 5 height 5
radio input "true"
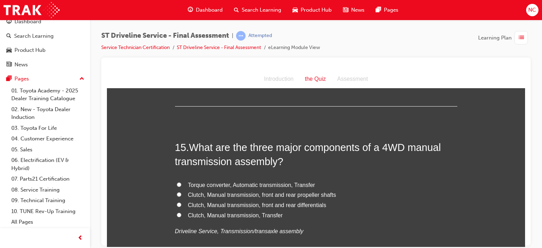
scroll to position [2237, 0]
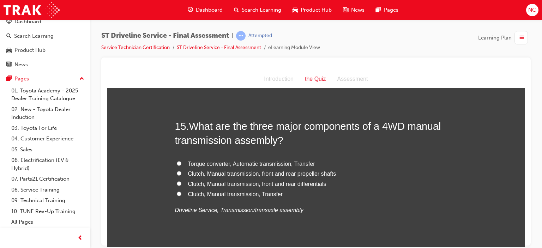
click at [222, 191] on span "Clutch, Manual transmission, Transfer" at bounding box center [235, 194] width 95 height 6
click at [181, 191] on input "Clutch, Manual transmission, Transfer" at bounding box center [179, 193] width 5 height 5
radio input "true"
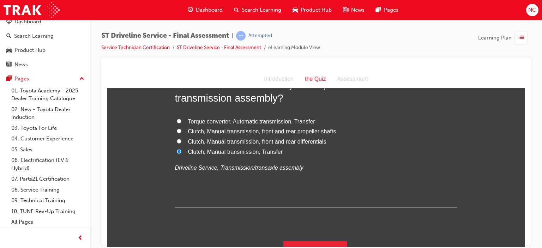
scroll to position [2292, 0]
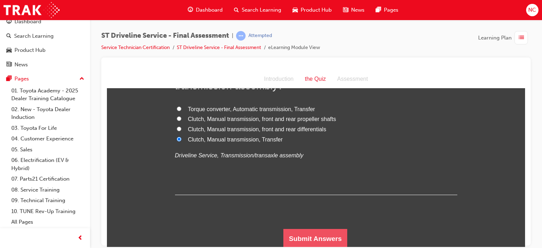
click at [336, 233] on button "Submit Answers" at bounding box center [315, 239] width 64 height 20
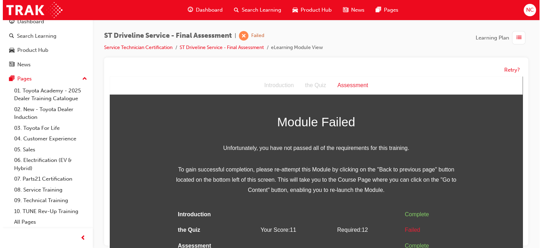
scroll to position [0, 0]
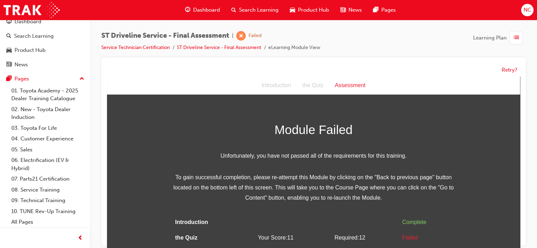
drag, startPoint x: 517, startPoint y: 174, endPoint x: 617, endPoint y: 144, distance: 104.9
click at [510, 67] on button "Retry?" at bounding box center [509, 70] width 16 height 8
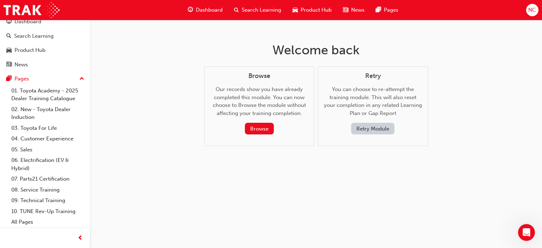
click at [384, 132] on button "Retry Module" at bounding box center [372, 129] width 43 height 12
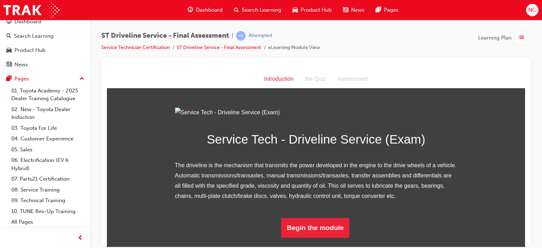
scroll to position [68, 0]
click at [332, 237] on button "Begin the module" at bounding box center [315, 228] width 68 height 20
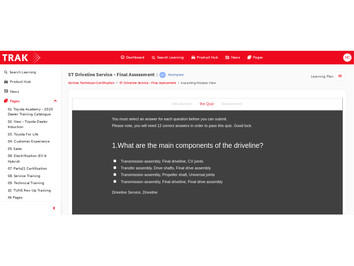
scroll to position [0, 0]
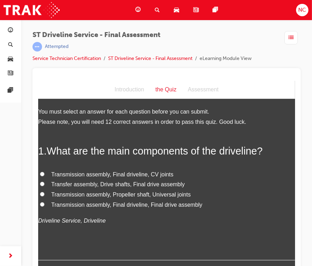
click at [52, 184] on span "Transfer assembly, Drive shafts, Final drive assembly" at bounding box center [117, 184] width 133 height 6
click at [44, 184] on input "Transfer assembly, Drive shafts, Final drive assembly" at bounding box center [42, 183] width 5 height 5
radio input "true"
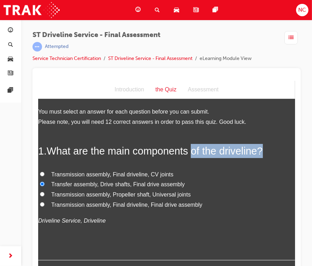
drag, startPoint x: 263, startPoint y: 140, endPoint x: 191, endPoint y: 151, distance: 72.5
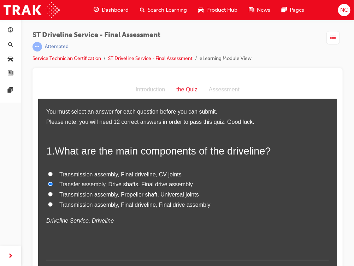
click at [234, 173] on label "Transmission assembly, Final driveline, CV joints" at bounding box center [187, 174] width 282 height 10
click at [52, 173] on input "Transmission assembly, Final driveline, CV joints" at bounding box center [50, 173] width 5 height 5
radio input "true"
click at [48, 181] on input "Transfer assembly, Drive shafts, Final drive assembly" at bounding box center [50, 183] width 5 height 5
radio input "true"
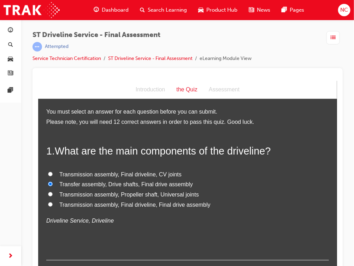
click at [136, 181] on span "Transfer assembly, Drive shafts, Final drive assembly" at bounding box center [125, 184] width 133 height 6
click at [52, 181] on input "Transfer assembly, Drive shafts, Final drive assembly" at bounding box center [50, 183] width 5 height 5
click at [23, 154] on div "ST Driveline Service - Final Assessment | Attempted Service Technician Certific…" at bounding box center [187, 134] width 332 height 229
drag, startPoint x: 23, startPoint y: 154, endPoint x: 35, endPoint y: 71, distance: 83.4
click at [35, 71] on div "ST Driveline Service - Final Assessment | Attempted Service Technician Certific…" at bounding box center [187, 134] width 332 height 229
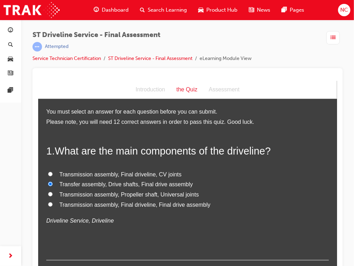
click at [35, 71] on div at bounding box center [187, 171] width 310 height 206
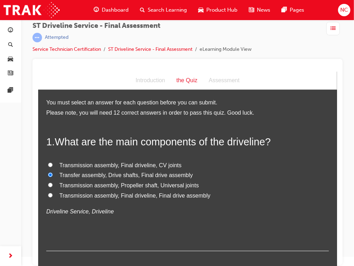
click at [22, 112] on div "ST Driveline Service - Final Assessment | Attempted Service Technician Certific…" at bounding box center [187, 125] width 332 height 229
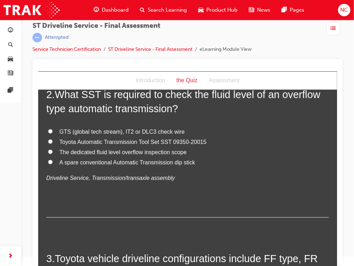
scroll to position [183, 0]
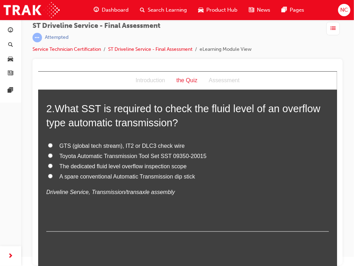
click at [49, 146] on input "GTS (global tech stream), IT2 or DLC3 check wire" at bounding box center [50, 145] width 5 height 5
radio input "true"
click at [192, 118] on h2 "2 . What SST is required to check the fluid level of an overflow type automatic…" at bounding box center [187, 115] width 282 height 29
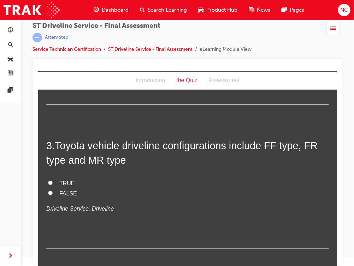
scroll to position [325, 0]
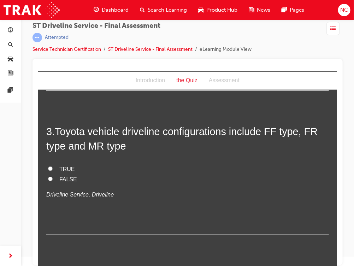
click at [56, 170] on label "TRUE" at bounding box center [187, 169] width 282 height 10
click at [52, 170] on input "TRUE" at bounding box center [50, 168] width 5 height 5
radio input "true"
click at [107, 132] on span "Toyota vehicle driveline configurations include FF type, FR type and MR type" at bounding box center [181, 138] width 271 height 25
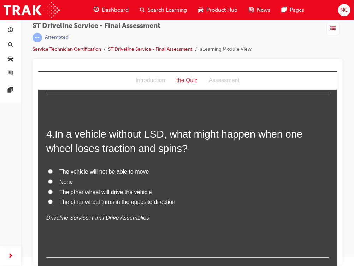
scroll to position [480, 0]
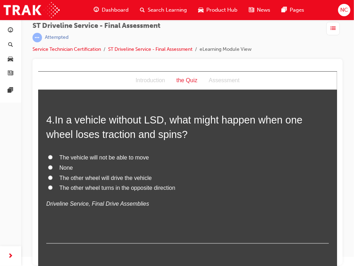
click at [59, 159] on span "The vehicle will not be able to move" at bounding box center [103, 158] width 89 height 6
click at [52, 159] on input "The vehicle will not be able to move" at bounding box center [50, 157] width 5 height 5
radio input "true"
click at [48, 165] on input "None" at bounding box center [50, 167] width 5 height 5
radio input "true"
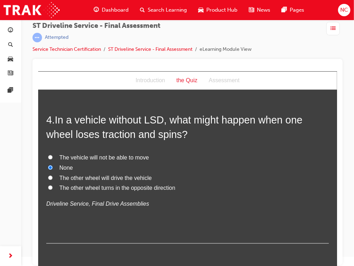
click at [48, 155] on input "The vehicle will not be able to move" at bounding box center [50, 157] width 5 height 5
radio input "true"
click at [75, 148] on div "4 . In a vehicle without LSD, what might happen when one wheel loses traction a…" at bounding box center [187, 178] width 282 height 131
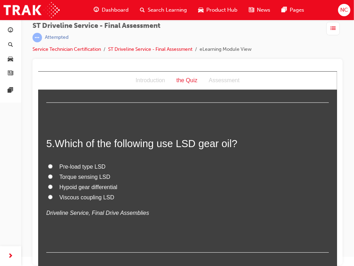
scroll to position [635, 0]
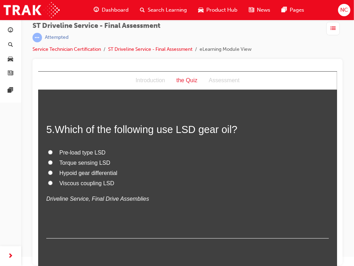
click at [72, 153] on span "Pre-load type LSD" at bounding box center [82, 152] width 46 height 6
click at [52, 153] on input "Pre-load type LSD" at bounding box center [50, 152] width 5 height 5
radio input "true"
click at [48, 160] on input "Torque sensing LSD" at bounding box center [50, 162] width 5 height 5
radio input "true"
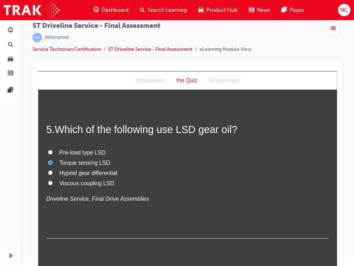
click at [48, 170] on input "Hypoid gear differential" at bounding box center [50, 172] width 5 height 5
radio input "true"
click at [48, 160] on input "Torque sensing LSD" at bounding box center [50, 162] width 5 height 5
radio input "true"
click at [48, 150] on input "Pre-load type LSD" at bounding box center [50, 152] width 5 height 5
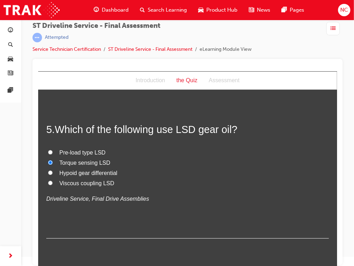
radio input "true"
click at [55, 154] on label "Pre-load type LSD" at bounding box center [187, 153] width 282 height 10
click at [52, 154] on input "Pre-load type LSD" at bounding box center [50, 152] width 5 height 5
click at [48, 160] on input "Torque sensing LSD" at bounding box center [50, 162] width 5 height 5
radio input "true"
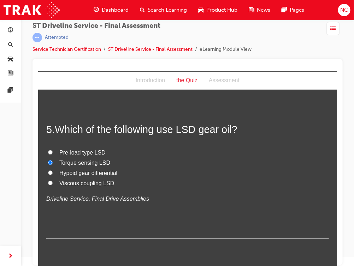
click at [48, 150] on input "Pre-load type LSD" at bounding box center [50, 152] width 5 height 5
radio input "true"
click at [128, 142] on div "5 . Which of the following use LSD gear oil? Pre-load type LSD Torque sensing L…" at bounding box center [187, 180] width 282 height 116
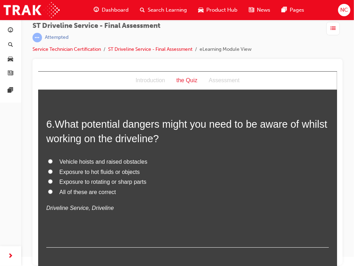
scroll to position [805, 0]
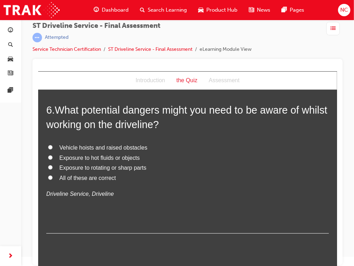
click at [48, 175] on input "All of these are correct" at bounding box center [50, 177] width 5 height 5
radio input "true"
click at [48, 145] on input "Vehicle hoists and raised obstacles" at bounding box center [50, 147] width 5 height 5
radio input "true"
click at [48, 155] on input "Exposure to hot fluids or objects" at bounding box center [50, 157] width 5 height 5
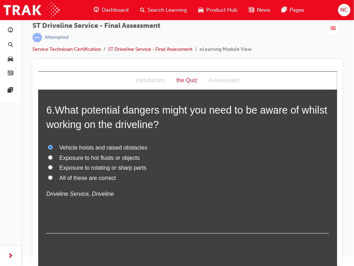
radio input "true"
click at [48, 165] on input "Exposure to rotating or sharp parts" at bounding box center [50, 167] width 5 height 5
radio input "true"
click at [48, 175] on input "All of these are correct" at bounding box center [50, 177] width 5 height 5
radio input "true"
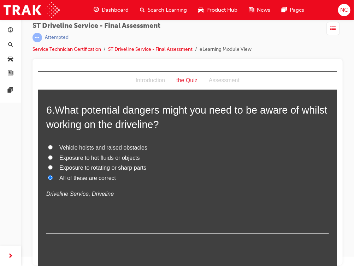
click at [137, 154] on label "Exposure to hot fluids or objects" at bounding box center [187, 158] width 282 height 10
click at [52, 155] on input "Exposure to hot fluids or objects" at bounding box center [50, 157] width 5 height 5
radio input "true"
click at [137, 154] on label "Exposure to hot fluids or objects" at bounding box center [187, 158] width 282 height 10
click at [52, 155] on input "Exposure to hot fluids or objects" at bounding box center [50, 157] width 5 height 5
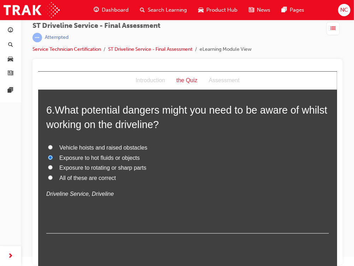
click at [93, 182] on label "All of these are correct" at bounding box center [187, 178] width 282 height 10
click at [52, 180] on input "All of these are correct" at bounding box center [50, 177] width 5 height 5
radio input "true"
click at [48, 145] on input "Vehicle hoists and raised obstacles" at bounding box center [50, 147] width 5 height 5
radio input "true"
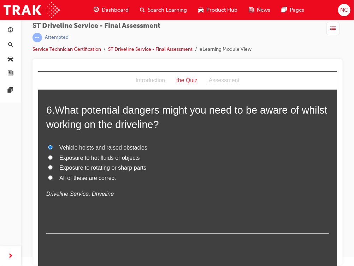
click at [48, 155] on input "Exposure to hot fluids or objects" at bounding box center [50, 157] width 5 height 5
radio input "true"
click at [48, 165] on input "Exposure to rotating or sharp parts" at bounding box center [50, 167] width 5 height 5
radio input "true"
click at [48, 175] on input "All of these are correct" at bounding box center [50, 177] width 5 height 5
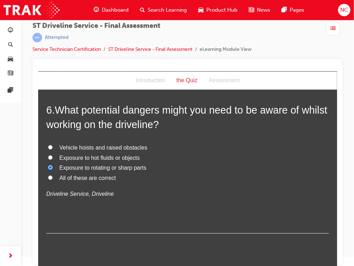
radio input "true"
click at [190, 157] on label "Exposure to hot fluids or objects" at bounding box center [187, 158] width 282 height 10
click at [52, 157] on input "Exposure to hot fluids or objects" at bounding box center [50, 157] width 5 height 5
radio input "true"
click at [190, 157] on label "Exposure to hot fluids or objects" at bounding box center [187, 158] width 282 height 10
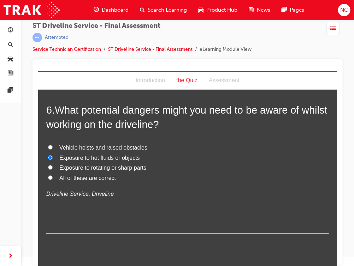
click at [52, 157] on input "Exposure to hot fluids or objects" at bounding box center [50, 157] width 5 height 5
click at [86, 185] on div "Vehicle hoists and raised obstacles Exposure to hot fluids or objects Exposure …" at bounding box center [187, 171] width 282 height 56
click at [46, 179] on label "All of these are correct" at bounding box center [187, 178] width 282 height 10
click at [48, 179] on input "All of these are correct" at bounding box center [50, 177] width 5 height 5
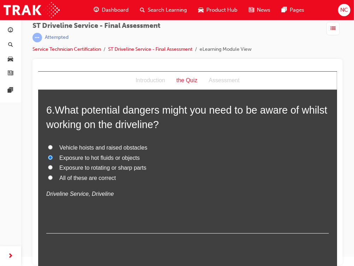
radio input "true"
click at [46, 179] on label "All of these are correct" at bounding box center [187, 178] width 282 height 10
click at [48, 179] on input "All of these are correct" at bounding box center [50, 177] width 5 height 5
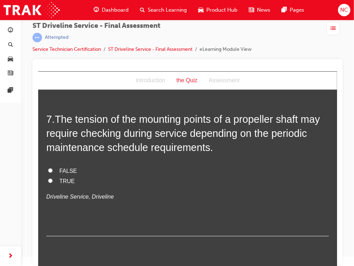
scroll to position [974, 0]
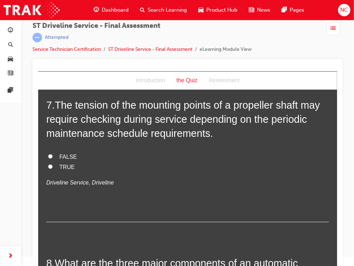
click at [71, 163] on label "TRUE" at bounding box center [187, 167] width 282 height 10
click at [52, 164] on input "TRUE" at bounding box center [50, 166] width 5 height 5
radio input "true"
click at [130, 160] on label "FALSE" at bounding box center [187, 157] width 282 height 10
click at [52, 158] on input "FALSE" at bounding box center [50, 156] width 5 height 5
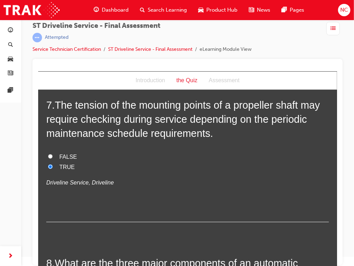
radio input "true"
click at [48, 164] on input "TRUE" at bounding box center [50, 166] width 5 height 5
radio input "true"
click at [48, 154] on input "FALSE" at bounding box center [50, 156] width 5 height 5
radio input "true"
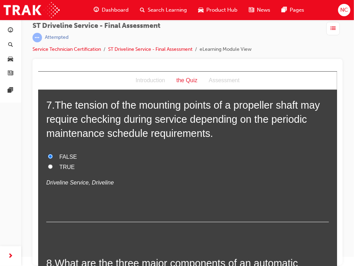
click at [48, 164] on input "TRUE" at bounding box center [50, 166] width 5 height 5
radio input "true"
click at [130, 160] on label "FALSE" at bounding box center [187, 157] width 282 height 10
click at [52, 158] on input "FALSE" at bounding box center [50, 156] width 5 height 5
radio input "true"
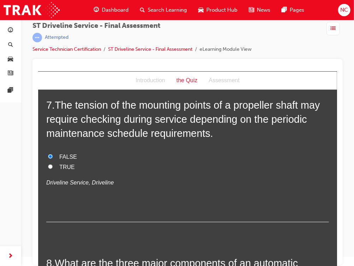
click at [130, 160] on label "FALSE" at bounding box center [187, 157] width 282 height 10
click at [52, 158] on input "FALSE" at bounding box center [50, 156] width 5 height 5
click at [59, 164] on span "TRUE" at bounding box center [67, 167] width 16 height 6
click at [52, 164] on input "TRUE" at bounding box center [50, 166] width 5 height 5
radio input "true"
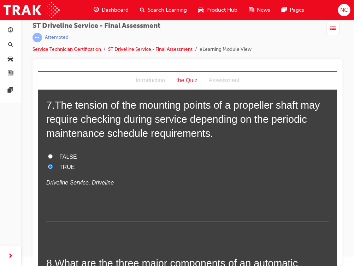
click at [48, 154] on input "FALSE" at bounding box center [50, 156] width 5 height 5
radio input "true"
click at [48, 164] on input "TRUE" at bounding box center [50, 166] width 5 height 5
radio input "true"
click at [134, 152] on label "FALSE" at bounding box center [187, 157] width 282 height 10
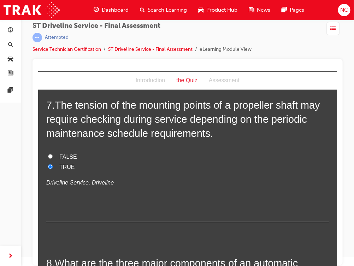
click at [52, 154] on input "FALSE" at bounding box center [50, 156] width 5 height 5
radio input "true"
click at [48, 164] on input "TRUE" at bounding box center [50, 166] width 5 height 5
radio input "true"
click at [134, 152] on label "FALSE" at bounding box center [187, 157] width 282 height 10
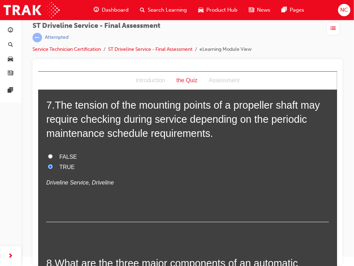
click at [52, 154] on input "FALSE" at bounding box center [50, 156] width 5 height 5
radio input "true"
click at [48, 164] on input "TRUE" at bounding box center [50, 166] width 5 height 5
radio input "true"
click at [134, 152] on label "FALSE" at bounding box center [187, 157] width 282 height 10
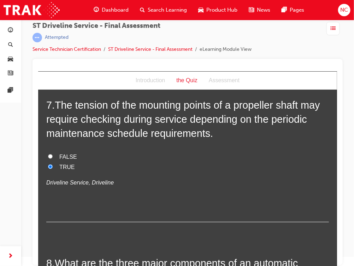
click at [52, 154] on input "FALSE" at bounding box center [50, 156] width 5 height 5
radio input "true"
click at [134, 152] on label "FALSE" at bounding box center [187, 157] width 282 height 10
click at [52, 154] on input "FALSE" at bounding box center [50, 156] width 5 height 5
click at [48, 166] on input "TRUE" at bounding box center [50, 166] width 5 height 5
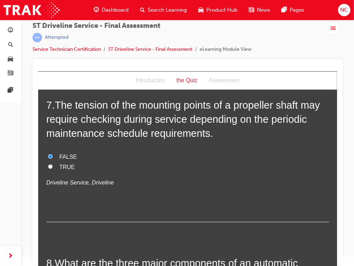
radio input "true"
click at [48, 166] on input "TRUE" at bounding box center [50, 166] width 5 height 5
click at [48, 154] on input "FALSE" at bounding box center [50, 156] width 5 height 5
radio input "true"
click at [48, 164] on input "TRUE" at bounding box center [50, 166] width 5 height 5
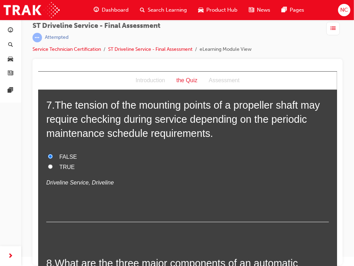
radio input "true"
click at [144, 174] on div "FALSE TRUE Driveline Service, Driveline" at bounding box center [187, 170] width 282 height 36
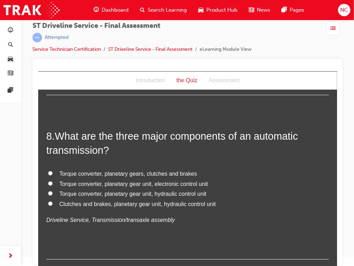
scroll to position [1115, 0]
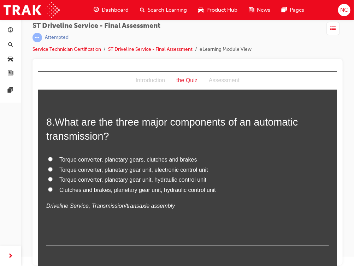
click at [59, 160] on span "Torque converter, planetary gears, clutches and brakes" at bounding box center [128, 159] width 138 height 6
click at [52, 160] on input "Torque converter, planetary gears, clutches and brakes" at bounding box center [50, 159] width 5 height 5
radio input "true"
click at [55, 166] on label "Torque converter, planetary gear unit, electronic control unit" at bounding box center [187, 170] width 282 height 10
click at [52, 167] on input "Torque converter, planetary gear unit, electronic control unit" at bounding box center [50, 169] width 5 height 5
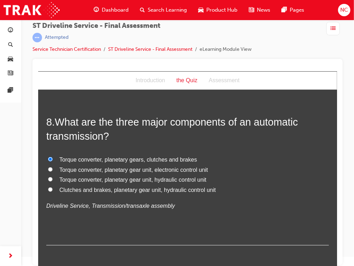
radio input "true"
click at [62, 176] on span "Torque converter, planetary gear unit, hydraulic control unit" at bounding box center [132, 179] width 147 height 6
click at [52, 177] on input "Torque converter, planetary gear unit, hydraulic control unit" at bounding box center [50, 179] width 5 height 5
radio input "true"
click at [62, 176] on span "Torque converter, planetary gear unit, hydraulic control unit" at bounding box center [132, 179] width 147 height 6
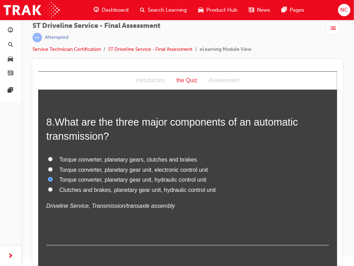
click at [52, 177] on input "Torque converter, planetary gear unit, hydraulic control unit" at bounding box center [50, 179] width 5 height 5
click at [48, 187] on input "Clutches and brakes, planetary gear unit, hydraulic control unit" at bounding box center [50, 189] width 5 height 5
radio input "true"
click at [48, 157] on input "Torque converter, planetary gears, clutches and brakes" at bounding box center [50, 159] width 5 height 5
radio input "true"
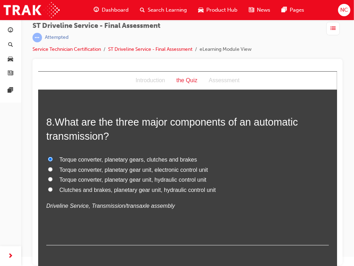
click at [48, 167] on input "Torque converter, planetary gear unit, electronic control unit" at bounding box center [50, 169] width 5 height 5
radio input "true"
click at [48, 177] on input "Torque converter, planetary gear unit, hydraulic control unit" at bounding box center [50, 179] width 5 height 5
radio input "true"
click at [124, 180] on span "Torque converter, planetary gear unit, hydraulic control unit" at bounding box center [132, 179] width 147 height 6
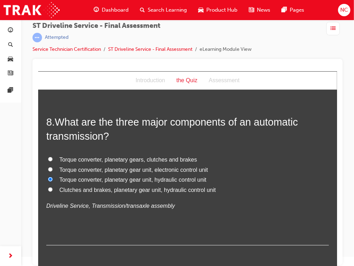
click at [52, 180] on input "Torque converter, planetary gear unit, hydraulic control unit" at bounding box center [50, 179] width 5 height 5
click at [48, 187] on input "Clutches and brakes, planetary gear unit, hydraulic control unit" at bounding box center [50, 189] width 5 height 5
radio input "true"
click at [48, 157] on input "Torque converter, planetary gears, clutches and brakes" at bounding box center [50, 159] width 5 height 5
radio input "true"
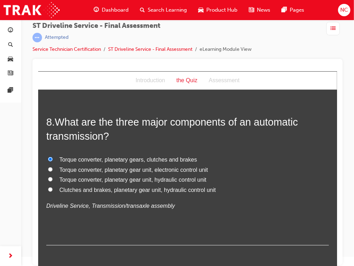
click at [48, 167] on input "Torque converter, planetary gear unit, electronic control unit" at bounding box center [50, 169] width 5 height 5
radio input "true"
click at [48, 177] on input "Torque converter, planetary gear unit, hydraulic control unit" at bounding box center [50, 179] width 5 height 5
radio input "true"
click at [165, 184] on label "Torque converter, planetary gear unit, hydraulic control unit" at bounding box center [187, 180] width 282 height 10
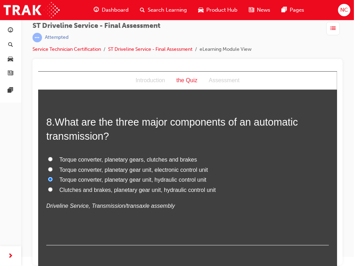
click at [52, 181] on input "Torque converter, planetary gear unit, hydraulic control unit" at bounding box center [50, 179] width 5 height 5
click at [48, 187] on input "Clutches and brakes, planetary gear unit, hydraulic control unit" at bounding box center [50, 189] width 5 height 5
click at [48, 157] on input "Torque converter, planetary gears, clutches and brakes" at bounding box center [50, 159] width 5 height 5
click at [48, 167] on input "Torque converter, planetary gear unit, electronic control unit" at bounding box center [50, 169] width 5 height 5
click at [48, 177] on input "Torque converter, planetary gear unit, hydraulic control unit" at bounding box center [50, 179] width 5 height 5
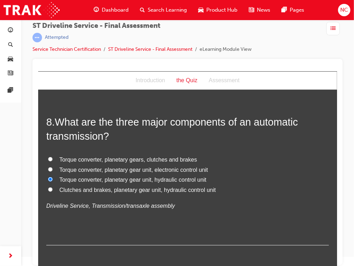
click at [230, 161] on label "Torque converter, planetary gears, clutches and brakes" at bounding box center [187, 160] width 282 height 10
click at [52, 161] on input "Torque converter, planetary gears, clutches and brakes" at bounding box center [50, 159] width 5 height 5
click at [230, 161] on label "Torque converter, planetary gears, clutches and brakes" at bounding box center [187, 160] width 282 height 10
click at [52, 161] on input "Torque converter, planetary gears, clutches and brakes" at bounding box center [50, 159] width 5 height 5
click at [230, 161] on label "Torque converter, planetary gears, clutches and brakes" at bounding box center [187, 160] width 282 height 10
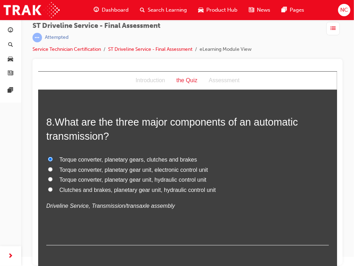
click at [52, 161] on input "Torque converter, planetary gears, clutches and brakes" at bounding box center [50, 159] width 5 height 5
click at [71, 177] on span "Torque converter, planetary gear unit, hydraulic control unit" at bounding box center [132, 179] width 147 height 6
click at [52, 177] on input "Torque converter, planetary gear unit, hydraulic control unit" at bounding box center [50, 179] width 5 height 5
click at [71, 177] on span "Torque converter, planetary gear unit, hydraulic control unit" at bounding box center [132, 179] width 147 height 6
click at [52, 177] on input "Torque converter, planetary gear unit, hydraulic control unit" at bounding box center [50, 179] width 5 height 5
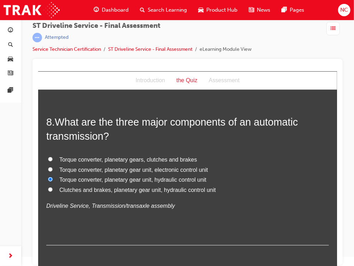
click at [243, 168] on label "Torque converter, planetary gear unit, electronic control unit" at bounding box center [187, 170] width 282 height 10
click at [52, 168] on input "Torque converter, planetary gear unit, electronic control unit" at bounding box center [50, 169] width 5 height 5
click at [48, 177] on input "Torque converter, planetary gear unit, hydraulic control unit" at bounding box center [50, 179] width 5 height 5
click at [243, 168] on label "Torque converter, planetary gear unit, electronic control unit" at bounding box center [187, 170] width 282 height 10
click at [52, 168] on input "Torque converter, planetary gear unit, electronic control unit" at bounding box center [50, 169] width 5 height 5
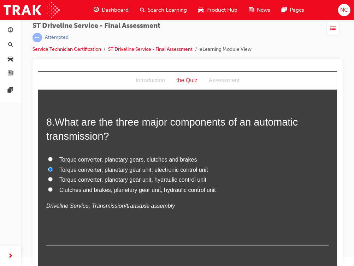
click at [243, 168] on label "Torque converter, planetary gear unit, electronic control unit" at bounding box center [187, 170] width 282 height 10
click at [52, 168] on input "Torque converter, planetary gear unit, electronic control unit" at bounding box center [50, 169] width 5 height 5
click at [49, 180] on label "Torque converter, planetary gear unit, hydraulic control unit" at bounding box center [187, 180] width 282 height 10
click at [49, 180] on input "Torque converter, planetary gear unit, hydraulic control unit" at bounding box center [50, 179] width 5 height 5
click at [49, 180] on label "Torque converter, planetary gear unit, hydraulic control unit" at bounding box center [187, 180] width 282 height 10
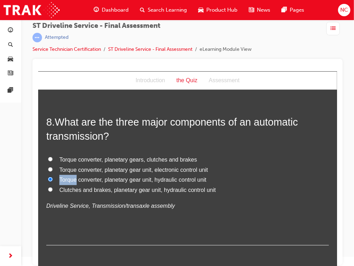
click at [49, 180] on input "Torque converter, planetary gear unit, hydraulic control unit" at bounding box center [50, 179] width 5 height 5
click at [252, 191] on label "Clutches and brakes, planetary gear unit, hydraulic control unit" at bounding box center [187, 190] width 282 height 10
click at [52, 191] on input "Clutches and brakes, planetary gear unit, hydraulic control unit" at bounding box center [50, 189] width 5 height 5
click at [48, 157] on input "Torque converter, planetary gears, clutches and brakes" at bounding box center [50, 159] width 5 height 5
click at [48, 167] on input "Torque converter, planetary gear unit, electronic control unit" at bounding box center [50, 169] width 5 height 5
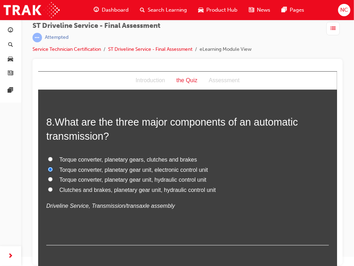
click at [48, 177] on input "Torque converter, planetary gear unit, hydraulic control unit" at bounding box center [50, 179] width 5 height 5
click at [252, 191] on label "Clutches and brakes, planetary gear unit, hydraulic control unit" at bounding box center [187, 190] width 282 height 10
click at [52, 191] on input "Clutches and brakes, planetary gear unit, hydraulic control unit" at bounding box center [50, 189] width 5 height 5
click at [252, 191] on label "Clutches and brakes, planetary gear unit, hydraulic control unit" at bounding box center [187, 190] width 282 height 10
click at [52, 191] on input "Clutches and brakes, planetary gear unit, hydraulic control unit" at bounding box center [50, 189] width 5 height 5
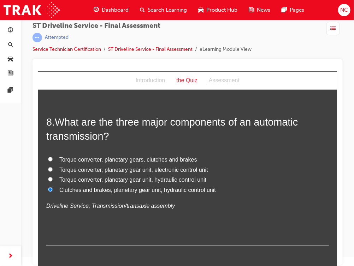
click at [106, 181] on span "Torque converter, planetary gear unit, hydraulic control unit" at bounding box center [132, 179] width 147 height 6
click at [52, 181] on input "Torque converter, planetary gear unit, hydraulic control unit" at bounding box center [50, 179] width 5 height 5
click at [244, 137] on h2 "8 . What are the three major components of an automatic transmission?" at bounding box center [187, 129] width 282 height 29
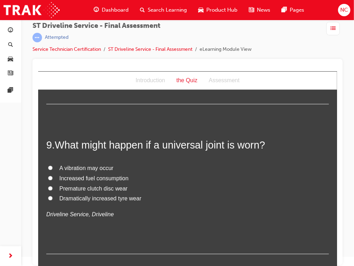
scroll to position [1270, 0]
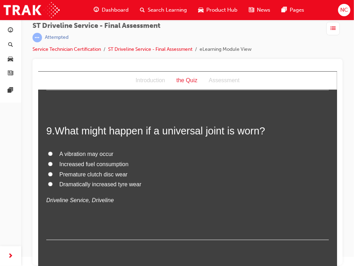
click at [65, 155] on span "A vibration may occur" at bounding box center [86, 154] width 54 height 6
click at [52, 155] on input "A vibration may occur" at bounding box center [50, 153] width 5 height 5
click at [162, 150] on label "A vibration may occur" at bounding box center [187, 154] width 282 height 10
click at [52, 151] on input "A vibration may occur" at bounding box center [50, 153] width 5 height 5
click at [48, 162] on input "Increased fuel consumption" at bounding box center [50, 164] width 5 height 5
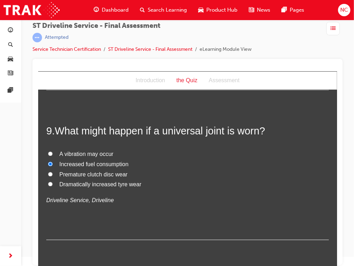
click at [48, 151] on input "A vibration may occur" at bounding box center [50, 153] width 5 height 5
click at [162, 150] on label "A vibration may occur" at bounding box center [187, 154] width 282 height 10
click at [52, 151] on input "A vibration may occur" at bounding box center [50, 153] width 5 height 5
click at [48, 162] on input "Increased fuel consumption" at bounding box center [50, 164] width 5 height 5
click at [48, 151] on input "A vibration may occur" at bounding box center [50, 153] width 5 height 5
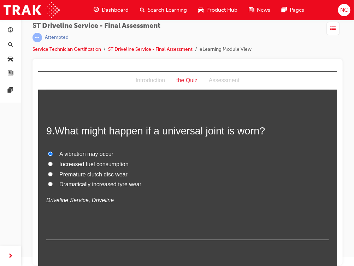
click at [162, 150] on label "A vibration may occur" at bounding box center [187, 154] width 282 height 10
click at [52, 151] on input "A vibration may occur" at bounding box center [50, 153] width 5 height 5
click at [162, 150] on label "A vibration may occur" at bounding box center [187, 154] width 282 height 10
click at [52, 151] on input "A vibration may occur" at bounding box center [50, 153] width 5 height 5
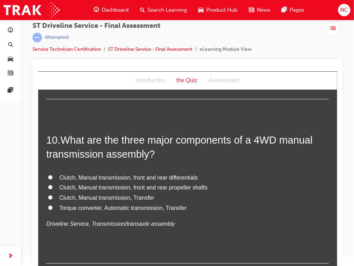
scroll to position [1426, 0]
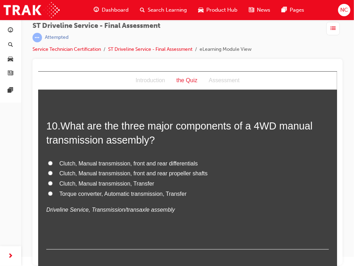
click at [59, 183] on span "Clutch, Manual transmission, Transfer" at bounding box center [106, 183] width 95 height 6
click at [52, 183] on input "Clutch, Manual transmission, Transfer" at bounding box center [50, 183] width 5 height 5
click at [48, 170] on input "Clutch, Manual transmission, front and rear propeller shafts" at bounding box center [50, 172] width 5 height 5
click at [48, 181] on input "Clutch, Manual transmission, Transfer" at bounding box center [50, 183] width 5 height 5
click at [225, 168] on label "Clutch, Manual transmission, front and rear propeller shafts" at bounding box center [187, 173] width 282 height 10
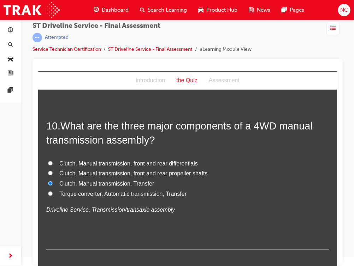
click at [52, 170] on input "Clutch, Manual transmission, front and rear propeller shafts" at bounding box center [50, 172] width 5 height 5
click at [48, 161] on input "Clutch, Manual transmission, front and rear differentials" at bounding box center [50, 163] width 5 height 5
click at [48, 170] on input "Clutch, Manual transmission, front and rear propeller shafts" at bounding box center [50, 172] width 5 height 5
click at [48, 181] on input "Clutch, Manual transmission, Transfer" at bounding box center [50, 183] width 5 height 5
click at [225, 168] on label "Clutch, Manual transmission, front and rear propeller shafts" at bounding box center [187, 173] width 282 height 10
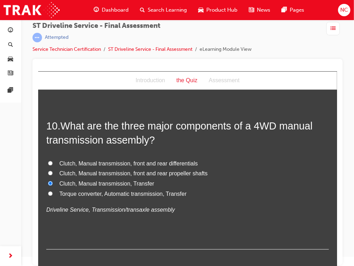
click at [52, 170] on input "Clutch, Manual transmission, front and rear propeller shafts" at bounding box center [50, 172] width 5 height 5
click at [225, 168] on label "Clutch, Manual transmission, front and rear propeller shafts" at bounding box center [187, 173] width 282 height 10
click at [52, 170] on input "Clutch, Manual transmission, front and rear propeller shafts" at bounding box center [50, 172] width 5 height 5
click at [225, 168] on label "Clutch, Manual transmission, front and rear propeller shafts" at bounding box center [187, 173] width 282 height 10
click at [52, 170] on input "Clutch, Manual transmission, front and rear propeller shafts" at bounding box center [50, 172] width 5 height 5
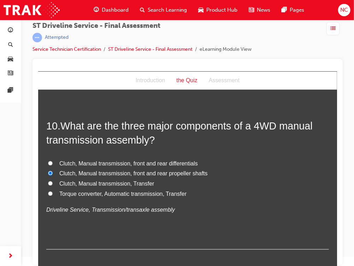
click at [225, 168] on label "Clutch, Manual transmission, front and rear propeller shafts" at bounding box center [187, 173] width 282 height 10
click at [52, 170] on input "Clutch, Manual transmission, front and rear propeller shafts" at bounding box center [50, 172] width 5 height 5
click at [74, 180] on span "Clutch, Manual transmission, Transfer" at bounding box center [106, 183] width 95 height 6
click at [52, 181] on input "Clutch, Manual transmission, Transfer" at bounding box center [50, 183] width 5 height 5
click at [74, 180] on span "Clutch, Manual transmission, Transfer" at bounding box center [106, 183] width 95 height 6
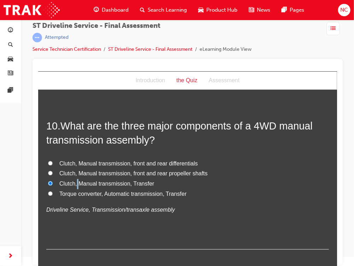
click at [52, 181] on input "Clutch, Manual transmission, Transfer" at bounding box center [50, 183] width 5 height 5
click at [234, 170] on label "Clutch, Manual transmission, front and rear propeller shafts" at bounding box center [187, 173] width 282 height 10
click at [52, 170] on input "Clutch, Manual transmission, front and rear propeller shafts" at bounding box center [50, 172] width 5 height 5
click at [234, 170] on label "Clutch, Manual transmission, front and rear propeller shafts" at bounding box center [187, 173] width 282 height 10
click at [52, 170] on input "Clutch, Manual transmission, front and rear propeller shafts" at bounding box center [50, 172] width 5 height 5
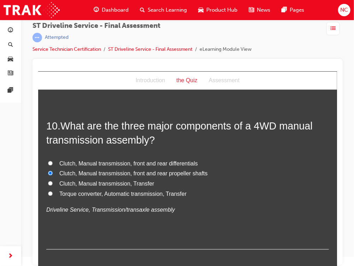
click at [234, 170] on label "Clutch, Manual transmission, front and rear propeller shafts" at bounding box center [187, 173] width 282 height 10
click at [52, 170] on input "Clutch, Manual transmission, front and rear propeller shafts" at bounding box center [50, 172] width 5 height 5
click at [49, 185] on input "Clutch, Manual transmission, Transfer" at bounding box center [50, 183] width 5 height 5
click at [213, 186] on label "Clutch, Manual transmission, Transfer" at bounding box center [187, 184] width 282 height 10
click at [52, 185] on input "Clutch, Manual transmission, Transfer" at bounding box center [50, 183] width 5 height 5
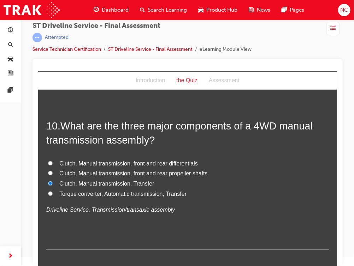
click at [48, 170] on input "Clutch, Manual transmission, front and rear propeller shafts" at bounding box center [50, 172] width 5 height 5
click at [48, 181] on input "Clutch, Manual transmission, Transfer" at bounding box center [50, 183] width 5 height 5
click at [213, 186] on label "Clutch, Manual transmission, Transfer" at bounding box center [187, 184] width 282 height 10
click at [52, 185] on input "Clutch, Manual transmission, Transfer" at bounding box center [50, 183] width 5 height 5
click at [48, 170] on input "Clutch, Manual transmission, front and rear propeller shafts" at bounding box center [50, 172] width 5 height 5
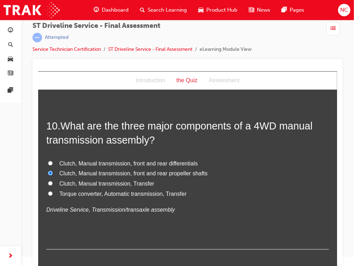
click at [48, 181] on input "Clutch, Manual transmission, Transfer" at bounding box center [50, 183] width 5 height 5
click at [213, 186] on label "Clutch, Manual transmission, Transfer" at bounding box center [187, 184] width 282 height 10
click at [52, 185] on input "Clutch, Manual transmission, Transfer" at bounding box center [50, 183] width 5 height 5
click at [48, 170] on input "Clutch, Manual transmission, front and rear propeller shafts" at bounding box center [50, 172] width 5 height 5
click at [48, 181] on input "Clutch, Manual transmission, Transfer" at bounding box center [50, 183] width 5 height 5
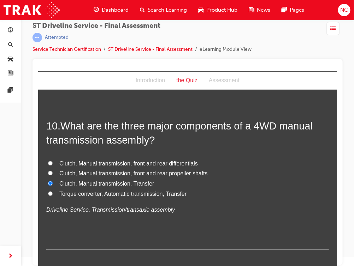
click at [213, 186] on label "Clutch, Manual transmission, Transfer" at bounding box center [187, 184] width 282 height 10
click at [52, 185] on input "Clutch, Manual transmission, Transfer" at bounding box center [50, 183] width 5 height 5
click at [213, 186] on label "Clutch, Manual transmission, Transfer" at bounding box center [187, 184] width 282 height 10
click at [52, 185] on input "Clutch, Manual transmission, Transfer" at bounding box center [50, 183] width 5 height 5
click at [213, 186] on label "Clutch, Manual transmission, Transfer" at bounding box center [187, 184] width 282 height 10
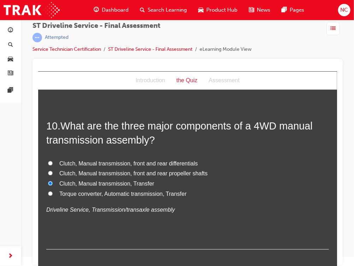
click at [52, 185] on input "Clutch, Manual transmission, Transfer" at bounding box center [50, 183] width 5 height 5
click at [48, 170] on input "Clutch, Manual transmission, front and rear propeller shafts" at bounding box center [50, 172] width 5 height 5
click at [213, 186] on label "Clutch, Manual transmission, Transfer" at bounding box center [187, 184] width 282 height 10
click at [52, 185] on input "Clutch, Manual transmission, Transfer" at bounding box center [50, 183] width 5 height 5
click at [290, 171] on label "Clutch, Manual transmission, front and rear propeller shafts" at bounding box center [187, 173] width 282 height 10
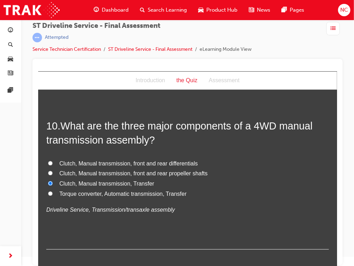
click at [52, 171] on input "Clutch, Manual transmission, front and rear propeller shafts" at bounding box center [50, 172] width 5 height 5
click at [290, 171] on label "Clutch, Manual transmission, front and rear propeller shafts" at bounding box center [187, 173] width 282 height 10
click at [52, 171] on input "Clutch, Manual transmission, front and rear propeller shafts" at bounding box center [50, 172] width 5 height 5
click at [290, 171] on label "Clutch, Manual transmission, front and rear propeller shafts" at bounding box center [187, 173] width 282 height 10
click at [52, 171] on input "Clutch, Manual transmission, front and rear propeller shafts" at bounding box center [50, 172] width 5 height 5
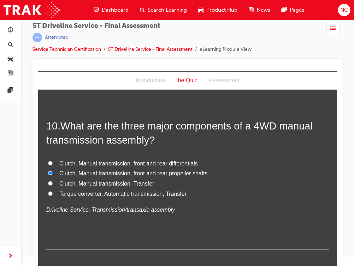
click at [59, 181] on span "Clutch, Manual transmission, Transfer" at bounding box center [106, 183] width 95 height 6
click at [52, 181] on input "Clutch, Manual transmission, Transfer" at bounding box center [50, 183] width 5 height 5
click at [59, 181] on span "Clutch, Manual transmission, Transfer" at bounding box center [106, 183] width 95 height 6
click at [52, 181] on input "Clutch, Manual transmission, Transfer" at bounding box center [50, 183] width 5 height 5
click at [181, 215] on div "10 . What are the three major components of a 4WD manual transmission assembly?…" at bounding box center [187, 184] width 282 height 131
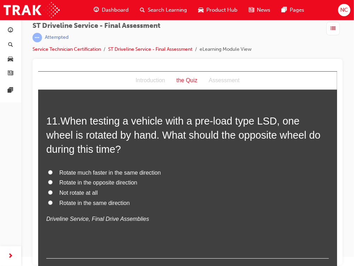
scroll to position [1609, 0]
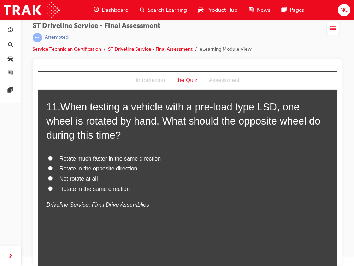
click at [50, 156] on label "Rotate much faster in the same direction" at bounding box center [187, 159] width 282 height 10
click at [50, 156] on input "Rotate much faster in the same direction" at bounding box center [50, 158] width 5 height 5
click at [153, 212] on div "11 . When testing a vehicle with a pre-load type LSD, one wheel is rotated by h…" at bounding box center [187, 172] width 282 height 145
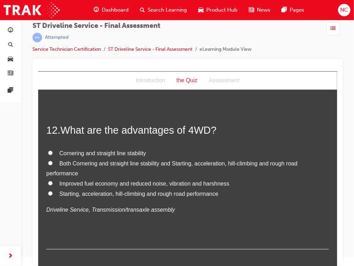
scroll to position [1778, 0]
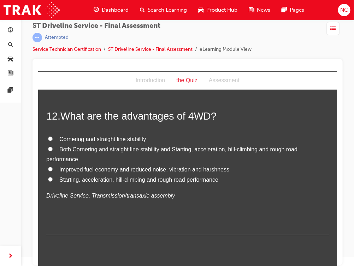
click at [63, 146] on span "Both Cornering and straight line stability and Starting, acceleration, hill-cli…" at bounding box center [171, 154] width 251 height 16
click at [52, 146] on input "Both Cornering and straight line stability and Starting, acceleration, hill-cli…" at bounding box center [50, 148] width 5 height 5
click at [133, 206] on div "12 . What are the advantages of 4WD? Cornering and straight line stability Both…" at bounding box center [187, 172] width 282 height 126
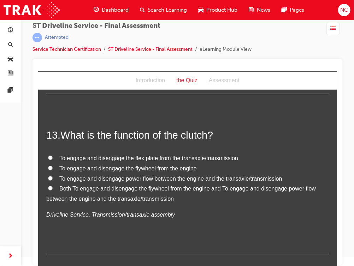
scroll to position [1934, 0]
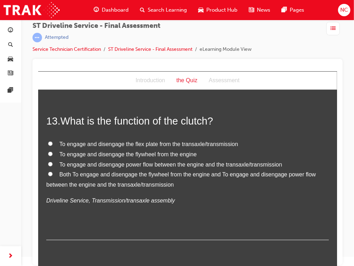
click at [74, 171] on span "Both To engage and disengage the flywheel from the engine and To engage and dis…" at bounding box center [180, 179] width 269 height 16
click at [52, 171] on input "Both To engage and disengage the flywheel from the engine and To engage and dis…" at bounding box center [50, 173] width 5 height 5
click at [202, 199] on p "Driveline Service, Transmission/transaxle assembly" at bounding box center [187, 200] width 282 height 10
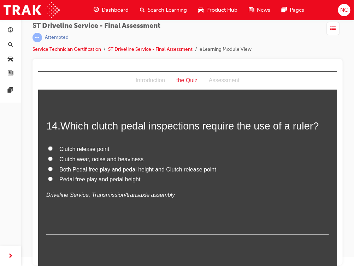
scroll to position [2103, 0]
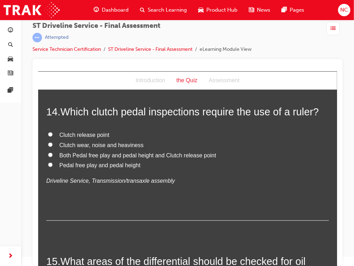
click at [60, 162] on span "Pedal free play and pedal height" at bounding box center [99, 165] width 81 height 6
click at [52, 162] on input "Pedal free play and pedal height" at bounding box center [50, 164] width 5 height 5
click at [67, 189] on div "14 . Which clutch pedal inspections require the use of a ruler? Clutch release …" at bounding box center [187, 162] width 282 height 116
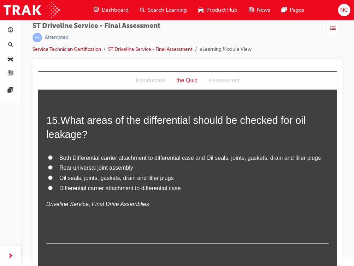
scroll to position [2258, 0]
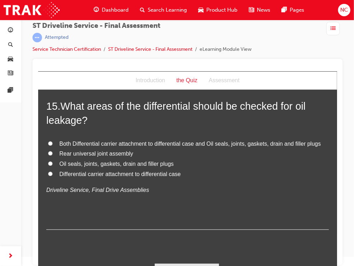
click at [52, 142] on label "Both Differential carrier attachment to differential case and Oil seals, joints…" at bounding box center [187, 144] width 282 height 10
click at [52, 142] on input "Both Differential carrier attachment to differential case and Oil seals, joints…" at bounding box center [50, 143] width 5 height 5
click at [52, 142] on label "Both Differential carrier attachment to differential case and Oil seals, joints…" at bounding box center [187, 144] width 282 height 10
click at [52, 142] on input "Both Differential carrier attachment to differential case and Oil seals, joints…" at bounding box center [50, 143] width 5 height 5
click at [180, 181] on div "Both Differential carrier attachment to differential case and Oil seals, joints…" at bounding box center [187, 167] width 282 height 56
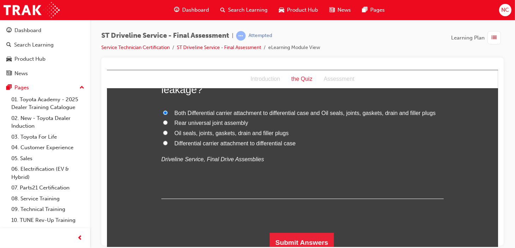
scroll to position [2292, 0]
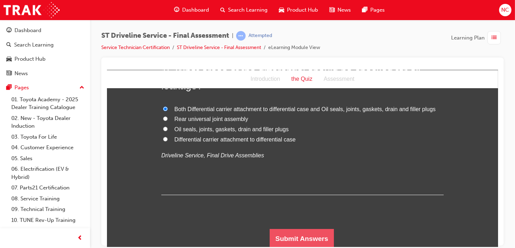
click at [309, 229] on button "Submit Answers" at bounding box center [301, 239] width 64 height 20
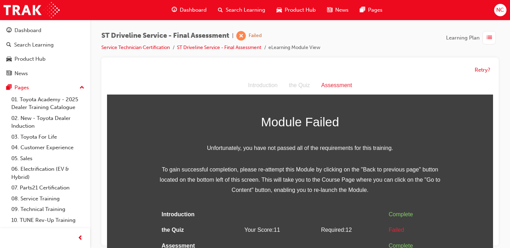
scroll to position [5, 0]
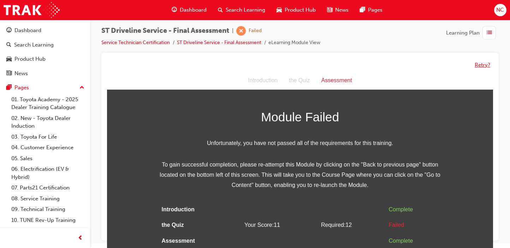
click at [478, 61] on button "Retry?" at bounding box center [482, 65] width 16 height 8
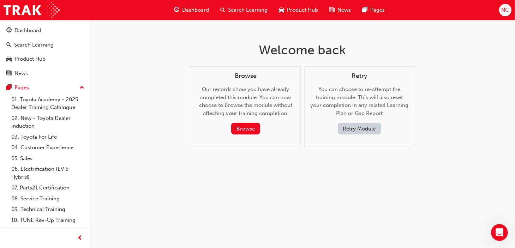
click at [363, 128] on button "Retry Module" at bounding box center [359, 129] width 43 height 12
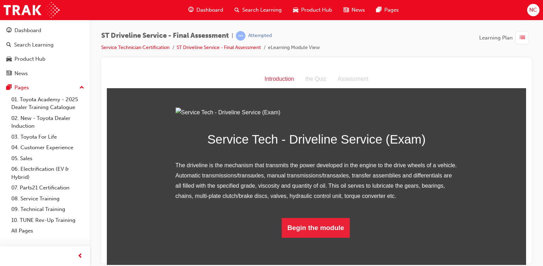
click at [260, 84] on div "Introduction the Quiz Assessment" at bounding box center [317, 79] width 420 height 18
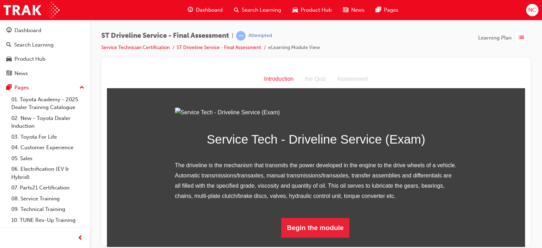
scroll to position [68, 0]
click at [310, 237] on button "Begin the module" at bounding box center [315, 228] width 68 height 20
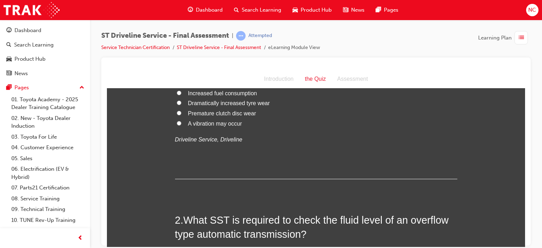
scroll to position [14, 0]
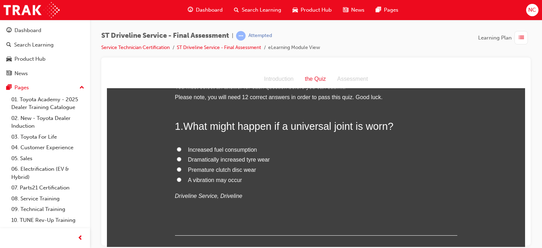
click at [205, 174] on label "Premature clutch disc wear" at bounding box center [316, 170] width 282 height 10
click at [181, 171] on input "Premature clutch disc wear" at bounding box center [179, 169] width 5 height 5
click at [199, 180] on span "A vibration may occur" at bounding box center [215, 180] width 54 height 6
click at [181, 180] on input "A vibration may occur" at bounding box center [179, 179] width 5 height 5
click at [199, 180] on span "A vibration may occur" at bounding box center [215, 180] width 54 height 6
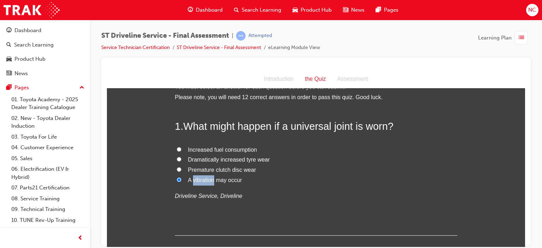
click at [181, 180] on input "A vibration may occur" at bounding box center [179, 179] width 5 height 5
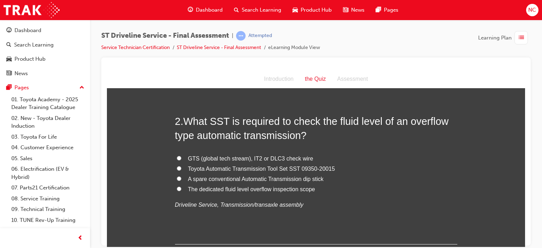
scroll to position [183, 0]
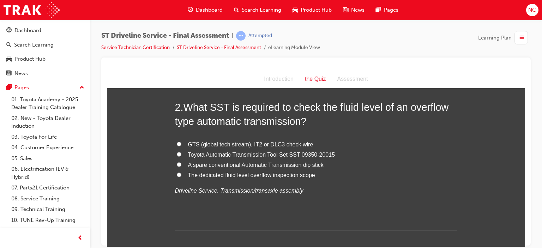
click at [247, 152] on span "Toyota Automatic Transmission Tool Set SST 09350-20015" at bounding box center [261, 154] width 147 height 6
click at [181, 152] on input "Toyota Automatic Transmission Tool Set SST 09350-20015" at bounding box center [179, 154] width 5 height 5
click at [241, 213] on div "2 . What SST is required to check the fluid level of an overflow type automatic…" at bounding box center [316, 165] width 282 height 131
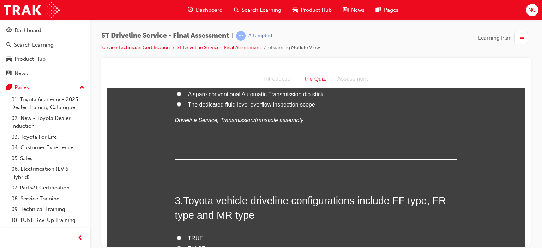
scroll to position [325, 0]
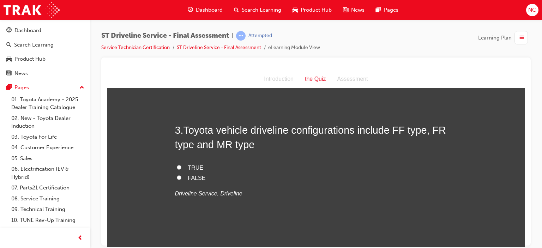
click at [184, 165] on label "TRUE" at bounding box center [316, 168] width 282 height 10
click at [181, 165] on input "TRUE" at bounding box center [179, 167] width 5 height 5
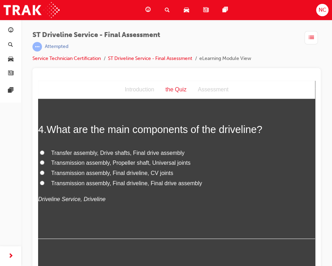
scroll to position [494, 0]
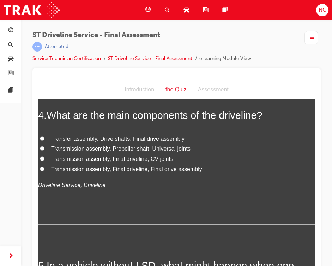
click at [56, 137] on span "Transfer assembly, Drive shafts, Final drive assembly" at bounding box center [117, 139] width 133 height 6
click at [44, 137] on input "Transfer assembly, Drive shafts, Final drive assembly" at bounding box center [42, 138] width 5 height 5
click at [120, 198] on div "4 . What are the main components of the driveline? Transfer assembly, Drive sha…" at bounding box center [176, 166] width 277 height 116
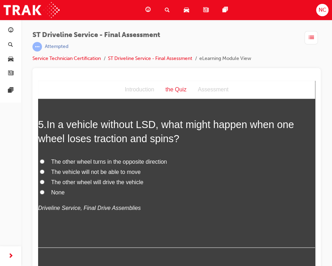
scroll to position [649, 0]
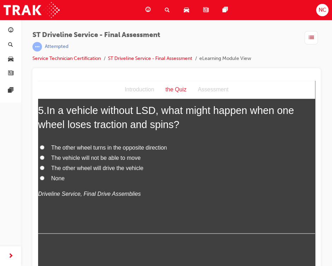
click at [94, 151] on span "The other wheel turns in the opposite direction" at bounding box center [109, 148] width 116 height 6
click at [44, 150] on input "The other wheel turns in the opposite direction" at bounding box center [42, 147] width 5 height 5
click at [98, 209] on div "5 . In a vehicle without LSD, what might happen when one wheel loses traction a…" at bounding box center [176, 168] width 277 height 131
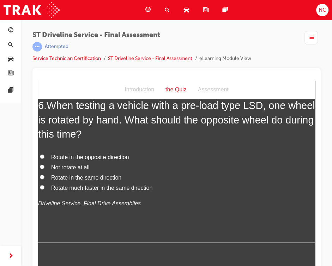
scroll to position [805, 0]
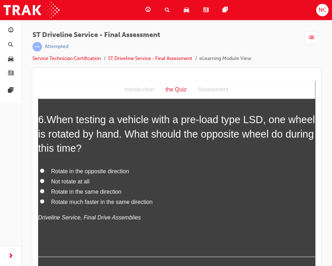
click at [78, 199] on span "Rotate much faster in the same direction" at bounding box center [101, 202] width 101 height 6
click at [44, 199] on input "Rotate much faster in the same direction" at bounding box center [42, 201] width 5 height 5
click at [143, 150] on h2 "6 . When testing a vehicle with a pre-load type LSD, one wheel is rotated by ha…" at bounding box center [176, 133] width 277 height 43
click at [85, 203] on span "Rotate much faster in the same direction" at bounding box center [101, 202] width 101 height 6
click at [44, 203] on input "Rotate much faster in the same direction" at bounding box center [42, 201] width 5 height 5
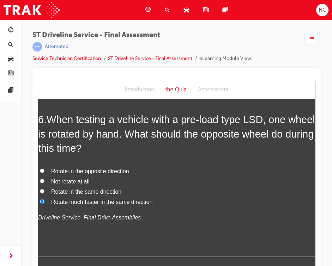
click at [40, 168] on input "Rotate in the opposite direction" at bounding box center [42, 170] width 5 height 5
click at [59, 189] on span "Rotate in the same direction" at bounding box center [86, 191] width 70 height 6
click at [44, 189] on input "Rotate in the same direction" at bounding box center [42, 191] width 5 height 5
click at [59, 199] on span "Rotate much faster in the same direction" at bounding box center [101, 202] width 101 height 6
click at [44, 199] on input "Rotate much faster in the same direction" at bounding box center [42, 201] width 5 height 5
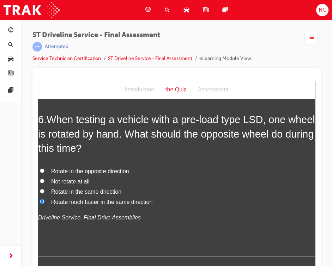
click at [59, 210] on div "Rotate in the opposite direction Not rotate at all Rotate in the same direction…" at bounding box center [176, 194] width 277 height 56
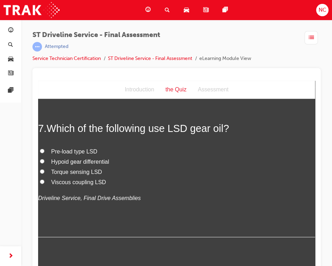
scroll to position [988, 0]
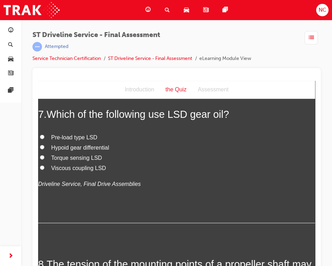
click at [41, 135] on input "Pre-load type LSD" at bounding box center [42, 137] width 5 height 5
click at [67, 165] on span "Viscous coupling LSD" at bounding box center [78, 168] width 55 height 6
click at [44, 165] on input "Viscous coupling LSD" at bounding box center [42, 167] width 5 height 5
click at [48, 155] on label "Torque sensing LSD" at bounding box center [176, 158] width 277 height 10
click at [44, 155] on input "Torque sensing LSD" at bounding box center [42, 157] width 5 height 5
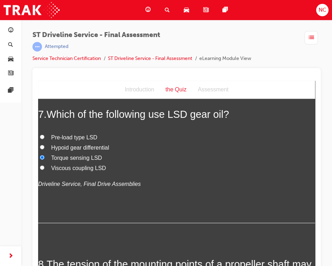
click at [40, 136] on input "Pre-load type LSD" at bounding box center [42, 137] width 5 height 5
click at [142, 185] on p "Driveline Service, Final Drive Assemblies" at bounding box center [176, 184] width 277 height 10
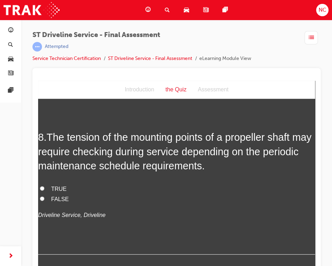
scroll to position [1129, 0]
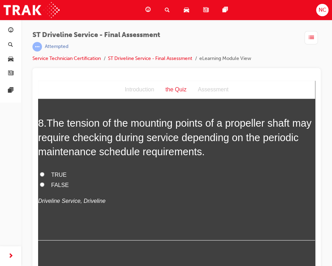
click at [83, 173] on label "TRUE" at bounding box center [176, 175] width 277 height 10
click at [44, 173] on input "TRUE" at bounding box center [42, 174] width 5 height 5
click at [134, 200] on p "Driveline Service, Driveline" at bounding box center [176, 201] width 277 height 10
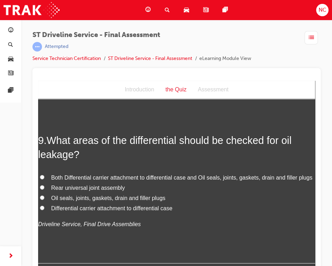
scroll to position [1284, 0]
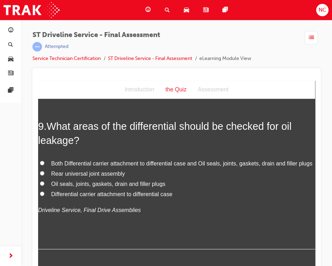
click at [69, 162] on span "Both Differential carrier attachment to differential case and Oil seals, joints…" at bounding box center [181, 164] width 261 height 6
click at [44, 162] on input "Both Differential carrier attachment to differential case and Oil seals, joints…" at bounding box center [42, 163] width 5 height 5
click at [160, 212] on div "Both Differential carrier attachment to differential case and Oil seals, joints…" at bounding box center [176, 187] width 277 height 56
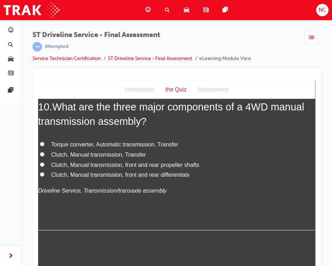
scroll to position [1482, 0]
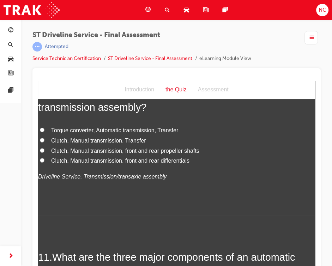
click at [49, 166] on label "Clutch, Manual transmission, front and rear differentials" at bounding box center [176, 161] width 277 height 10
click at [44, 163] on input "Clutch, Manual transmission, front and rear differentials" at bounding box center [42, 160] width 5 height 5
click at [68, 198] on div "10 . What are the three major components of a 4WD manual transmission assembly?…" at bounding box center [176, 151] width 277 height 131
click at [68, 144] on span "Clutch, Manual transmission, Transfer" at bounding box center [98, 141] width 95 height 6
click at [44, 143] on input "Clutch, Manual transmission, Transfer" at bounding box center [42, 140] width 5 height 5
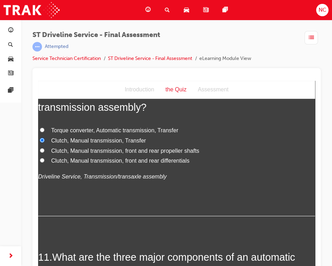
click at [68, 144] on span "Clutch, Manual transmission, Transfer" at bounding box center [98, 141] width 95 height 6
click at [44, 143] on input "Clutch, Manual transmission, Transfer" at bounding box center [42, 140] width 5 height 5
click at [76, 202] on div "10 . What are the three major components of a 4WD manual transmission assembly?…" at bounding box center [176, 151] width 277 height 131
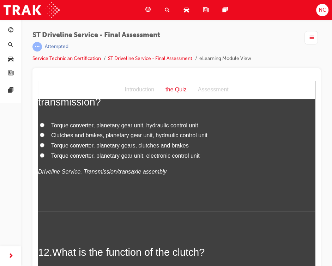
scroll to position [1637, 0]
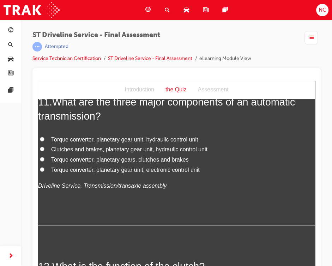
click at [44, 165] on label "Torque converter, planetary gears, clutches and brakes" at bounding box center [176, 160] width 277 height 10
click at [44, 162] on input "Torque converter, planetary gears, clutches and brakes" at bounding box center [42, 159] width 5 height 5
click at [56, 152] on span "Clutches and brakes, planetary gear unit, hydraulic control unit" at bounding box center [129, 149] width 156 height 6
click at [44, 151] on input "Clutches and brakes, planetary gear unit, hydraulic control unit" at bounding box center [42, 149] width 5 height 5
click at [87, 143] on span "Torque converter, planetary gear unit, hydraulic control unit" at bounding box center [124, 140] width 147 height 6
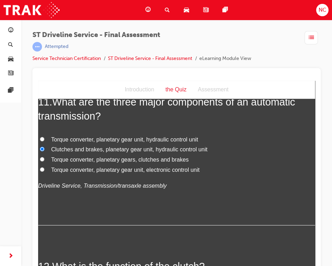
click at [44, 142] on input "Torque converter, planetary gear unit, hydraulic control unit" at bounding box center [42, 139] width 5 height 5
click at [77, 206] on div "11 . What are the three major components of an automatic transmission? Torque c…" at bounding box center [176, 160] width 277 height 131
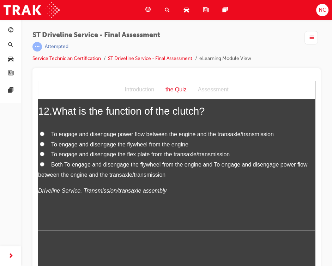
scroll to position [1807, 0]
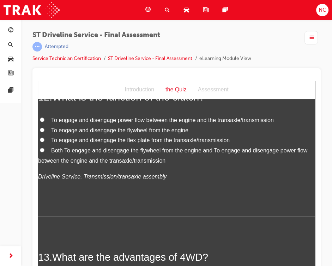
click at [61, 163] on span "Both To engage and disengage the flywheel from the engine and To engage and dis…" at bounding box center [172, 156] width 269 height 16
click at [44, 152] on input "Both To engage and disengage the flywheel from the engine and To engage and dis…" at bounding box center [42, 150] width 5 height 5
click at [60, 207] on div "12 . What is the function of the clutch? To engage and disengage power flow bet…" at bounding box center [176, 153] width 277 height 126
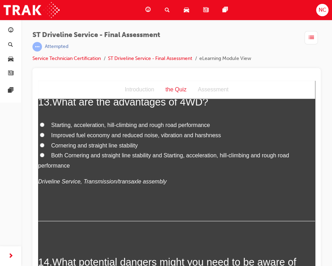
scroll to position [1976, 0]
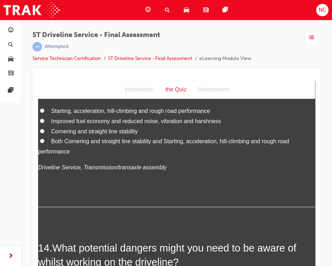
click at [53, 155] on label "Both Cornering and straight line stability and Starting, acceleration, hill-cli…" at bounding box center [176, 147] width 277 height 20
click at [44, 143] on input "Both Cornering and straight line stability and Starting, acceleration, hill-cli…" at bounding box center [42, 141] width 5 height 5
click at [65, 192] on div "13 . What are the advantages of 4WD? Starting, acceleration, hill-climbing and …" at bounding box center [176, 144] width 277 height 126
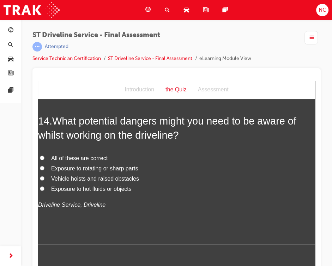
scroll to position [2117, 0]
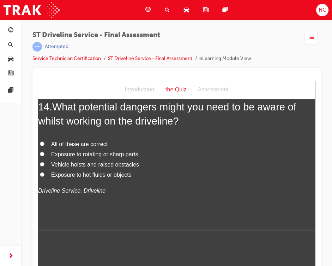
click at [65, 147] on span "All of these are correct" at bounding box center [79, 144] width 56 height 6
click at [44, 146] on input "All of these are correct" at bounding box center [42, 144] width 5 height 5
click at [116, 206] on div "14 . What potential dangers might you need to be aware of whilst working on the…" at bounding box center [176, 165] width 277 height 131
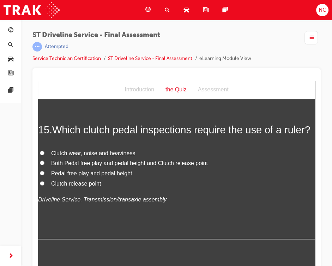
scroll to position [2273, 0]
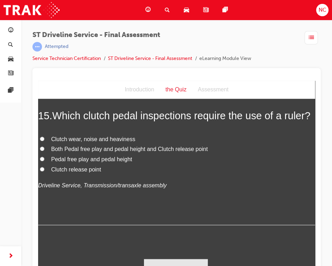
click at [64, 162] on span "Pedal free play and pedal height" at bounding box center [91, 159] width 81 height 6
click at [44, 161] on input "Pedal free play and pedal height" at bounding box center [42, 159] width 5 height 5
click at [176, 205] on div "15 . Which clutch pedal inspections require the use of a ruler? Clutch wear, no…" at bounding box center [176, 167] width 277 height 116
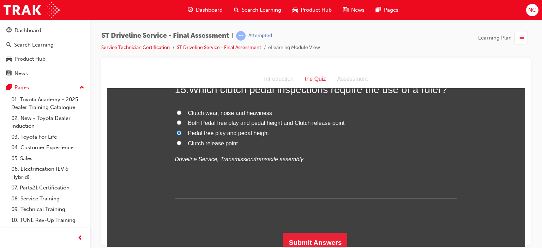
scroll to position [2292, 0]
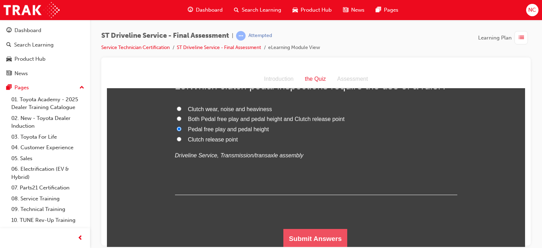
click at [325, 234] on button "Submit Answers" at bounding box center [315, 239] width 64 height 20
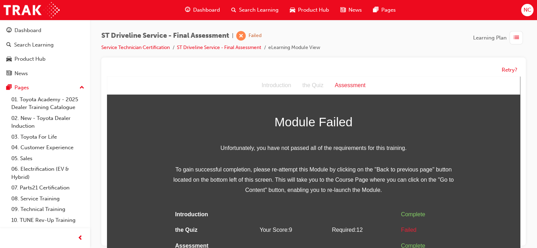
scroll to position [5, 0]
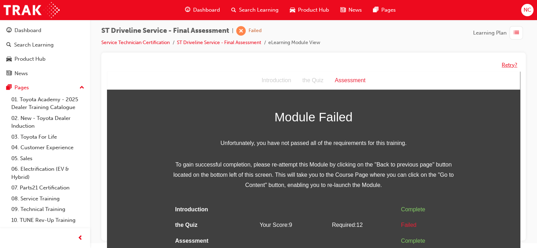
click at [502, 64] on button "Retry?" at bounding box center [509, 65] width 16 height 8
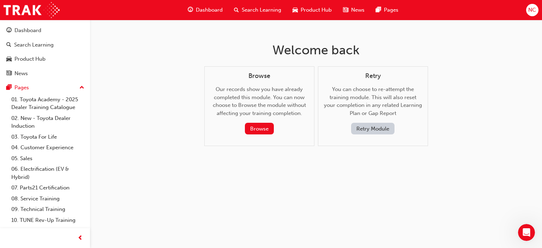
click at [387, 125] on button "Retry Module" at bounding box center [372, 129] width 43 height 12
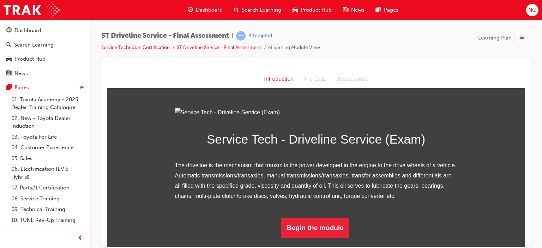
click at [202, 5] on div "Dashboard" at bounding box center [205, 10] width 46 height 14
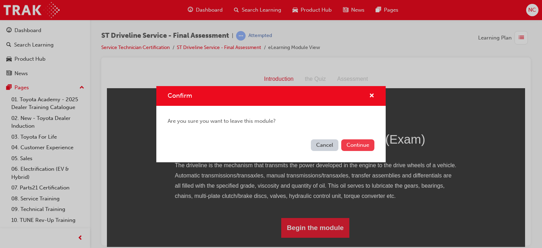
click at [358, 146] on button "Continue" at bounding box center [357, 145] width 33 height 12
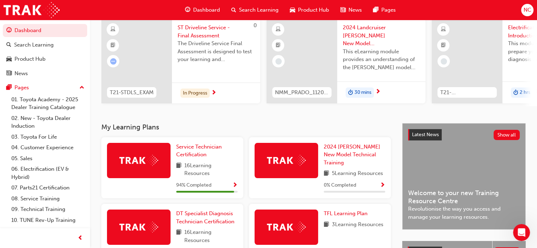
scroll to position [71, 0]
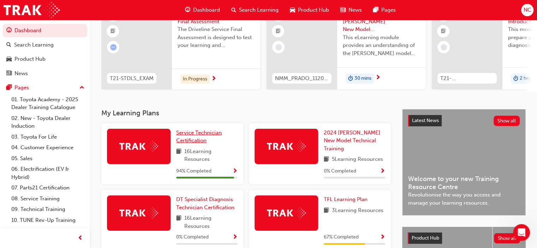
click at [204, 137] on span "Service Technician Certification" at bounding box center [199, 137] width 46 height 14
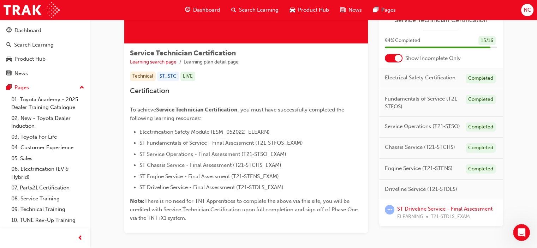
scroll to position [114, 0]
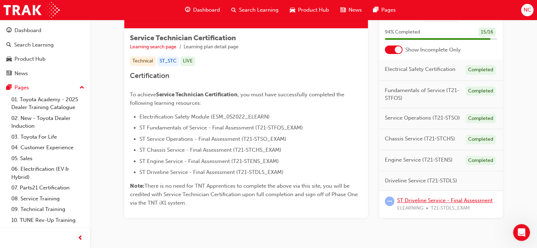
click at [468, 200] on link "ST Driveline Service - Final Assessment" at bounding box center [444, 200] width 95 height 6
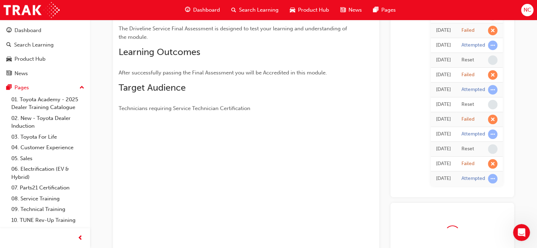
scroll to position [114, 0]
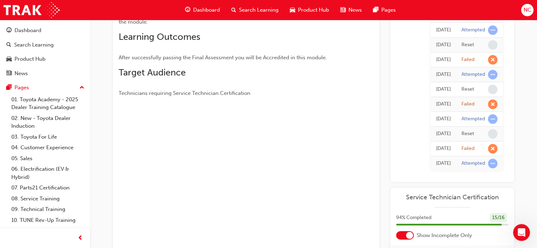
click at [468, 200] on div "Service Technician Certification" at bounding box center [452, 200] width 124 height 14
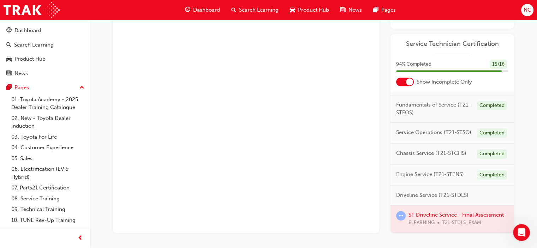
scroll to position [44, 0]
click at [436, 206] on div at bounding box center [452, 218] width 124 height 27
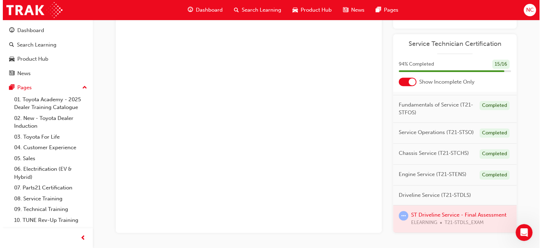
scroll to position [0, 0]
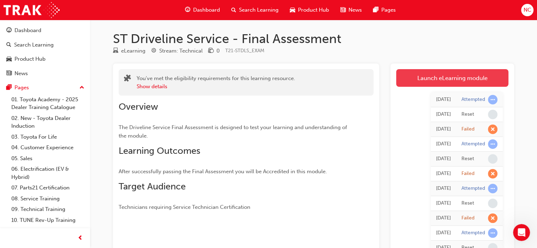
click at [461, 79] on link "Launch eLearning module" at bounding box center [452, 78] width 112 height 18
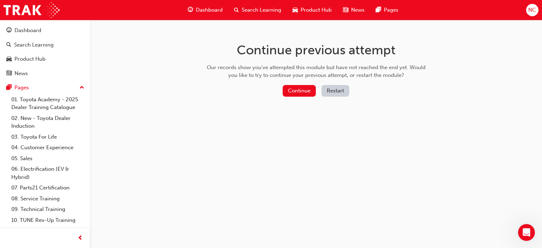
click at [331, 90] on button "Restart" at bounding box center [335, 91] width 28 height 12
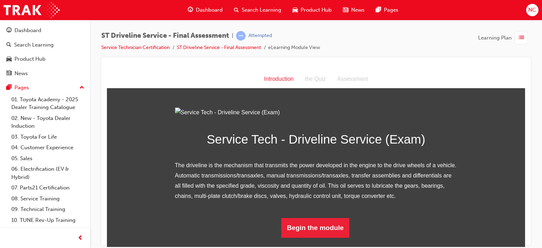
scroll to position [68, 0]
click at [326, 232] on button "Begin the module" at bounding box center [315, 228] width 68 height 20
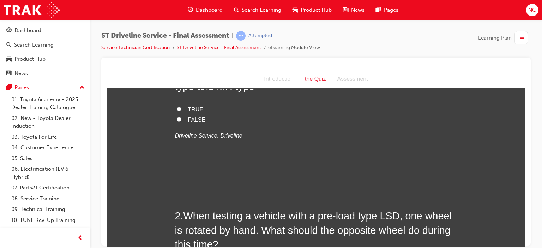
scroll to position [0, 0]
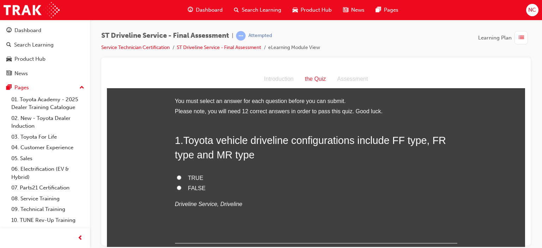
click at [175, 176] on label "TRUE" at bounding box center [316, 178] width 282 height 10
click at [177, 176] on input "TRUE" at bounding box center [179, 177] width 5 height 5
click at [177, 185] on input "FALSE" at bounding box center [179, 187] width 5 height 5
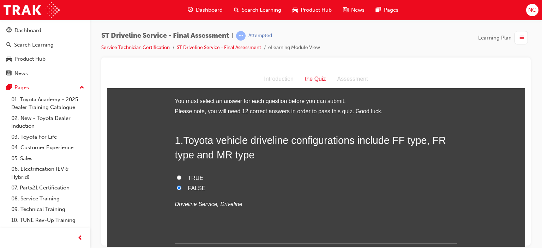
click at [177, 175] on input "TRUE" at bounding box center [179, 177] width 5 height 5
click at [258, 157] on h2 "1 . Toyota vehicle driveline configurations include FF type, FR type and MR type" at bounding box center [316, 147] width 282 height 29
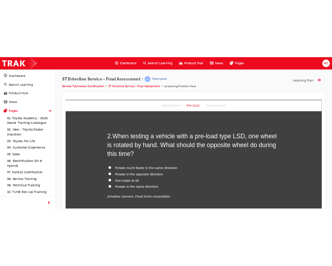
scroll to position [169, 0]
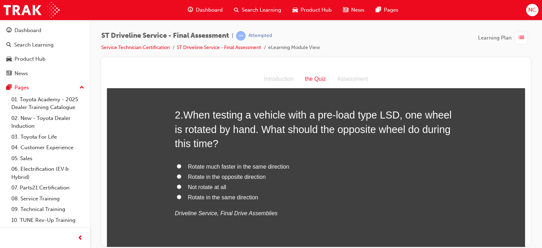
click at [192, 195] on span "Rotate in the same direction" at bounding box center [223, 197] width 70 height 6
click at [181, 195] on input "Rotate in the same direction" at bounding box center [179, 196] width 5 height 5
click at [177, 164] on input "Rotate much faster in the same direction" at bounding box center [179, 166] width 5 height 5
click at [177, 174] on input "Rotate in the opposite direction" at bounding box center [179, 176] width 5 height 5
click at [177, 184] on input "Not rotate at all" at bounding box center [179, 186] width 5 height 5
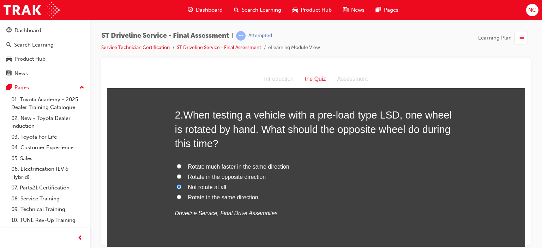
click at [177, 194] on input "Rotate in the same direction" at bounding box center [179, 196] width 5 height 5
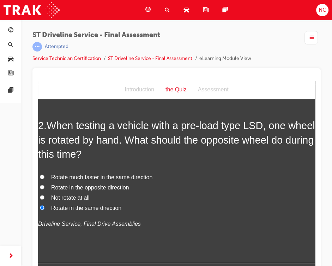
click at [167, 202] on label "Not rotate at all" at bounding box center [176, 198] width 277 height 10
click at [44, 200] on input "Not rotate at all" at bounding box center [42, 197] width 5 height 5
click at [100, 206] on span "Rotate in the same direction" at bounding box center [86, 208] width 70 height 6
click at [44, 206] on input "Rotate in the same direction" at bounding box center [42, 207] width 5 height 5
click at [100, 206] on span "Rotate in the same direction" at bounding box center [86, 208] width 70 height 6
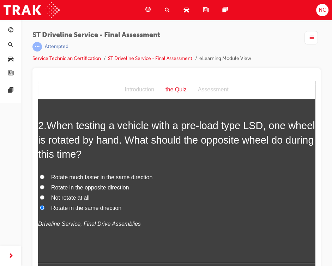
click at [44, 206] on input "Rotate in the same direction" at bounding box center [42, 207] width 5 height 5
click at [40, 175] on input "Rotate much faster in the same direction" at bounding box center [42, 177] width 5 height 5
click at [40, 185] on input "Rotate in the opposite direction" at bounding box center [42, 187] width 5 height 5
click at [40, 195] on input "Not rotate at all" at bounding box center [42, 197] width 5 height 5
click at [40, 205] on input "Rotate in the same direction" at bounding box center [42, 207] width 5 height 5
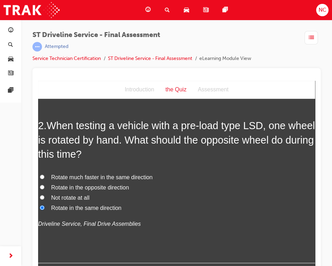
click at [159, 185] on label "Rotate in the opposite direction" at bounding box center [176, 188] width 277 height 10
click at [44, 185] on input "Rotate in the opposite direction" at bounding box center [42, 187] width 5 height 5
click at [40, 195] on input "Not rotate at all" at bounding box center [42, 197] width 5 height 5
click at [40, 205] on input "Rotate in the same direction" at bounding box center [42, 207] width 5 height 5
click at [159, 185] on label "Rotate in the opposite direction" at bounding box center [176, 188] width 277 height 10
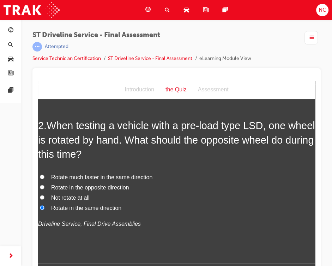
click at [44, 185] on input "Rotate in the opposite direction" at bounding box center [42, 187] width 5 height 5
click at [40, 195] on input "Not rotate at all" at bounding box center [42, 197] width 5 height 5
click at [40, 205] on input "Rotate in the same direction" at bounding box center [42, 207] width 5 height 5
click at [74, 213] on div "Rotate much faster in the same direction Rotate in the opposite direction Not r…" at bounding box center [176, 201] width 277 height 56
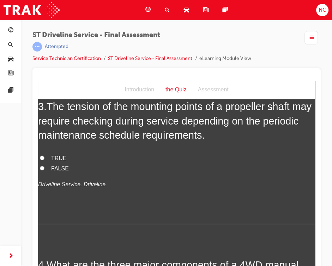
scroll to position [353, 0]
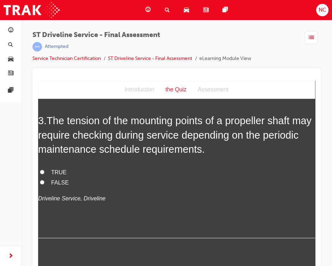
click at [49, 172] on label "TRUE" at bounding box center [176, 173] width 277 height 10
click at [44, 172] on input "TRUE" at bounding box center [42, 172] width 5 height 5
click at [118, 210] on div "3 . The tension of the mounting points of a propeller shaft may require checkin…" at bounding box center [176, 176] width 277 height 124
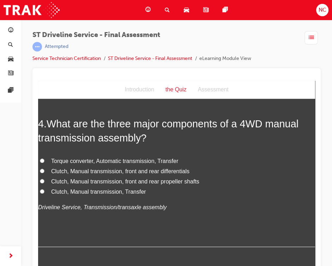
scroll to position [522, 0]
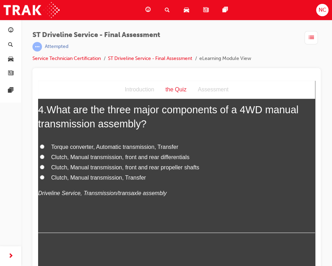
click at [76, 176] on span "Clutch, Manual transmission, Transfer" at bounding box center [98, 178] width 95 height 6
click at [44, 176] on input "Clutch, Manual transmission, Transfer" at bounding box center [42, 177] width 5 height 5
click at [165, 206] on div "4 . What are the three major components of a 4WD manual transmission assembly? …" at bounding box center [176, 168] width 277 height 131
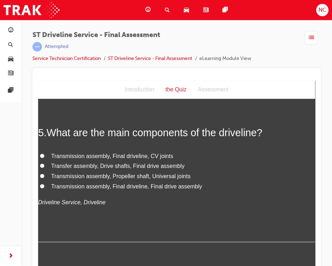
scroll to position [678, 0]
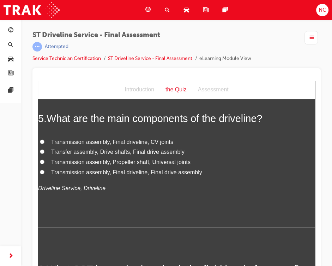
click at [67, 154] on span "Transfer assembly, Drive shafts, Final drive assembly" at bounding box center [117, 152] width 133 height 6
click at [44, 154] on input "Transfer assembly, Drive shafts, Final drive assembly" at bounding box center [42, 151] width 5 height 5
click at [59, 204] on div "5 . What are the main components of the driveline? Transmission assembly, Final…" at bounding box center [176, 170] width 277 height 116
click at [85, 204] on div "5 . What are the main components of the driveline? Transmission assembly, Final…" at bounding box center [176, 170] width 277 height 116
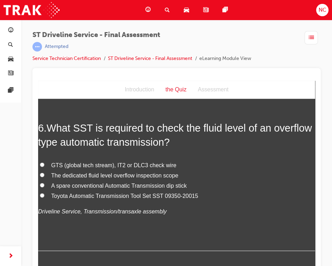
scroll to position [833, 0]
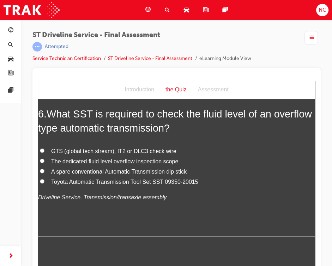
click at [64, 179] on span "Toyota Automatic Transmission Tool Set SST 09350-20015" at bounding box center [124, 182] width 147 height 6
click at [44, 179] on input "Toyota Automatic Transmission Tool Set SST 09350-20015" at bounding box center [42, 181] width 5 height 5
click at [62, 203] on div "6 . What SST is required to check the fluid level of an overflow type automatic…" at bounding box center [176, 172] width 277 height 131
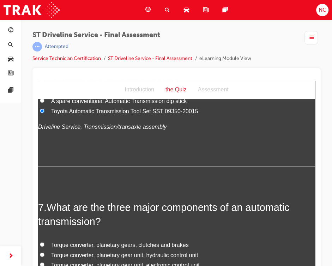
scroll to position [988, 0]
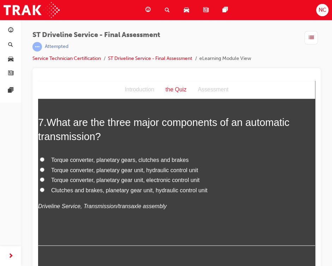
click at [114, 168] on span "Torque converter, planetary gear unit, hydraulic control unit" at bounding box center [124, 170] width 147 height 6
click at [44, 168] on input "Torque converter, planetary gear unit, hydraulic control unit" at bounding box center [42, 170] width 5 height 5
click at [129, 198] on div "Torque converter, planetary gears, clutches and brakes Torque converter, planet…" at bounding box center [176, 183] width 277 height 56
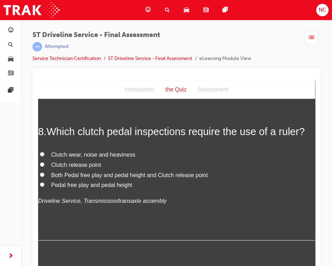
scroll to position [1157, 0]
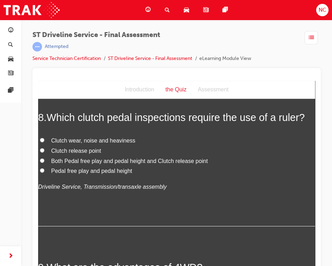
click at [116, 168] on span "Pedal free play and pedal height" at bounding box center [91, 171] width 81 height 6
click at [44, 168] on input "Pedal free play and pedal height" at bounding box center [42, 170] width 5 height 5
click at [40, 138] on input "Clutch wear, noise and heaviness" at bounding box center [42, 140] width 5 height 5
click at [40, 148] on input "Clutch release point" at bounding box center [42, 150] width 5 height 5
click at [40, 158] on input "Both Pedal free play and pedal height and Clutch release point" at bounding box center [42, 160] width 5 height 5
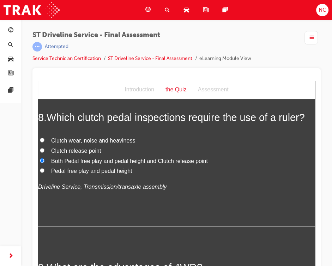
click at [40, 168] on input "Pedal free play and pedal height" at bounding box center [42, 170] width 5 height 5
click at [79, 206] on div "8 . Which clutch pedal inspections require the use of a ruler? Clutch wear, noi…" at bounding box center [176, 168] width 277 height 116
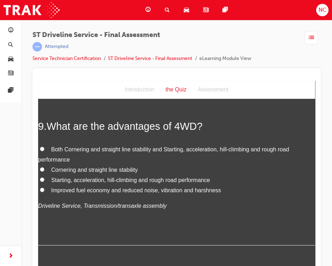
scroll to position [1313, 0]
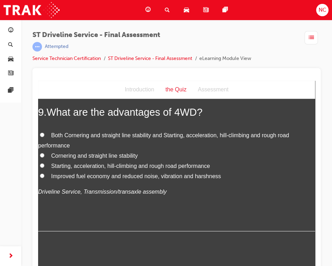
click at [53, 171] on label "Improved fuel economy and reduced noise, vibration and harshness" at bounding box center [176, 176] width 277 height 10
click at [44, 174] on input "Improved fuel economy and reduced noise, vibration and harshness" at bounding box center [42, 176] width 5 height 5
click at [43, 133] on input "Both Cornering and straight line stability and Starting, acceleration, hill-cli…" at bounding box center [42, 135] width 5 height 5
click at [62, 202] on div "9 . What are the advantages of 4WD? Both Cornering and straight line stability …" at bounding box center [176, 168] width 277 height 126
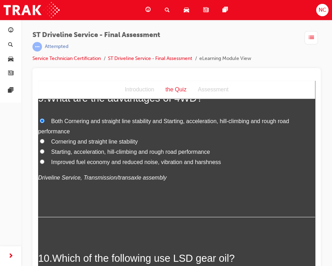
scroll to position [1341, 0]
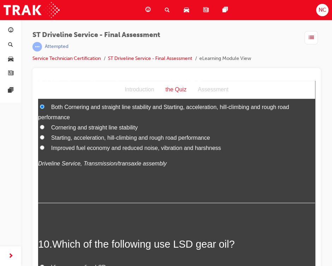
click at [80, 179] on div "9 . What are the advantages of 4WD? Both Cornering and straight line stability …" at bounding box center [176, 140] width 277 height 126
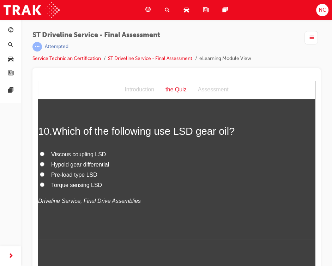
scroll to position [1468, 0]
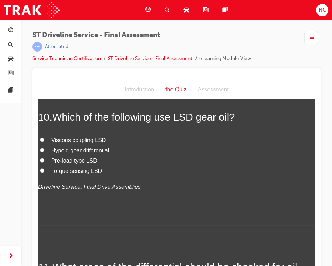
click at [61, 160] on span "Pre-load type LSD" at bounding box center [74, 161] width 46 height 6
click at [44, 160] on input "Pre-load type LSD" at bounding box center [42, 160] width 5 height 5
click at [67, 195] on div "10 . Which of the following use LSD gear oil? Viscous coupling LSD Hypoid gear …" at bounding box center [176, 168] width 277 height 116
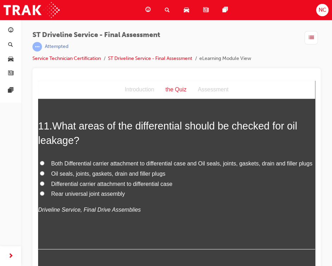
scroll to position [1623, 0]
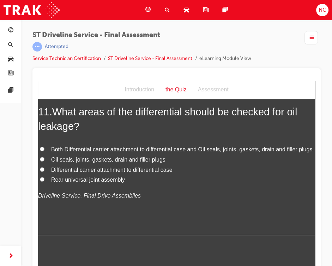
click at [41, 148] on input "Both Differential carrier attachment to differential case and Oil seals, joints…" at bounding box center [42, 149] width 5 height 5
click at [40, 157] on input "Oil seals, joints, gaskets, drain and filler plugs" at bounding box center [42, 159] width 5 height 5
click at [40, 167] on input "Differential carrier attachment to differential case" at bounding box center [42, 169] width 5 height 5
click at [40, 177] on input "Rear universal joint assembly" at bounding box center [42, 179] width 5 height 5
click at [40, 147] on input "Both Differential carrier attachment to differential case and Oil seals, joints…" at bounding box center [42, 149] width 5 height 5
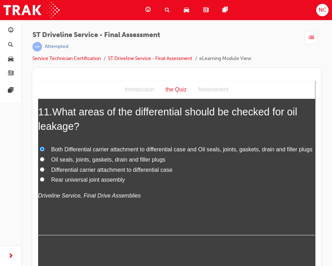
click at [67, 215] on div "11 . What areas of the differential should be checked for oil leakage? Both Dif…" at bounding box center [176, 170] width 277 height 131
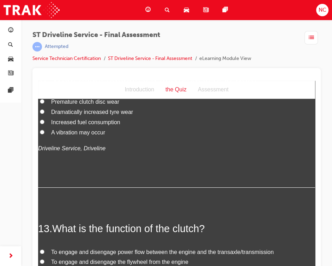
scroll to position [1807, 0]
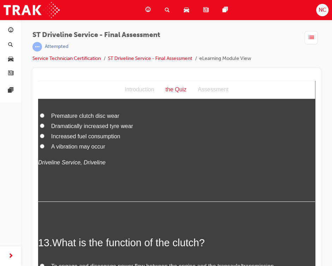
click at [66, 162] on div "Premature clutch disc wear Dramatically increased tyre wear Increased fuel cons…" at bounding box center [176, 139] width 277 height 56
click at [52, 150] on span "A vibration may occur" at bounding box center [78, 147] width 54 height 6
click at [44, 149] on input "A vibration may occur" at bounding box center [42, 146] width 5 height 5
click at [58, 195] on div "12 . What might happen if a universal joint is worn? Premature clutch disc wear…" at bounding box center [176, 144] width 277 height 116
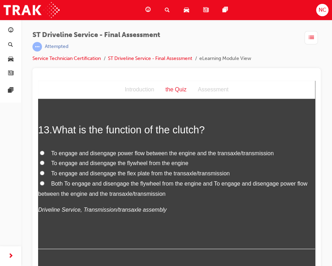
scroll to position [1934, 0]
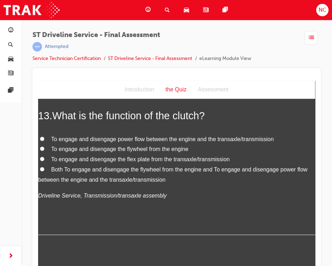
click at [44, 171] on input "Both To engage and disengage the flywheel from the engine and To engage and dis…" at bounding box center [42, 169] width 5 height 5
click at [179, 201] on p "Driveline Service, Transmission/transaxle assembly" at bounding box center [176, 196] width 277 height 10
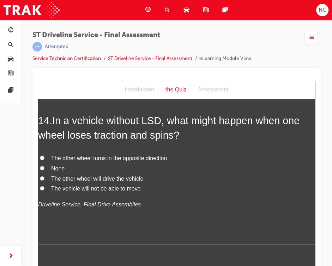
scroll to position [2103, 0]
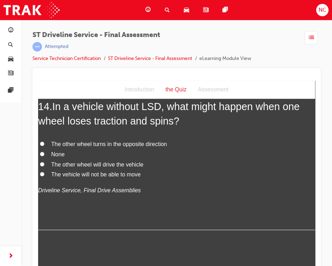
click at [114, 147] on span "The other wheel turns in the opposite direction" at bounding box center [109, 144] width 116 height 6
click at [44, 146] on input "The other wheel turns in the opposite direction" at bounding box center [42, 144] width 5 height 5
click at [98, 210] on div "14 . In a vehicle without LSD, what might happen when one wheel loses traction …" at bounding box center [176, 165] width 277 height 131
click at [118, 207] on div "14 . In a vehicle without LSD, what might happen when one wheel loses traction …" at bounding box center [176, 165] width 277 height 131
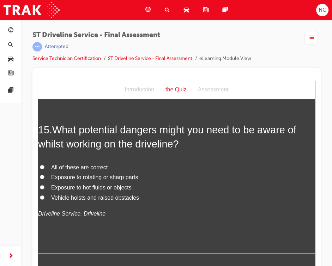
scroll to position [2258, 0]
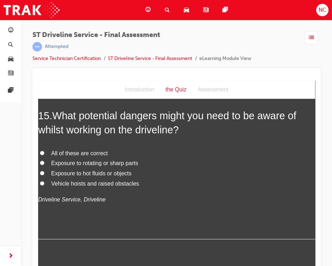
click at [44, 159] on label "All of these are correct" at bounding box center [176, 154] width 277 height 10
click at [44, 155] on input "All of these are correct" at bounding box center [42, 153] width 5 height 5
click at [107, 205] on p "Driveline Service, Driveline" at bounding box center [176, 200] width 277 height 10
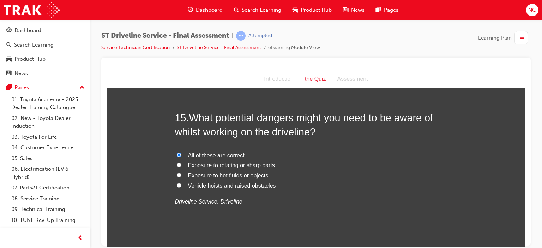
scroll to position [2292, 0]
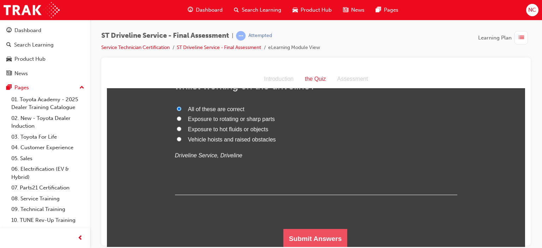
click at [288, 237] on button "Submit Answers" at bounding box center [315, 239] width 64 height 20
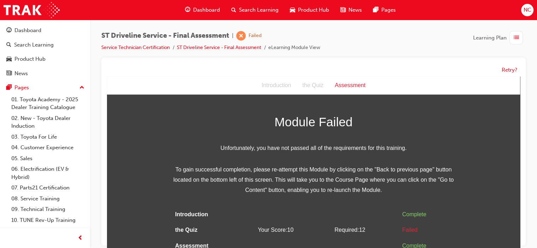
scroll to position [5, 0]
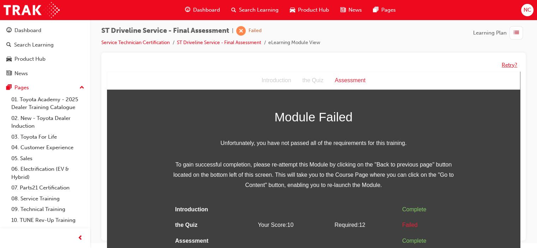
click at [501, 65] on button "Retry?" at bounding box center [509, 65] width 16 height 8
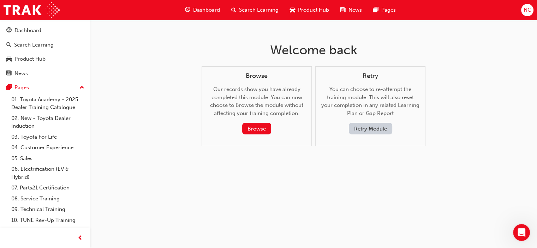
scroll to position [0, 0]
click at [387, 126] on button "Retry Module" at bounding box center [372, 129] width 43 height 12
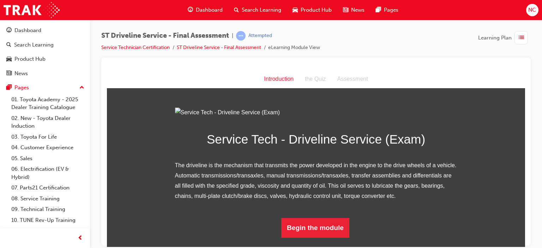
scroll to position [68, 0]
click at [403, 49] on div "ST Driveline Service - Final Assessment | Attempted Service Technician Certific…" at bounding box center [315, 44] width 429 height 26
click at [329, 230] on button "Begin the module" at bounding box center [315, 228] width 68 height 20
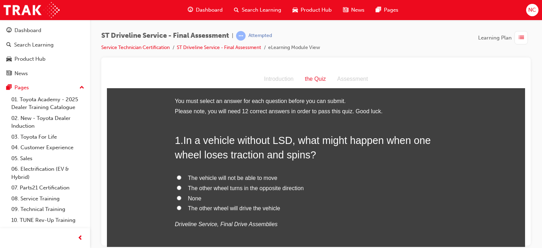
click at [211, 179] on span "The vehicle will not be able to move" at bounding box center [232, 178] width 89 height 6
click at [181, 179] on input "The vehicle will not be able to move" at bounding box center [179, 177] width 5 height 5
click at [177, 185] on input "The other wheel turns in the opposite direction" at bounding box center [179, 187] width 5 height 5
click at [177, 195] on input "None" at bounding box center [179, 197] width 5 height 5
click at [177, 205] on input "The other wheel will drive the vehicle" at bounding box center [179, 207] width 5 height 5
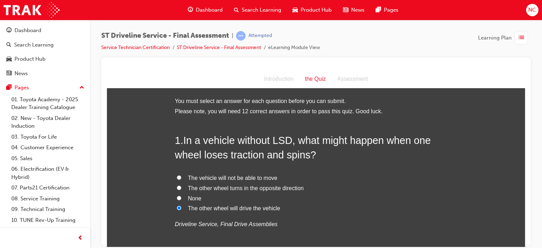
click at [177, 175] on input "The vehicle will not be able to move" at bounding box center [179, 177] width 5 height 5
click at [315, 222] on p "Driveline Service, Final Drive Assemblies" at bounding box center [316, 224] width 282 height 10
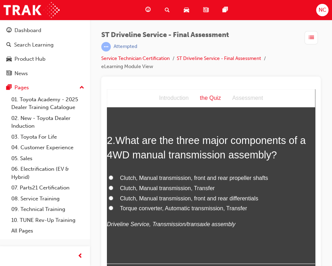
scroll to position [198, 0]
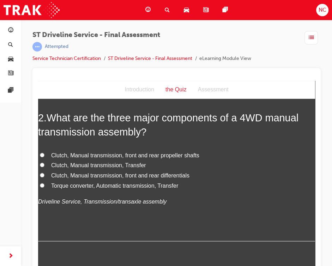
click at [43, 184] on input "Torque converter, Automatic transmission, Transfer" at bounding box center [42, 185] width 5 height 5
click at [61, 166] on span "Clutch, Manual transmission, Transfer" at bounding box center [98, 165] width 95 height 6
click at [44, 166] on input "Clutch, Manual transmission, Transfer" at bounding box center [42, 165] width 5 height 5
click at [90, 207] on div "2 . What are the three major components of a 4WD manual transmission assembly? …" at bounding box center [176, 176] width 277 height 131
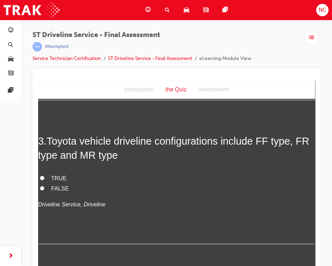
scroll to position [353, 0]
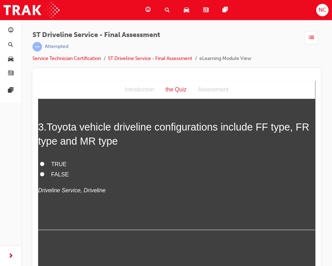
click at [43, 165] on input "TRUE" at bounding box center [42, 164] width 5 height 5
click at [40, 172] on input "FALSE" at bounding box center [42, 174] width 5 height 5
click at [40, 162] on input "TRUE" at bounding box center [42, 164] width 5 height 5
click at [104, 173] on label "FALSE" at bounding box center [176, 175] width 277 height 10
click at [44, 173] on input "FALSE" at bounding box center [42, 174] width 5 height 5
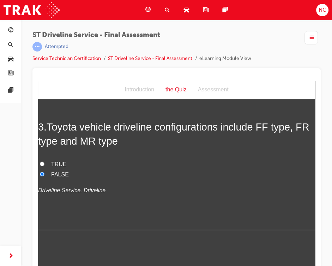
click at [40, 162] on input "TRUE" at bounding box center [42, 164] width 5 height 5
click at [40, 172] on input "FALSE" at bounding box center [42, 174] width 5 height 5
click at [40, 162] on input "TRUE" at bounding box center [42, 164] width 5 height 5
click at [104, 173] on label "FALSE" at bounding box center [176, 175] width 277 height 10
click at [44, 173] on input "FALSE" at bounding box center [42, 174] width 5 height 5
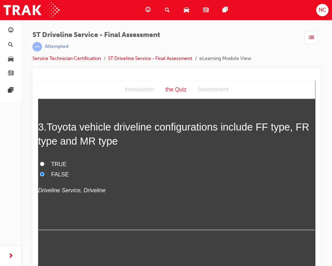
click at [40, 162] on input "TRUE" at bounding box center [42, 164] width 5 height 5
click at [104, 173] on label "FALSE" at bounding box center [176, 175] width 277 height 10
click at [44, 173] on input "FALSE" at bounding box center [42, 174] width 5 height 5
click at [40, 162] on input "TRUE" at bounding box center [42, 164] width 5 height 5
click at [40, 172] on input "FALSE" at bounding box center [42, 174] width 5 height 5
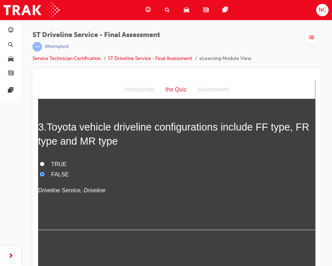
click at [40, 162] on input "TRUE" at bounding box center [42, 164] width 5 height 5
click at [88, 195] on div "3 . Toyota vehicle driveline configurations include FF type, FR type and MR typ…" at bounding box center [176, 175] width 277 height 110
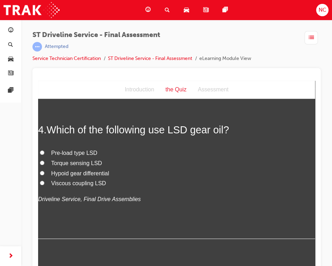
scroll to position [508, 0]
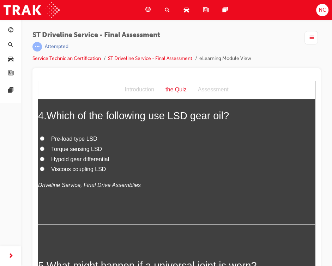
click at [65, 164] on label "Hypoid gear differential" at bounding box center [176, 160] width 277 height 10
click at [44, 161] on input "Hypoid gear differential" at bounding box center [42, 159] width 5 height 5
click at [44, 153] on label "Torque sensing LSD" at bounding box center [176, 149] width 277 height 10
click at [44, 151] on input "Torque sensing LSD" at bounding box center [42, 148] width 5 height 5
click at [48, 158] on label "Hypoid gear differential" at bounding box center [176, 160] width 277 height 10
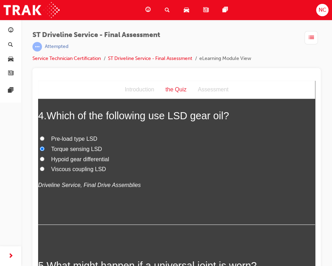
click at [44, 158] on input "Hypoid gear differential" at bounding box center [42, 159] width 5 height 5
click at [48, 148] on label "Torque sensing LSD" at bounding box center [176, 149] width 277 height 10
click at [44, 148] on input "Torque sensing LSD" at bounding box center [42, 148] width 5 height 5
click at [58, 195] on div "4 . Which of the following use LSD gear oil? Pre-load type LSD Torque sensing L…" at bounding box center [176, 167] width 277 height 116
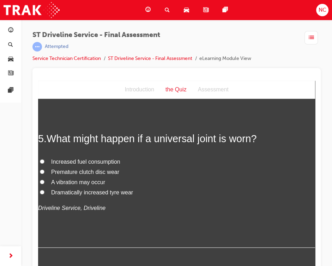
scroll to position [649, 0]
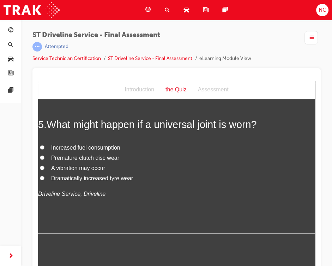
click at [47, 171] on label "A vibration may occur" at bounding box center [176, 168] width 277 height 10
click at [44, 170] on input "A vibration may occur" at bounding box center [42, 167] width 5 height 5
click at [56, 206] on div "5 . What might happen if a universal joint is worn? Increased fuel consumption …" at bounding box center [176, 176] width 277 height 116
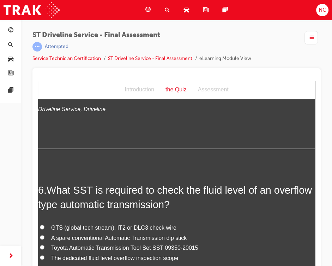
scroll to position [819, 0]
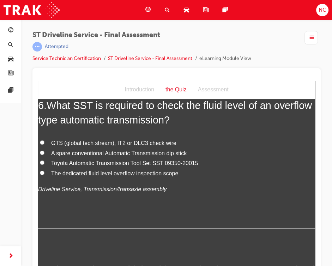
click at [52, 162] on span "Toyota Automatic Transmission Tool Set SST 09350-20015" at bounding box center [124, 163] width 147 height 6
click at [44, 162] on input "Toyota Automatic Transmission Tool Set SST 09350-20015" at bounding box center [42, 162] width 5 height 5
click at [44, 143] on input "GTS (global tech stream), IT2 or DLC3 check wire" at bounding box center [42, 142] width 5 height 5
click at [57, 176] on label "The dedicated fluid level overflow inspection scope" at bounding box center [176, 173] width 277 height 10
click at [44, 175] on input "The dedicated fluid level overflow inspection scope" at bounding box center [42, 172] width 5 height 5
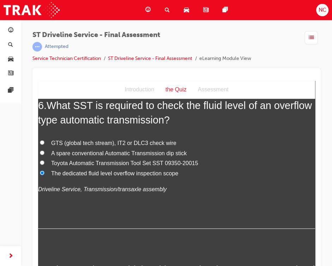
click at [55, 199] on div "6 . What SST is required to check the fluid level of an overflow type automatic…" at bounding box center [176, 163] width 277 height 131
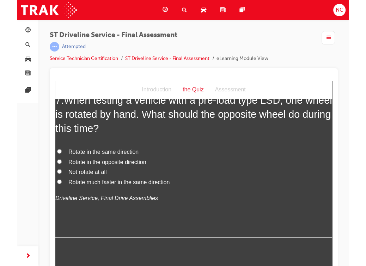
scroll to position [974, 0]
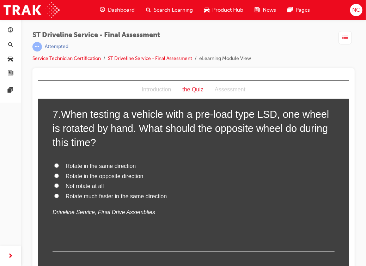
click at [55, 177] on input "Rotate in the opposite direction" at bounding box center [56, 175] width 5 height 5
click at [161, 203] on div "Rotate in the same direction Rotate in the opposite direction Not rotate at all…" at bounding box center [193, 189] width 282 height 56
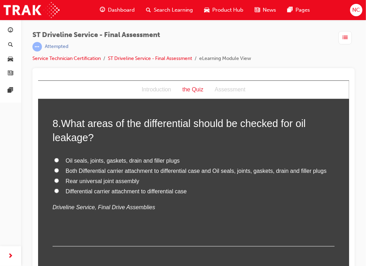
scroll to position [1157, 0]
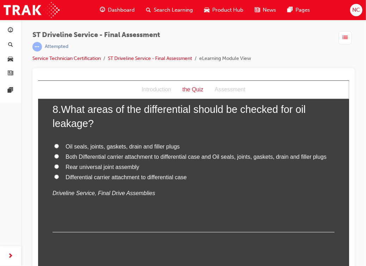
click at [58, 158] on label "Both Differential carrier attachment to differential case and Oil seals, joints…" at bounding box center [193, 157] width 282 height 10
click at [58, 158] on input "Both Differential carrier attachment to differential case and Oil seals, joints…" at bounding box center [56, 156] width 5 height 5
click at [143, 205] on div "8 . What areas of the differential should be checked for oil leakage? Oil seals…" at bounding box center [193, 167] width 282 height 131
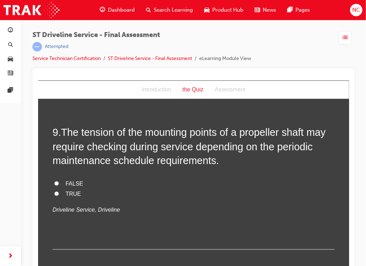
scroll to position [1313, 0]
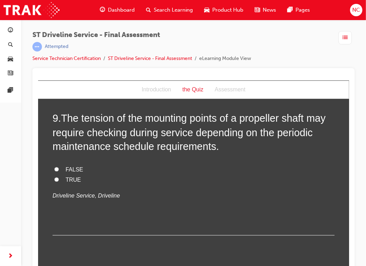
click at [55, 173] on label "FALSE" at bounding box center [193, 170] width 282 height 10
click at [55, 171] on input "FALSE" at bounding box center [56, 169] width 5 height 5
click at [66, 197] on em "Driveline Service, Driveline" at bounding box center [85, 196] width 67 height 6
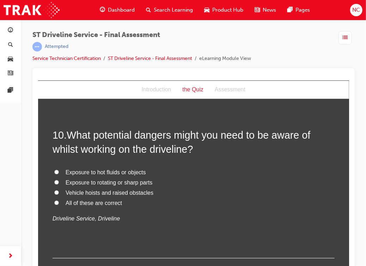
scroll to position [1468, 0]
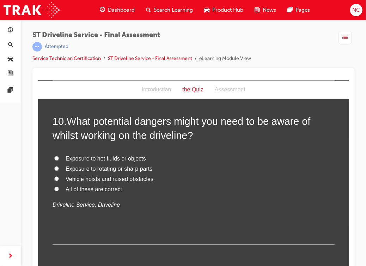
click at [55, 188] on input "All of these are correct" at bounding box center [56, 188] width 5 height 5
click at [114, 201] on p "Driveline Service, Driveline" at bounding box center [193, 205] width 282 height 10
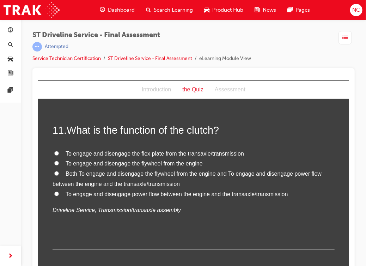
scroll to position [1637, 0]
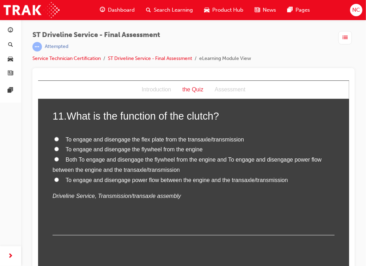
click at [59, 161] on label "Both To engage and disengage the flywheel from the engine and To engage and dis…" at bounding box center [193, 165] width 282 height 20
click at [59, 161] on input "Both To engage and disengage the flywheel from the engine and To engage and dis…" at bounding box center [56, 159] width 5 height 5
click at [65, 177] on span "To engage and disengage power flow between the engine and the transaxle/transmi…" at bounding box center [176, 180] width 223 height 6
click at [59, 177] on input "To engage and disengage power flow between the engine and the transaxle/transmi…" at bounding box center [56, 179] width 5 height 5
click at [82, 207] on div "11 . What is the function of the clutch? To engage and disengage the flex plate…" at bounding box center [193, 172] width 282 height 126
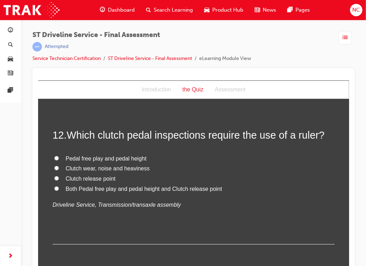
scroll to position [1793, 0]
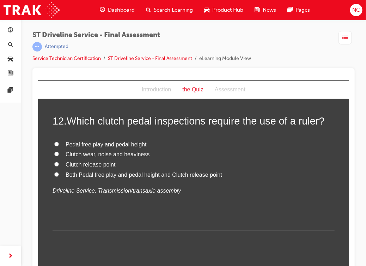
click at [65, 144] on span "Pedal free play and pedal height" at bounding box center [105, 144] width 81 height 6
click at [59, 144] on input "Pedal free play and pedal height" at bounding box center [56, 144] width 5 height 5
click at [83, 204] on div "12 . Which clutch pedal inspections require the use of a ruler? Pedal free play…" at bounding box center [193, 172] width 282 height 116
click at [58, 174] on label "Both Pedal free play and pedal height and Clutch release point" at bounding box center [193, 175] width 282 height 10
click at [58, 174] on input "Both Pedal free play and pedal height and Clutch release point" at bounding box center [56, 174] width 5 height 5
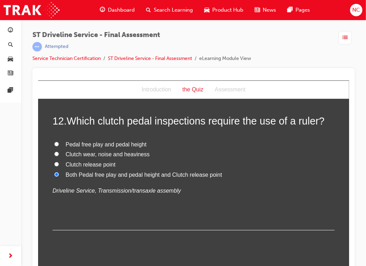
click at [86, 212] on div "12 . Which clutch pedal inspections require the use of a ruler? Pedal free play…" at bounding box center [193, 172] width 282 height 116
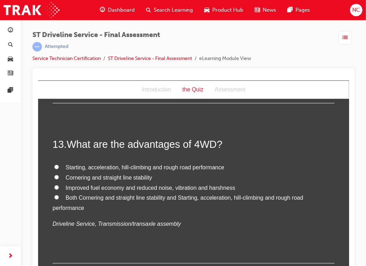
scroll to position [1948, 0]
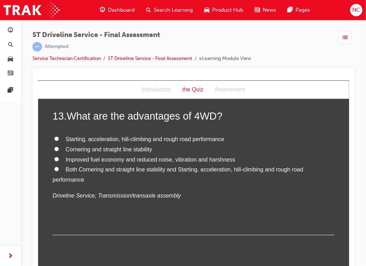
click at [54, 168] on input "Both Cornering and straight line stability and Starting, acceleration, hill-cli…" at bounding box center [56, 169] width 5 height 5
click at [105, 212] on div "13 . What are the advantages of 4WD? Starting, acceleration, hill-climbing and …" at bounding box center [193, 172] width 282 height 126
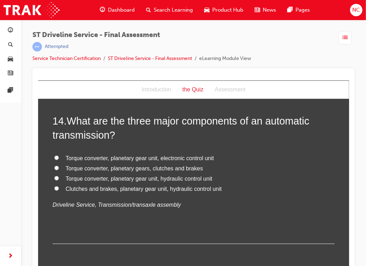
scroll to position [2117, 0]
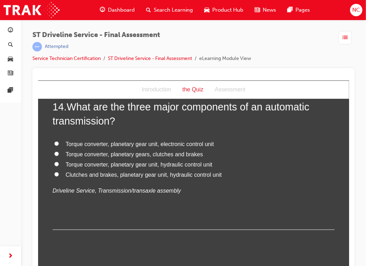
click at [72, 141] on span "Torque converter, planetary gear unit, electronic control unit" at bounding box center [139, 144] width 149 height 6
click at [59, 141] on input "Torque converter, planetary gear unit, electronic control unit" at bounding box center [56, 143] width 5 height 5
click at [70, 154] on span "Torque converter, planetary gears, clutches and brakes" at bounding box center [134, 154] width 138 height 6
click at [59, 154] on input "Torque converter, planetary gears, clutches and brakes" at bounding box center [56, 153] width 5 height 5
click at [65, 197] on div "14 . What are the three major components of an automatic transmission? Torque c…" at bounding box center [193, 165] width 282 height 131
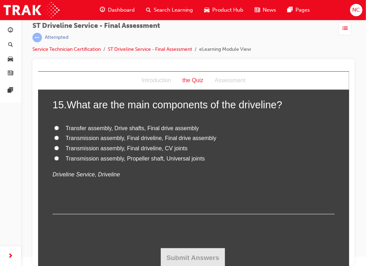
scroll to position [2260, 0]
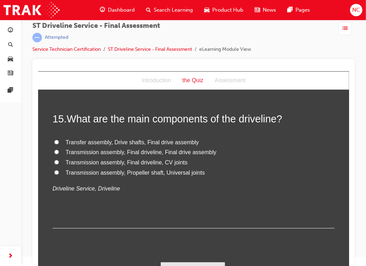
click at [55, 143] on input "Transfer assembly, Drive shafts, Final drive assembly" at bounding box center [56, 142] width 5 height 5
click at [84, 199] on div "15 . What are the main components of the driveline? Transfer assembly, Drive sh…" at bounding box center [193, 170] width 282 height 116
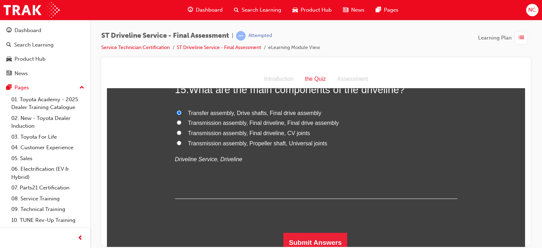
scroll to position [2292, 0]
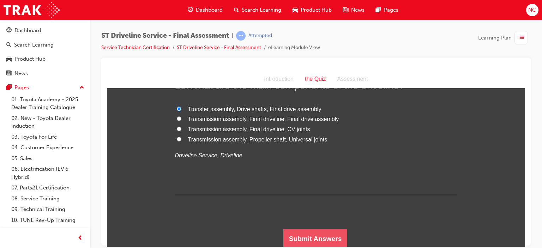
click at [337, 229] on button "Submit Answers" at bounding box center [315, 239] width 64 height 20
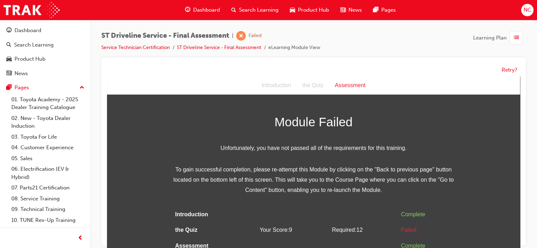
scroll to position [5, 0]
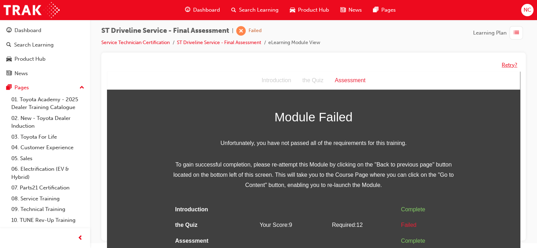
click at [506, 66] on button "Retry?" at bounding box center [509, 65] width 16 height 8
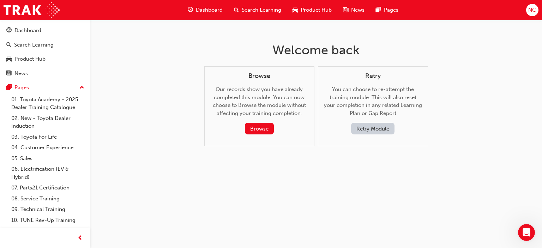
click at [261, 122] on div "Browse Our records show you have already completed this module. You can now cho…" at bounding box center [259, 103] width 98 height 62
click at [259, 127] on button "Browse" at bounding box center [259, 129] width 29 height 12
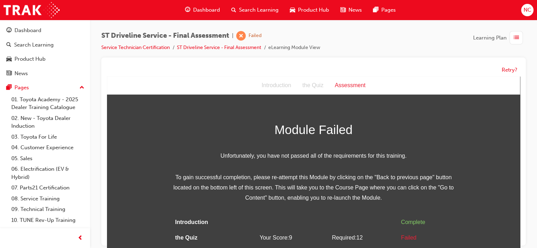
click at [360, 81] on div "Assessment" at bounding box center [350, 85] width 42 height 10
click at [502, 68] on button "Retry?" at bounding box center [509, 70] width 16 height 8
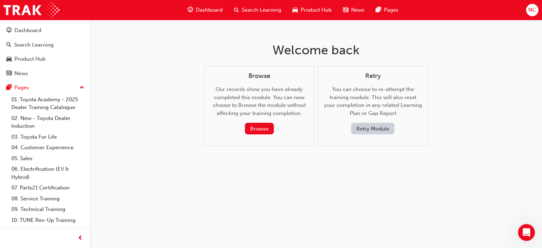
click at [375, 127] on button "Retry Module" at bounding box center [372, 129] width 43 height 12
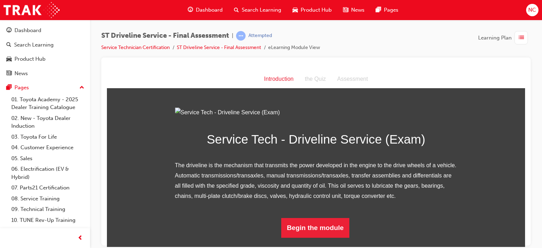
scroll to position [68, 0]
drag, startPoint x: 524, startPoint y: 92, endPoint x: 633, endPoint y: 214, distance: 164.2
click at [526, 144] on div at bounding box center [315, 152] width 429 height 188
click at [318, 235] on button "Begin the module" at bounding box center [315, 228] width 68 height 20
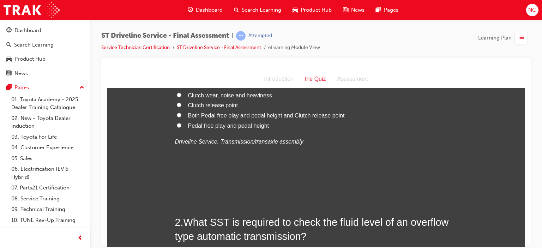
scroll to position [0, 0]
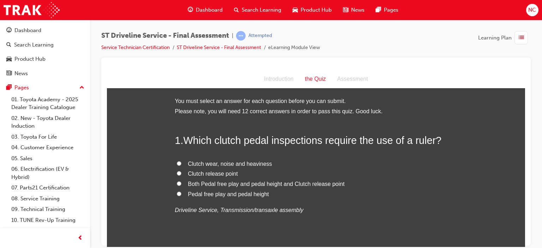
click at [195, 192] on span "Pedal free play and pedal height" at bounding box center [228, 194] width 81 height 6
click at [181, 192] on input "Pedal free play and pedal height" at bounding box center [179, 193] width 5 height 5
click at [196, 221] on div "1 . Which clutch pedal inspections require the use of a ruler? Clutch wear, noi…" at bounding box center [316, 191] width 282 height 116
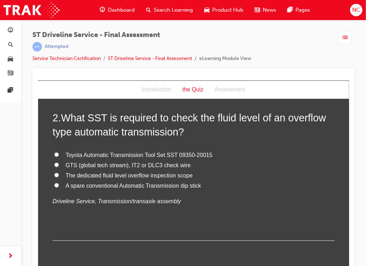
scroll to position [198, 0]
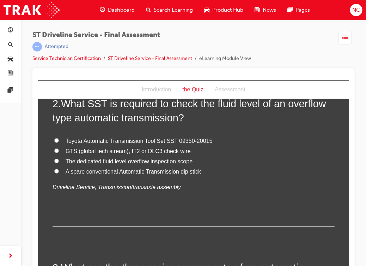
click at [70, 150] on span "GTS (global tech stream), IT2 or DLC3 check wire" at bounding box center [127, 151] width 125 height 6
click at [59, 150] on input "GTS (global tech stream), IT2 or DLC3 check wire" at bounding box center [56, 150] width 5 height 5
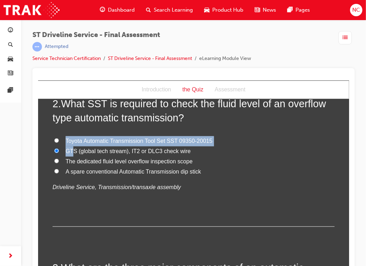
drag, startPoint x: 70, startPoint y: 150, endPoint x: 58, endPoint y: 202, distance: 54.0
click at [58, 202] on div "2 . What SST is required to check the fluid level of an overflow type automatic…" at bounding box center [193, 161] width 282 height 131
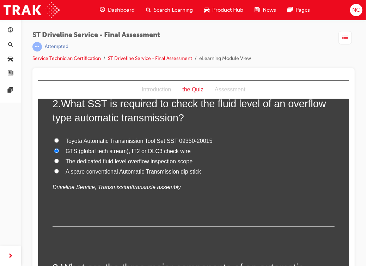
click at [55, 205] on div "2 . What SST is required to check the fluid level of an overflow type automatic…" at bounding box center [193, 161] width 282 height 131
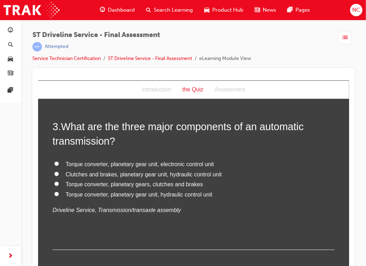
scroll to position [353, 0]
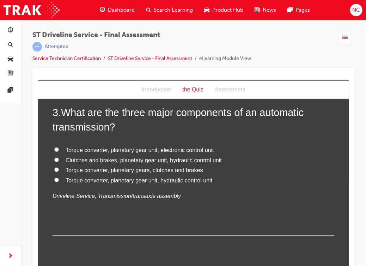
click at [67, 145] on label "Torque converter, planetary gear unit, electronic control unit" at bounding box center [193, 150] width 282 height 10
click at [59, 147] on input "Torque converter, planetary gear unit, electronic control unit" at bounding box center [56, 149] width 5 height 5
click at [104, 158] on span "Clutches and brakes, planetary gear unit, hydraulic control unit" at bounding box center [143, 160] width 156 height 6
click at [59, 158] on input "Clutches and brakes, planetary gear unit, hydraulic control unit" at bounding box center [56, 159] width 5 height 5
click at [100, 177] on span "Torque converter, planetary gear unit, hydraulic control unit" at bounding box center [138, 180] width 147 height 6
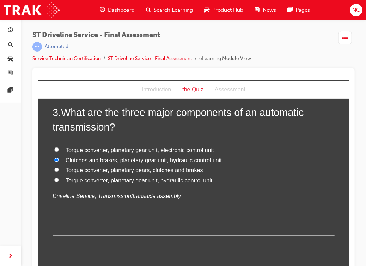
click at [59, 177] on input "Torque converter, planetary gear unit, hydraulic control unit" at bounding box center [56, 179] width 5 height 5
click at [86, 202] on div "3 . What are the three major components of an automatic transmission? Torque co…" at bounding box center [193, 170] width 282 height 131
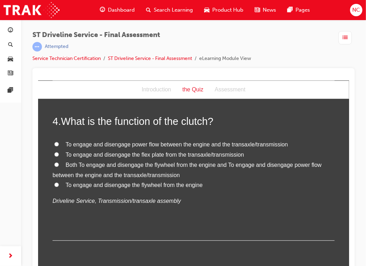
scroll to position [522, 0]
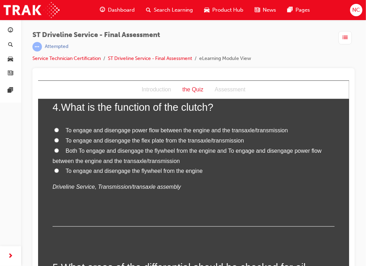
click at [52, 149] on label "Both To engage and disengage the flywheel from the engine and To engage and dis…" at bounding box center [193, 156] width 282 height 20
click at [54, 149] on input "Both To engage and disengage the flywheel from the engine and To engage and dis…" at bounding box center [56, 150] width 5 height 5
click at [104, 210] on div "4 . What is the function of the clutch? To engage and disengage power flow betw…" at bounding box center [193, 163] width 282 height 126
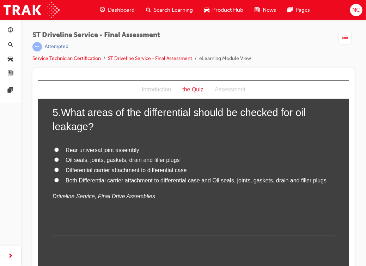
scroll to position [692, 0]
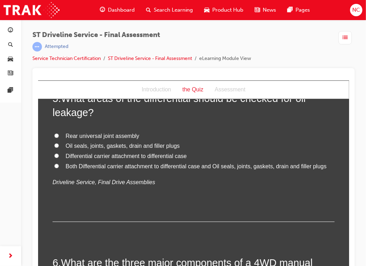
click at [82, 167] on span "Both Differential carrier attachment to differential case and Oil seals, joints…" at bounding box center [195, 166] width 261 height 6
click at [59, 167] on input "Both Differential carrier attachment to differential case and Oil seals, joints…" at bounding box center [56, 165] width 5 height 5
click at [77, 198] on div "5 . What areas of the differential should be checked for oil leakage? Rear univ…" at bounding box center [193, 156] width 282 height 131
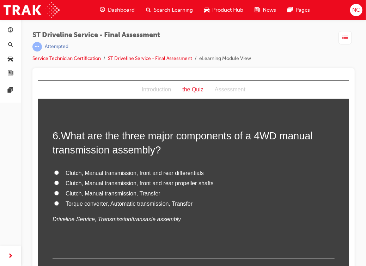
scroll to position [833, 0]
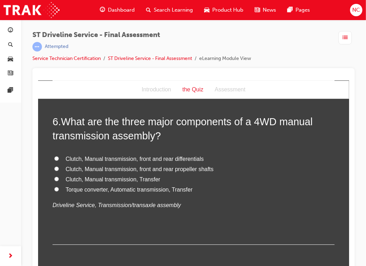
click at [66, 176] on span "Clutch, Manual transmission, Transfer" at bounding box center [112, 179] width 95 height 6
click at [59, 176] on input "Clutch, Manual transmission, Transfer" at bounding box center [56, 178] width 5 height 5
click at [66, 219] on div "6 . What are the three major components of a 4WD manual transmission assembly? …" at bounding box center [193, 179] width 282 height 131
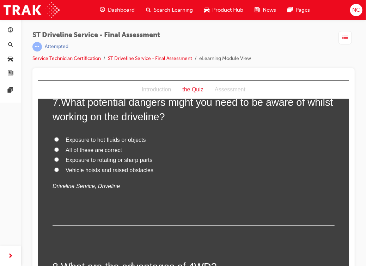
scroll to position [1002, 0]
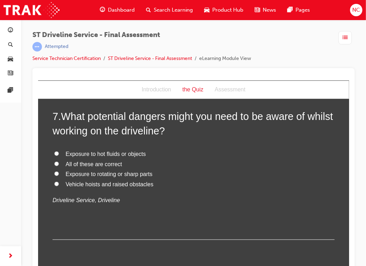
click at [59, 163] on label "All of these are correct" at bounding box center [193, 164] width 282 height 10
click at [59, 163] on input "All of these are correct" at bounding box center [56, 163] width 5 height 5
click at [54, 171] on input "Exposure to rotating or sharp parts" at bounding box center [56, 173] width 5 height 5
click at [54, 181] on input "Vehicle hoists and raised obstacles" at bounding box center [56, 183] width 5 height 5
click at [54, 151] on input "Exposure to hot fluids or objects" at bounding box center [56, 153] width 5 height 5
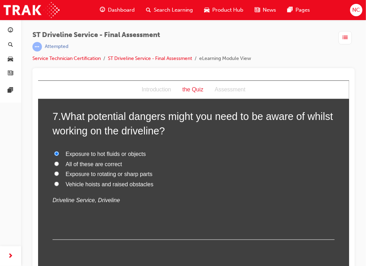
click at [54, 161] on input "All of these are correct" at bounding box center [56, 163] width 5 height 5
click at [89, 204] on p "Driveline Service, Driveline" at bounding box center [193, 200] width 282 height 10
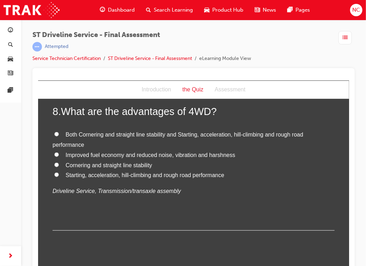
scroll to position [1157, 0]
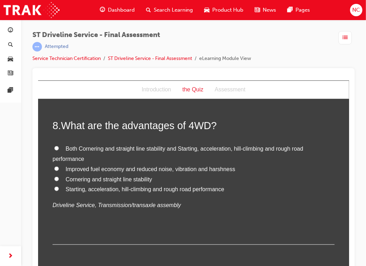
click at [54, 150] on input "Both Cornering and straight line stability and Starting, acceleration, hill-cli…" at bounding box center [56, 148] width 5 height 5
click at [74, 211] on div "8 . What are the advantages of 4WD? Both Cornering and straight line stability …" at bounding box center [193, 181] width 282 height 126
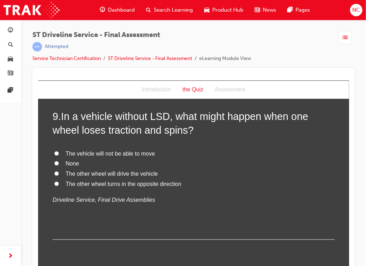
scroll to position [1341, 0]
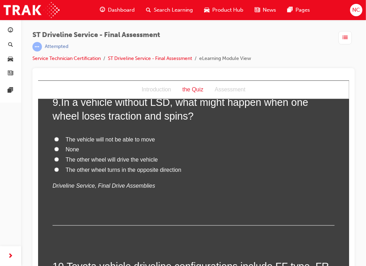
click at [54, 138] on input "The vehicle will not be able to move" at bounding box center [56, 139] width 5 height 5
click at [65, 187] on em "Driveline Service, Final Drive Assemblies" at bounding box center [103, 186] width 103 height 6
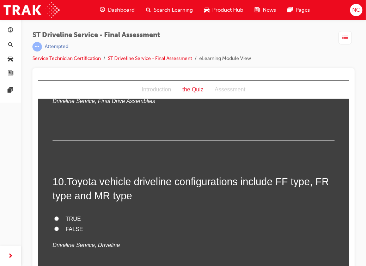
scroll to position [1468, 0]
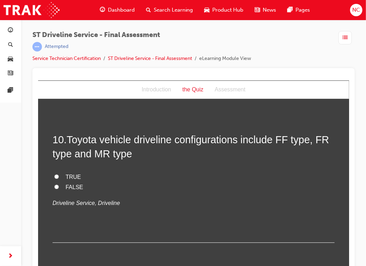
click at [54, 175] on input "TRUE" at bounding box center [56, 176] width 5 height 5
click at [73, 212] on div "10 . Toyota vehicle driveline configurations include FF type, FR type and MR ty…" at bounding box center [193, 187] width 282 height 110
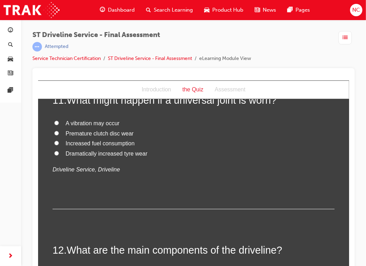
scroll to position [1637, 0]
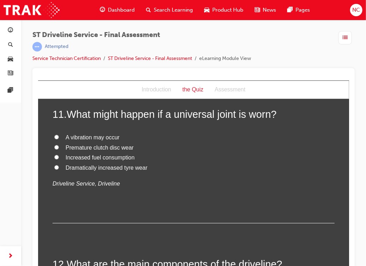
click at [58, 134] on label "A vibration may occur" at bounding box center [193, 137] width 282 height 10
click at [58, 134] on input "A vibration may occur" at bounding box center [56, 136] width 5 height 5
click at [67, 190] on div "11 . What might happen if a universal joint is worn? A vibration may occur Prem…" at bounding box center [193, 165] width 282 height 116
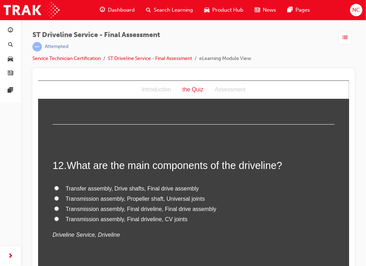
scroll to position [1778, 0]
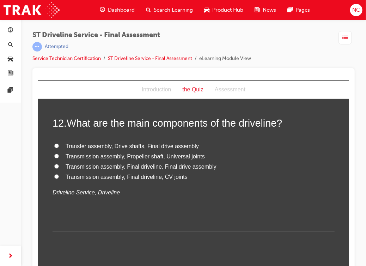
click at [60, 148] on label "Transfer assembly, Drive shafts, Final drive assembly" at bounding box center [193, 146] width 282 height 10
click at [59, 148] on input "Transfer assembly, Drive shafts, Final drive assembly" at bounding box center [56, 145] width 5 height 5
click at [75, 206] on div "12 . What are the main components of the driveline? Transfer assembly, Drive sh…" at bounding box center [193, 174] width 282 height 116
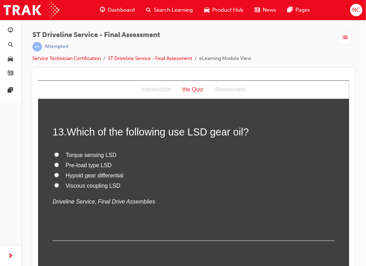
scroll to position [1934, 0]
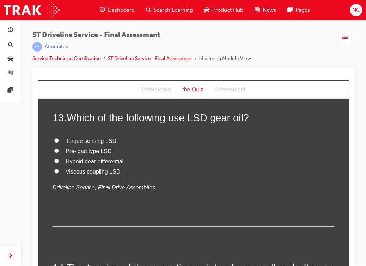
click at [56, 151] on label "Pre-load type LSD" at bounding box center [193, 151] width 282 height 10
click at [56, 151] on input "Pre-load type LSD" at bounding box center [56, 150] width 5 height 5
click at [67, 192] on div "13 . Which of the following use LSD gear oil? Torque sensing LSD Pre-load type …" at bounding box center [193, 168] width 282 height 116
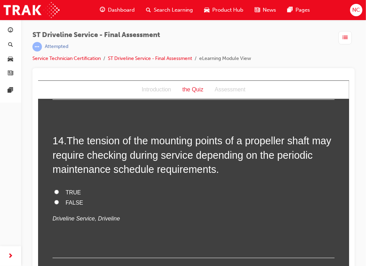
scroll to position [2075, 0]
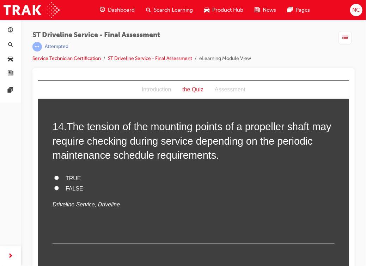
click at [60, 177] on label "TRUE" at bounding box center [193, 178] width 282 height 10
click at [59, 177] on input "TRUE" at bounding box center [56, 177] width 5 height 5
click at [56, 213] on div "14 . The tension of the mounting points of a propeller shaft may require checki…" at bounding box center [193, 181] width 282 height 124
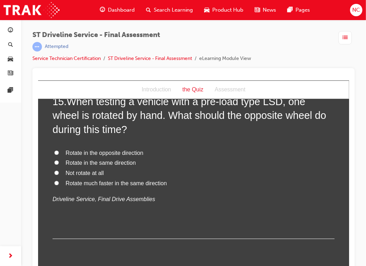
scroll to position [2244, 0]
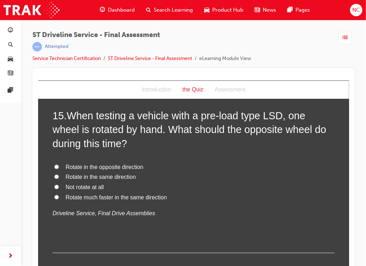
click at [55, 193] on label "Rotate much faster in the same direction" at bounding box center [193, 198] width 282 height 10
click at [55, 195] on input "Rotate much faster in the same direction" at bounding box center [56, 197] width 5 height 5
click at [54, 164] on input "Rotate in the opposite direction" at bounding box center [56, 166] width 5 height 5
click at [54, 174] on input "Rotate in the same direction" at bounding box center [56, 176] width 5 height 5
click at [54, 185] on input "Not rotate at all" at bounding box center [56, 187] width 5 height 5
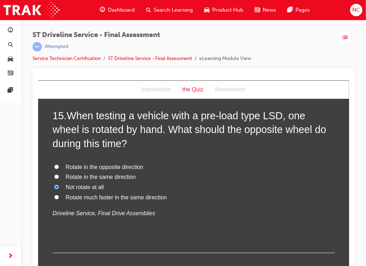
click at [54, 195] on input "Rotate much faster in the same direction" at bounding box center [56, 197] width 5 height 5
click at [158, 174] on label "Rotate in the same direction" at bounding box center [193, 177] width 282 height 10
click at [59, 174] on input "Rotate in the same direction" at bounding box center [56, 176] width 5 height 5
click at [54, 185] on input "Not rotate at all" at bounding box center [56, 187] width 5 height 5
click at [54, 195] on input "Rotate much faster in the same direction" at bounding box center [56, 197] width 5 height 5
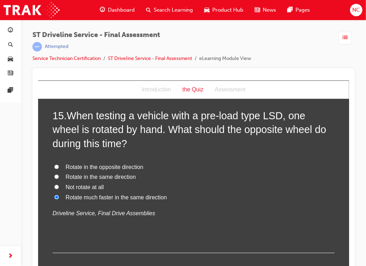
click at [158, 174] on label "Rotate in the same direction" at bounding box center [193, 177] width 282 height 10
click at [59, 174] on input "Rotate in the same direction" at bounding box center [56, 176] width 5 height 5
click at [54, 185] on input "Not rotate at all" at bounding box center [56, 187] width 5 height 5
click at [54, 195] on input "Rotate much faster in the same direction" at bounding box center [56, 197] width 5 height 5
click at [158, 174] on label "Rotate in the same direction" at bounding box center [193, 177] width 282 height 10
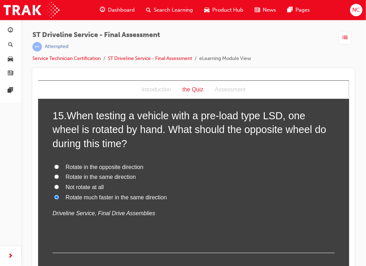
click at [59, 174] on input "Rotate in the same direction" at bounding box center [56, 176] width 5 height 5
click at [54, 185] on input "Not rotate at all" at bounding box center [56, 187] width 5 height 5
click at [54, 195] on input "Rotate much faster in the same direction" at bounding box center [56, 197] width 5 height 5
click at [156, 202] on div "Rotate in the opposite direction Rotate in the same direction Not rotate at all…" at bounding box center [193, 190] width 282 height 56
click at [98, 175] on span "Rotate in the same direction" at bounding box center [100, 177] width 70 height 6
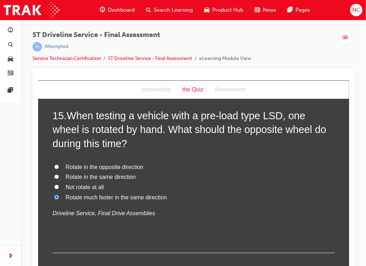
click at [59, 175] on input "Rotate in the same direction" at bounding box center [56, 176] width 5 height 5
click at [185, 182] on label "Not rotate at all" at bounding box center [193, 187] width 282 height 10
click at [59, 185] on input "Not rotate at all" at bounding box center [56, 187] width 5 height 5
click at [54, 195] on input "Rotate much faster in the same direction" at bounding box center [56, 197] width 5 height 5
click at [54, 164] on input "Rotate in the opposite direction" at bounding box center [56, 166] width 5 height 5
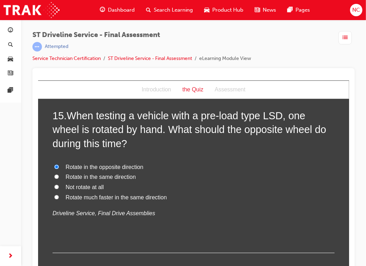
click at [54, 174] on input "Rotate in the same direction" at bounding box center [56, 176] width 5 height 5
click at [185, 182] on label "Not rotate at all" at bounding box center [193, 187] width 282 height 10
click at [59, 185] on input "Not rotate at all" at bounding box center [56, 187] width 5 height 5
click at [54, 195] on input "Rotate much faster in the same direction" at bounding box center [56, 197] width 5 height 5
click at [54, 164] on input "Rotate in the opposite direction" at bounding box center [56, 166] width 5 height 5
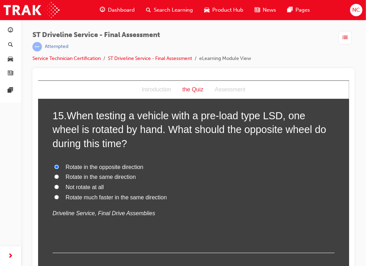
click at [84, 176] on span "Rotate in the same direction" at bounding box center [100, 177] width 70 height 6
click at [59, 176] on input "Rotate in the same direction" at bounding box center [56, 176] width 5 height 5
click at [159, 213] on p "Driveline Service, Final Drive Assemblies" at bounding box center [193, 214] width 282 height 10
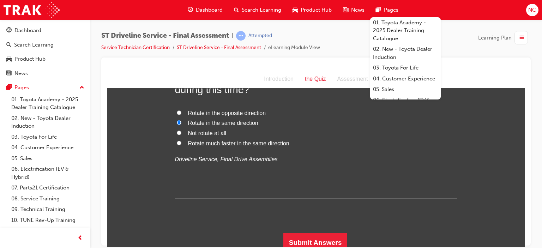
scroll to position [2292, 0]
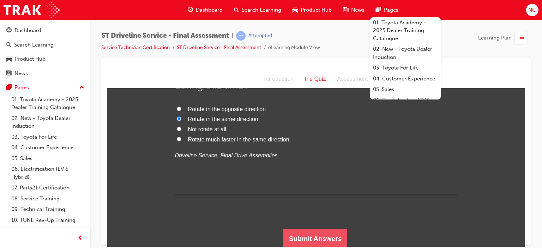
click at [327, 234] on button "Submit Answers" at bounding box center [315, 239] width 64 height 20
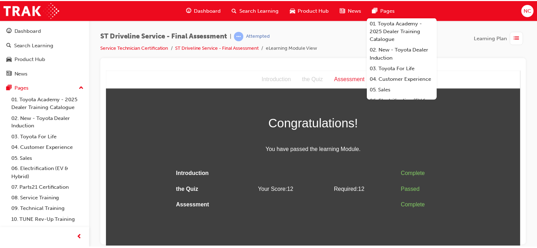
scroll to position [0, 0]
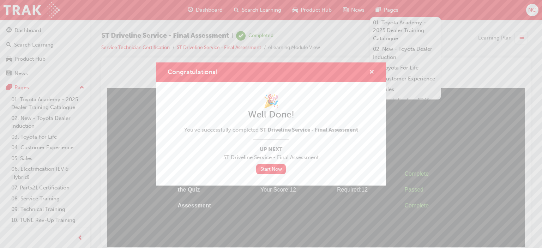
click at [371, 70] on span "cross-icon" at bounding box center [371, 73] width 5 height 6
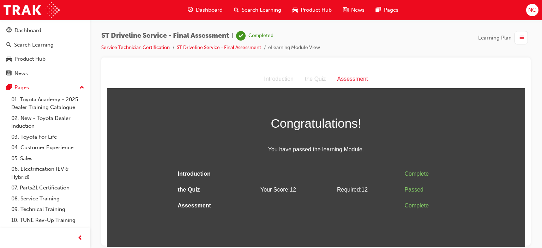
click at [226, 7] on div "Dashboard" at bounding box center [205, 10] width 46 height 14
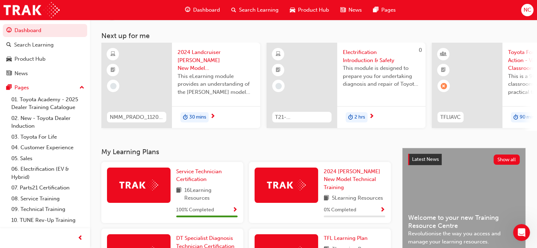
scroll to position [40, 0]
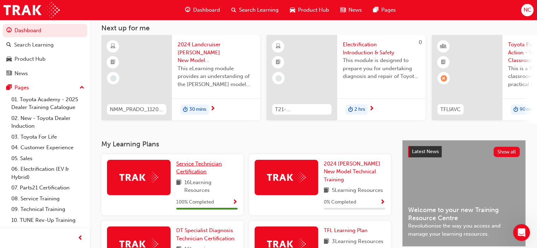
click at [214, 165] on span "Service Technician Certification" at bounding box center [199, 168] width 46 height 14
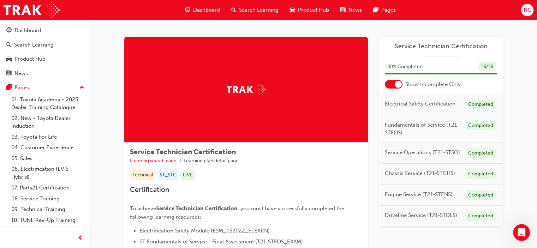
click at [144, 192] on span "Certification" at bounding box center [150, 190] width 40 height 8
click at [400, 87] on div at bounding box center [394, 84] width 18 height 8
